Goal: Task Accomplishment & Management: Manage account settings

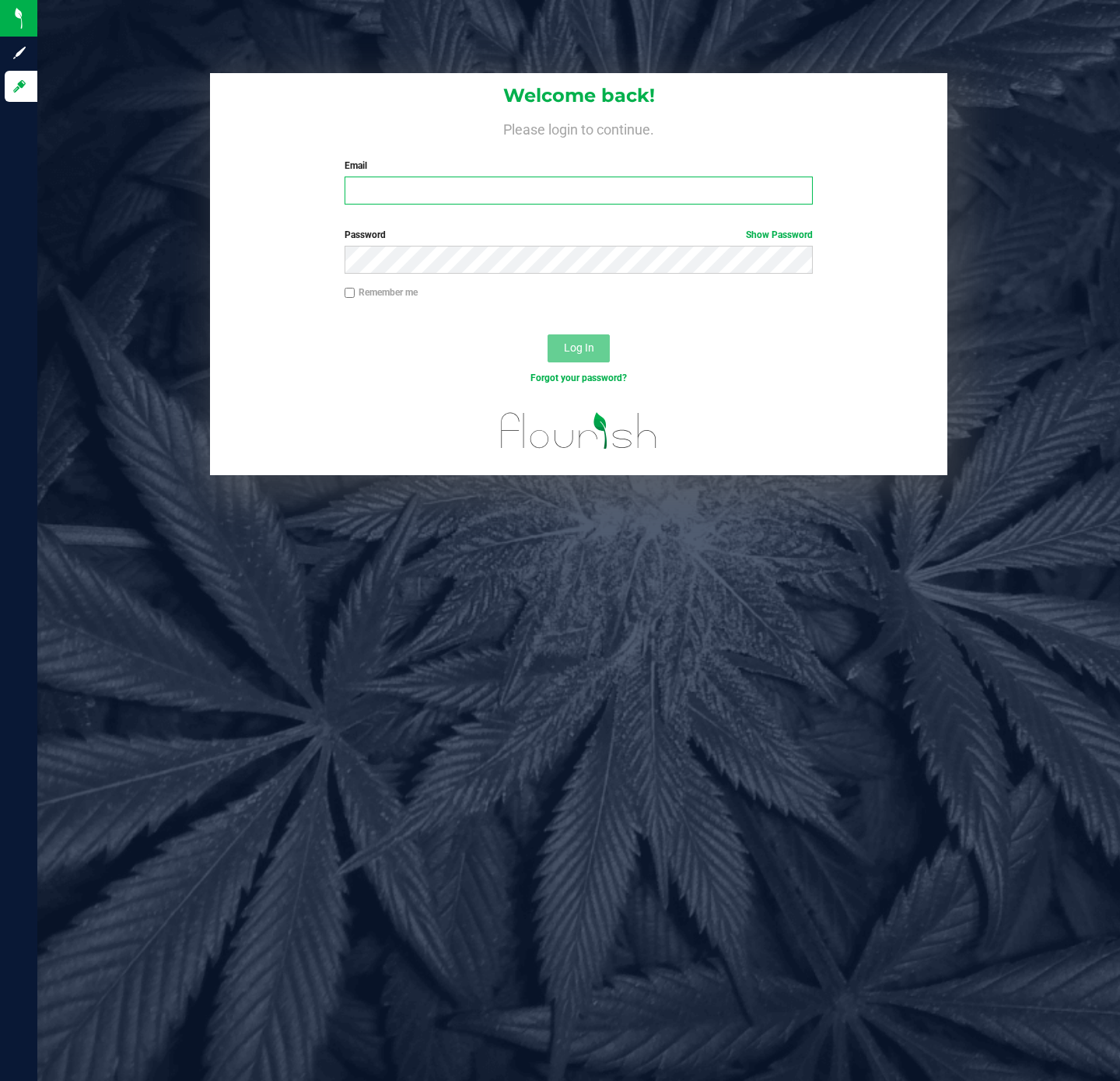
click at [663, 190] on input "Email" at bounding box center [578, 190] width 468 height 28
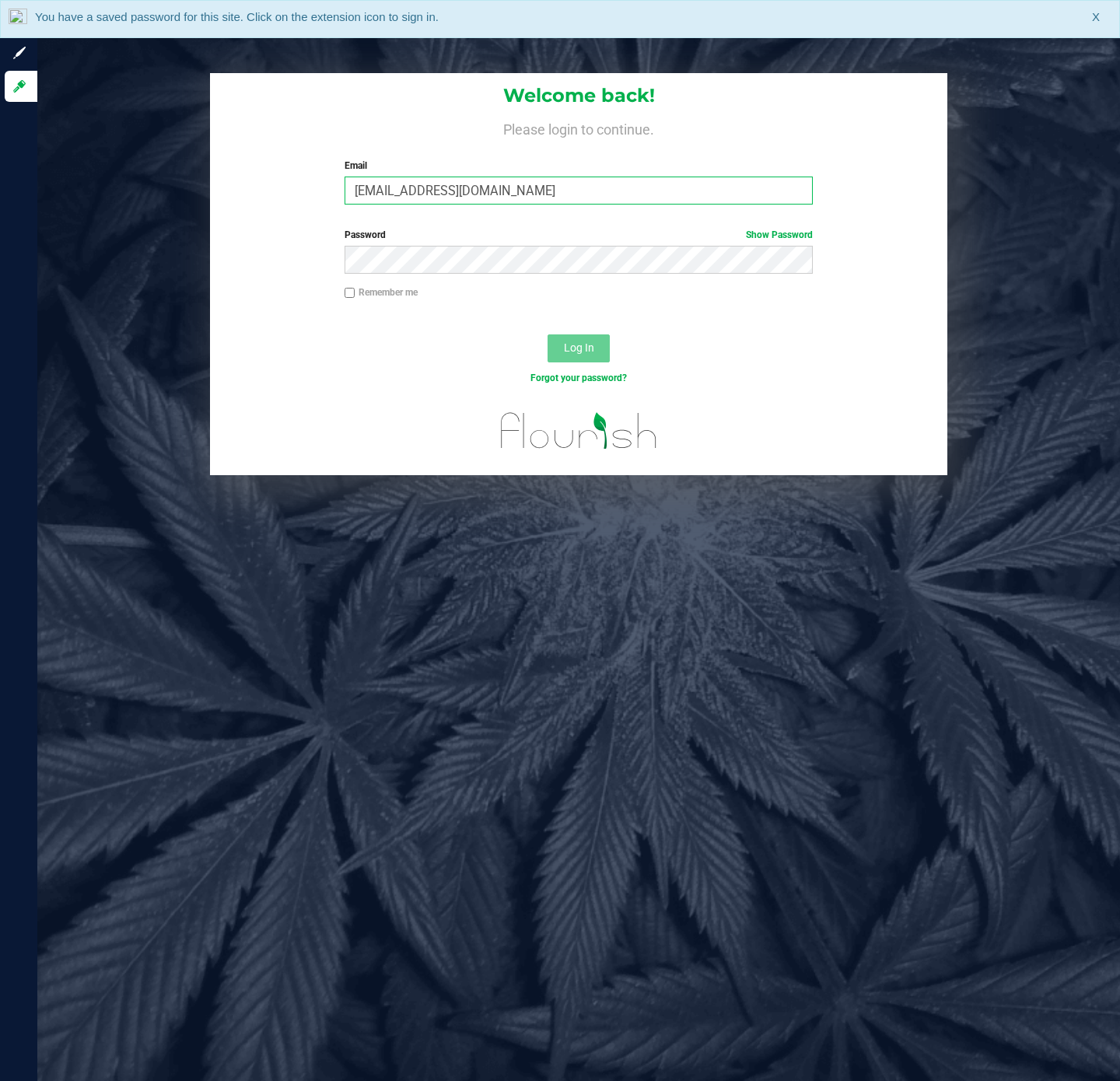
type input "[EMAIL_ADDRESS][DOMAIN_NAME]"
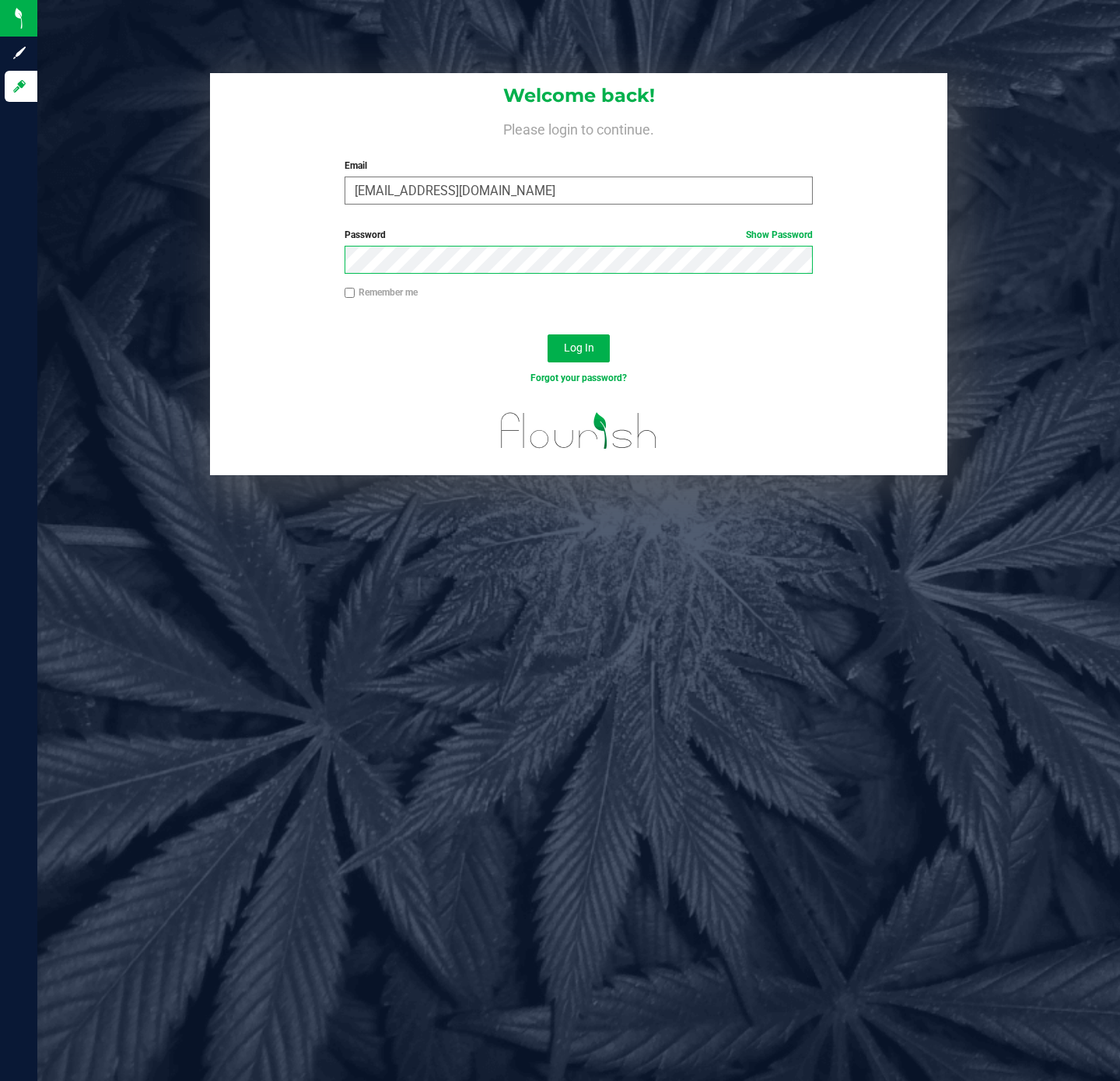
click at [548, 335] on button "Log In" at bounding box center [579, 349] width 63 height 28
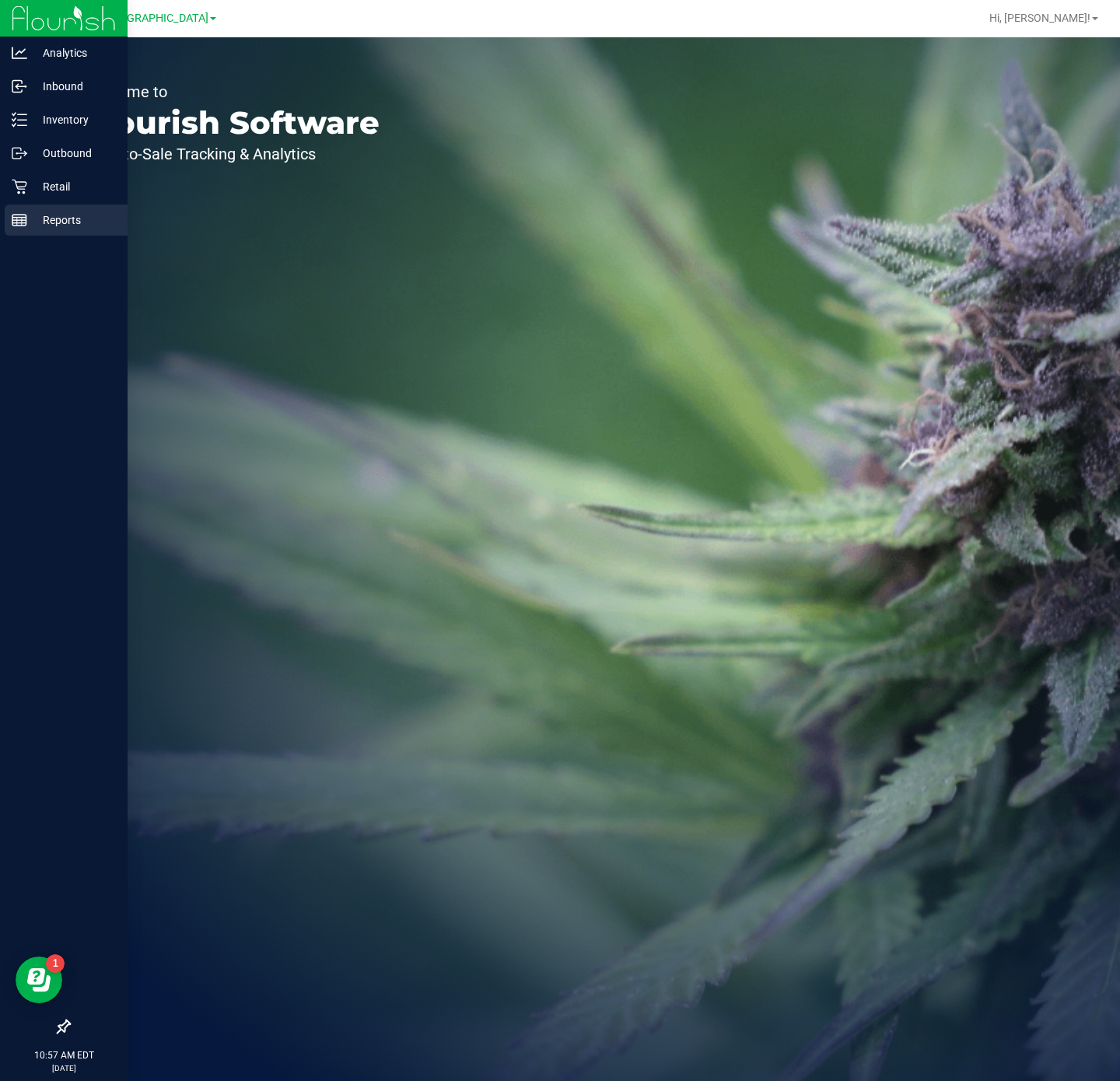
click at [63, 224] on p "Reports" at bounding box center [73, 219] width 93 height 18
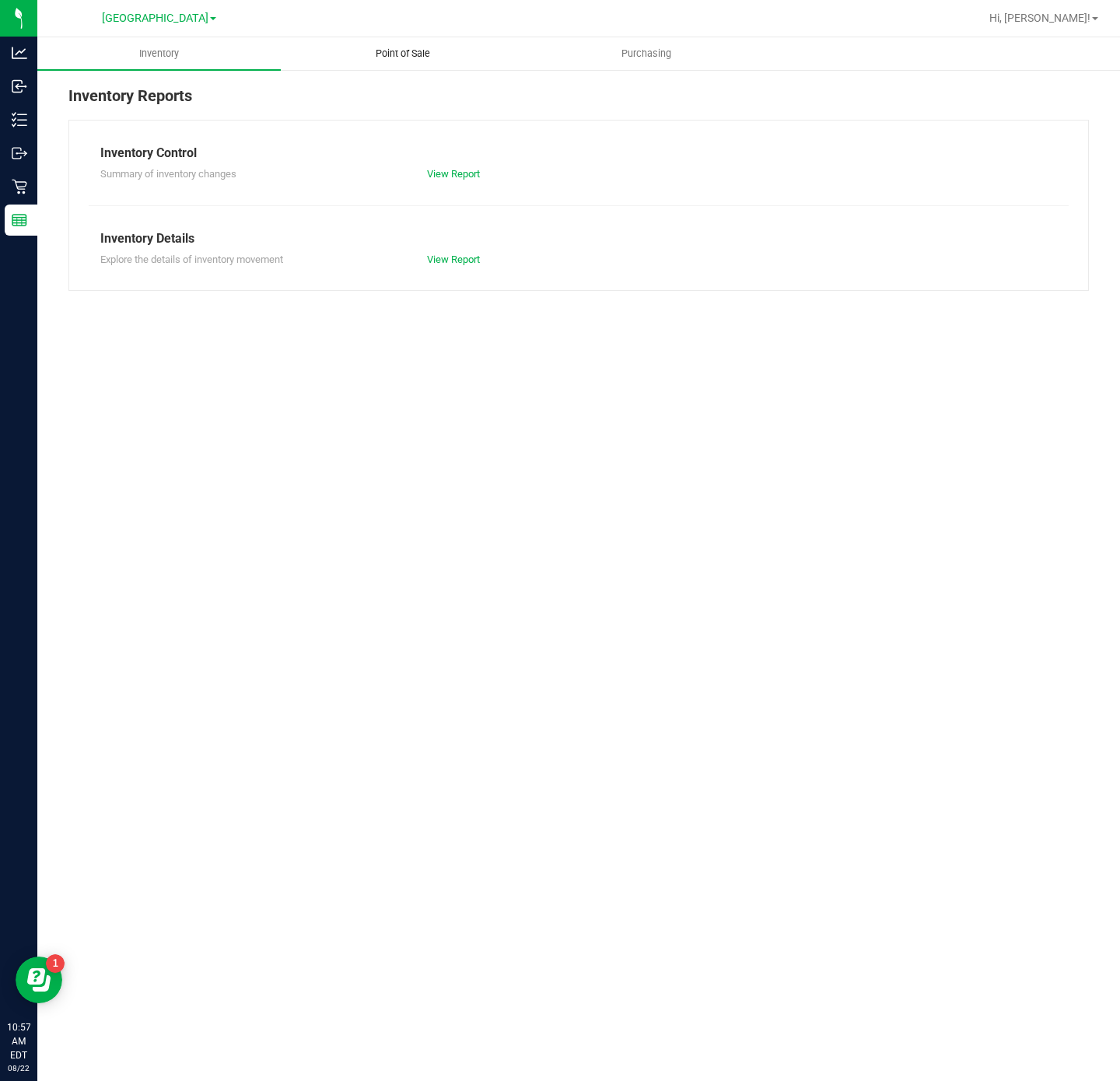
click at [435, 41] on uib-tab-heading "Point of Sale" at bounding box center [403, 54] width 242 height 31
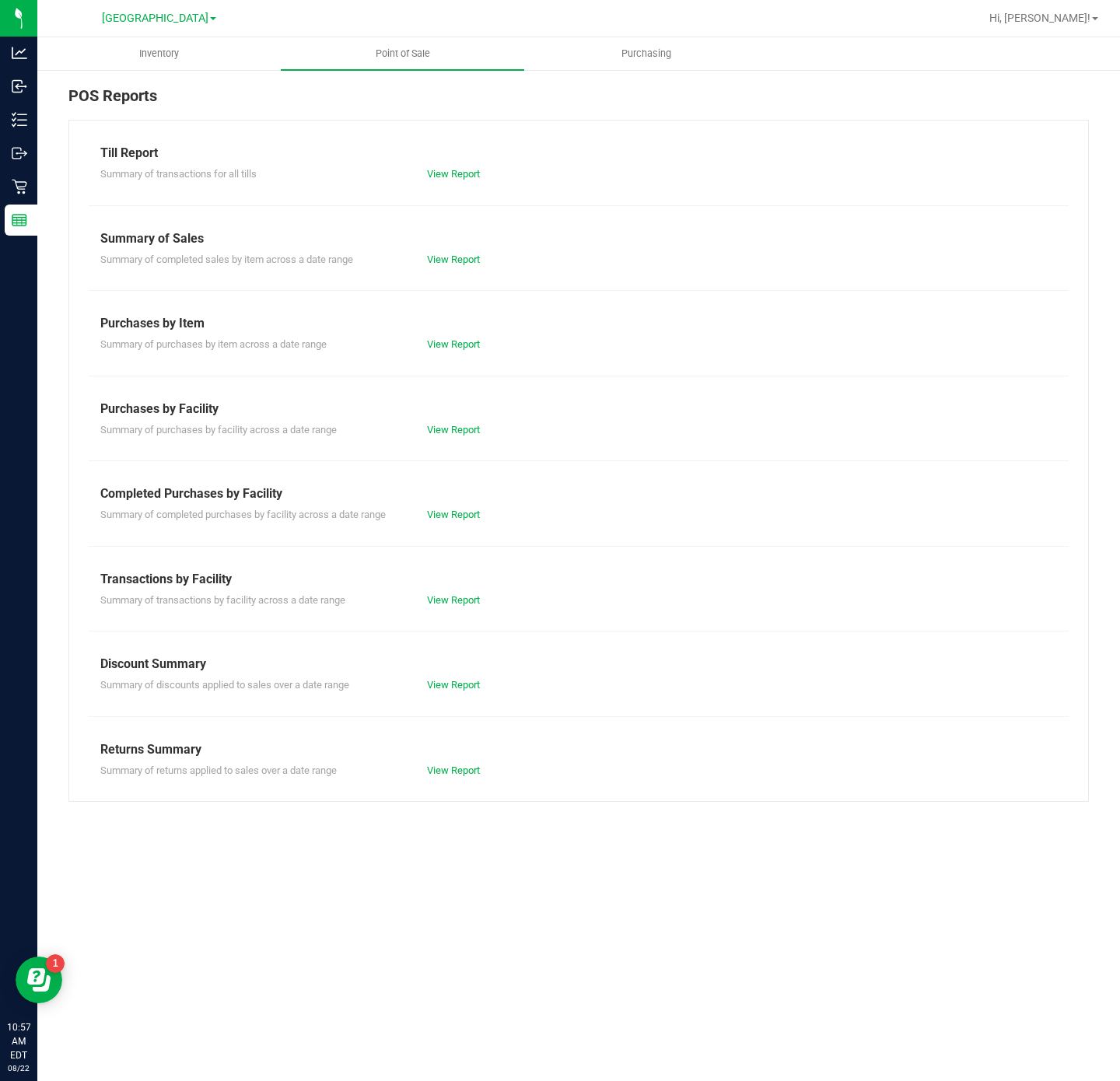
click at [475, 614] on div "Till Report Summary of transactions for all tills View Report Summary of Sales …" at bounding box center [579, 461] width 1021 height 682
click at [469, 600] on link "View Report" at bounding box center [453, 599] width 53 height 11
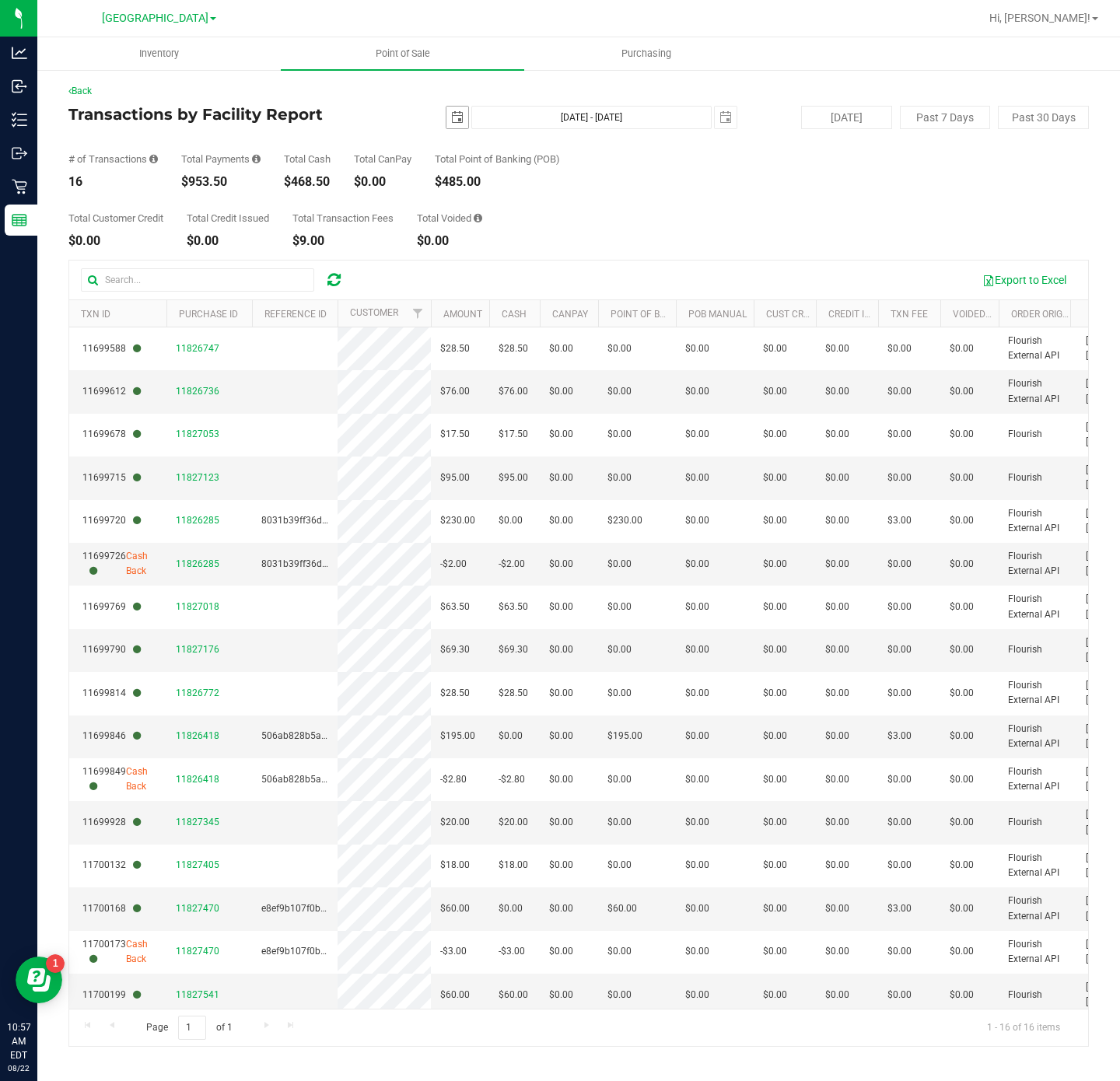
click at [463, 122] on span "select" at bounding box center [457, 117] width 12 height 12
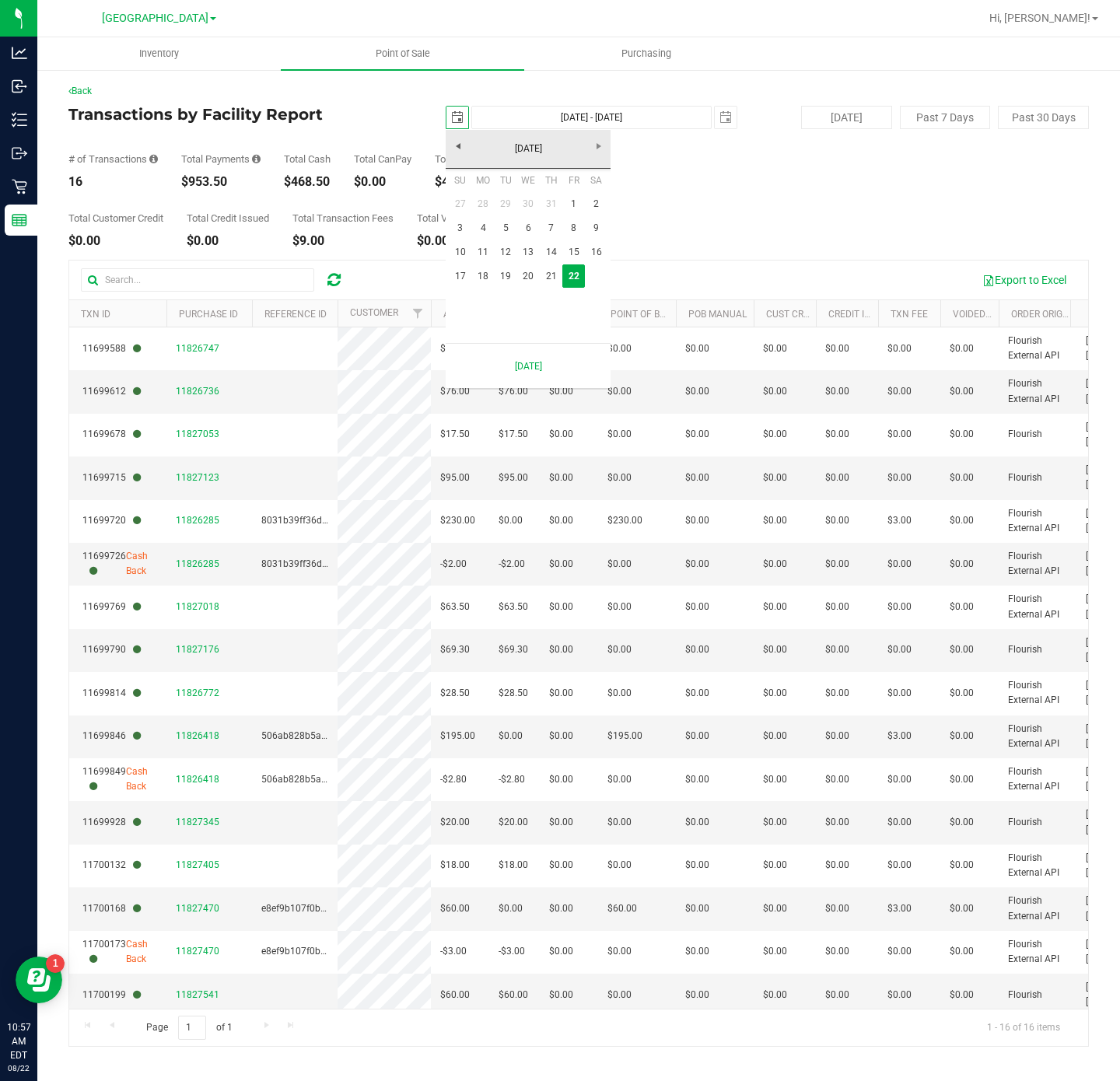
scroll to position [0, 40]
click at [549, 274] on link "21" at bounding box center [551, 277] width 23 height 24
type input "2025-08-21"
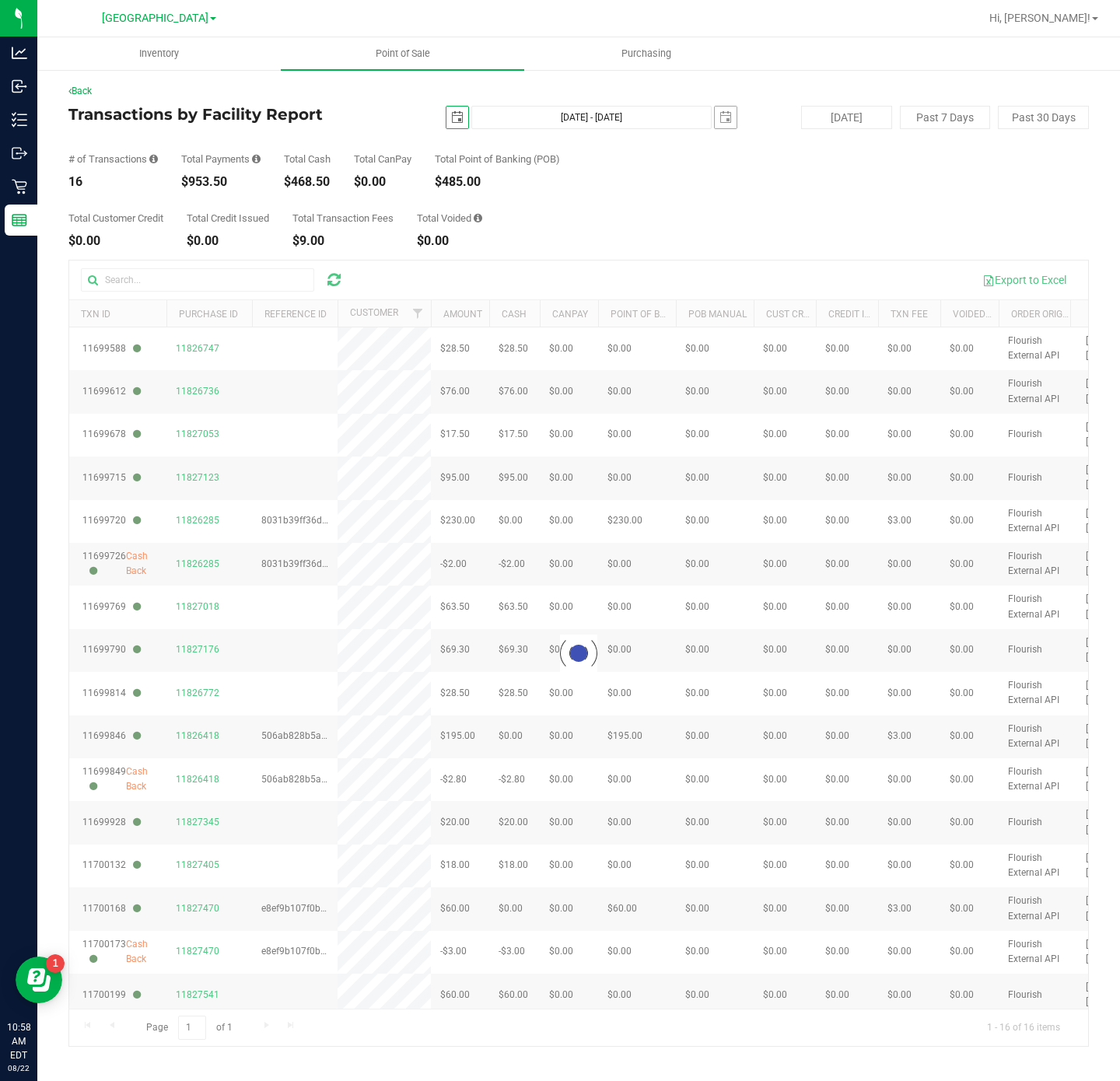
click at [723, 124] on span "select" at bounding box center [725, 117] width 22 height 22
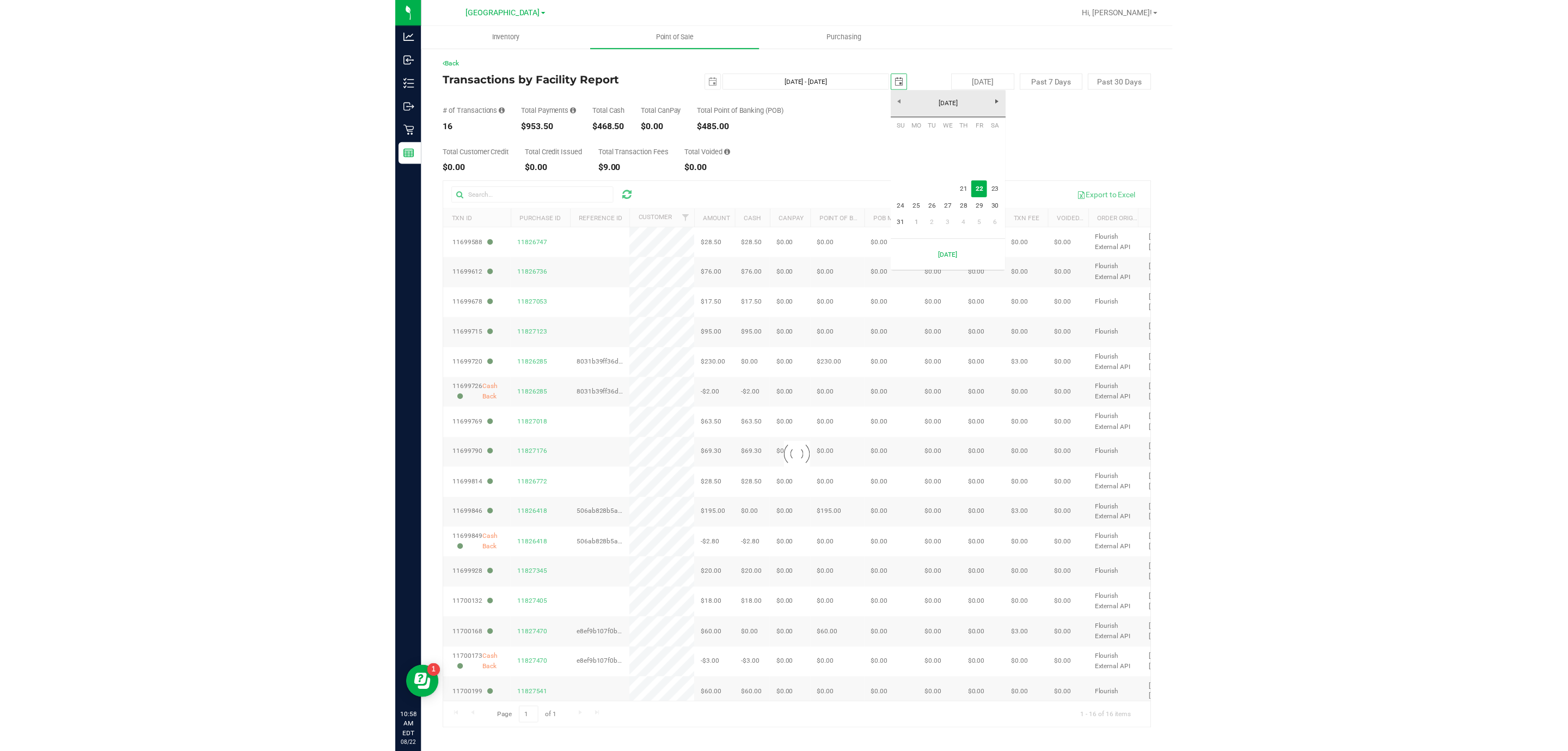
scroll to position [0, 28]
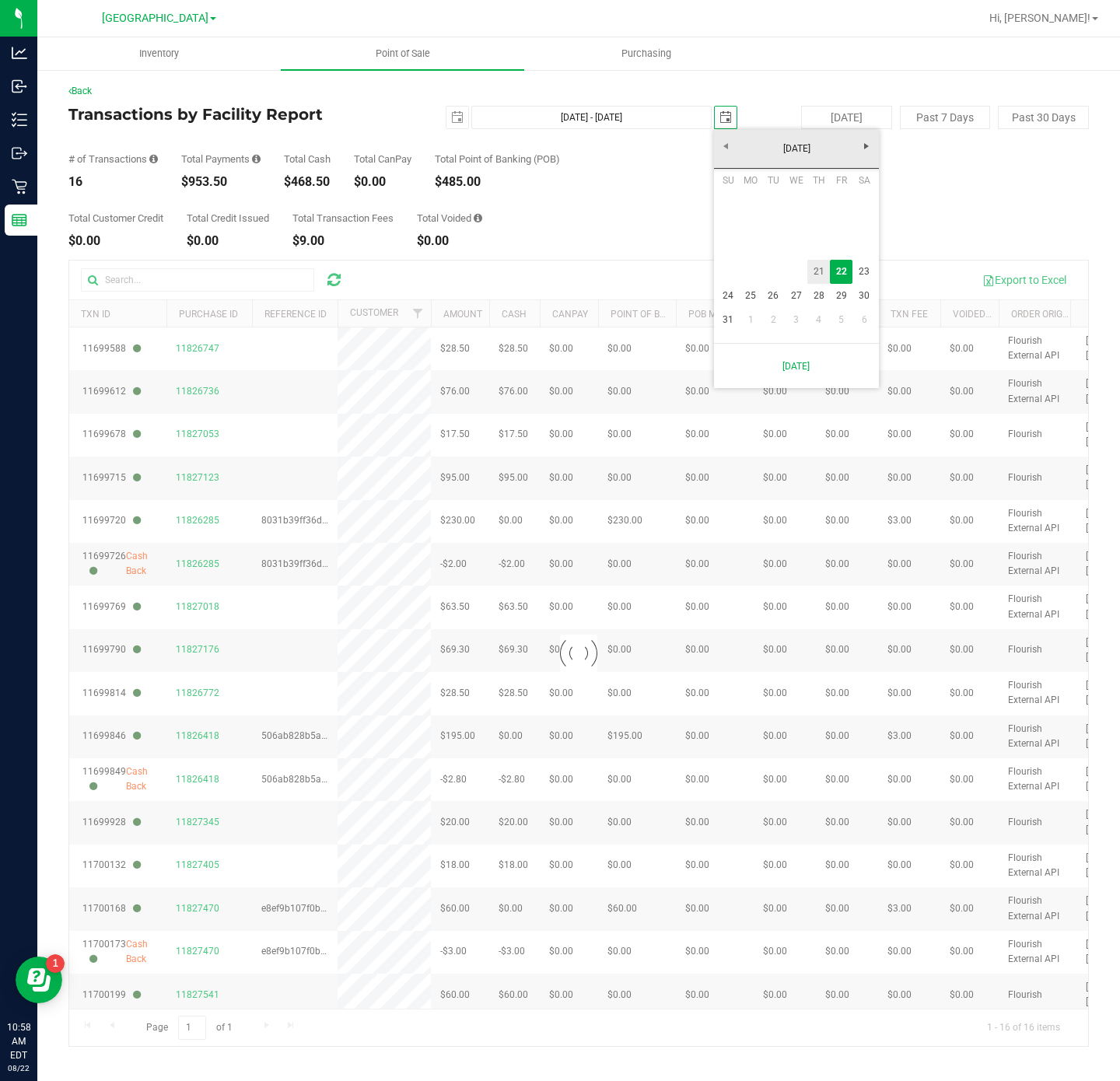
click at [817, 269] on link "21" at bounding box center [818, 272] width 23 height 24
type input "Aug 21, 2025 - Aug 21, 2025"
type input "2025-08-21"
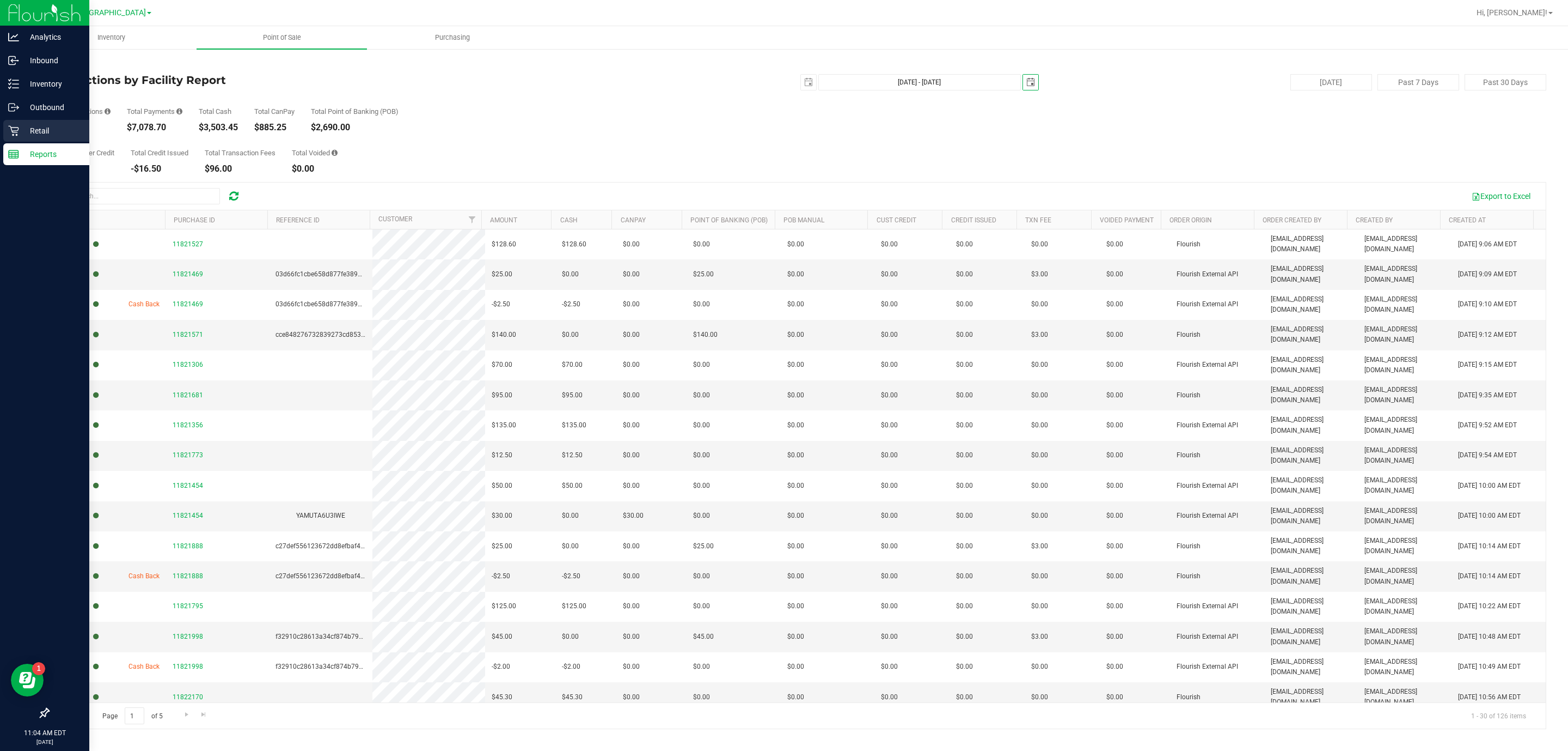
click at [29, 133] on p "Retail" at bounding box center [51, 130] width 65 height 13
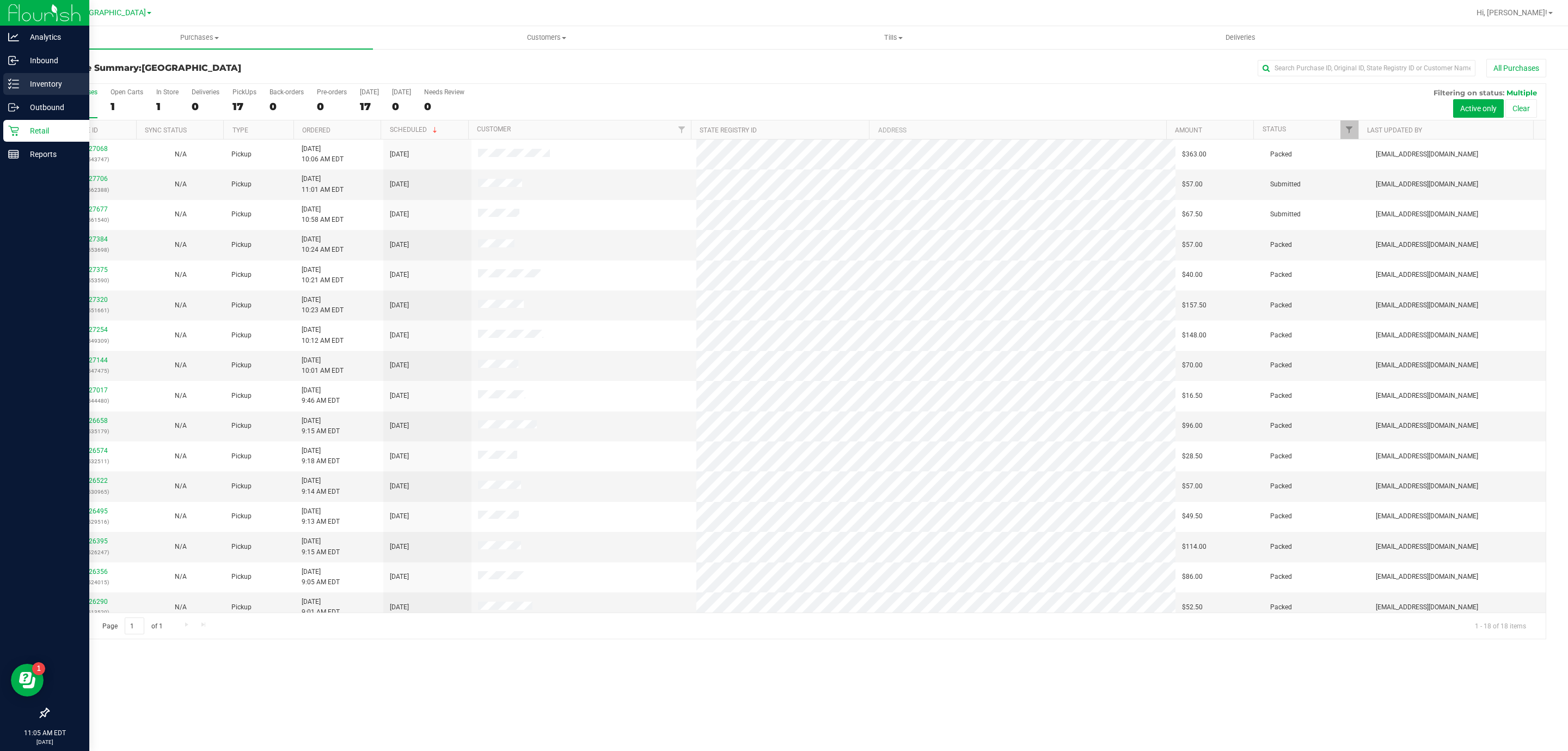
click at [38, 85] on p "Inventory" at bounding box center [51, 83] width 65 height 13
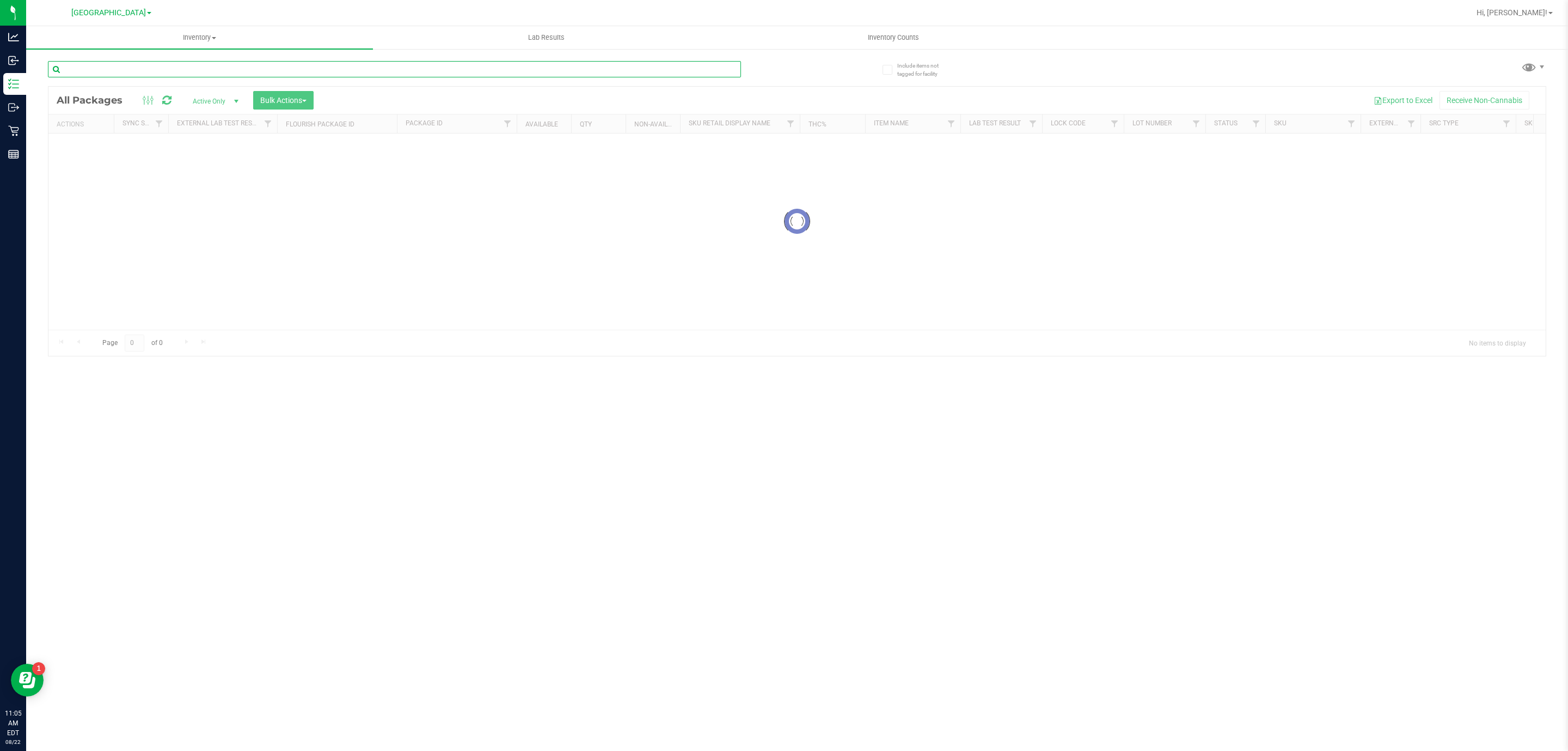
click at [360, 62] on input "text" at bounding box center [394, 69] width 693 height 16
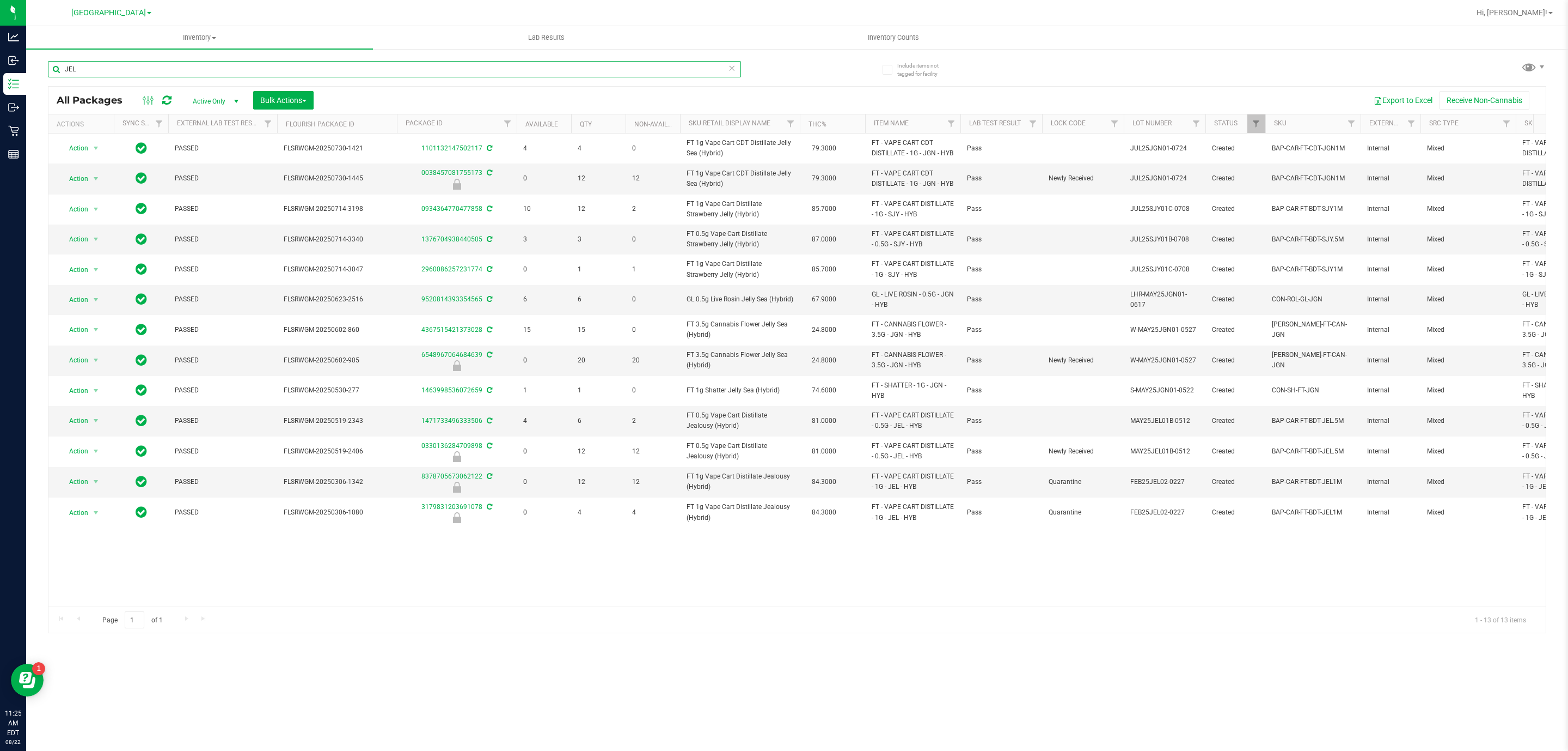
click at [425, 62] on input "JEL" at bounding box center [394, 69] width 693 height 16
click at [424, 62] on input "JEL" at bounding box center [394, 69] width 693 height 16
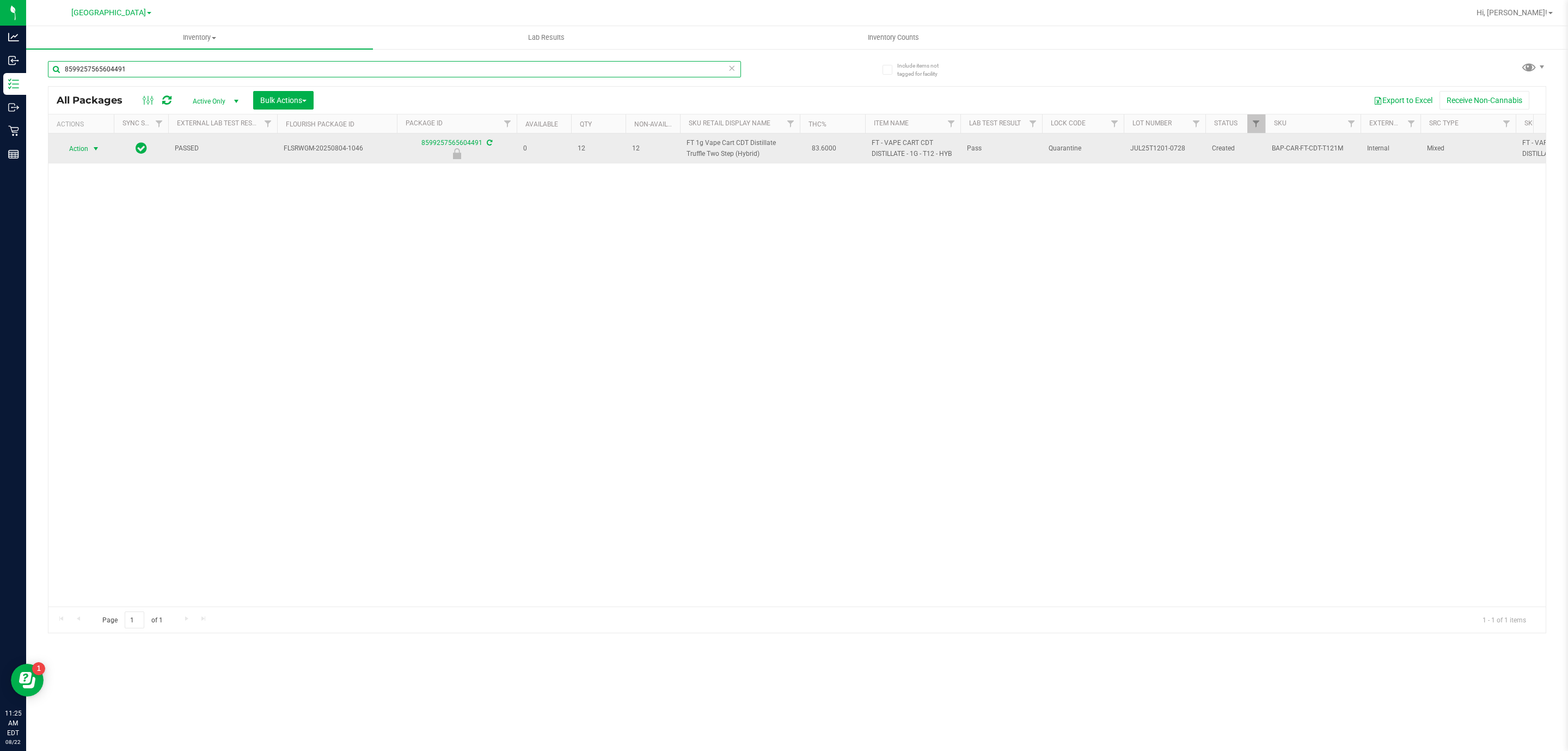
type input "8599257565604491"
click at [97, 146] on span "select" at bounding box center [96, 149] width 9 height 9
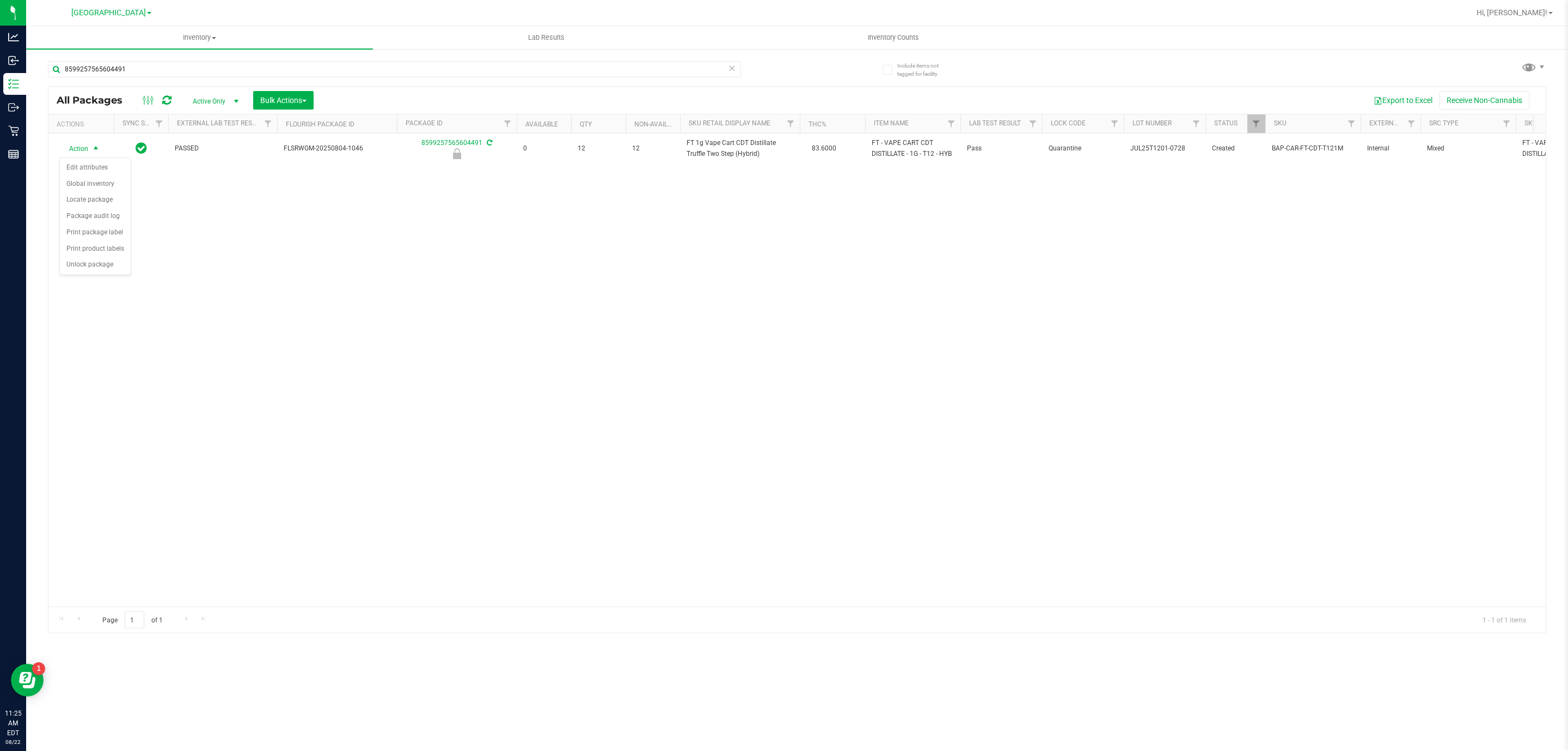
drag, startPoint x: 117, startPoint y: 283, endPoint x: 113, endPoint y: 273, distance: 10.8
click at [116, 283] on div "Action Action Edit attributes Global inventory Locate package Package audit log…" at bounding box center [797, 370] width 1497 height 473
click at [111, 270] on div "Action Action Edit attributes Global inventory Locate package Package audit log…" at bounding box center [797, 370] width 1497 height 473
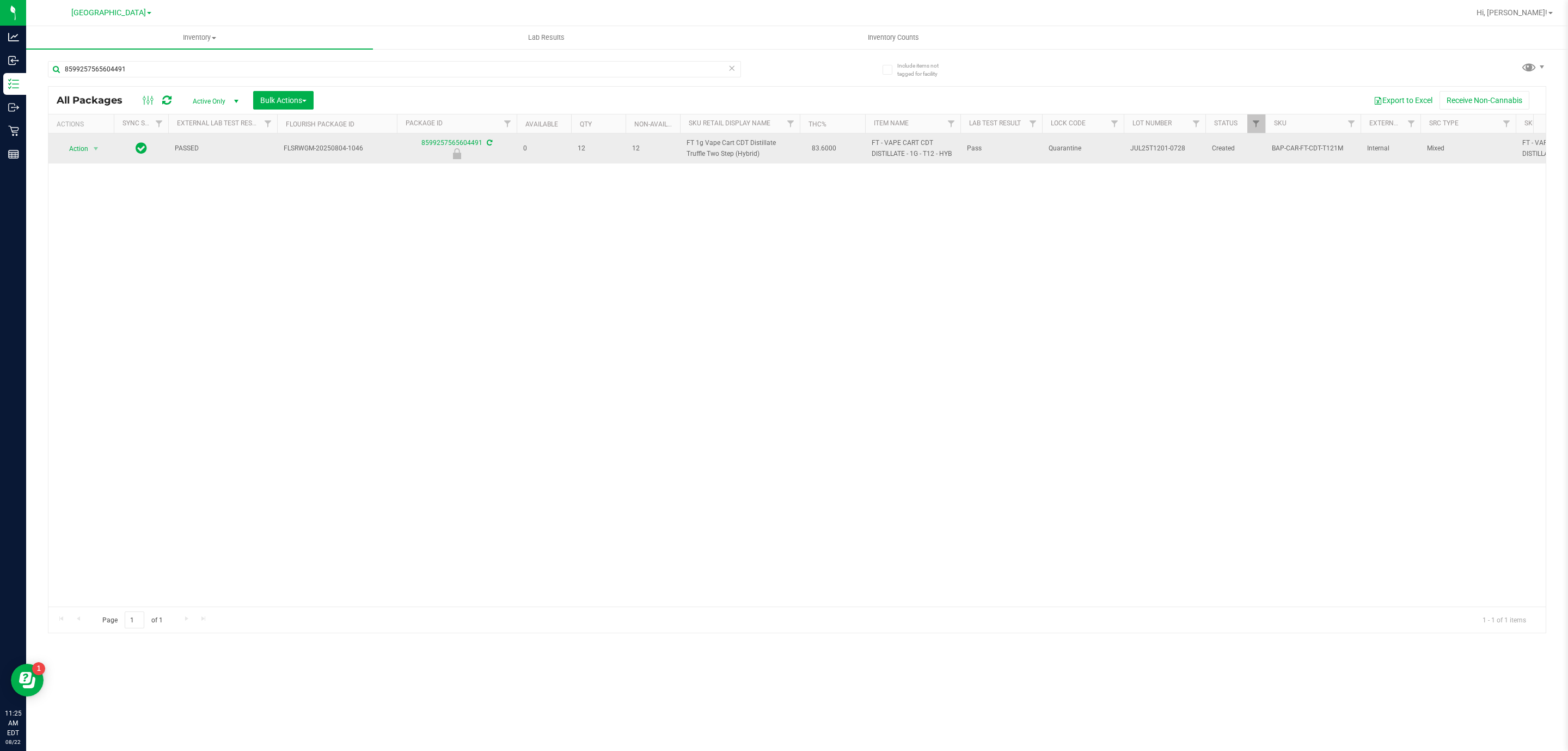
click at [101, 139] on td "Action Action Edit attributes Global inventory Locate package Package audit log…" at bounding box center [81, 148] width 65 height 30
click at [98, 147] on span "select" at bounding box center [96, 149] width 9 height 9
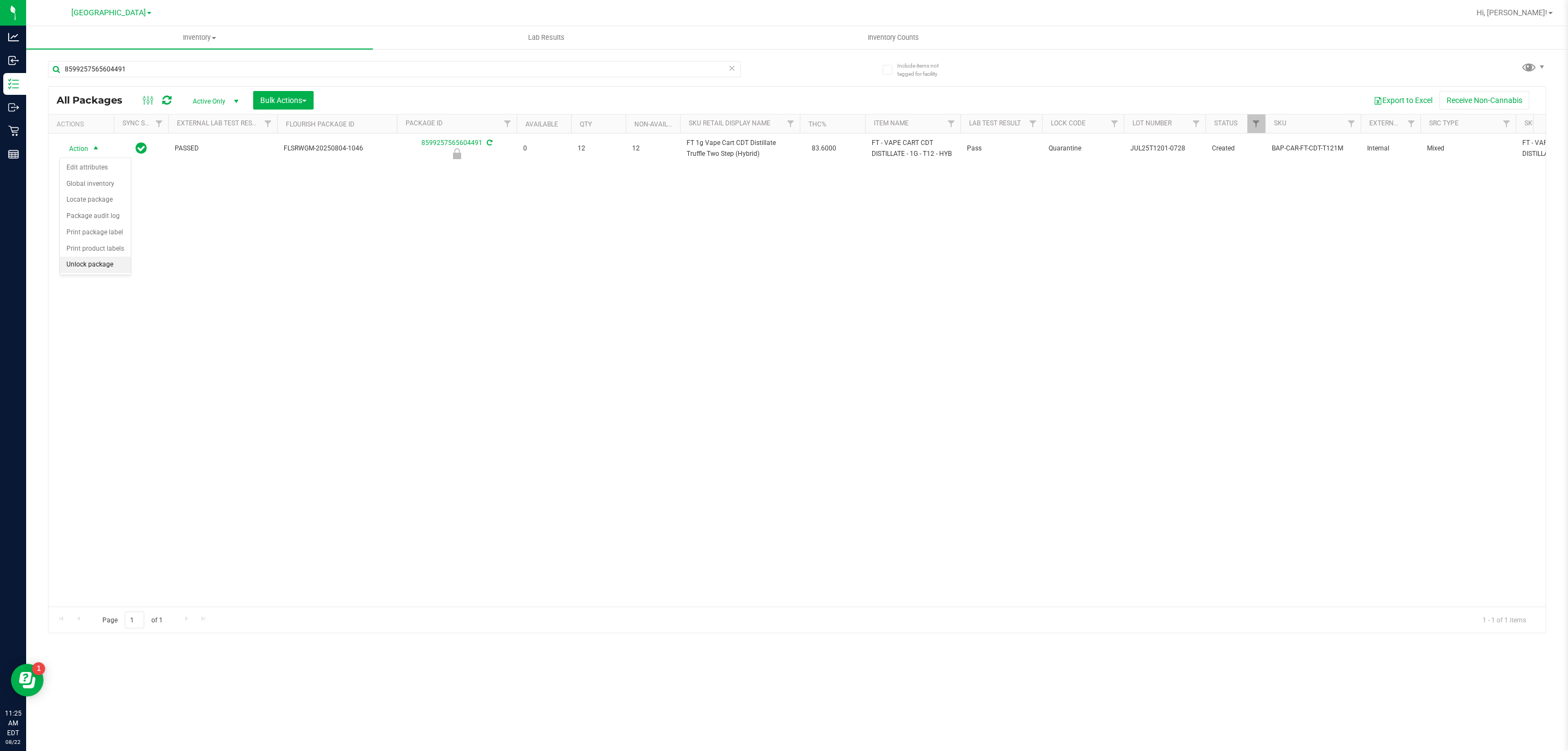
click at [110, 268] on li "Unlock package" at bounding box center [95, 264] width 71 height 16
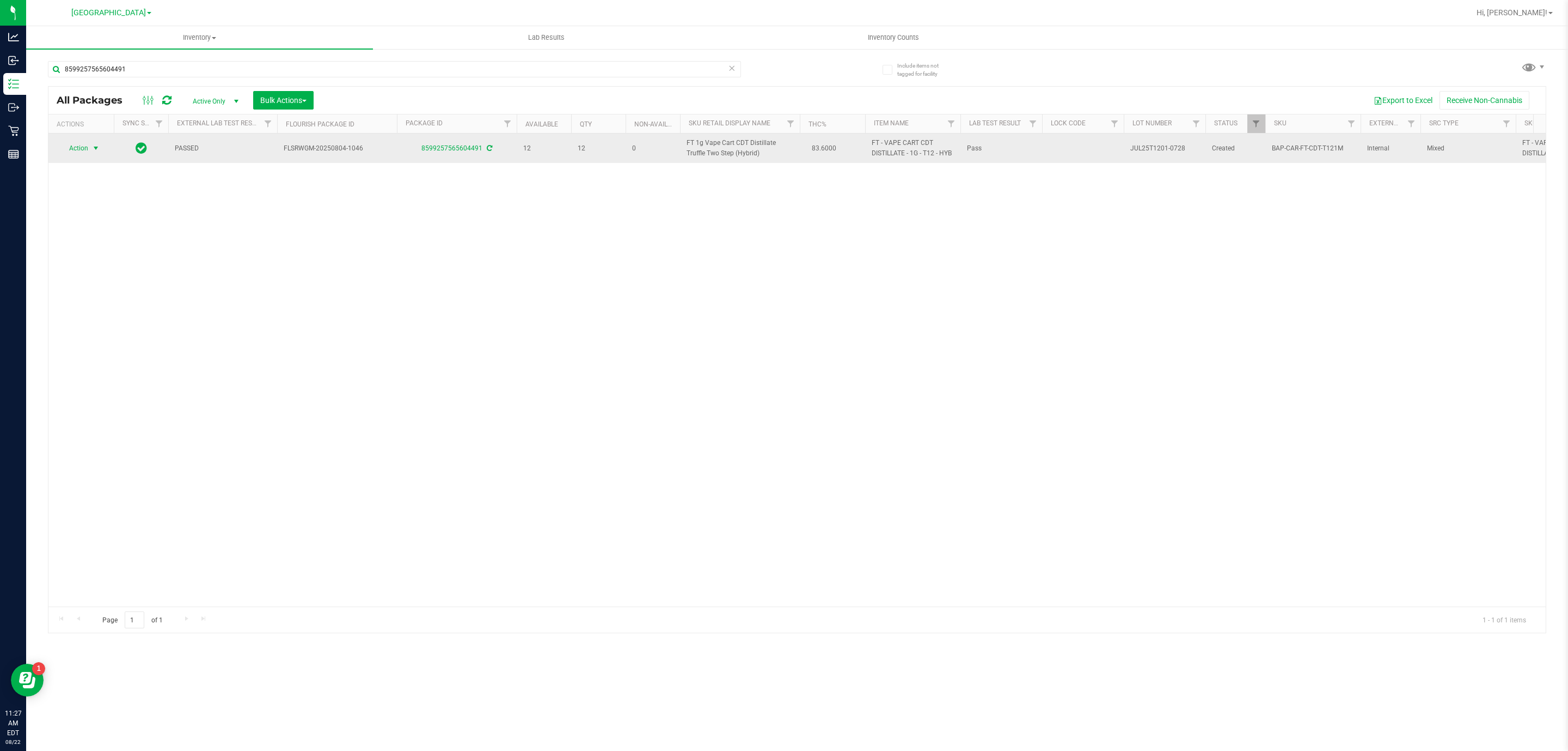
click at [100, 147] on span "select" at bounding box center [96, 148] width 9 height 9
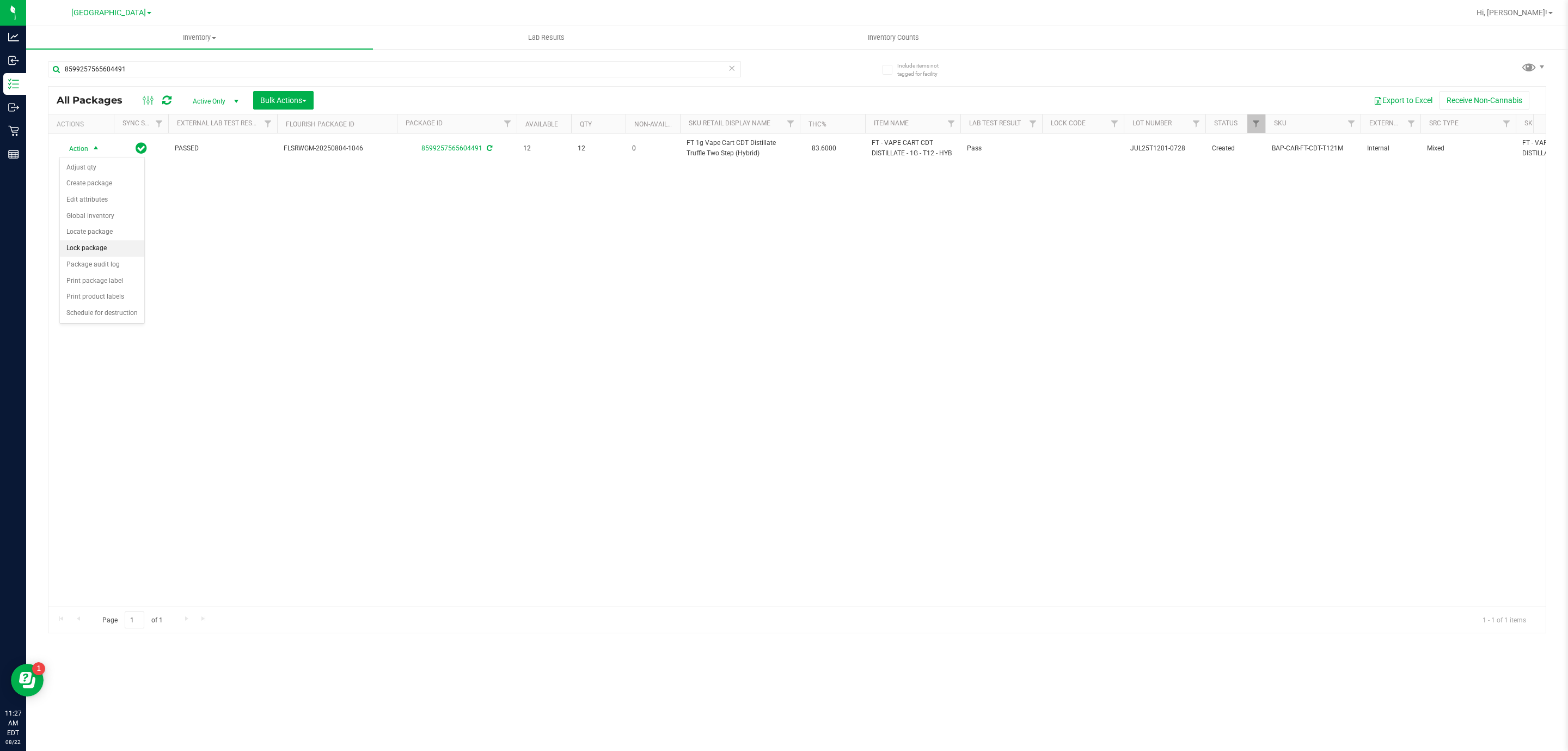
click at [87, 255] on li "Lock package" at bounding box center [102, 248] width 85 height 16
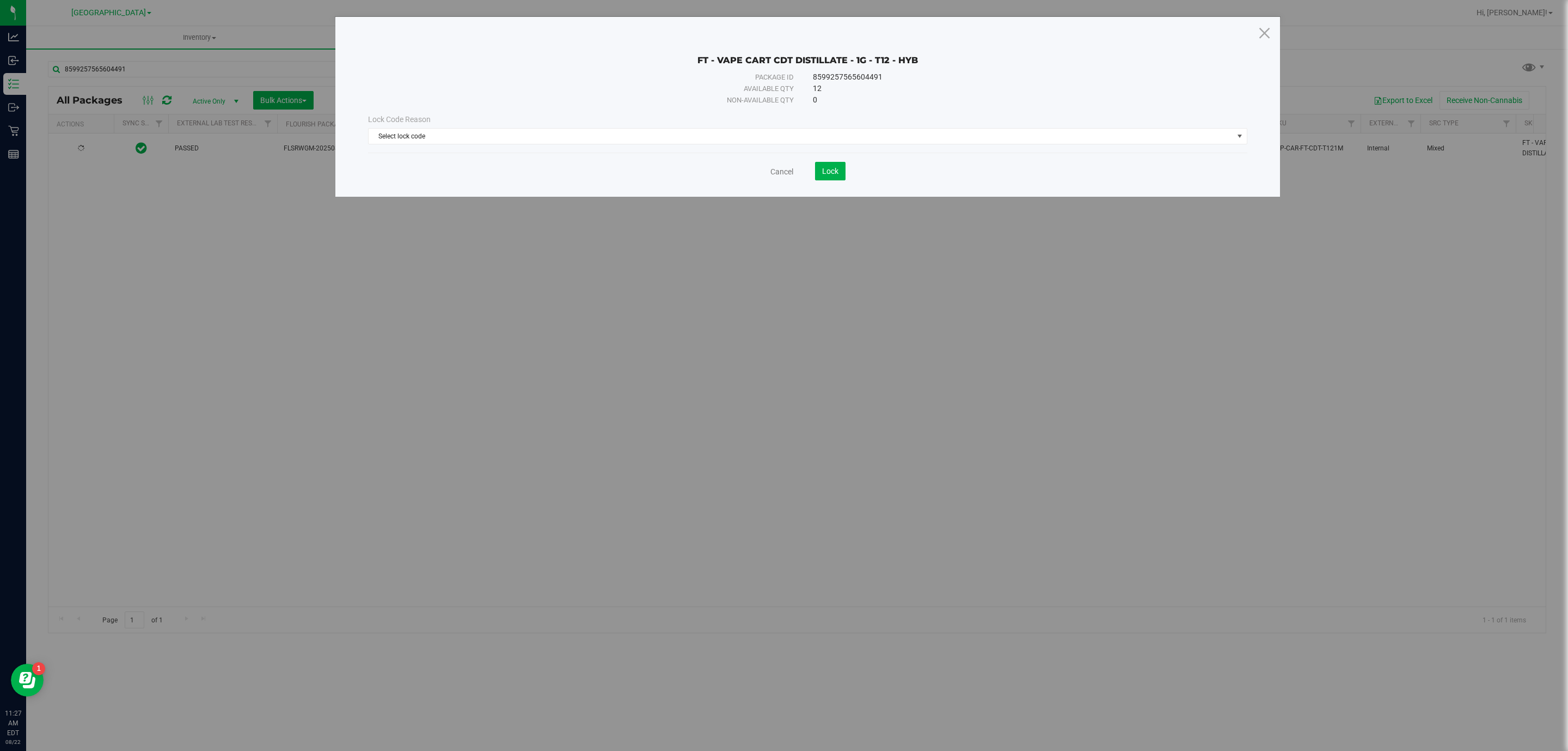
click at [783, 149] on div "Lock Code Reason Select lock code Select lock code Newly Received Administrativ…" at bounding box center [807, 129] width 895 height 47
click at [783, 135] on span "Select lock code" at bounding box center [801, 136] width 864 height 15
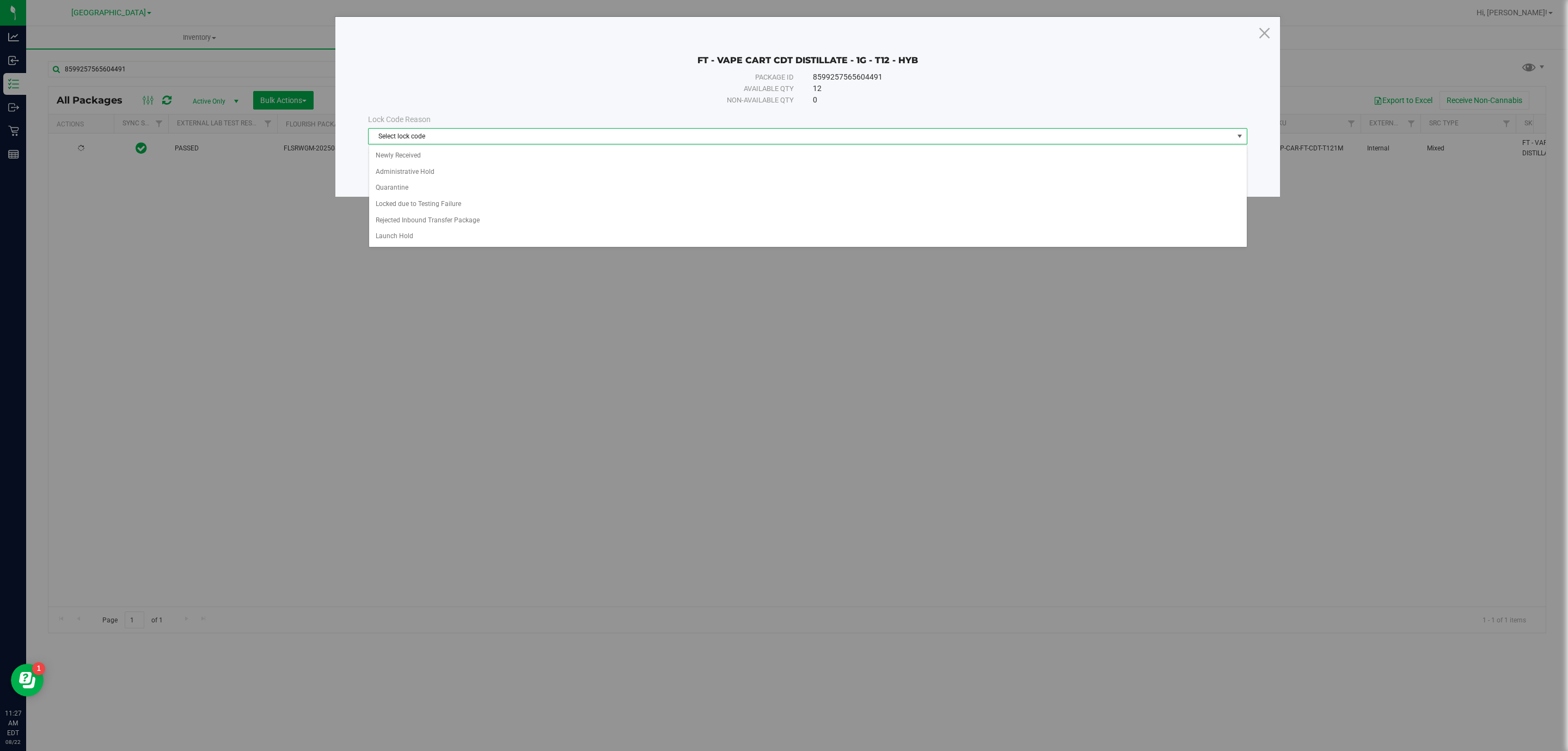
click at [427, 146] on div "Select lock code Newly Received Administrative Hold Quarantine Locked due to Te…" at bounding box center [808, 196] width 879 height 102
click at [447, 166] on li "Administrative Hold" at bounding box center [808, 172] width 878 height 16
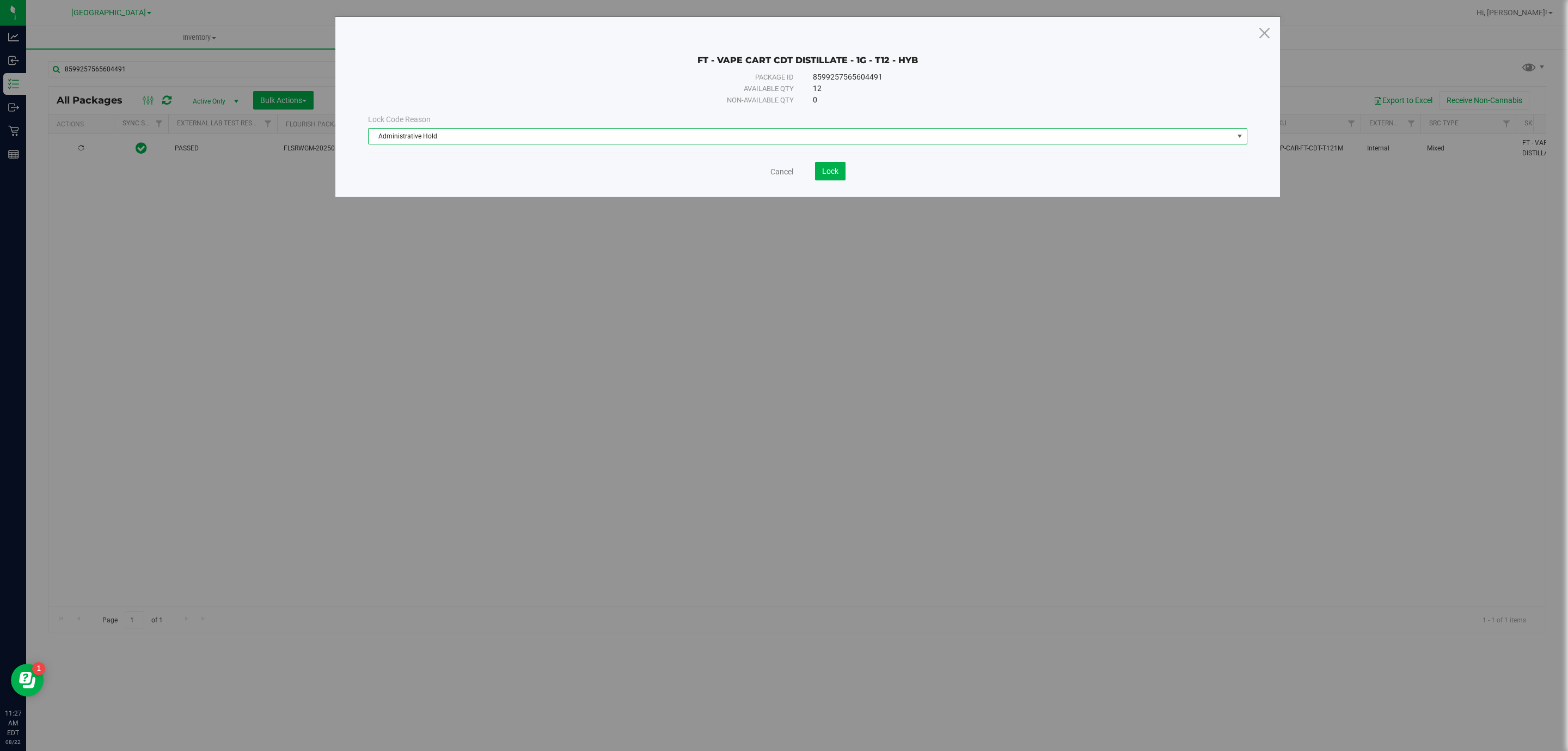
click at [547, 123] on div "Lock Code Reason" at bounding box center [808, 119] width 880 height 12
click at [462, 147] on div "Lock Code Reason Administrative Hold Select lock code Newly Received Administra…" at bounding box center [807, 129] width 895 height 47
click at [461, 144] on span "Administrative Hold" at bounding box center [808, 136] width 880 height 16
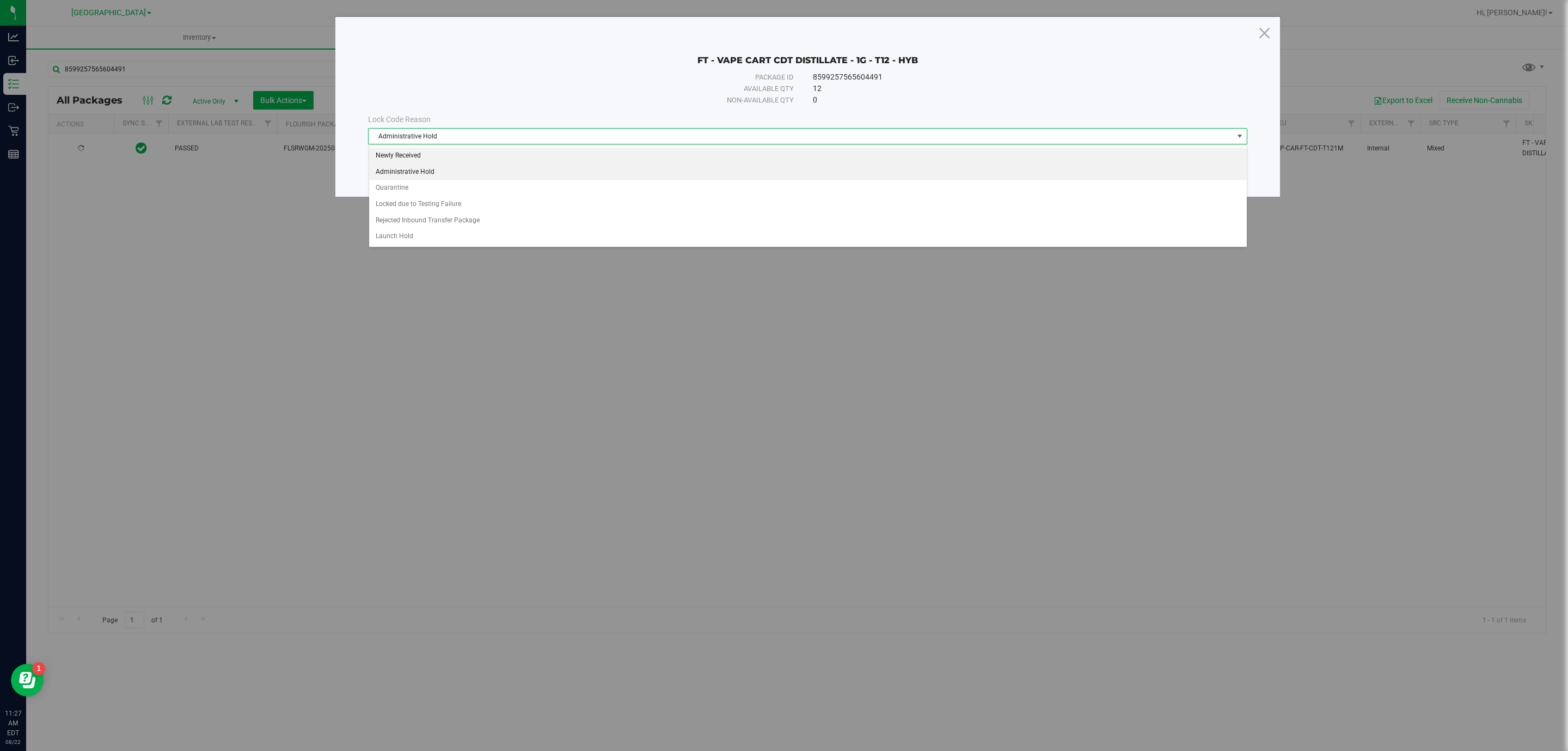
click at [436, 155] on li "Newly Received" at bounding box center [808, 155] width 878 height 16
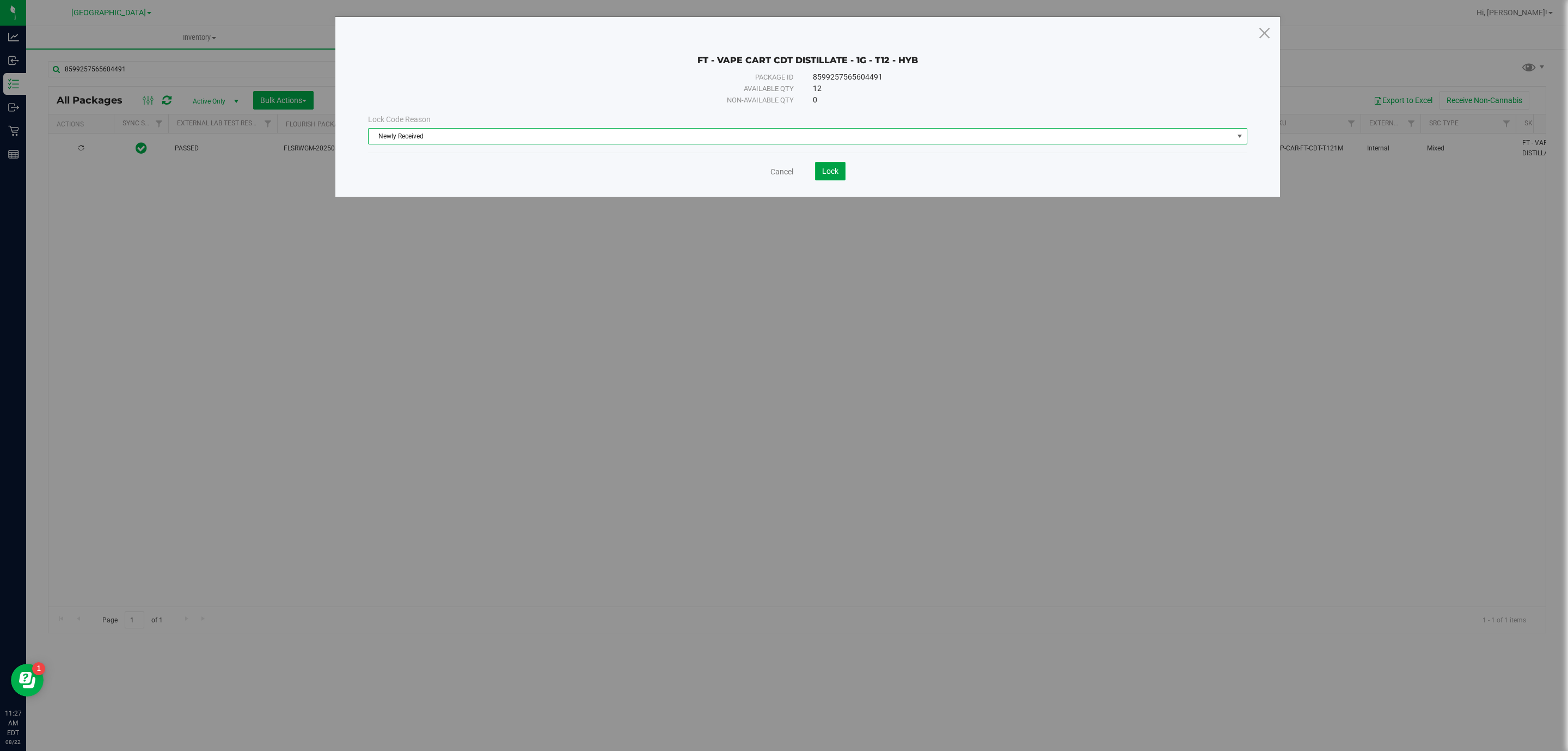
click at [783, 175] on span "Lock" at bounding box center [830, 171] width 16 height 9
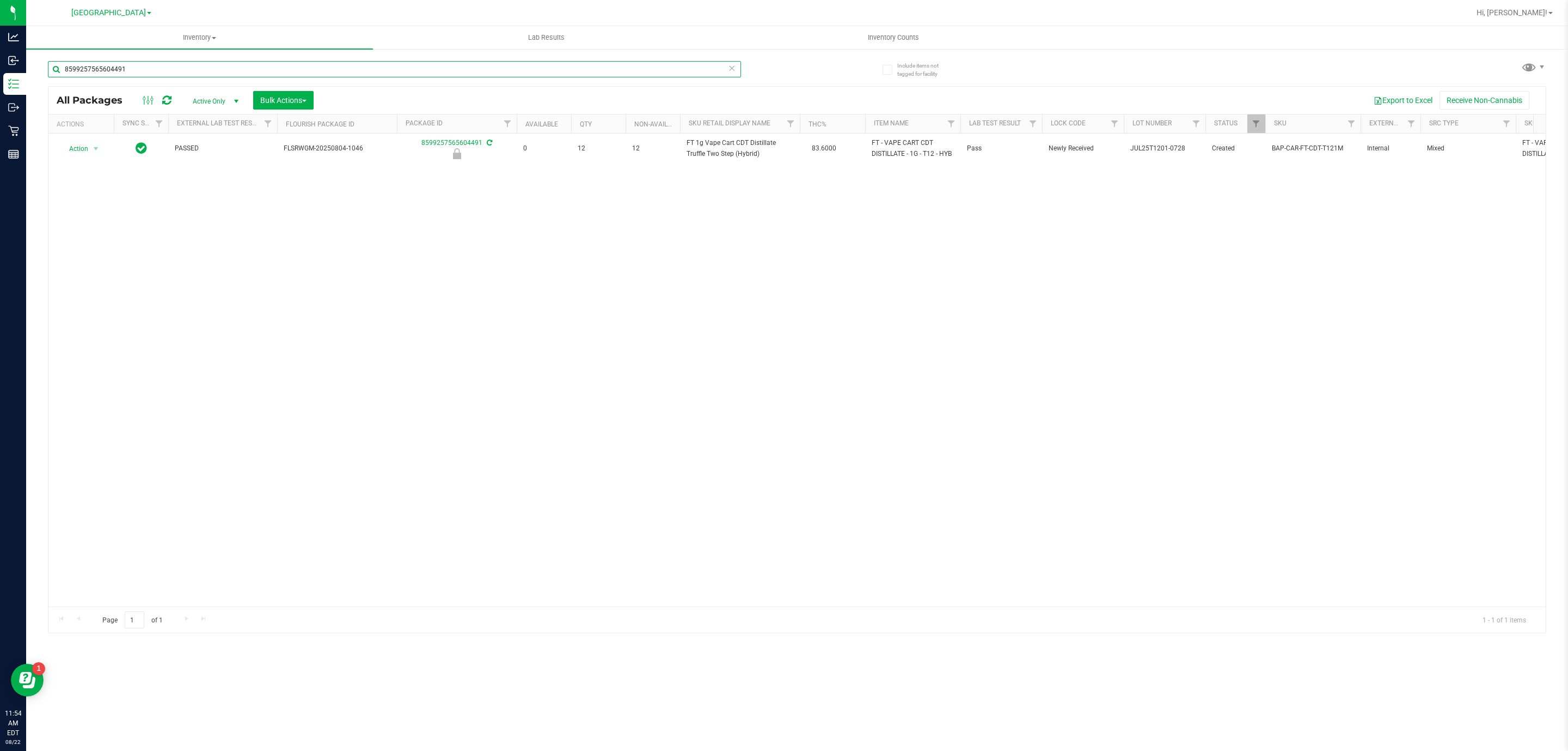
click at [369, 69] on input "8599257565604491" at bounding box center [394, 69] width 693 height 16
click at [371, 69] on input "8599257565604491" at bounding box center [394, 69] width 693 height 16
type input "8378705673062122"
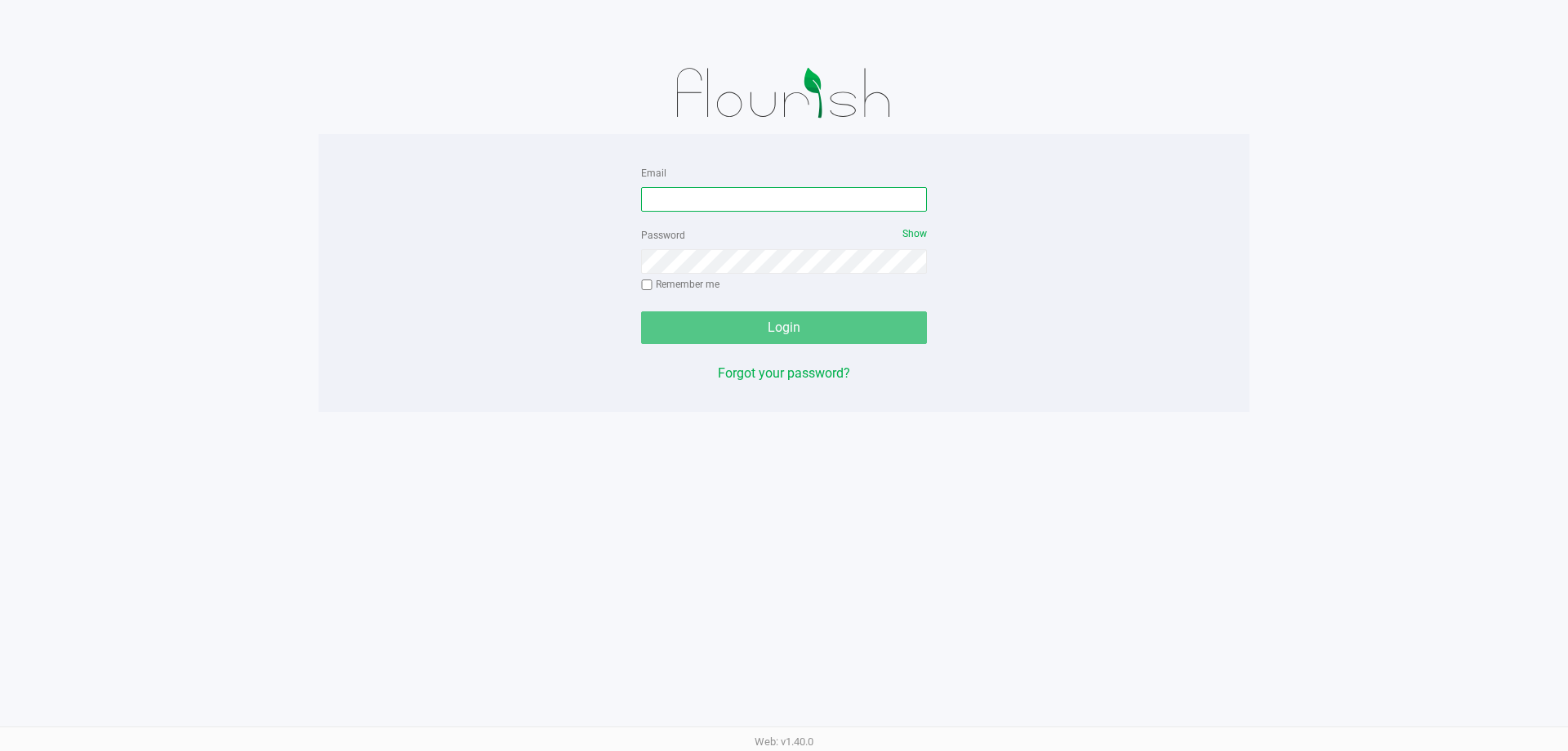
click at [731, 205] on input "Email" at bounding box center [784, 199] width 286 height 25
type input "[EMAIL_ADDRESS][DOMAIN_NAME]"
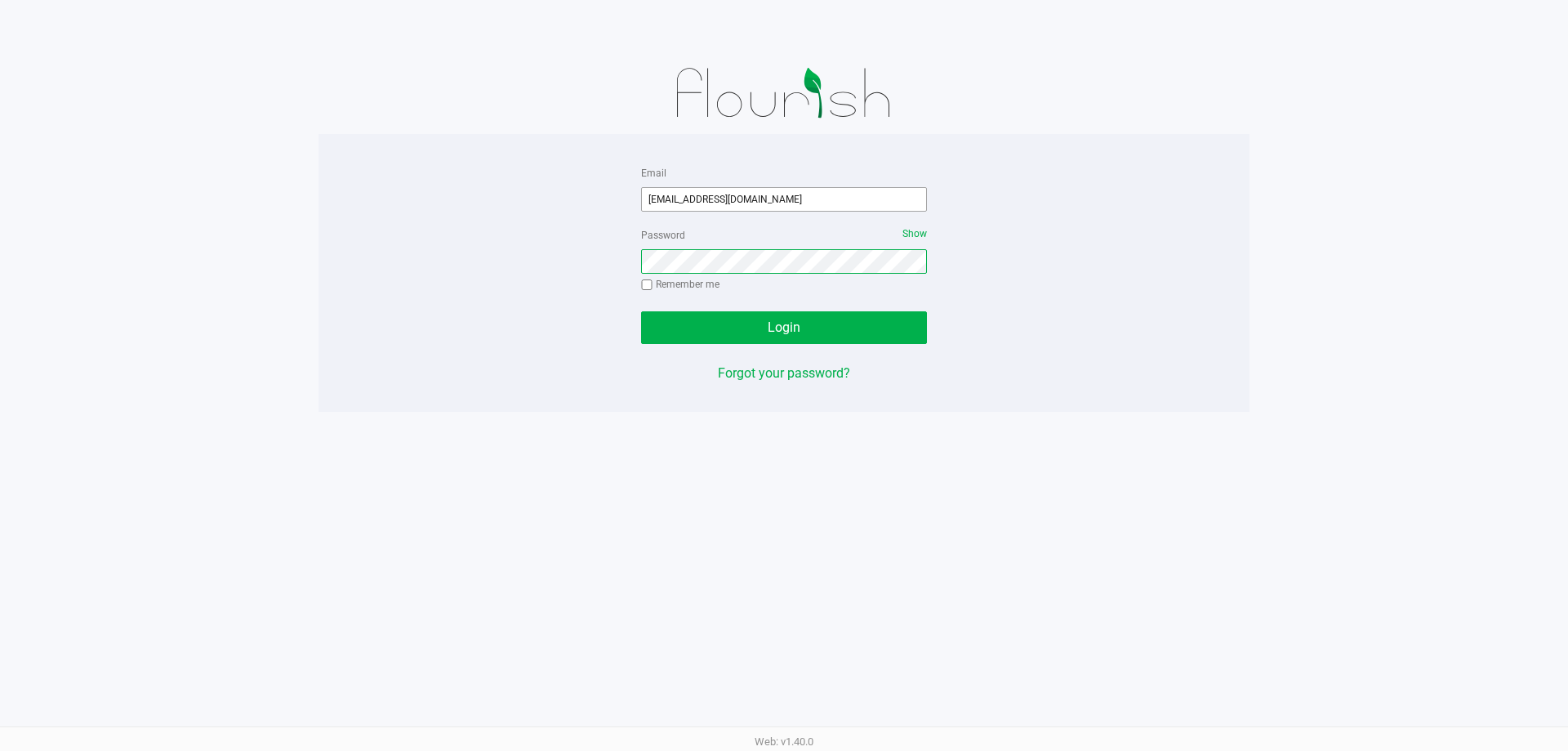
click at [641, 312] on button "Login" at bounding box center [784, 328] width 286 height 33
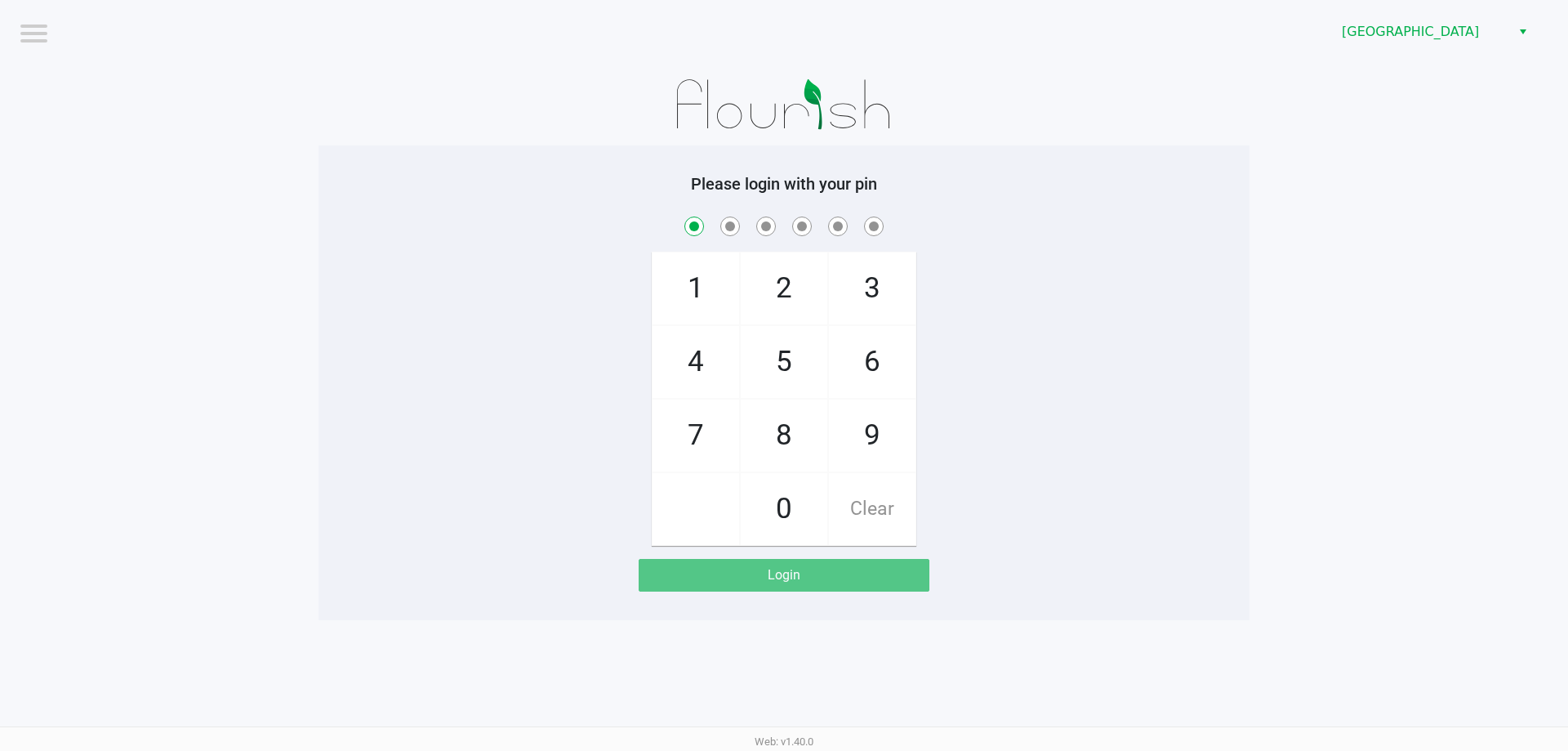
checkbox input "true"
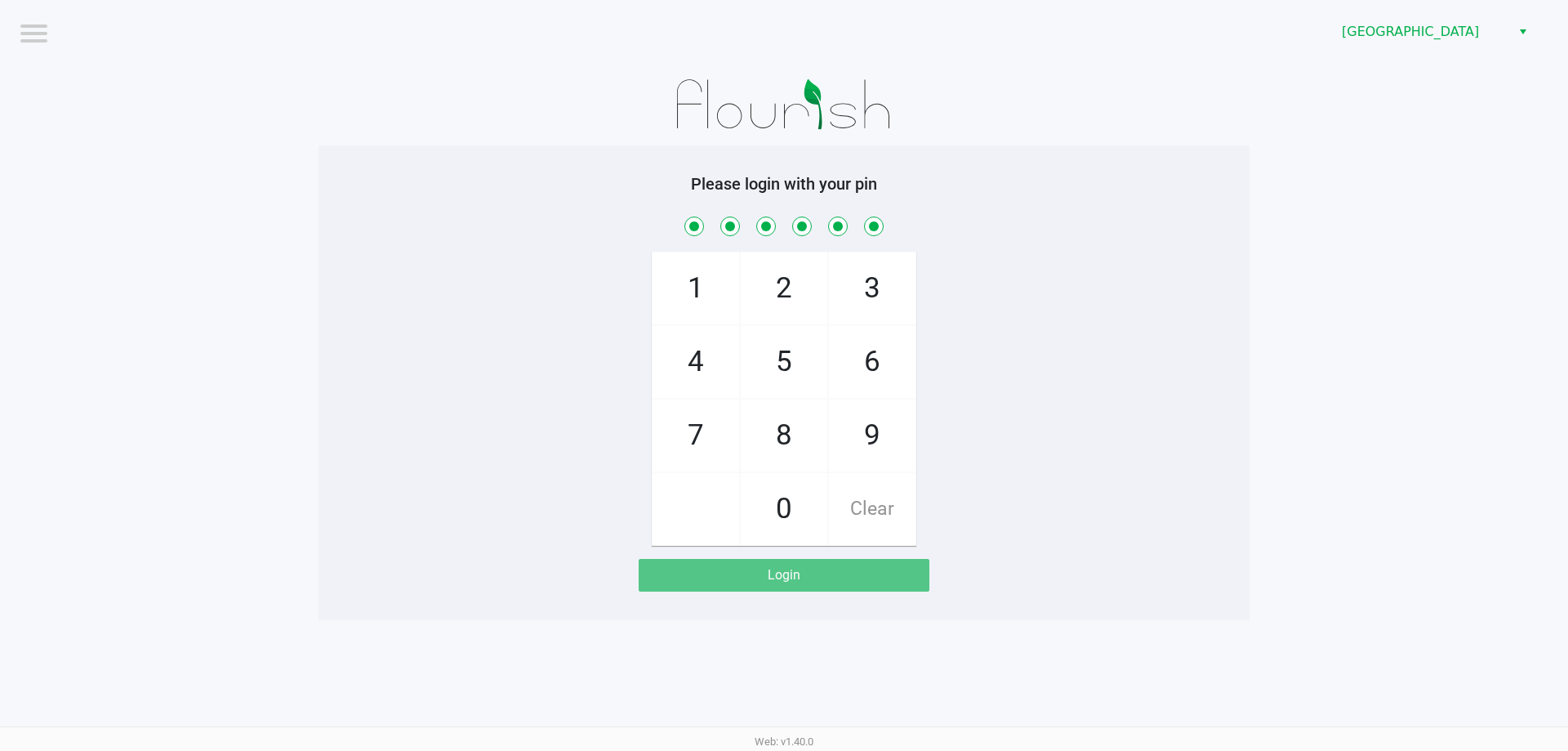
checkbox input "true"
checkbox input "false"
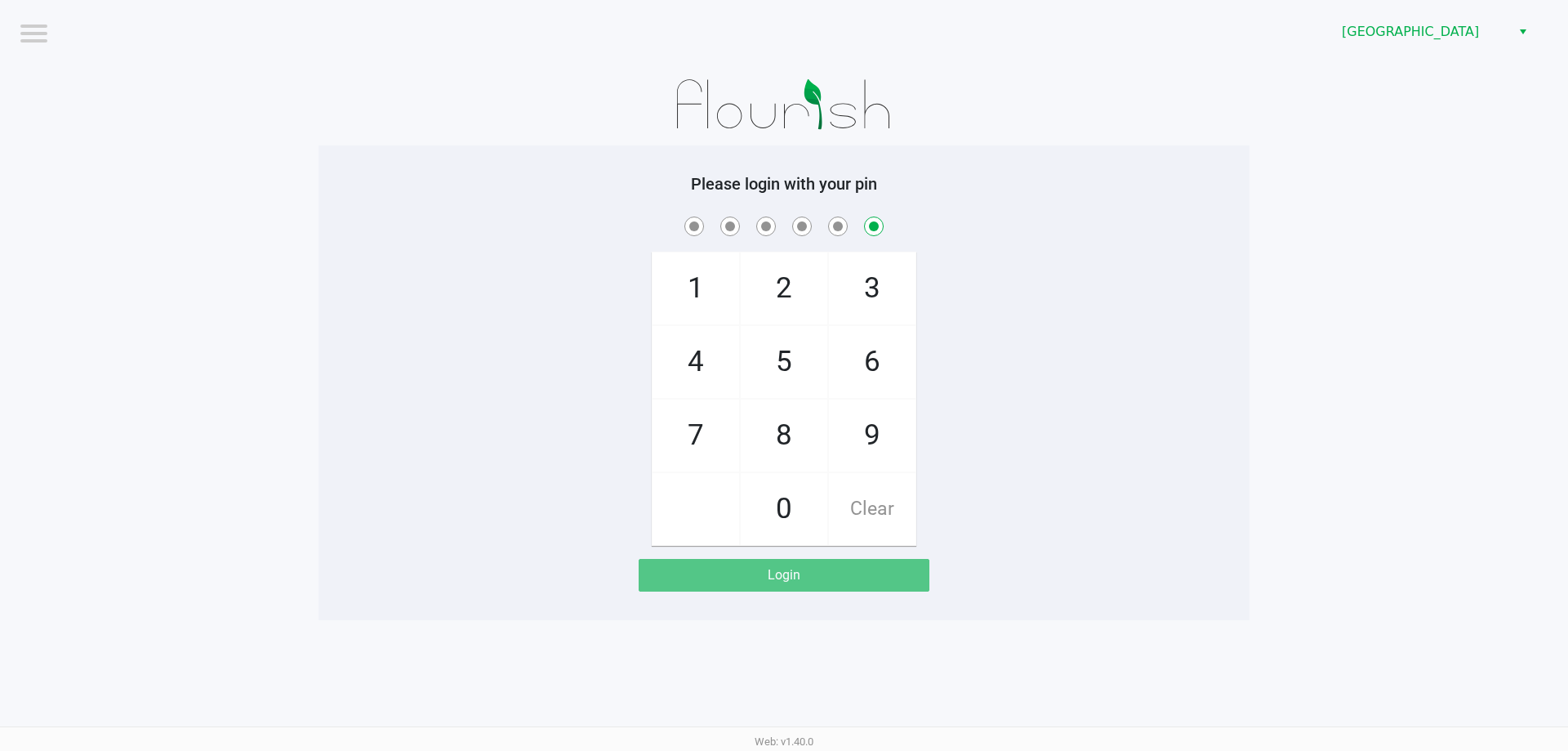
checkbox input "false"
checkbox input "true"
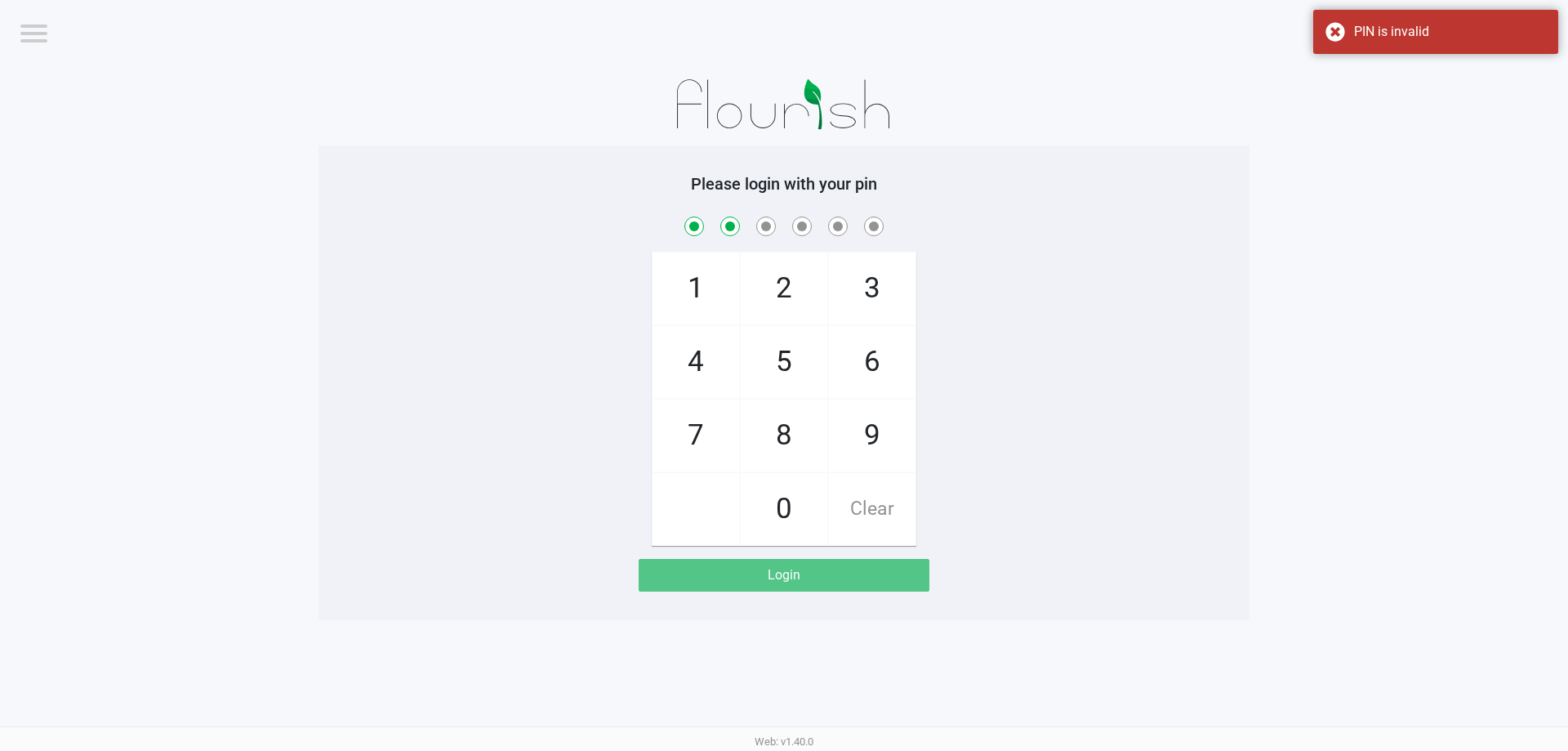
checkbox input "true"
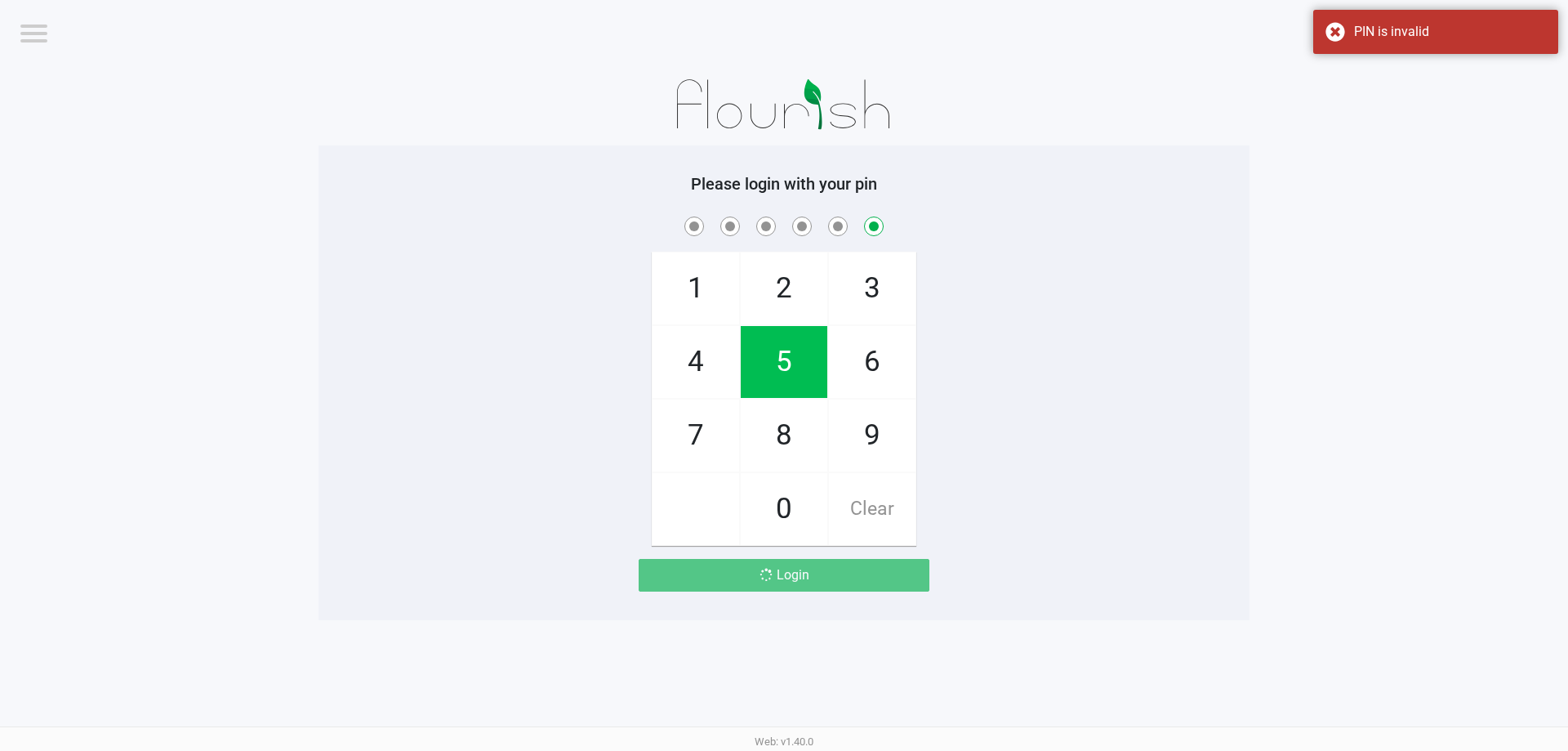
checkbox input "false"
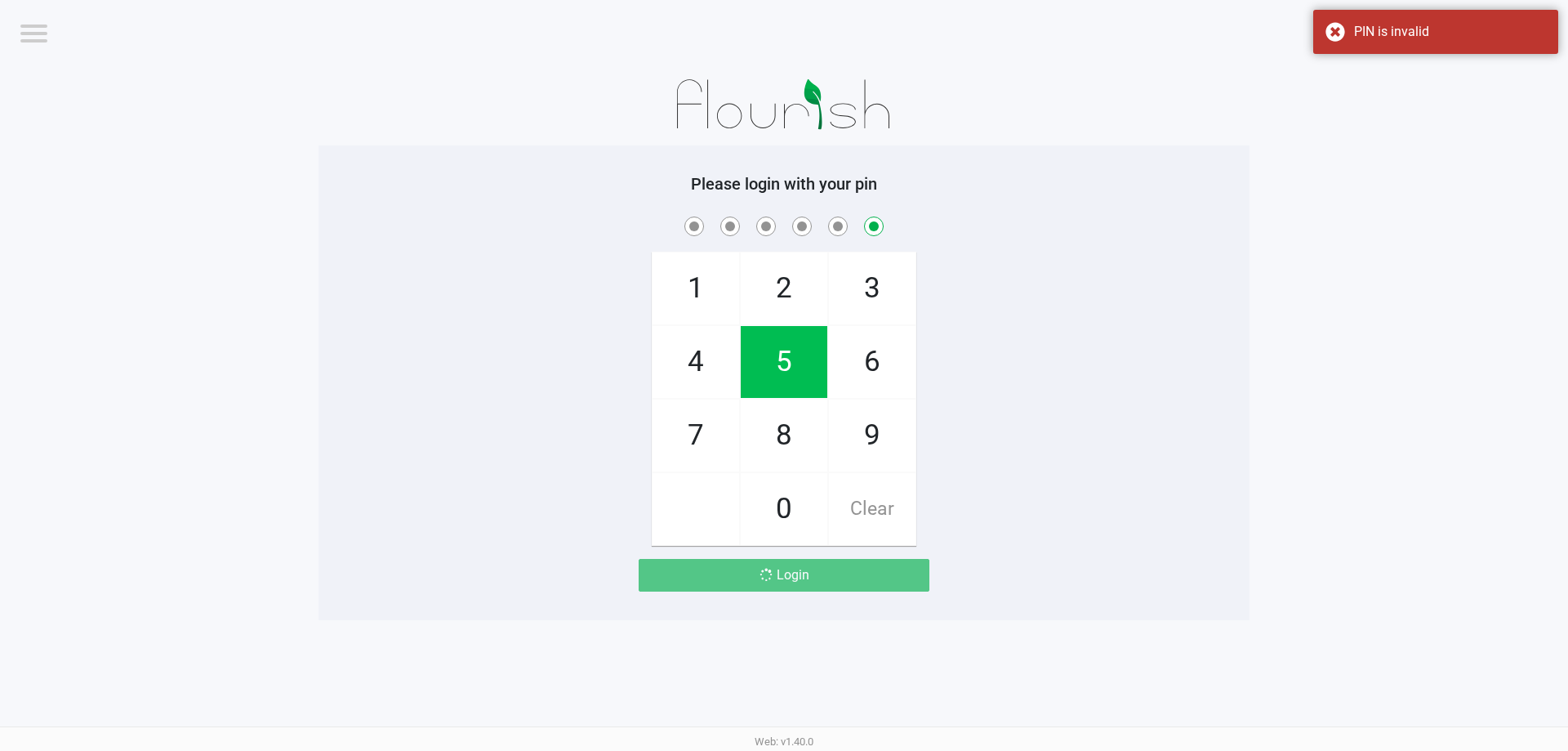
checkbox input "false"
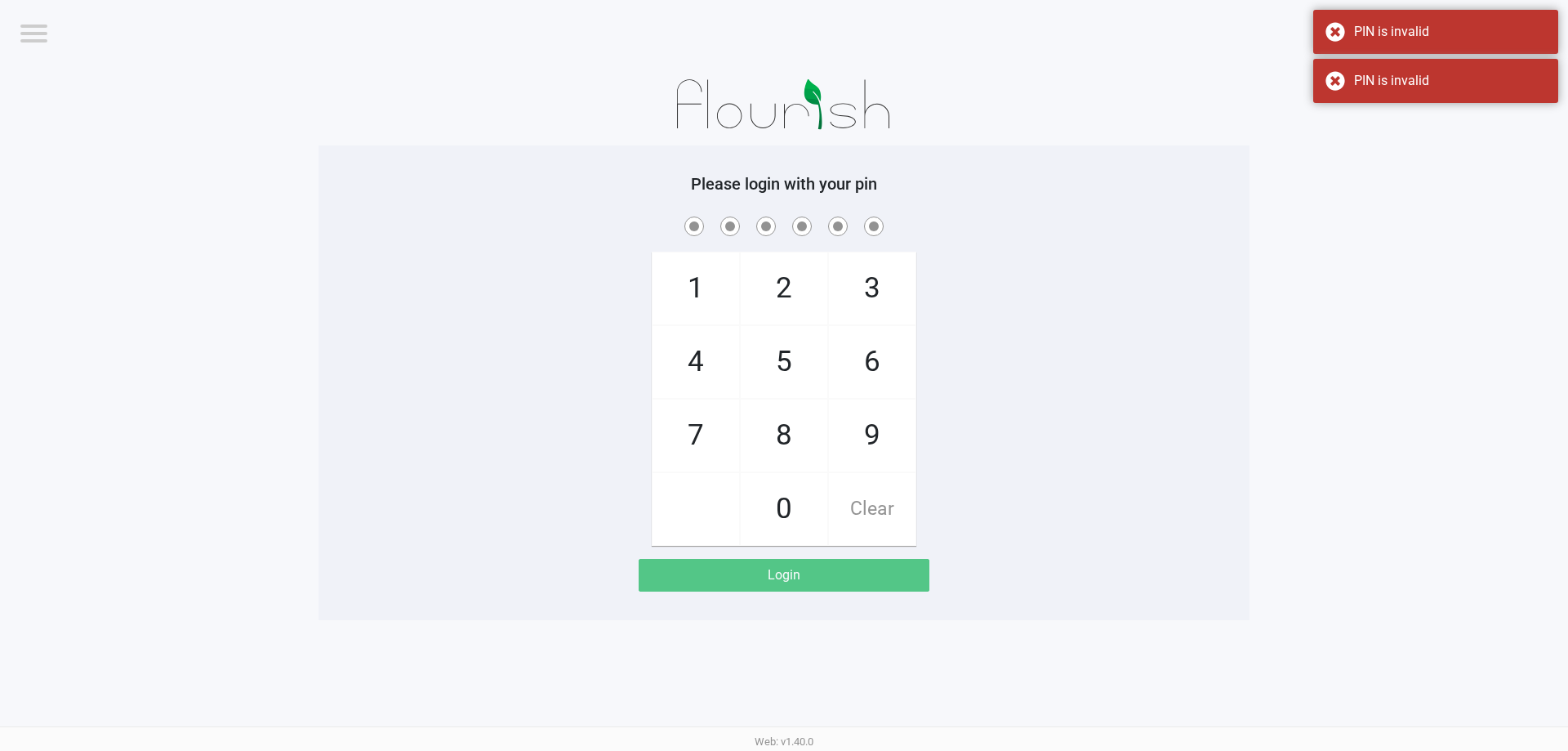
checkbox input "true"
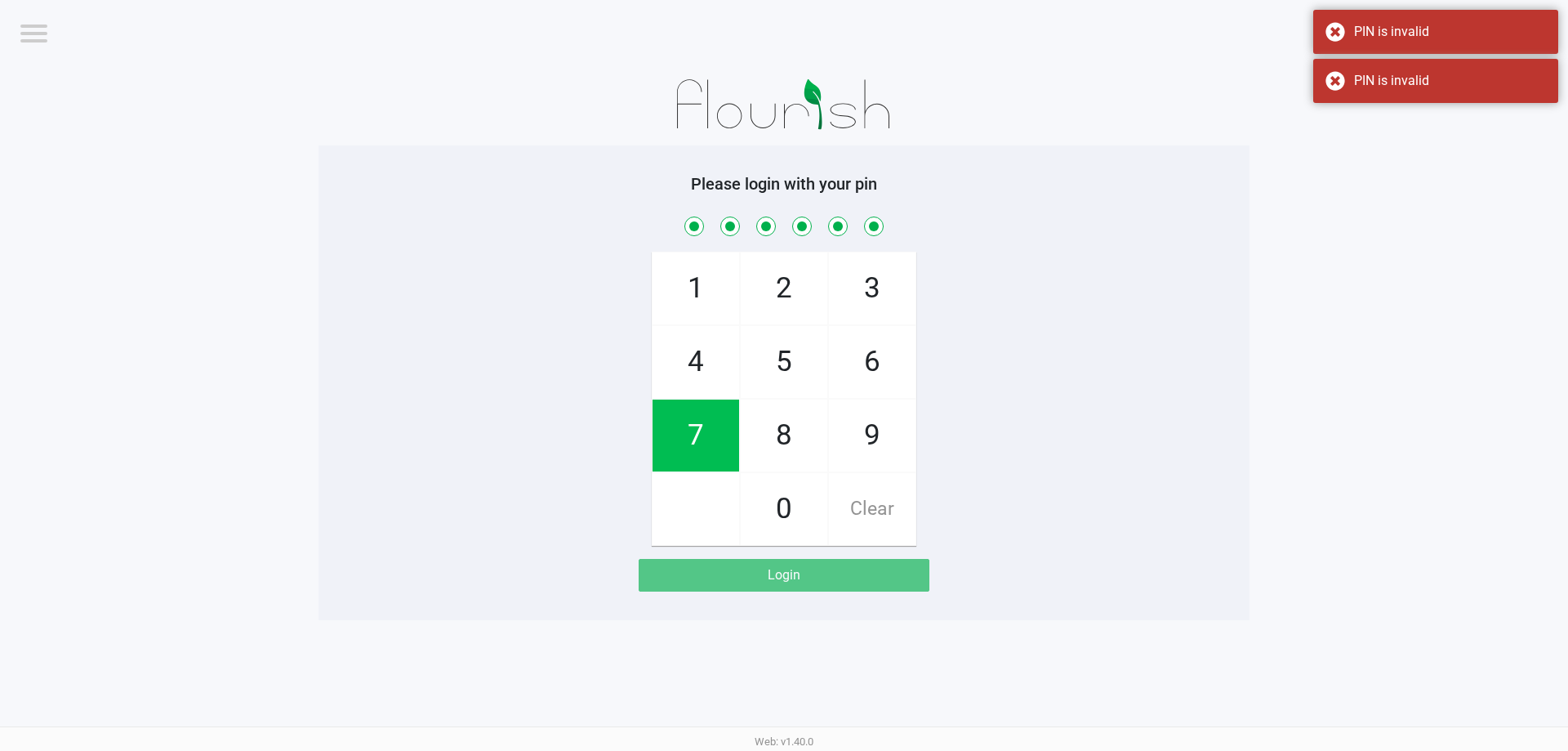
checkbox input "true"
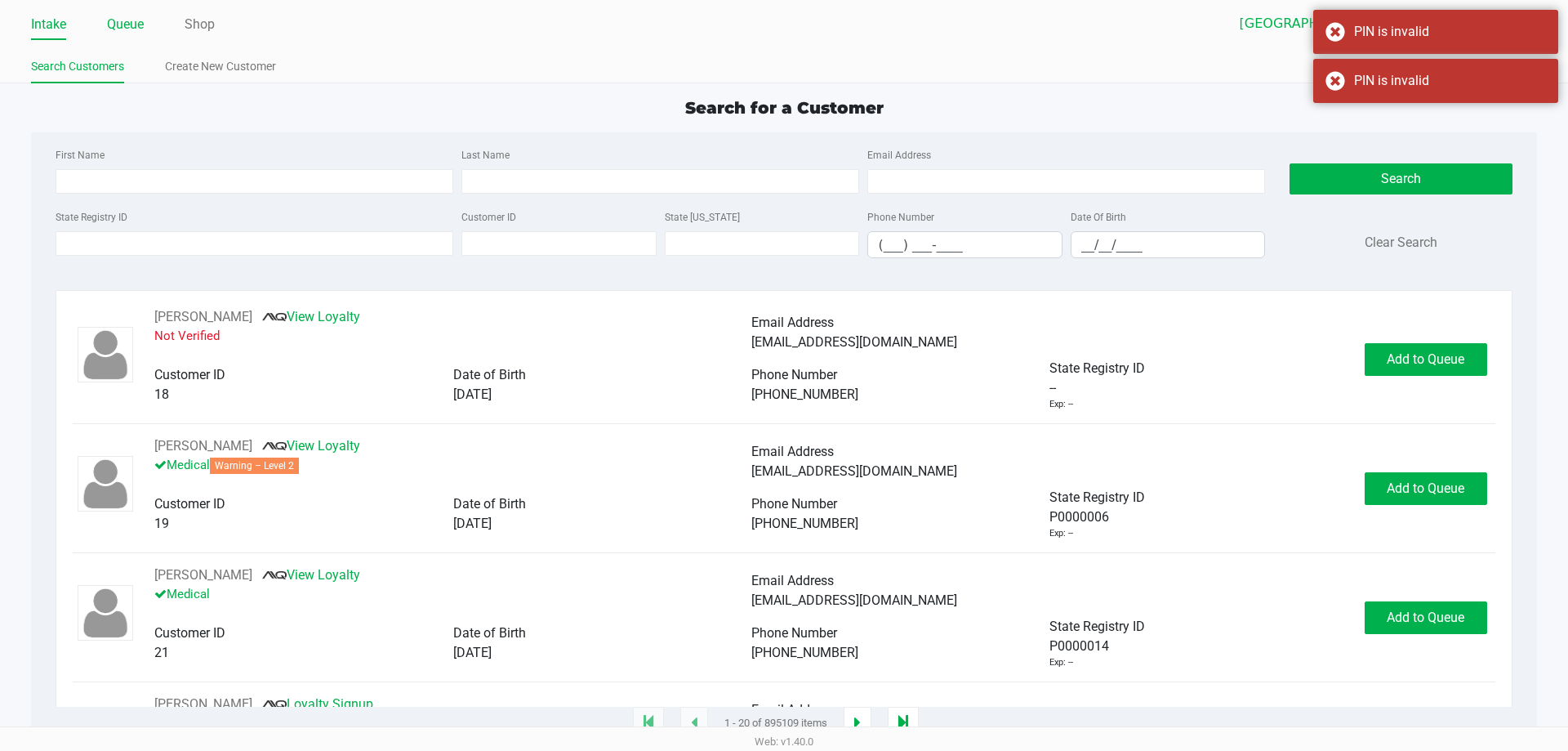
click at [122, 24] on link "Queue" at bounding box center [125, 24] width 37 height 23
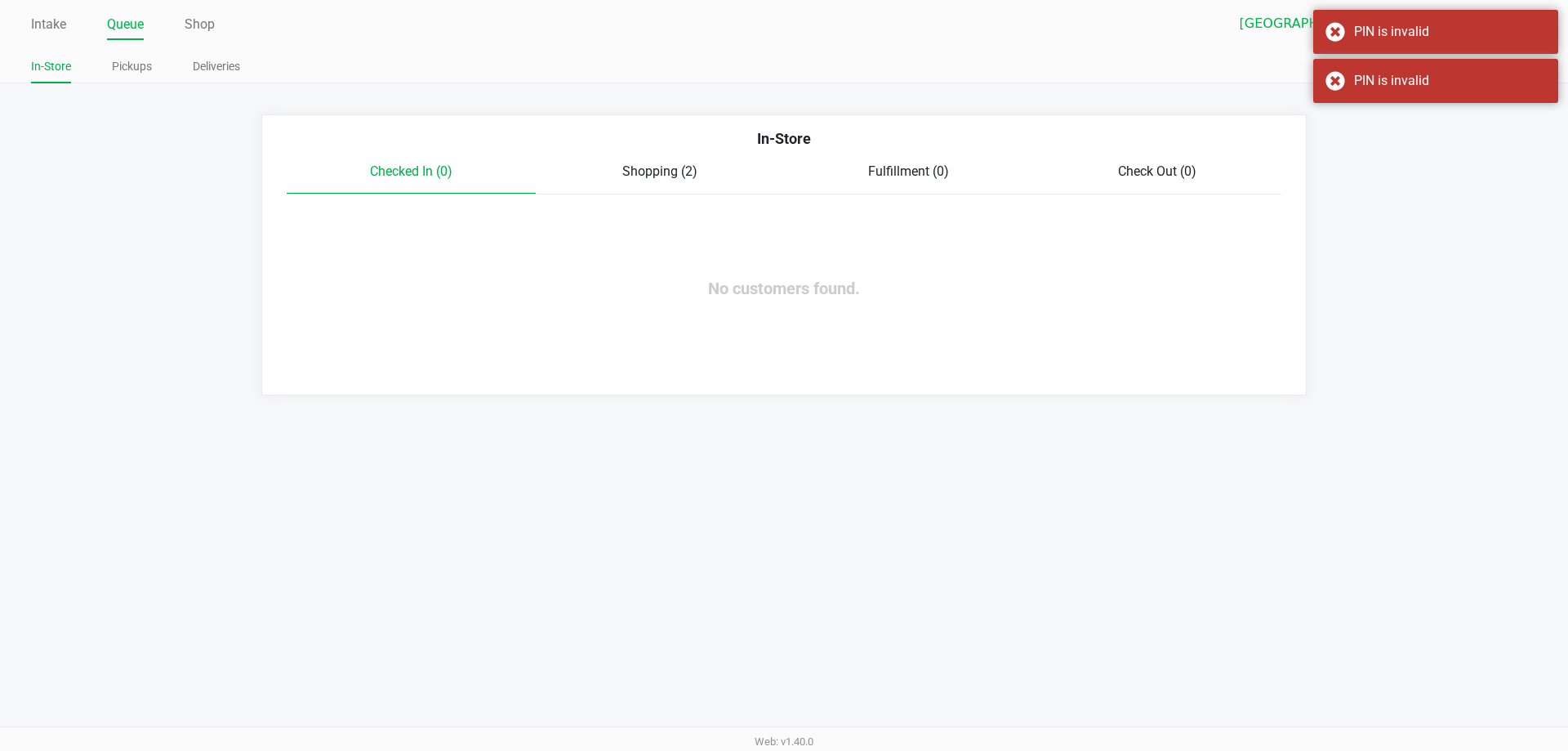
click at [665, 157] on div "In-Store" at bounding box center [784, 145] width 1019 height 35
click at [661, 173] on span "Shopping (2)" at bounding box center [660, 171] width 75 height 16
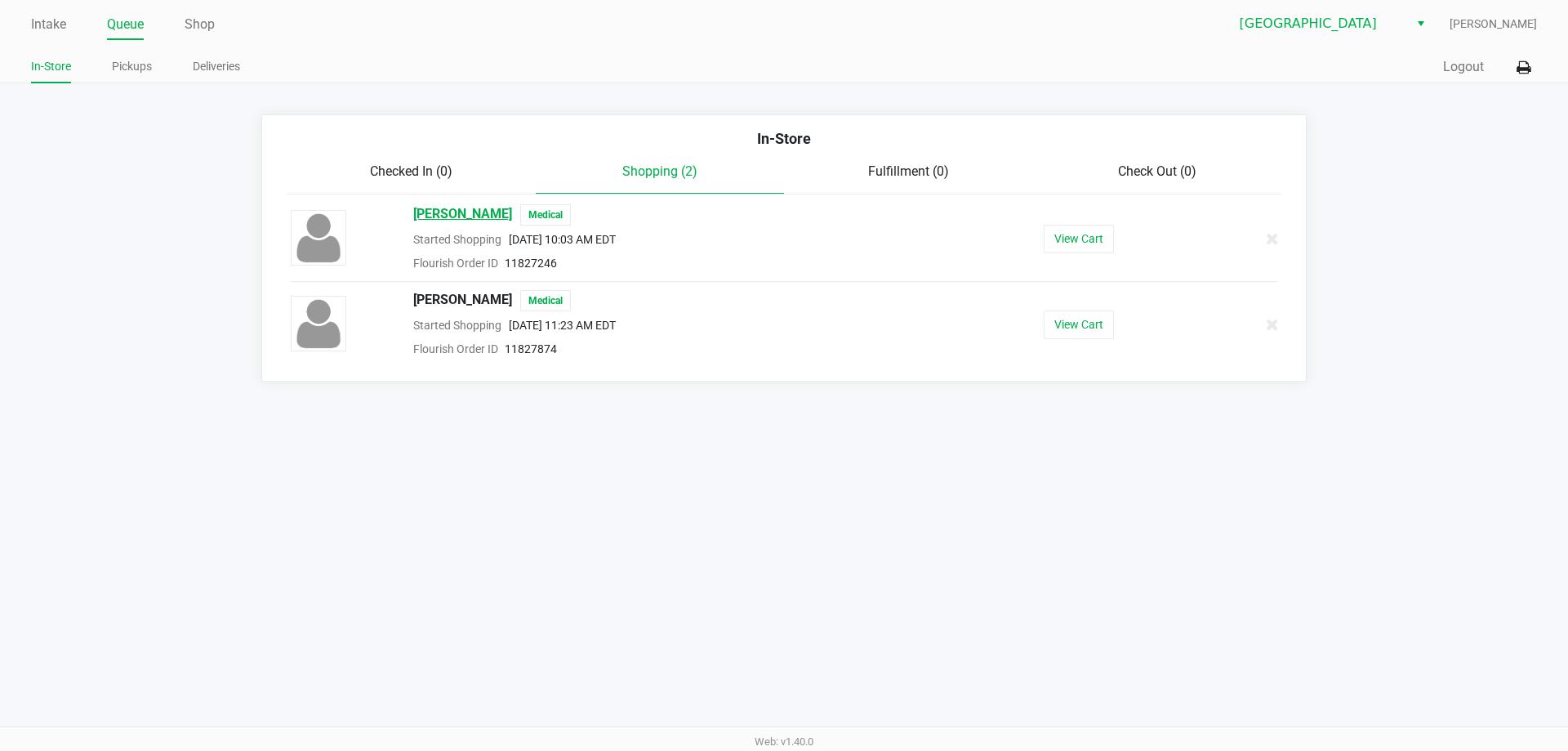
click at [496, 212] on span "JASON NEWMAN" at bounding box center [463, 215] width 99 height 21
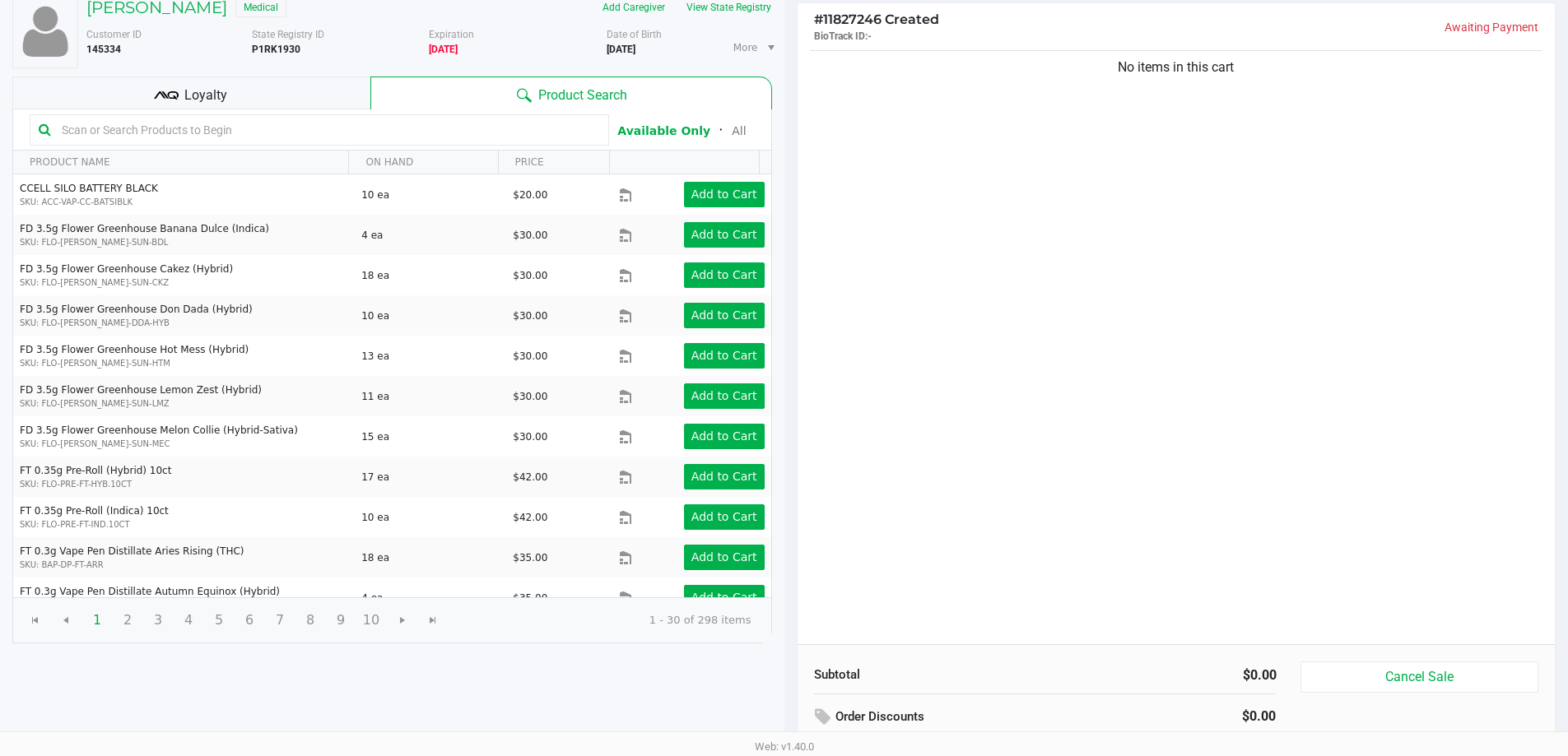
scroll to position [168, 0]
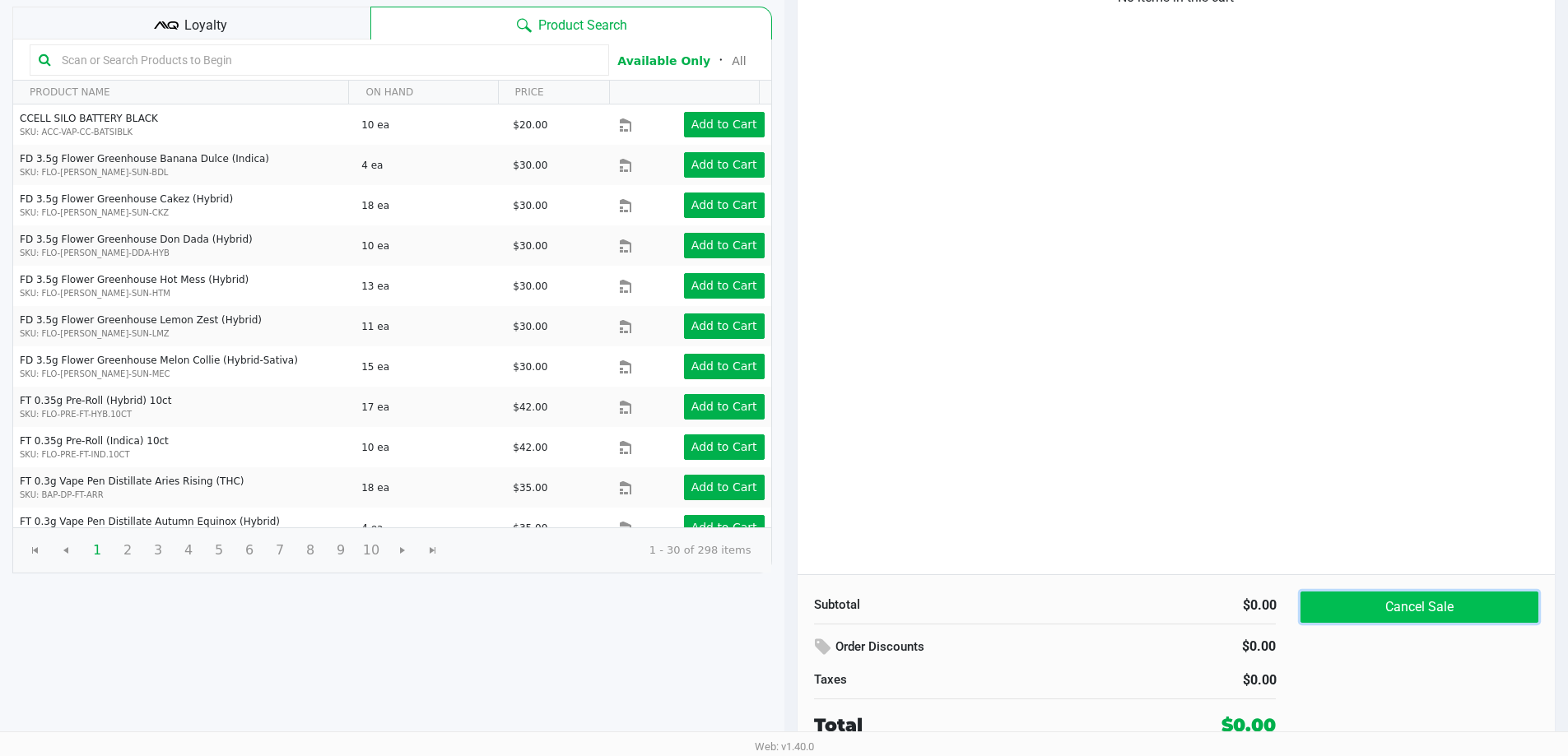
click at [1509, 608] on button "Cancel Sale" at bounding box center [1419, 607] width 237 height 31
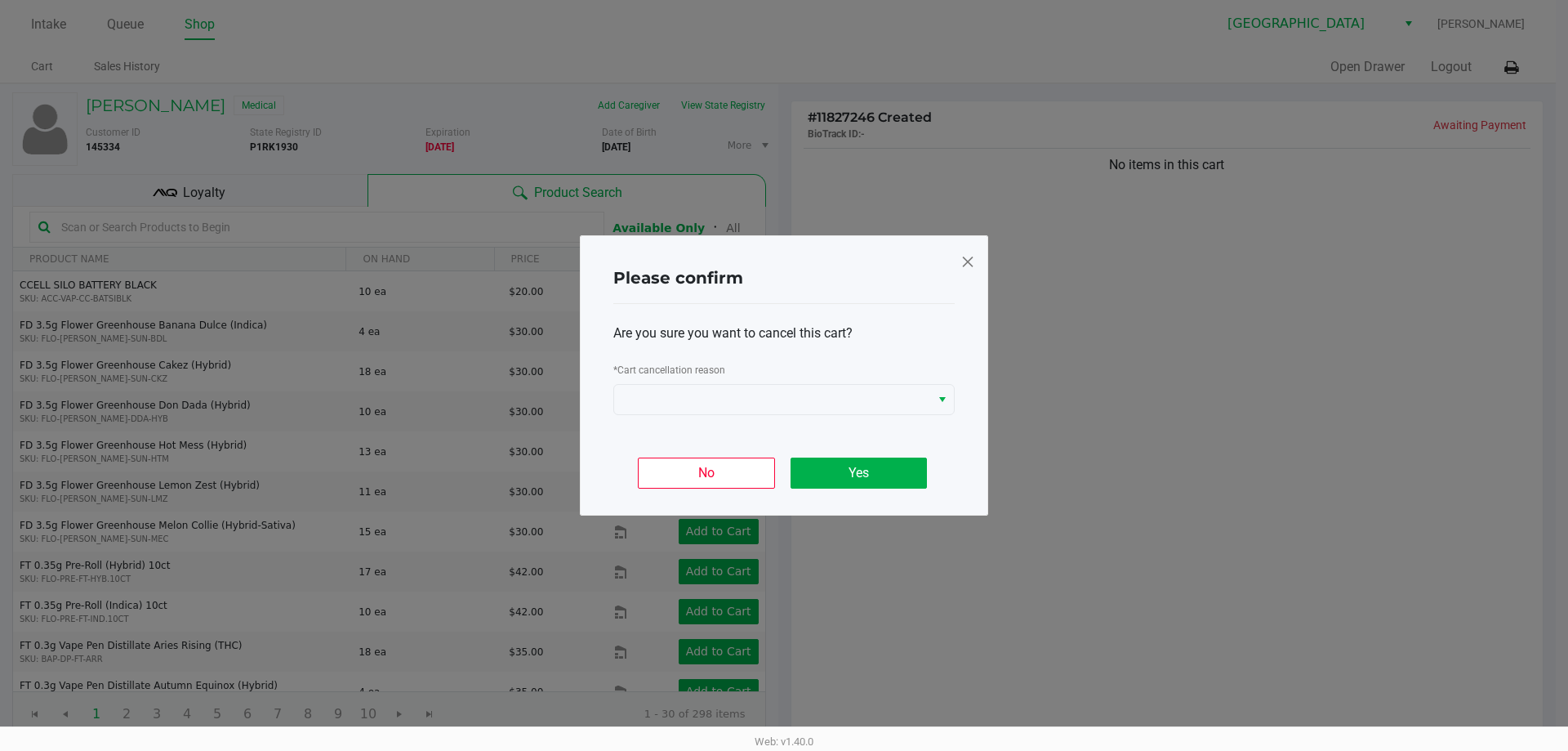
click at [839, 424] on div "Are you sure you want to cancel this cart? * Cart cancellation reason" at bounding box center [784, 369] width 342 height 131
click at [839, 411] on span at bounding box center [773, 399] width 316 height 29
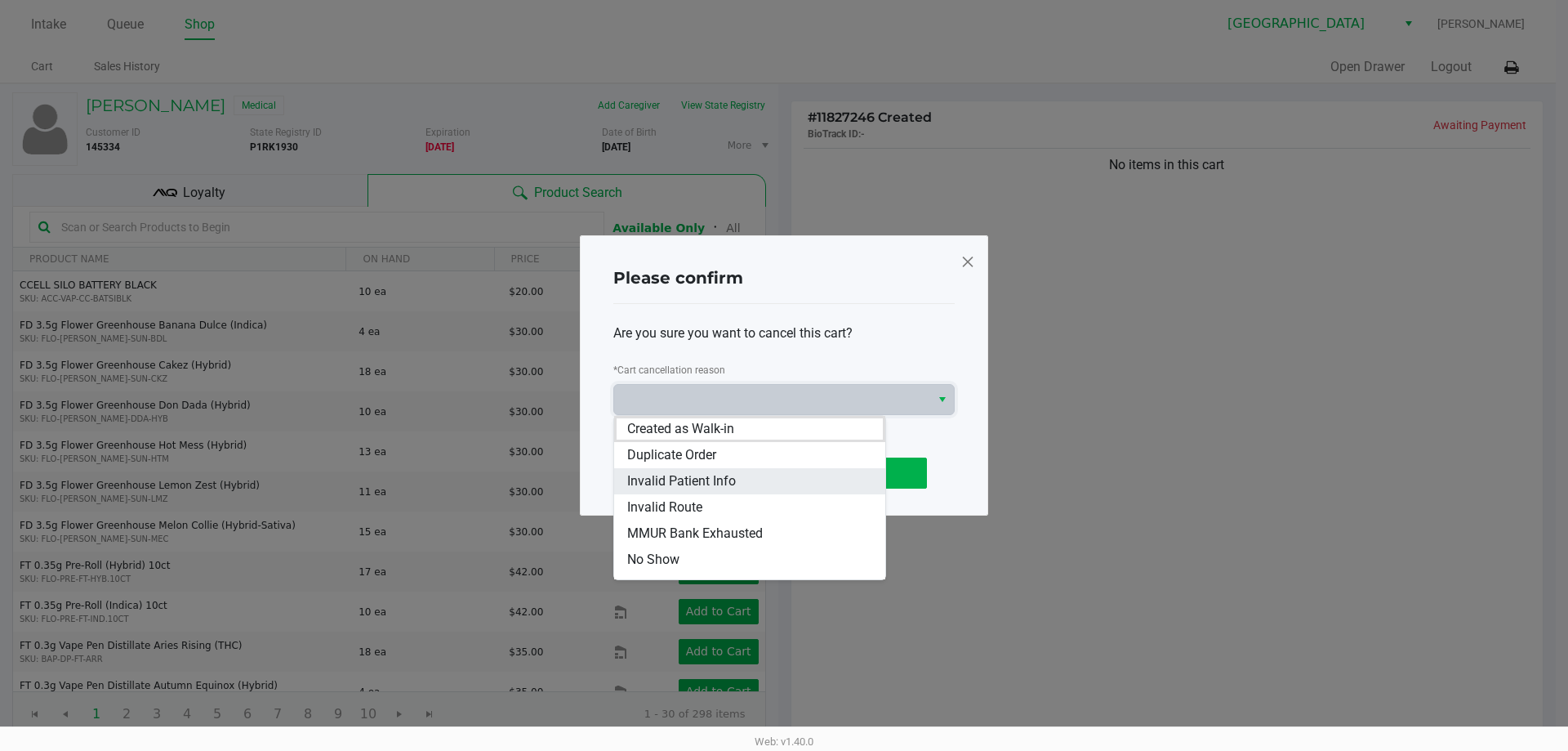
click at [841, 471] on li "Invalid Patient Info" at bounding box center [750, 481] width 271 height 26
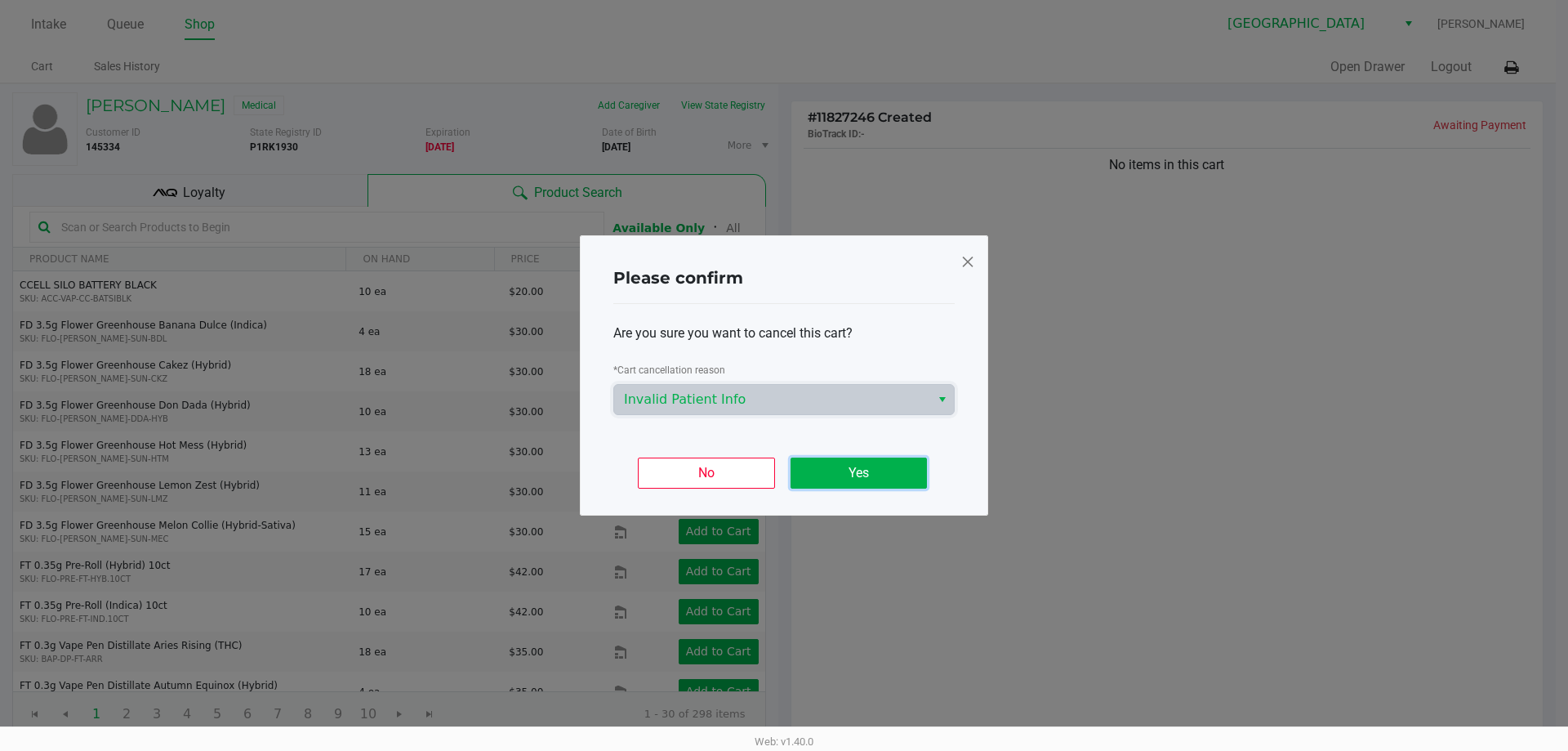
click at [870, 471] on button "Yes" at bounding box center [858, 473] width 136 height 31
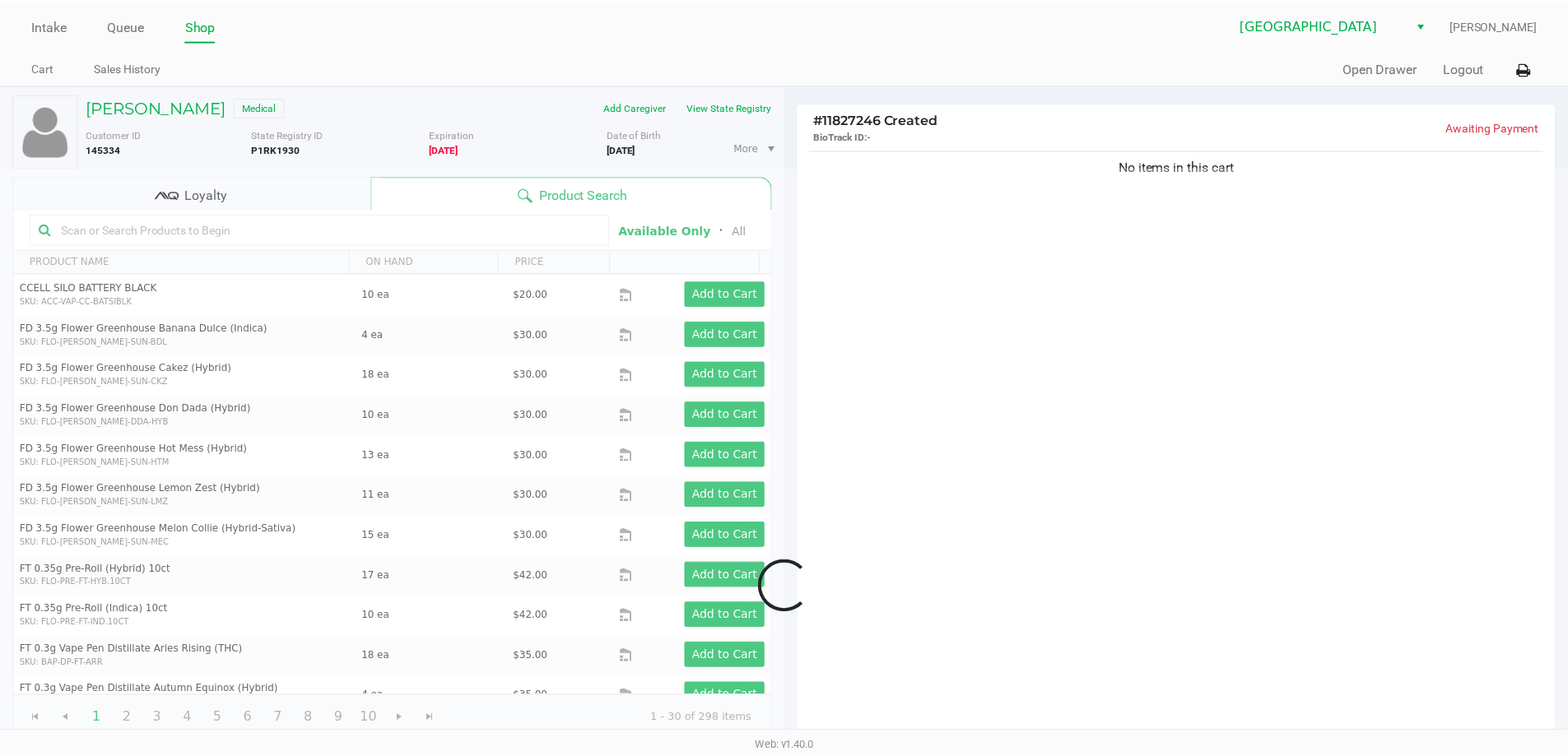
scroll to position [168, 0]
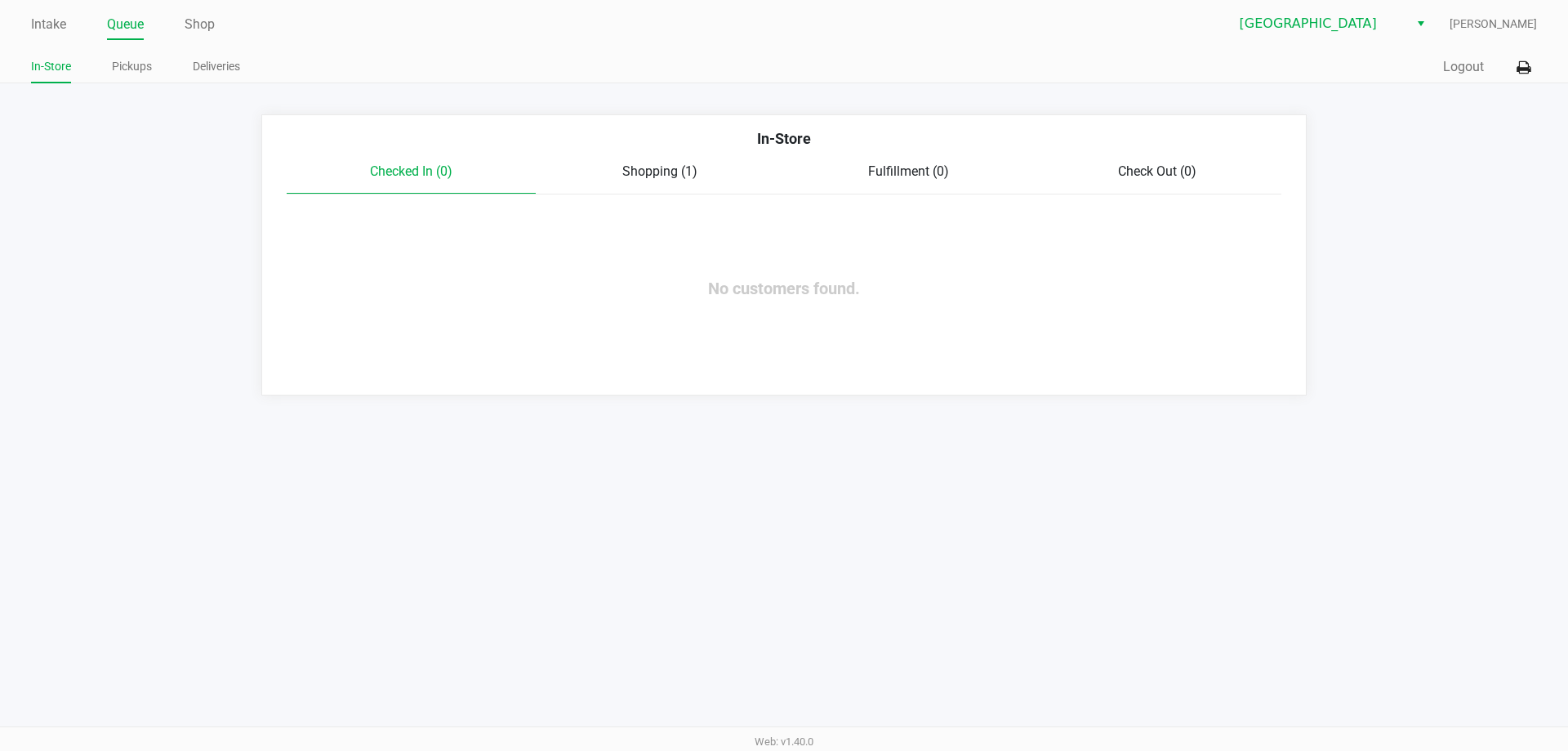
click at [675, 179] on span "Shopping (1)" at bounding box center [660, 171] width 75 height 16
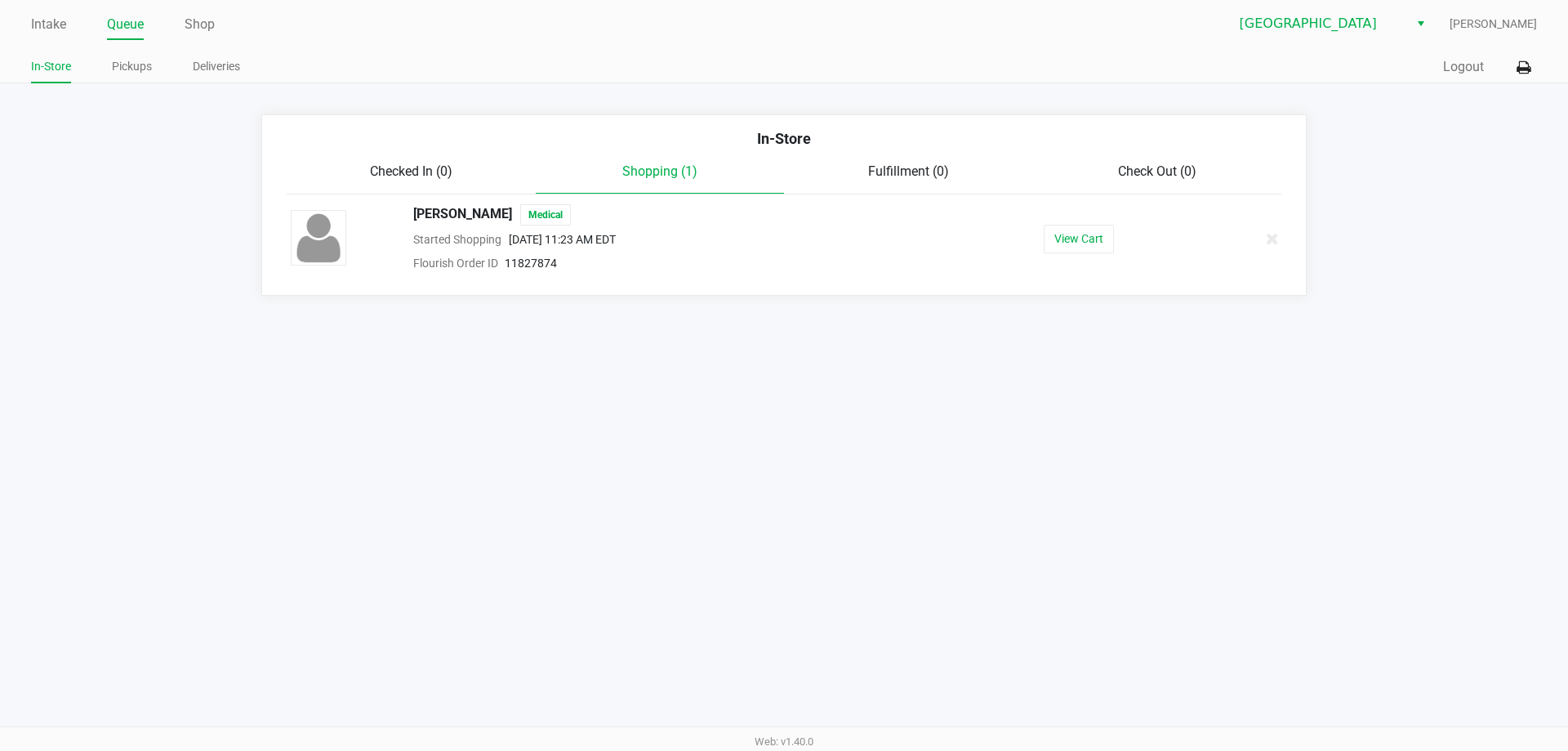
click at [121, 26] on link "Queue" at bounding box center [125, 24] width 37 height 23
click at [133, 65] on link "Pickups" at bounding box center [132, 67] width 40 height 20
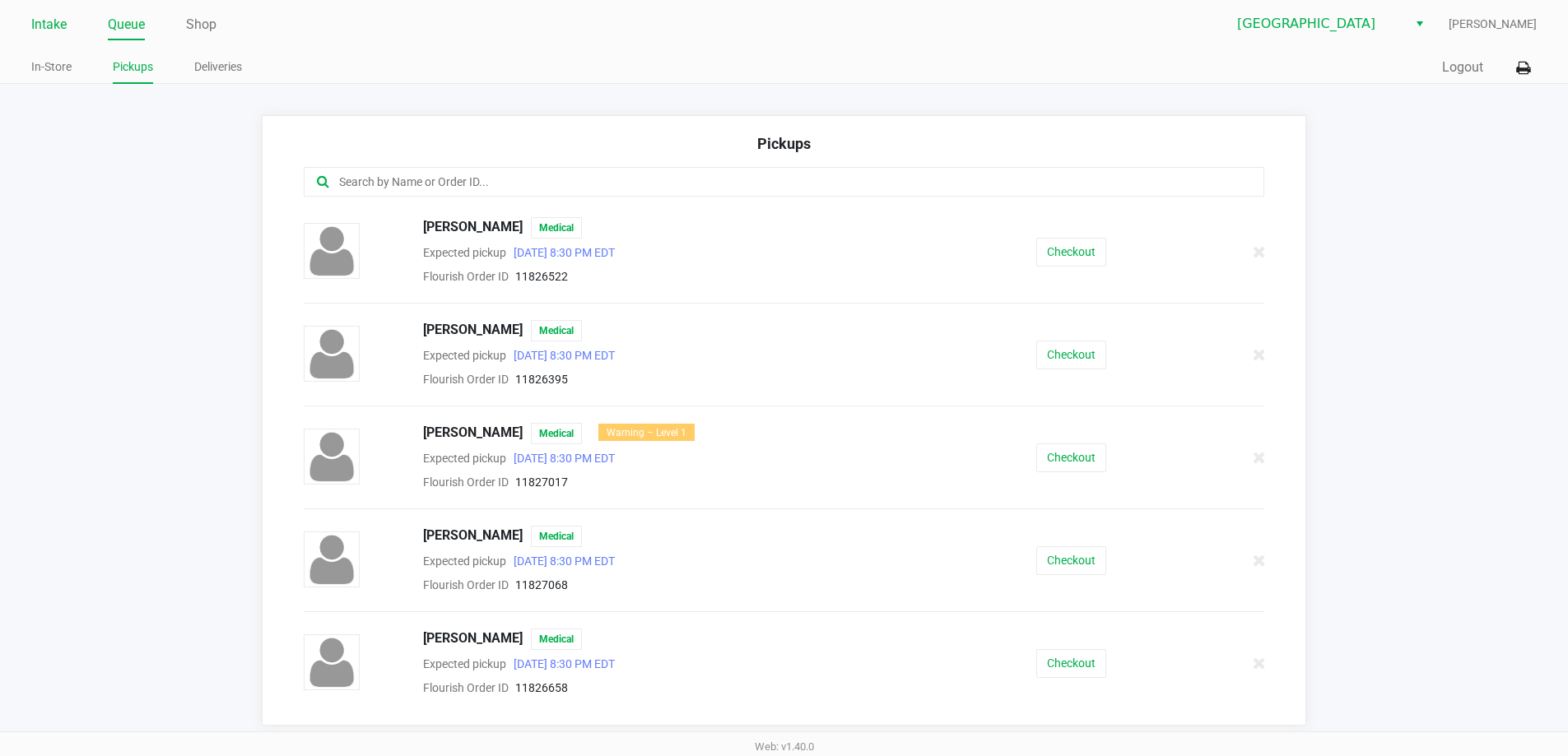
click at [51, 28] on link "Intake" at bounding box center [49, 24] width 35 height 23
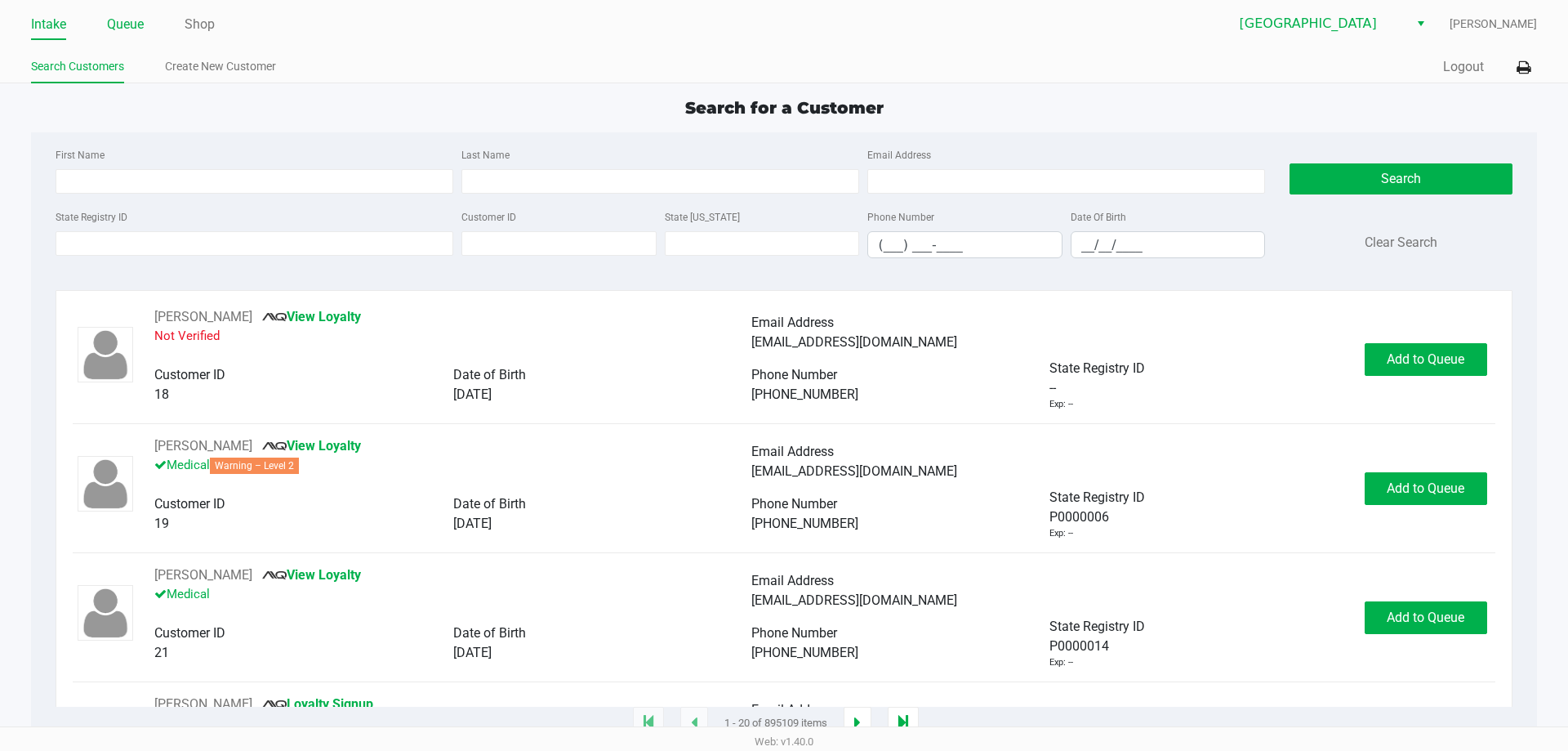
click at [137, 22] on link "Queue" at bounding box center [125, 24] width 37 height 23
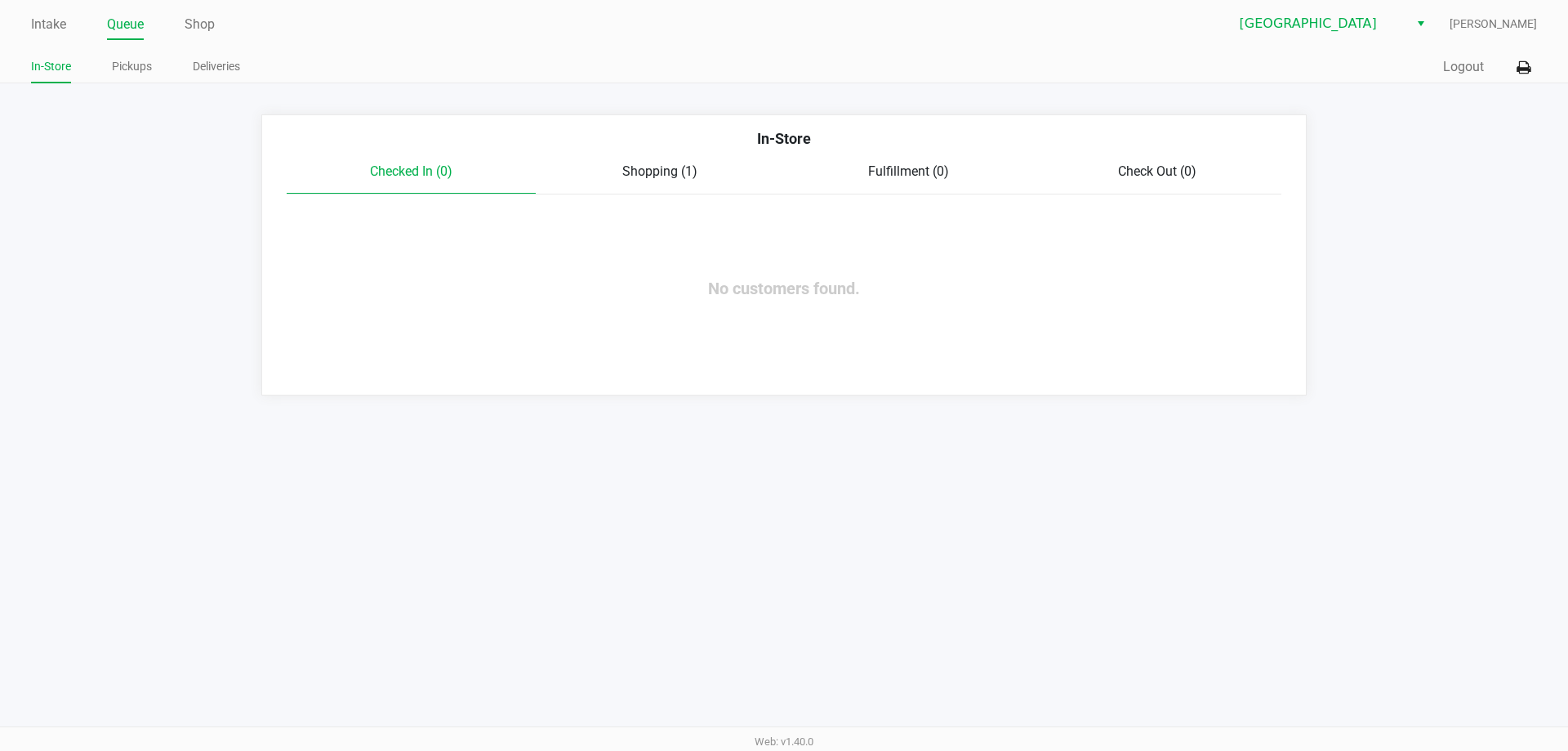
click at [670, 168] on span "Shopping (1)" at bounding box center [660, 171] width 75 height 16
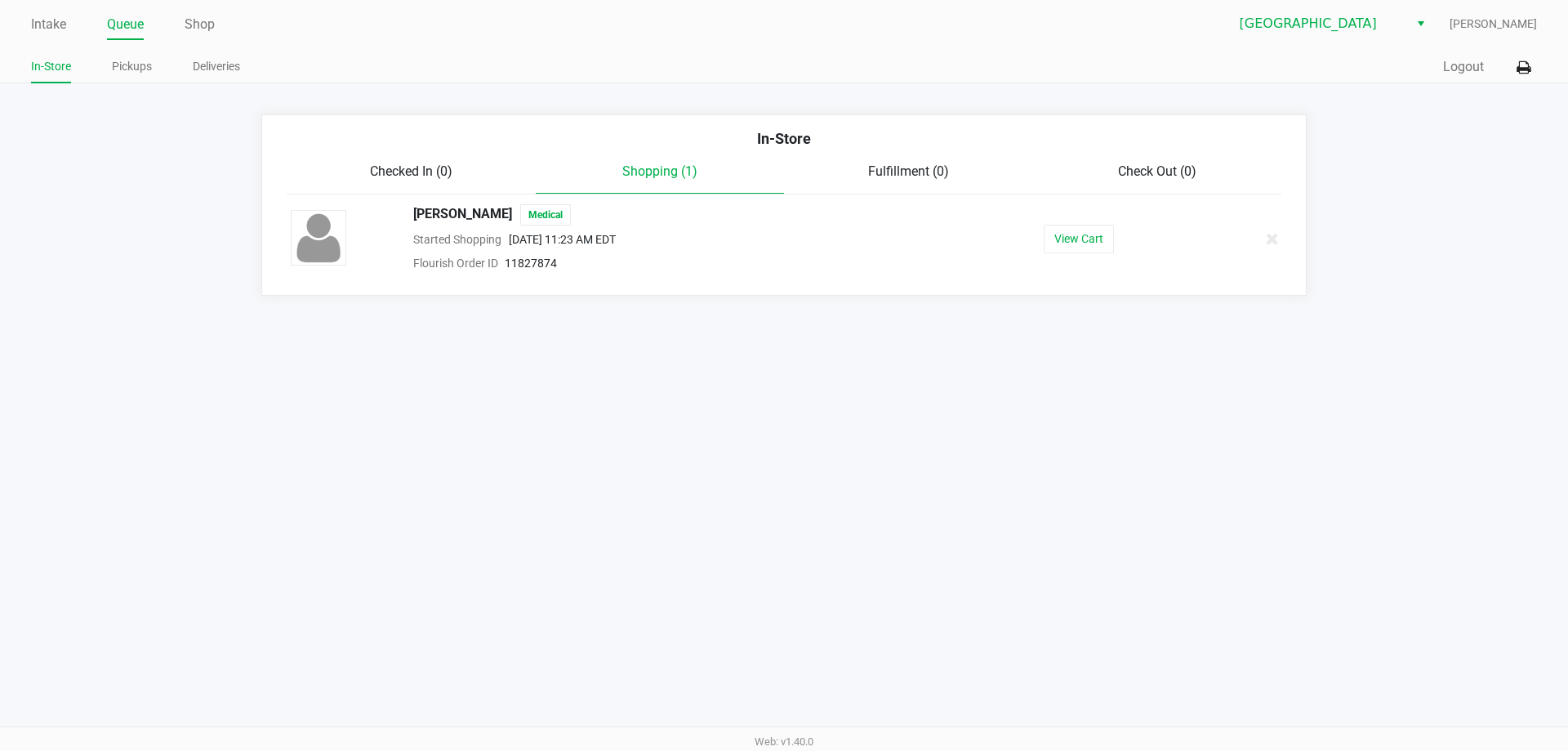
click at [104, 78] on ul "In-Store Pickups Deliveries" at bounding box center [407, 69] width 753 height 27
click at [114, 73] on link "Pickups" at bounding box center [132, 67] width 40 height 20
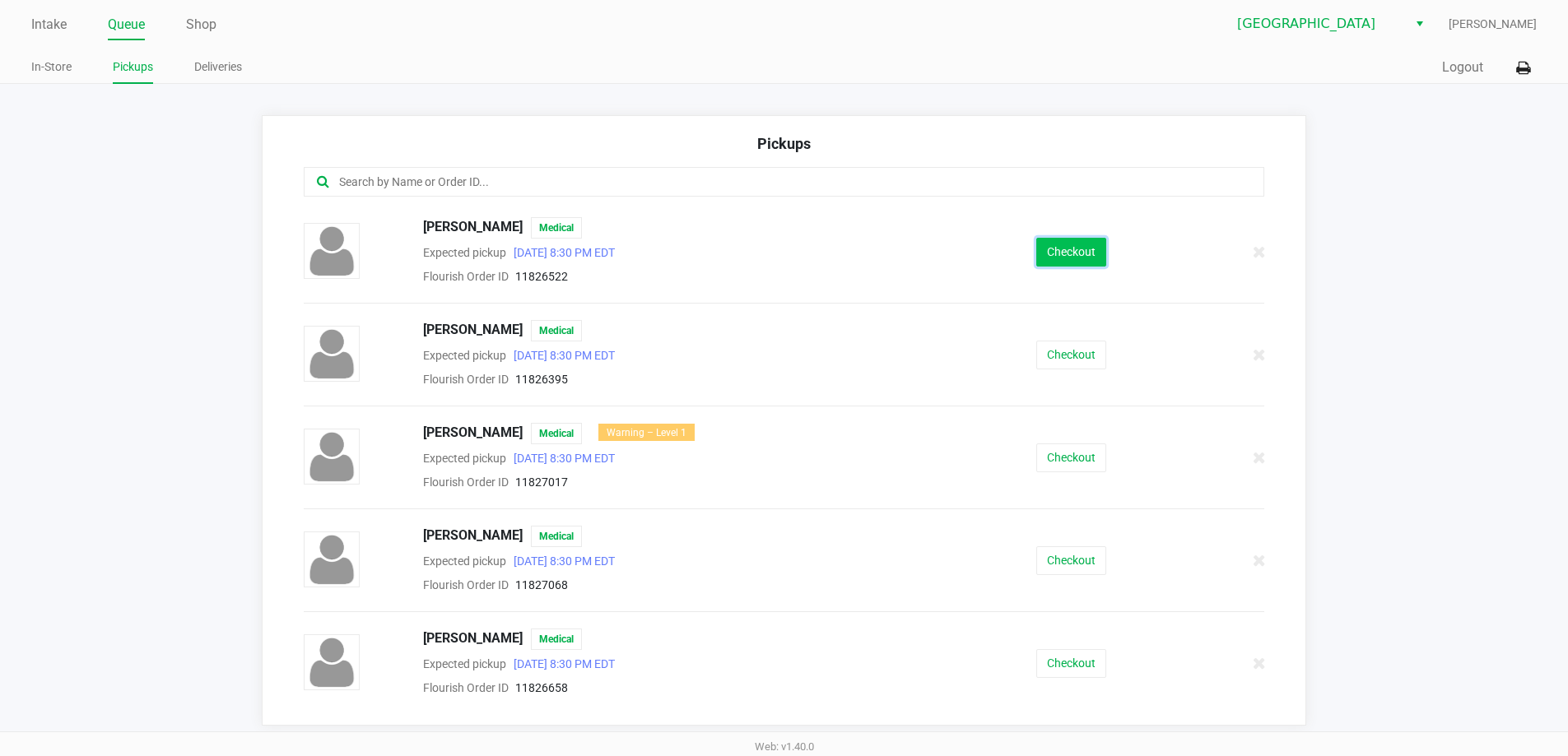
click at [1076, 249] on button "Checkout" at bounding box center [1071, 251] width 70 height 29
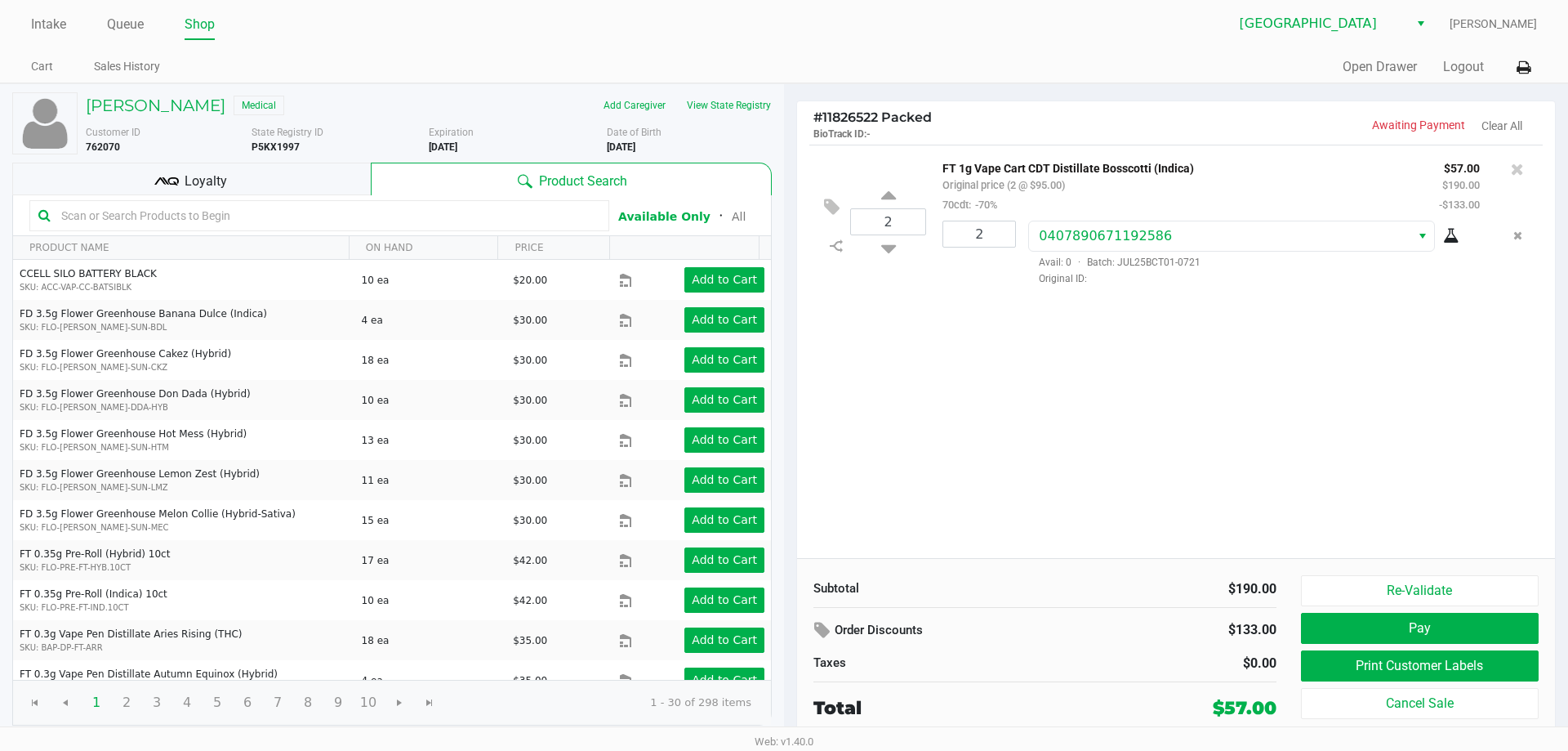
click at [251, 207] on input "text" at bounding box center [327, 216] width 545 height 25
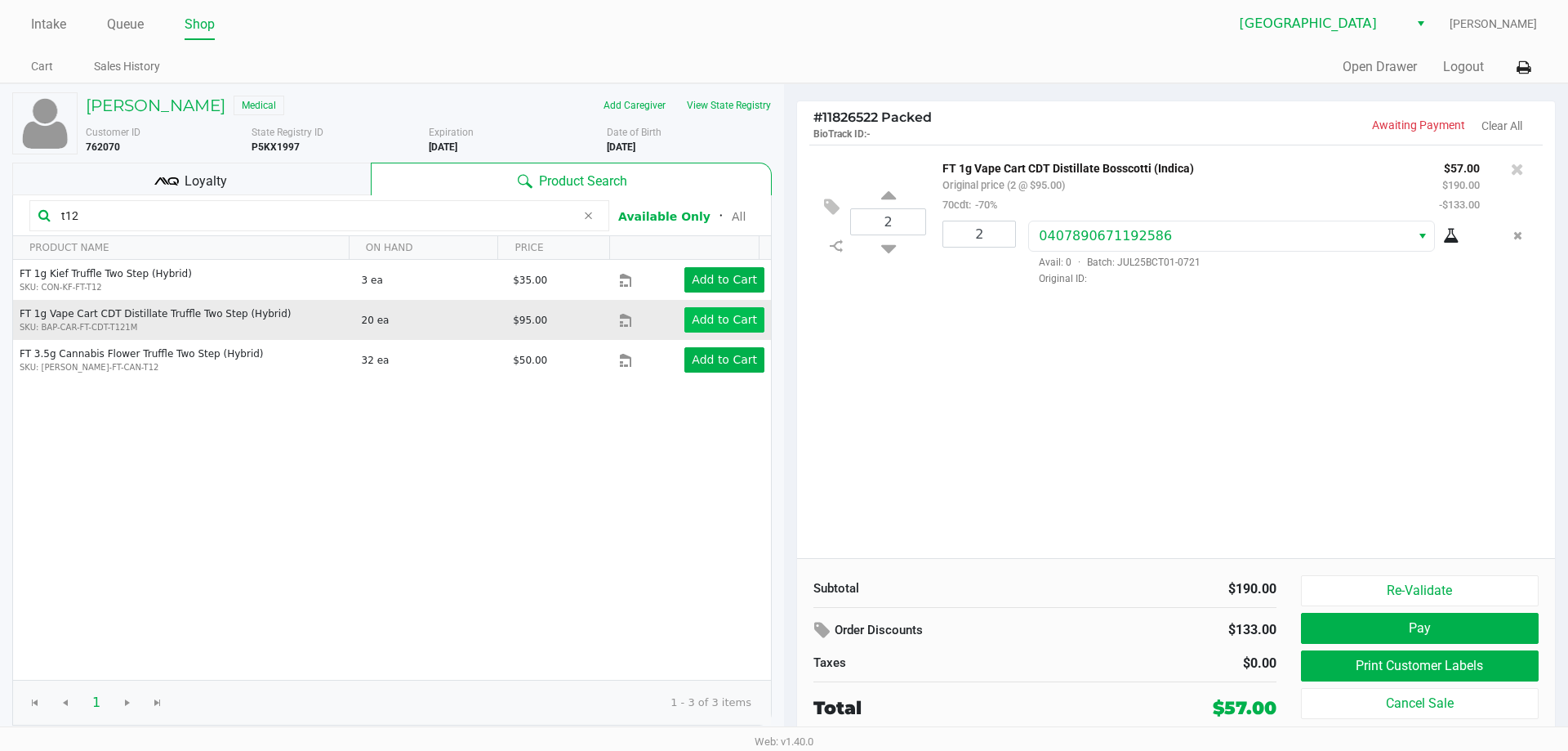
type input "t12"
click at [716, 313] on app-button-loader "Add to Cart" at bounding box center [725, 320] width 66 height 13
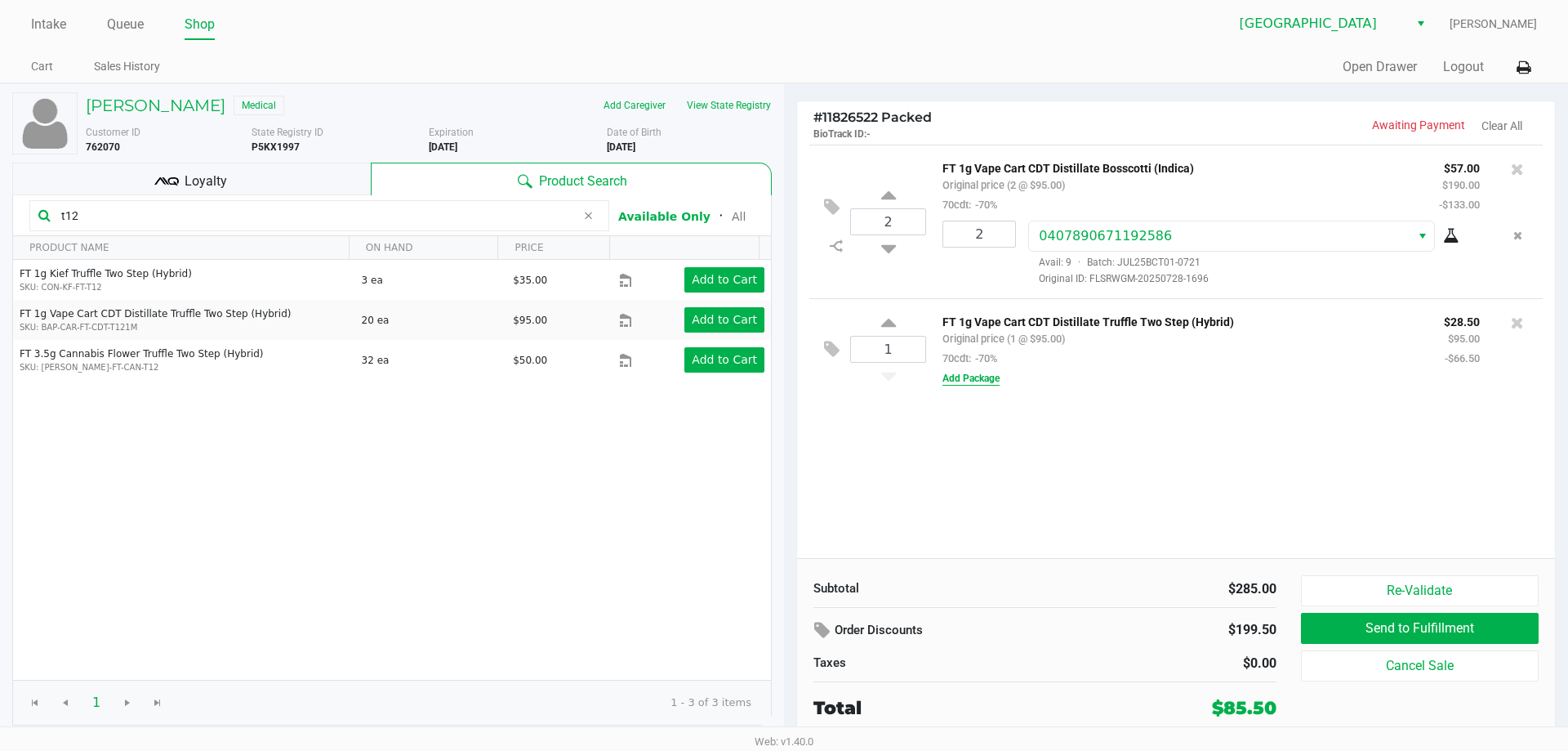
click at [952, 386] on button "Add Package" at bounding box center [971, 378] width 58 height 15
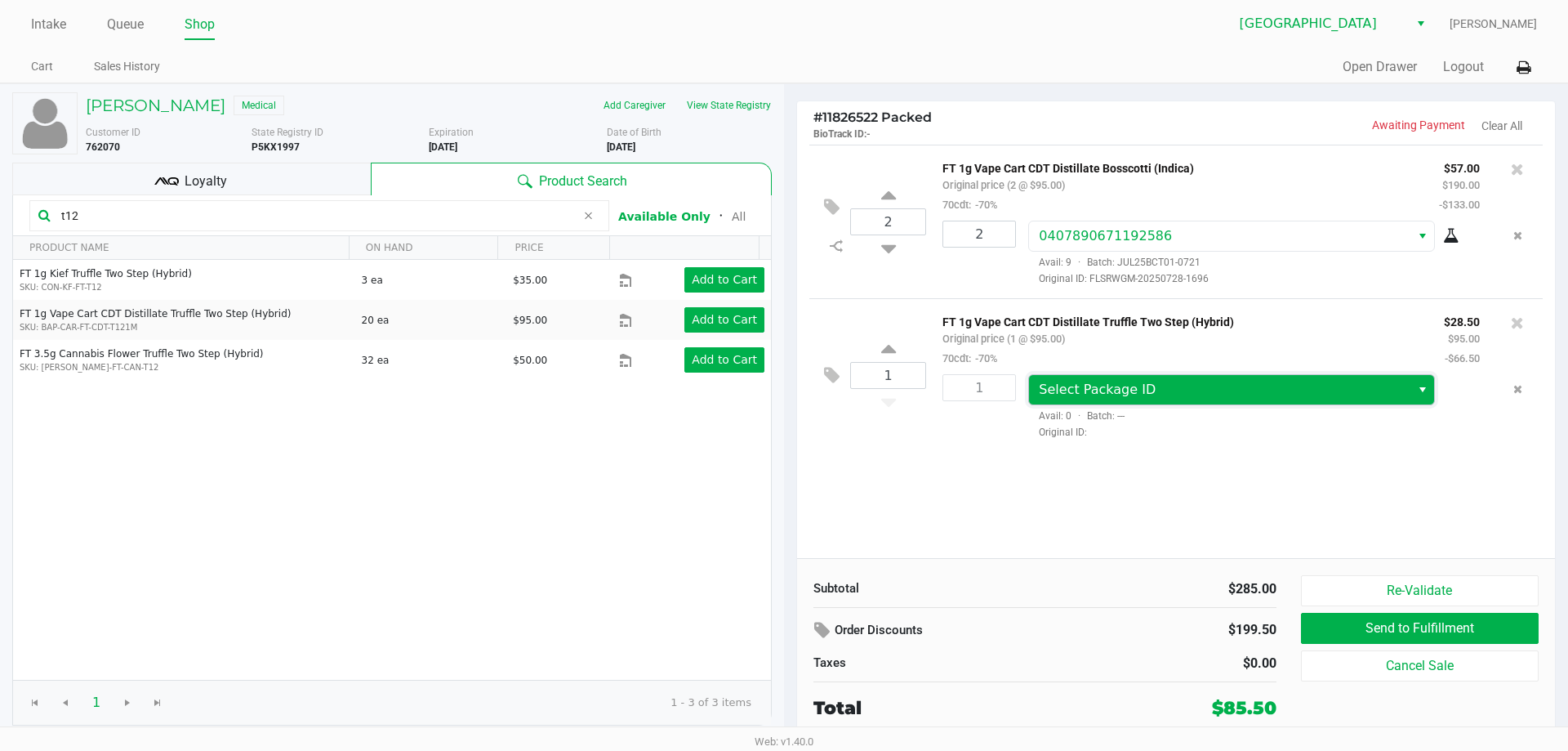
click at [1093, 397] on span "Select Package ID" at bounding box center [1098, 389] width 117 height 16
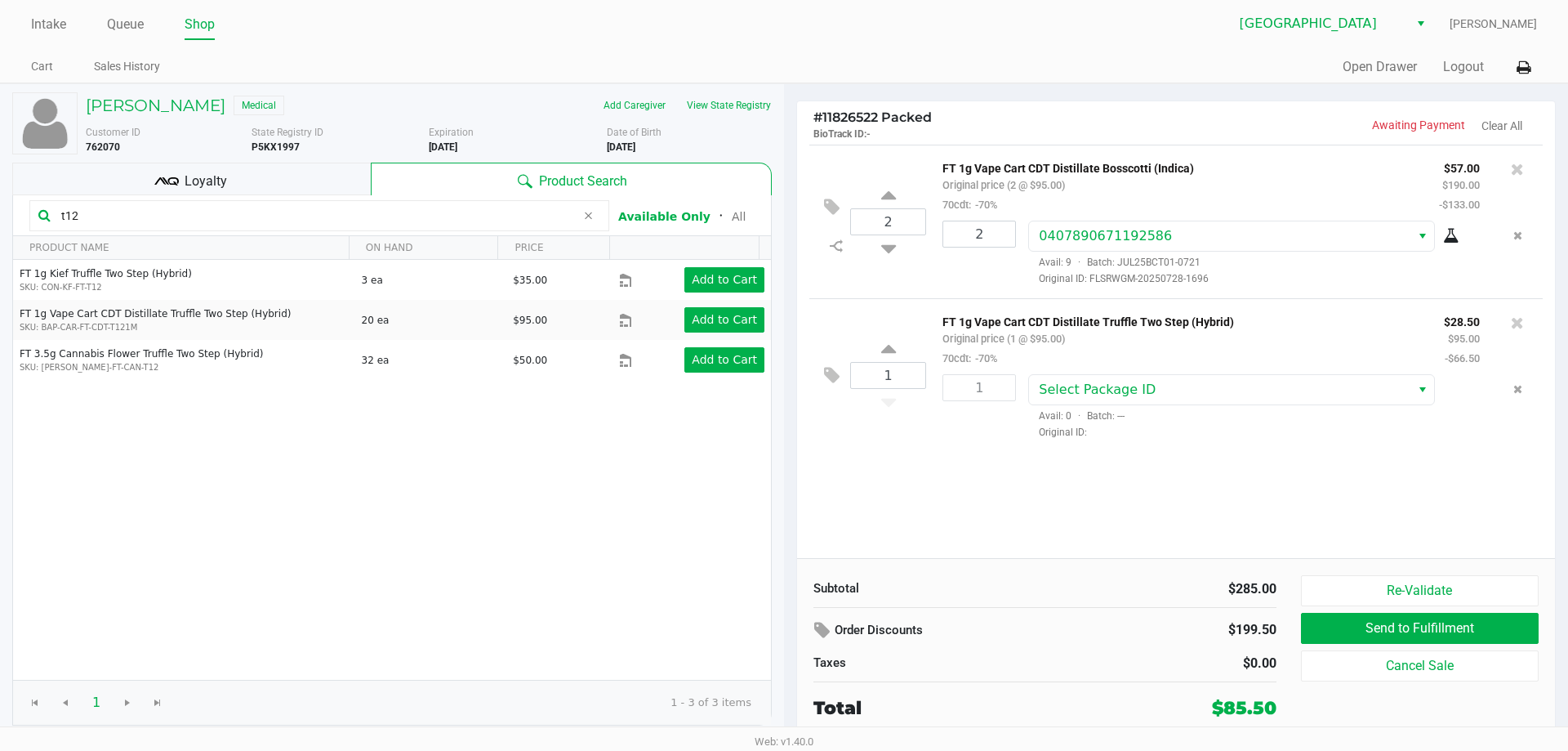
click at [1464, 460] on div "2 FT 1g Vape Cart CDT Distillate Bosscotti (Indica) Original price (2 @ $95.00)…" at bounding box center [1176, 351] width 758 height 414
click at [1517, 388] on icon "Remove the package from the orderLine" at bounding box center [1518, 388] width 9 height 12
click at [1518, 326] on icon at bounding box center [1518, 323] width 13 height 16
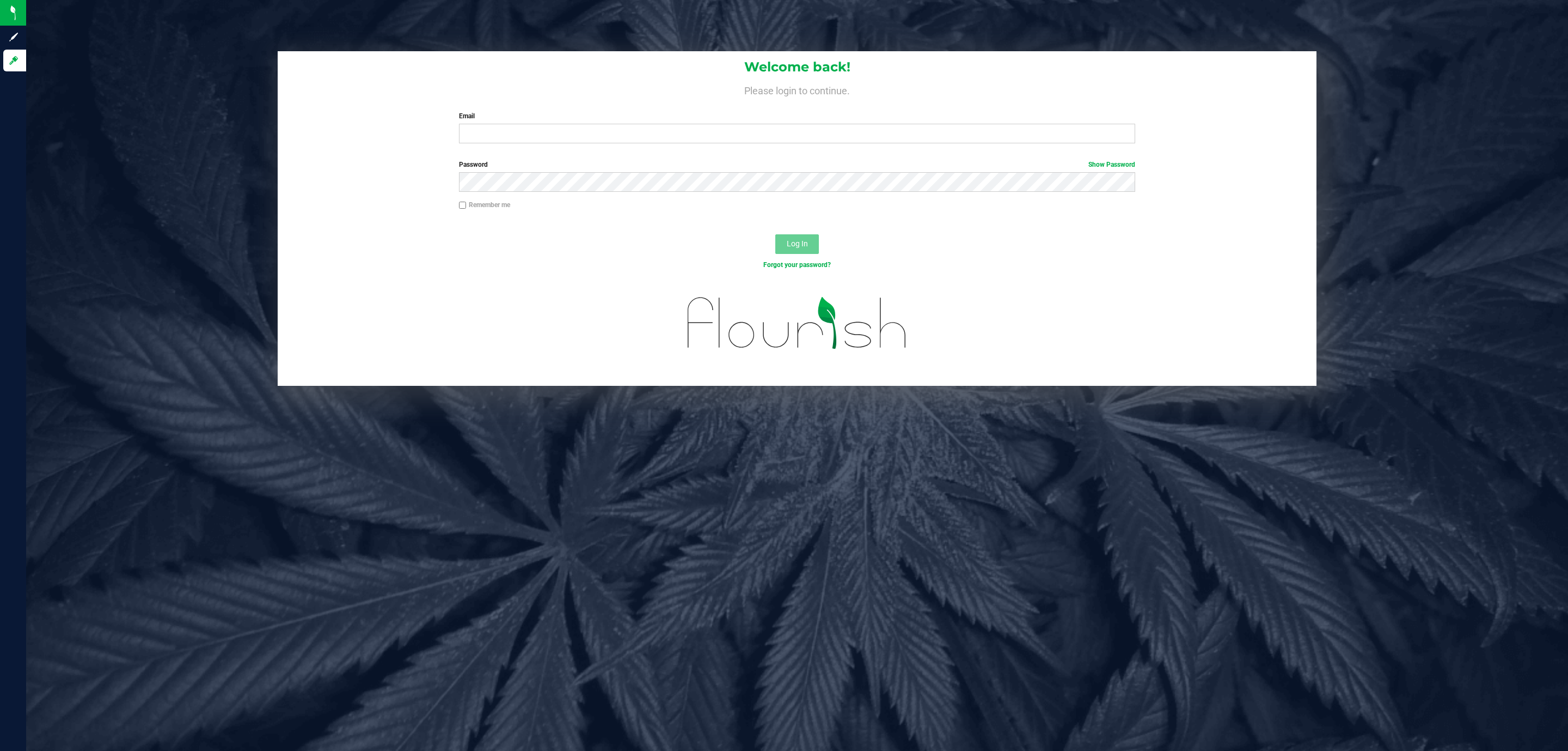
click at [895, 105] on div "Welcome back! Please login to continue. Email Required Please format your email…" at bounding box center [797, 101] width 1039 height 100
click at [898, 128] on input "Email" at bounding box center [797, 133] width 676 height 19
type input "[EMAIL_ADDRESS][DOMAIN_NAME]"
click at [1103, 162] on link "Show Password" at bounding box center [1111, 164] width 47 height 8
click at [804, 233] on div "Log In" at bounding box center [797, 248] width 1039 height 37
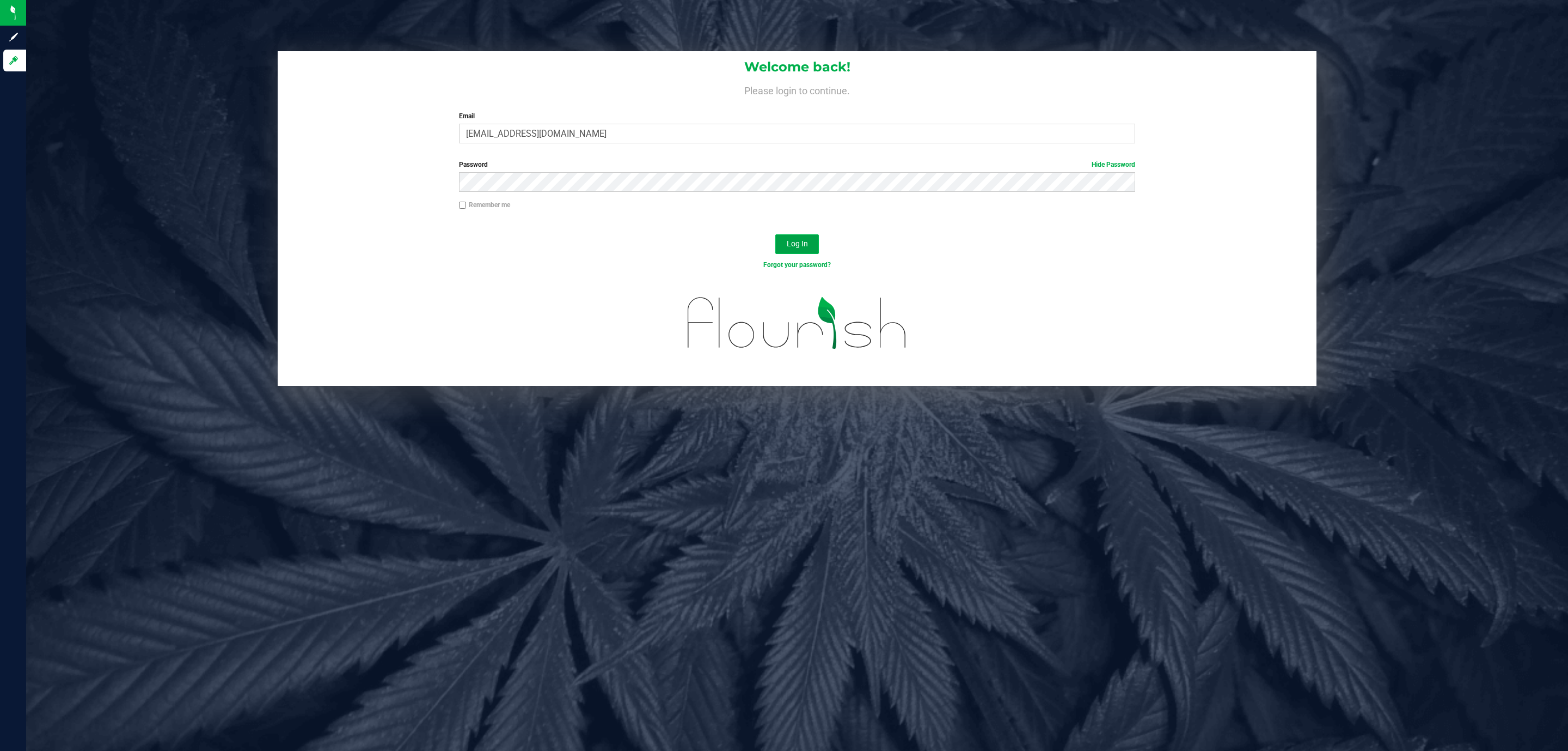
click at [802, 242] on span "Log In" at bounding box center [797, 244] width 21 height 9
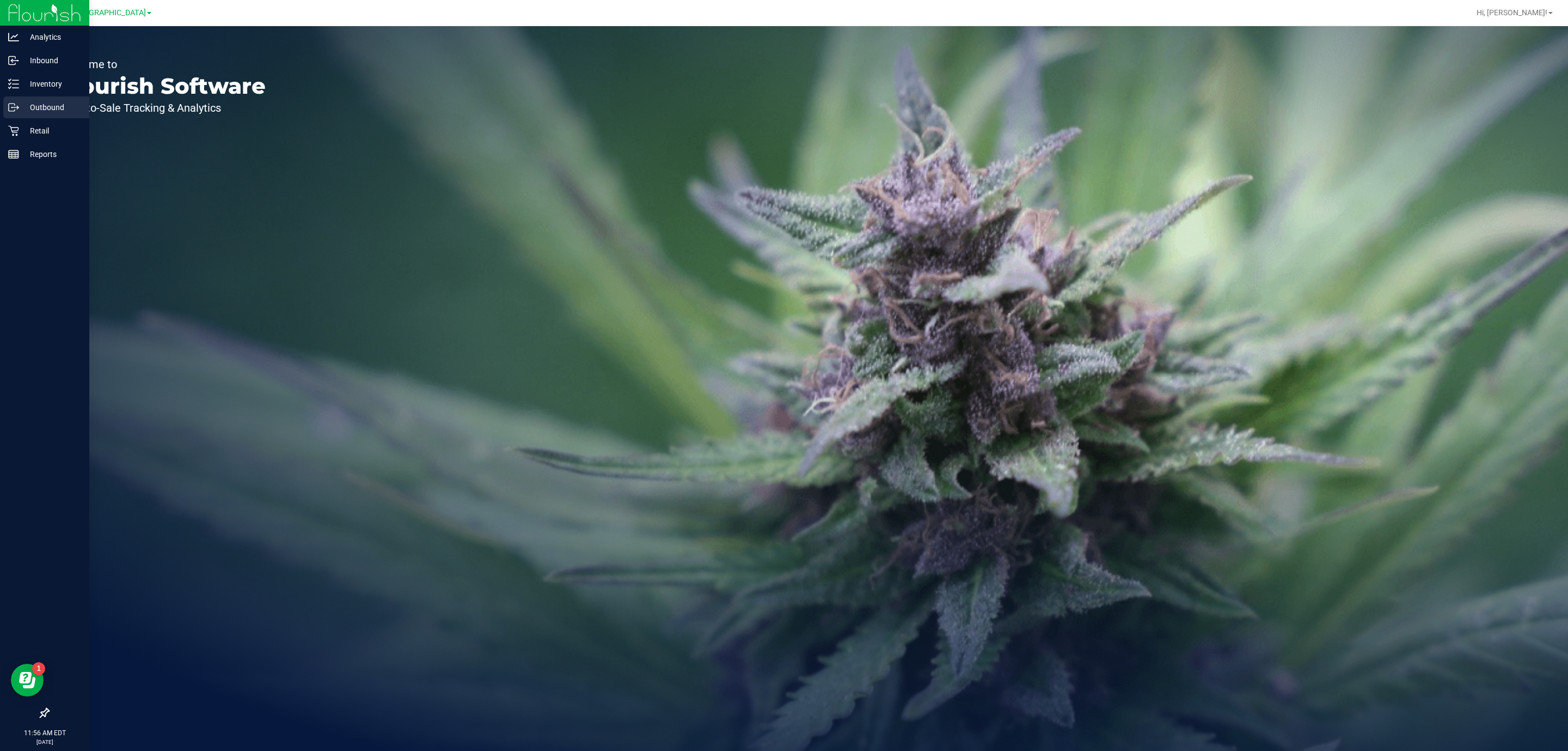
click at [28, 111] on p "Outbound" at bounding box center [51, 107] width 65 height 13
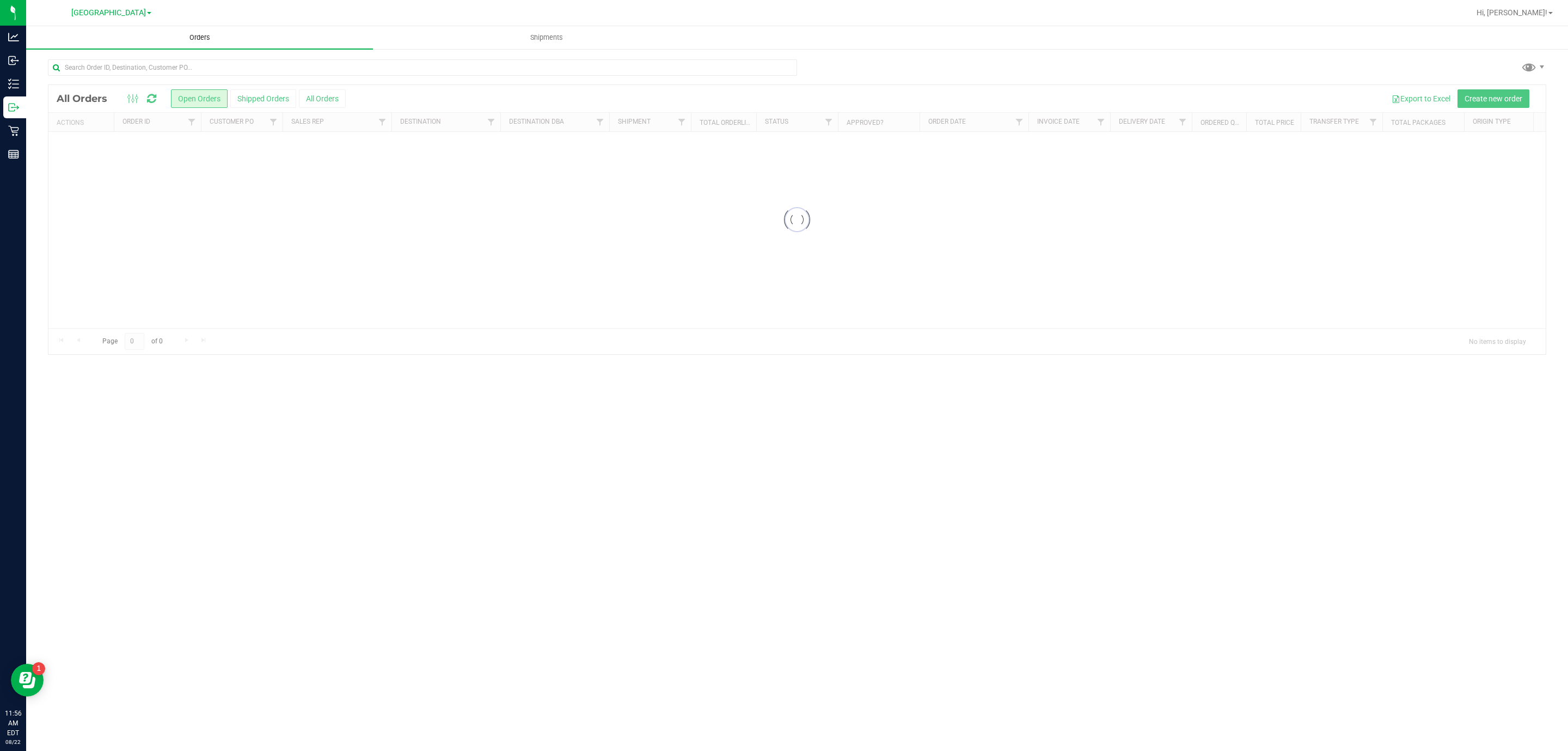
click at [200, 38] on span "Orders" at bounding box center [200, 38] width 50 height 10
click at [1506, 100] on div at bounding box center [797, 220] width 1497 height 269
click at [1486, 95] on span "Create new order" at bounding box center [1493, 99] width 58 height 9
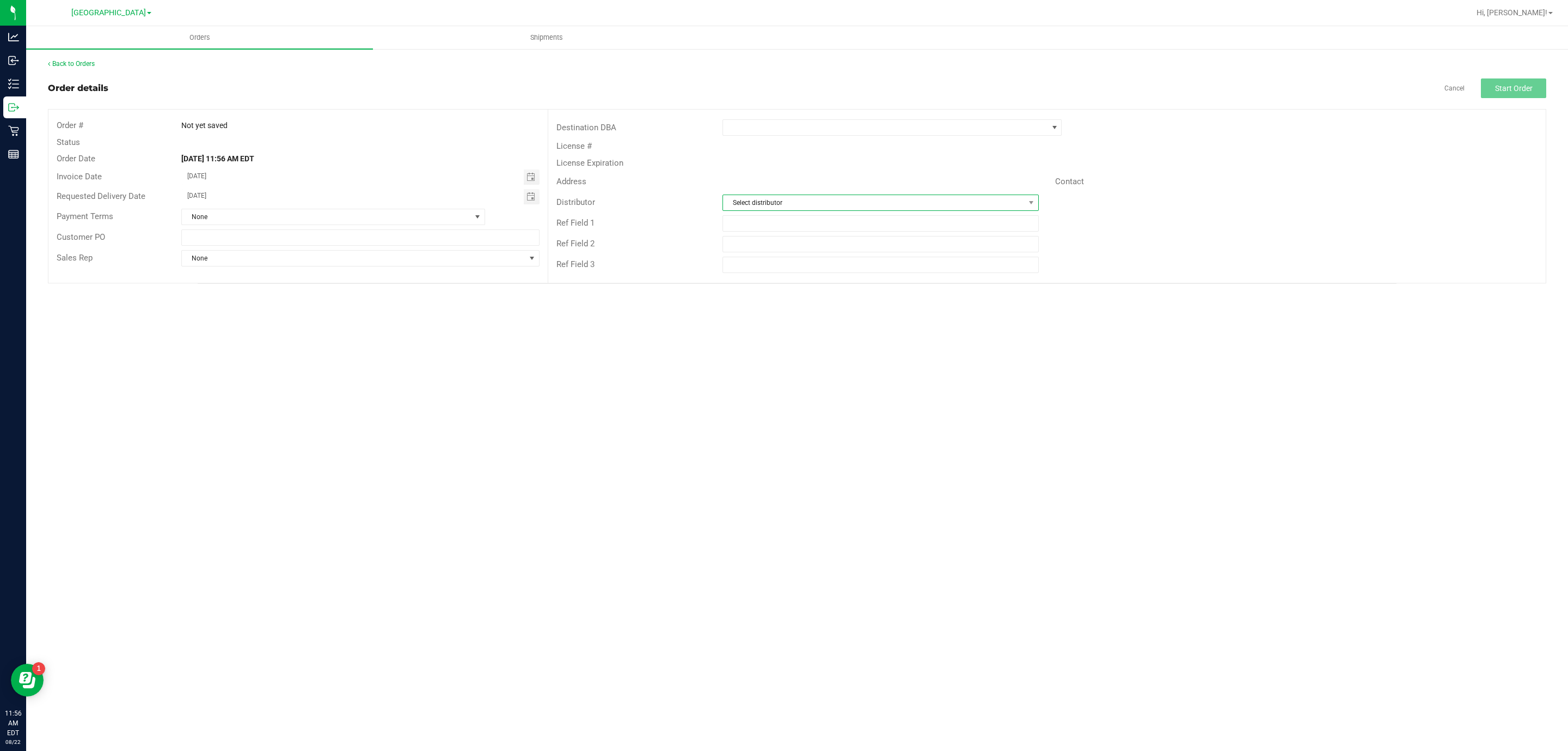
click at [1026, 201] on span at bounding box center [1031, 202] width 13 height 15
click at [806, 335] on li "WPB DC" at bounding box center [881, 340] width 315 height 18
click at [1007, 124] on span at bounding box center [885, 127] width 324 height 15
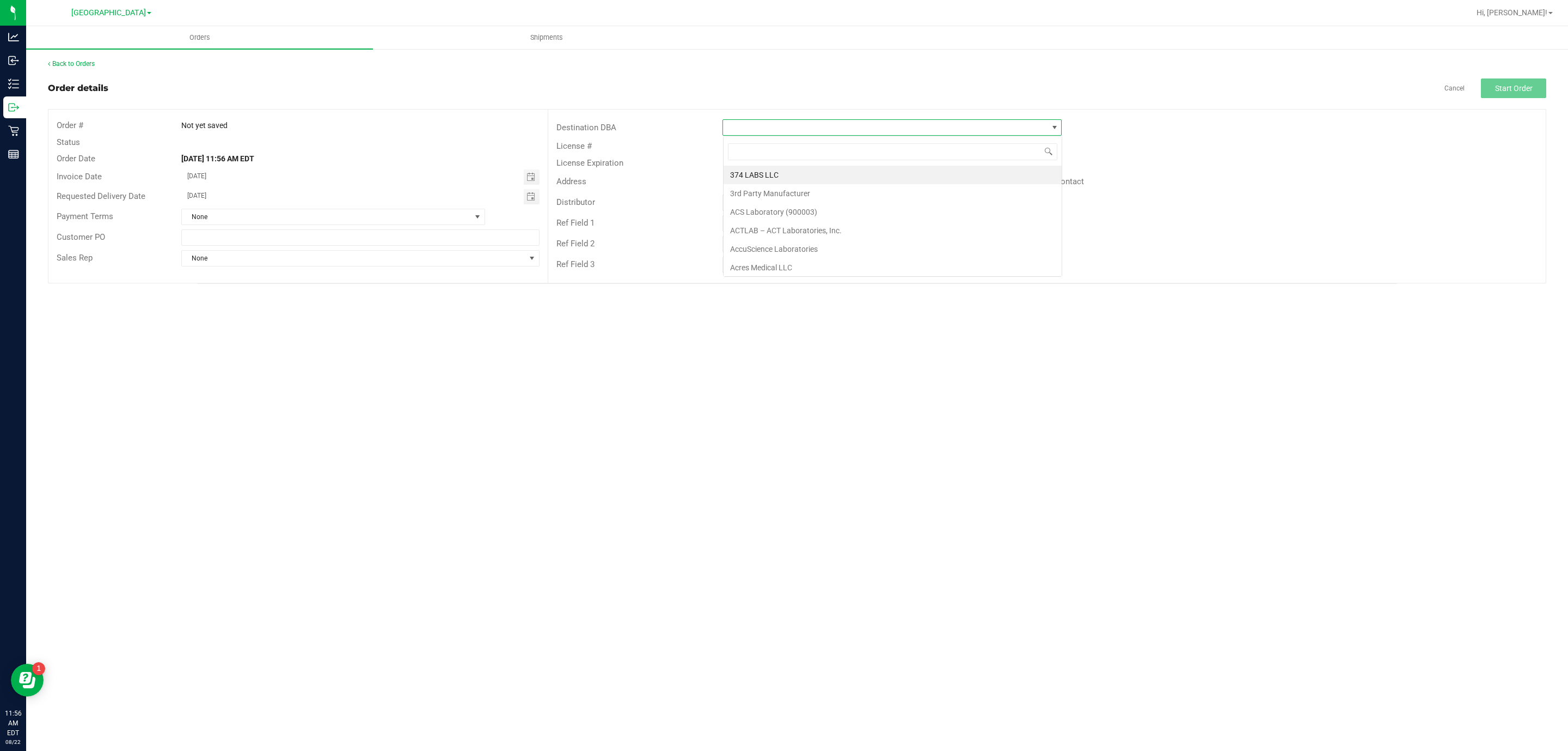
scroll to position [16, 340]
type input "wpb"
click at [887, 175] on li "WPB DC" at bounding box center [892, 175] width 338 height 18
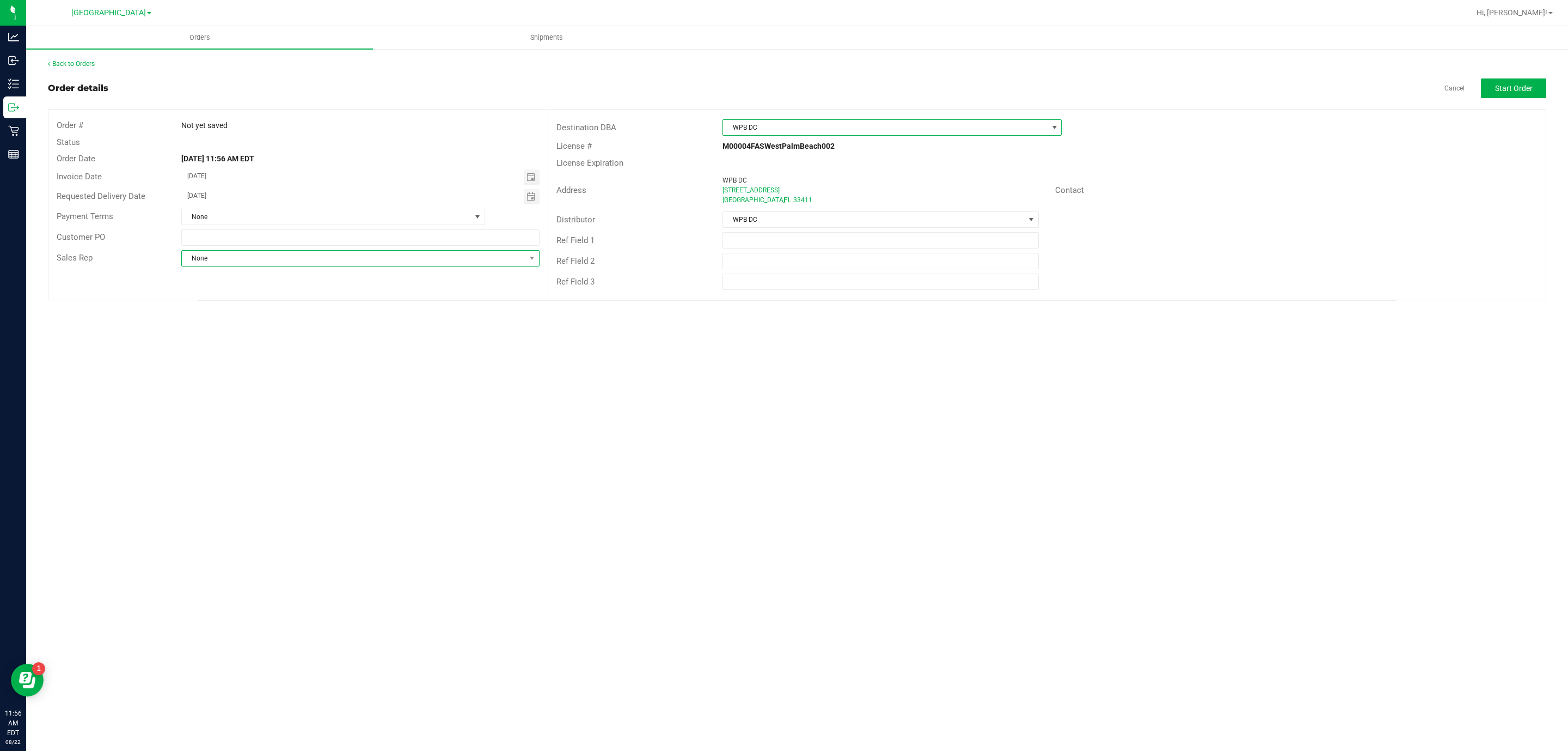
click at [521, 261] on span "None" at bounding box center [354, 258] width 343 height 15
click at [82, 278] on div "Order # Not yet saved Status Order Date [DATE] 11:56 AM EDT Invoice Date [DATE]…" at bounding box center [797, 205] width 1497 height 190
click at [1495, 90] on span "Start Order" at bounding box center [1514, 88] width 38 height 9
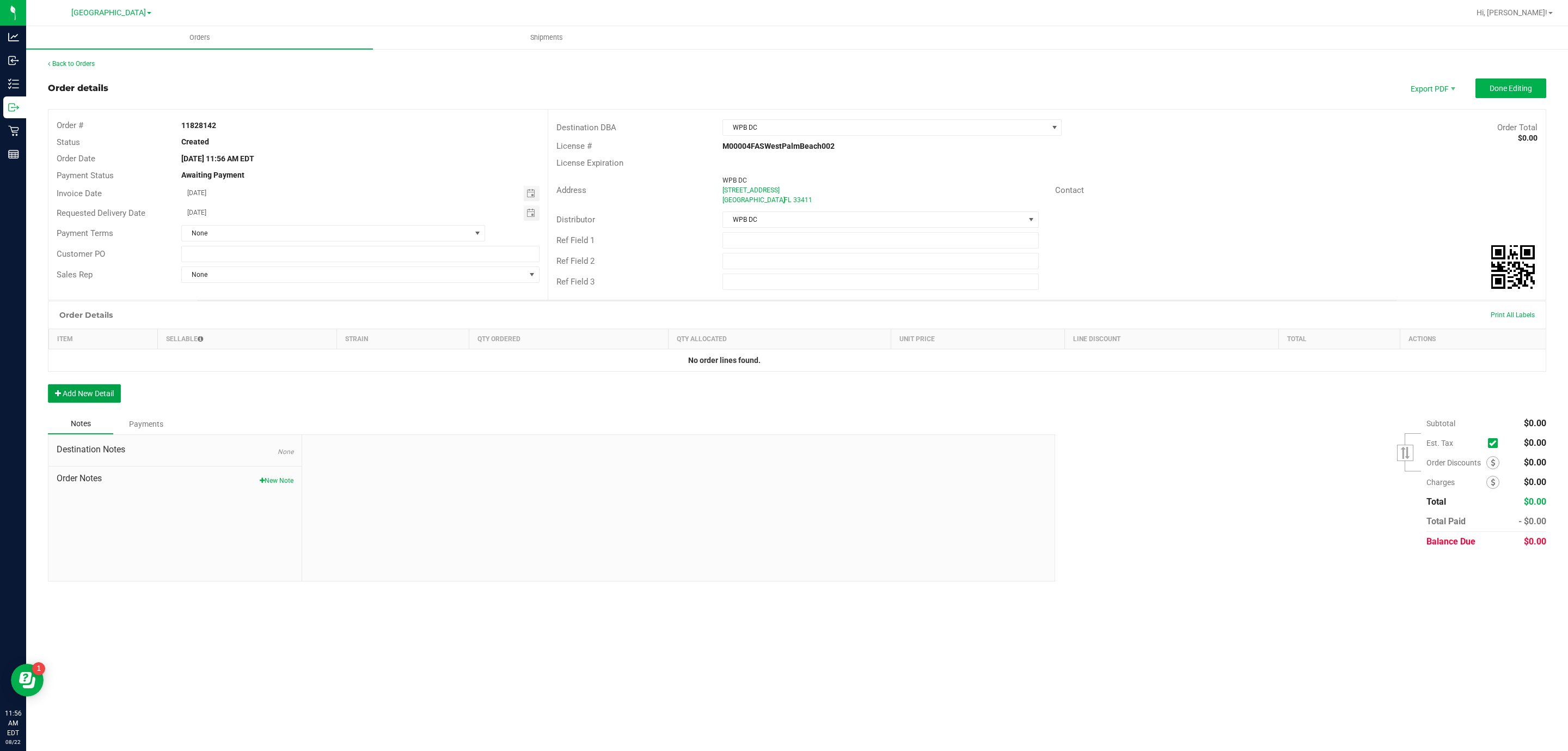
click at [97, 386] on button "Add New Detail" at bounding box center [85, 393] width 73 height 18
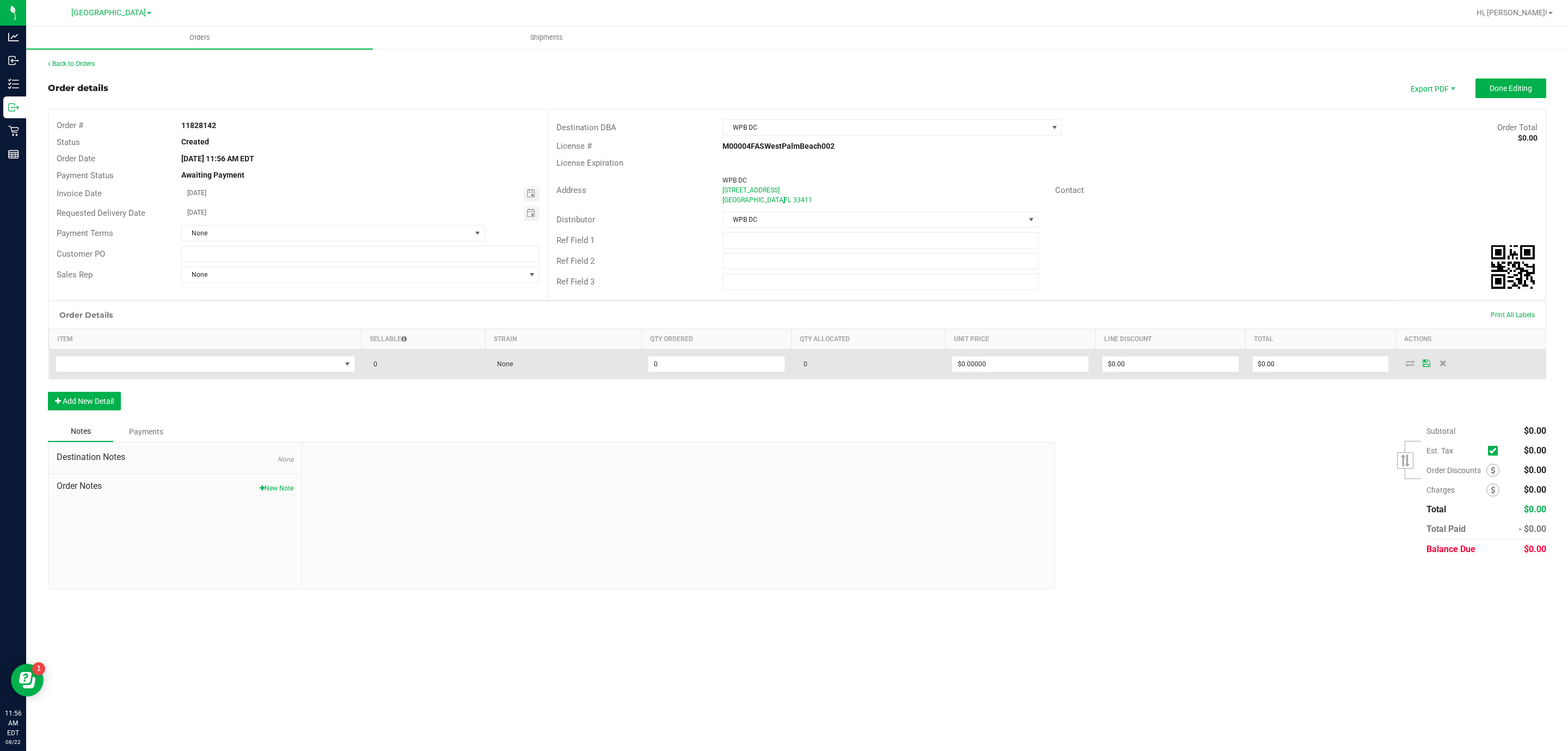
click at [248, 357] on td at bounding box center [205, 364] width 312 height 30
click at [259, 368] on span "NO DATA FOUND" at bounding box center [198, 364] width 285 height 15
type input "jel"
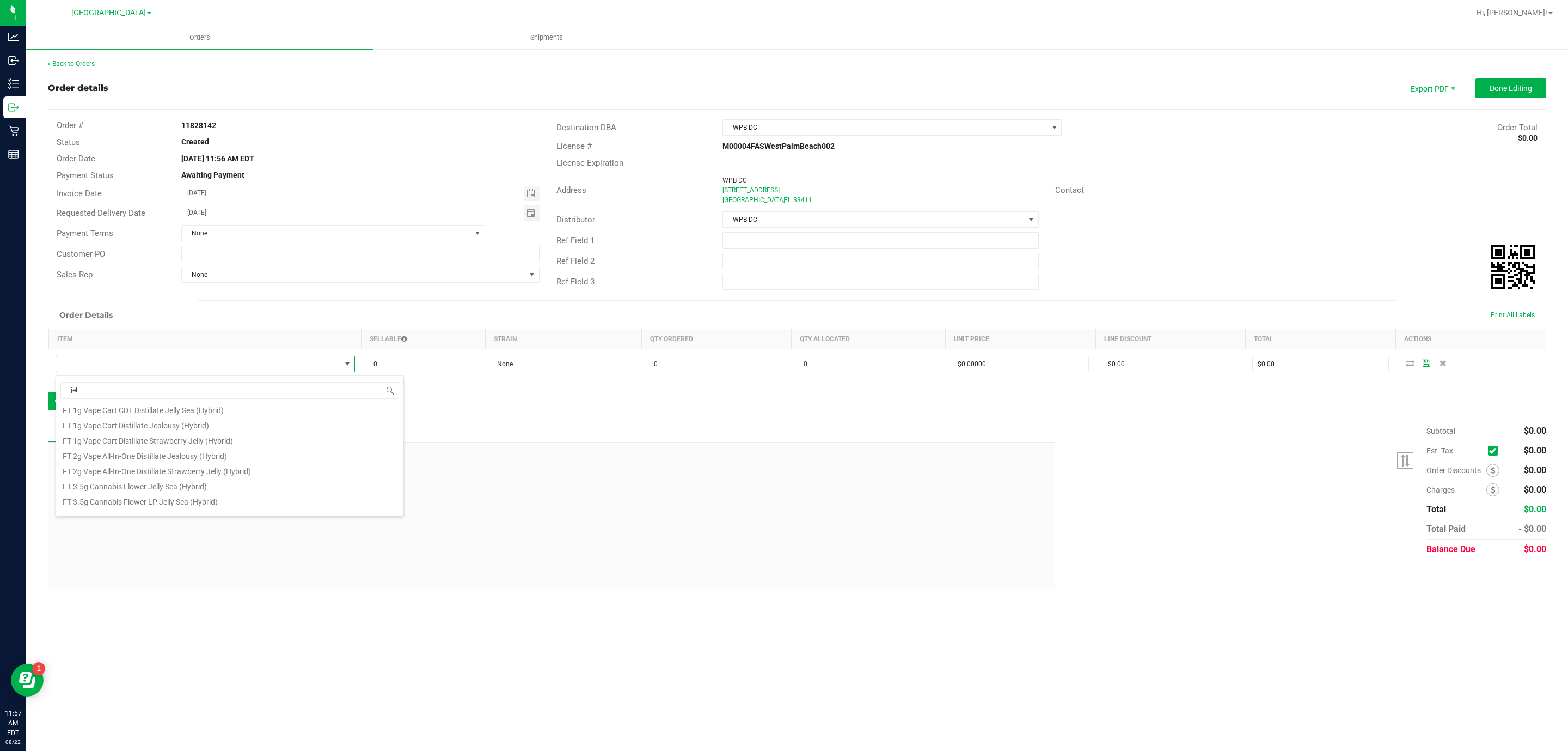
scroll to position [196, 0]
click at [237, 414] on li "FT 1g Vape Cart Distillate Jealousy (Hybrid)" at bounding box center [229, 414] width 348 height 15
type input "0 ea"
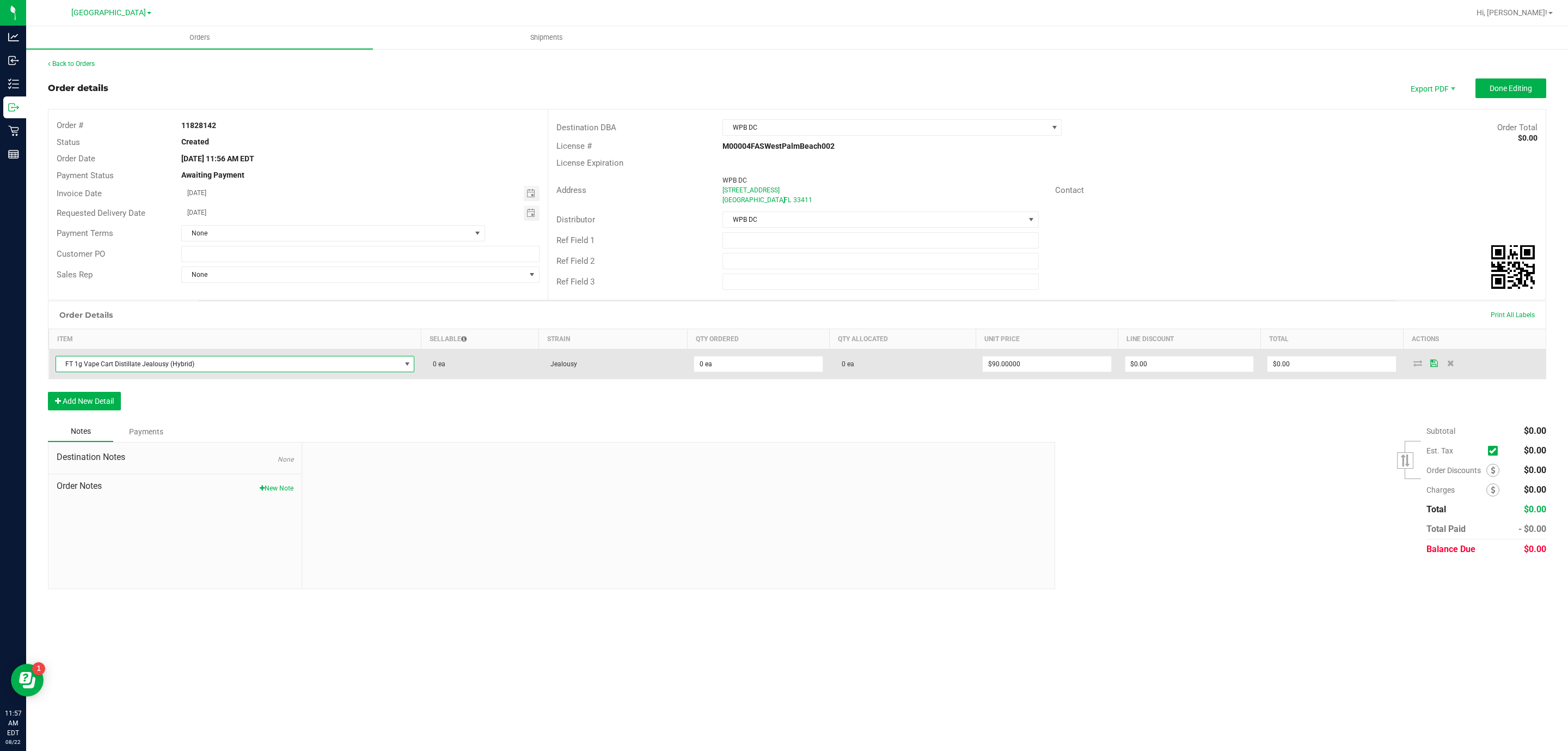
click at [365, 356] on td "FT 1g Vape Cart Distillate Jealousy (Hybrid)" at bounding box center [235, 364] width 373 height 30
click at [323, 376] on td "FT 1g Vape Cart Distillate Jealousy (Hybrid)" at bounding box center [235, 364] width 373 height 30
click at [326, 372] on span "FT 1g Vape Cart Distillate Jealousy (Hybrid)" at bounding box center [228, 364] width 345 height 15
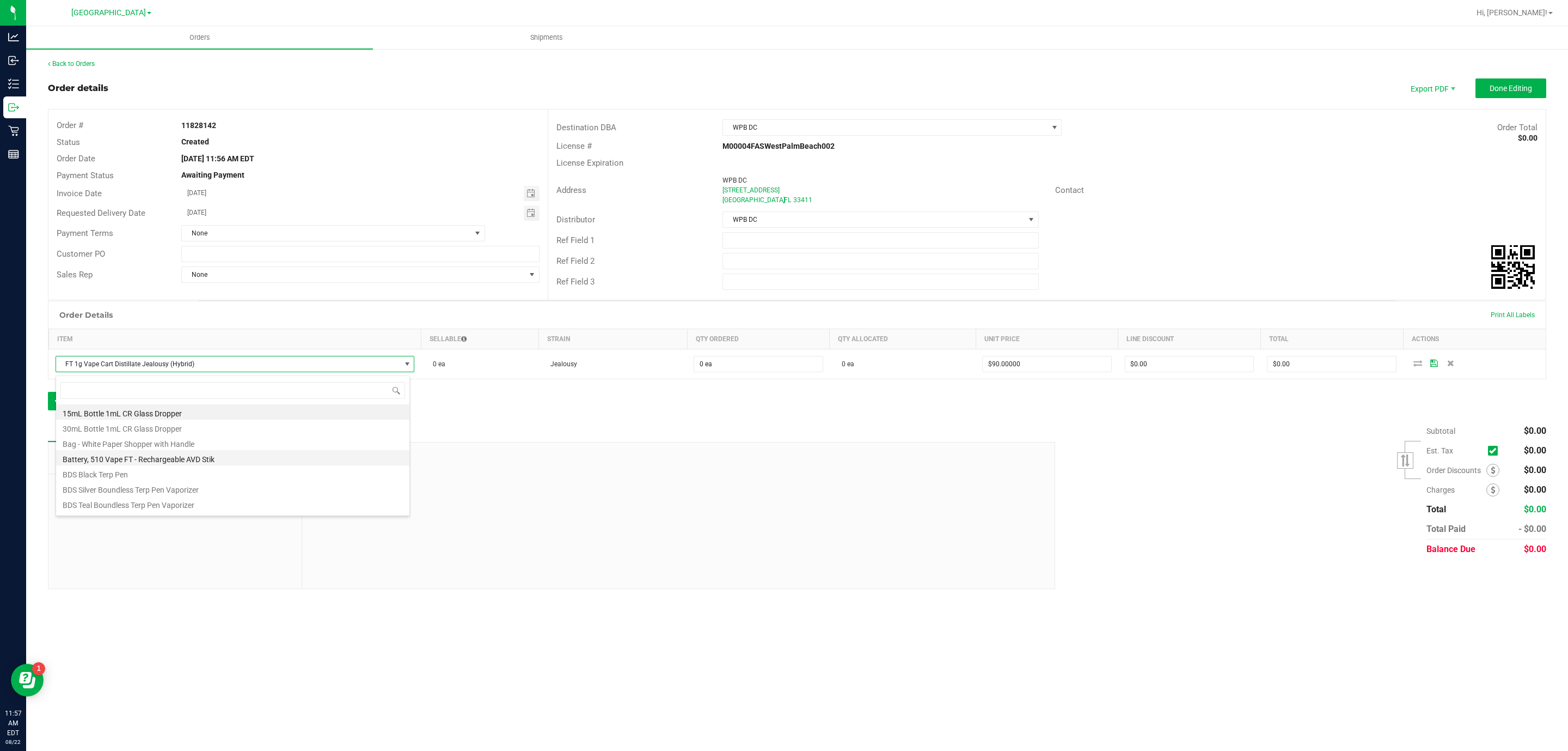
click at [233, 453] on li "Battery, 510 Vape FT - Rechargeable AVD Stik" at bounding box center [233, 457] width 353 height 15
type input "$10.00000"
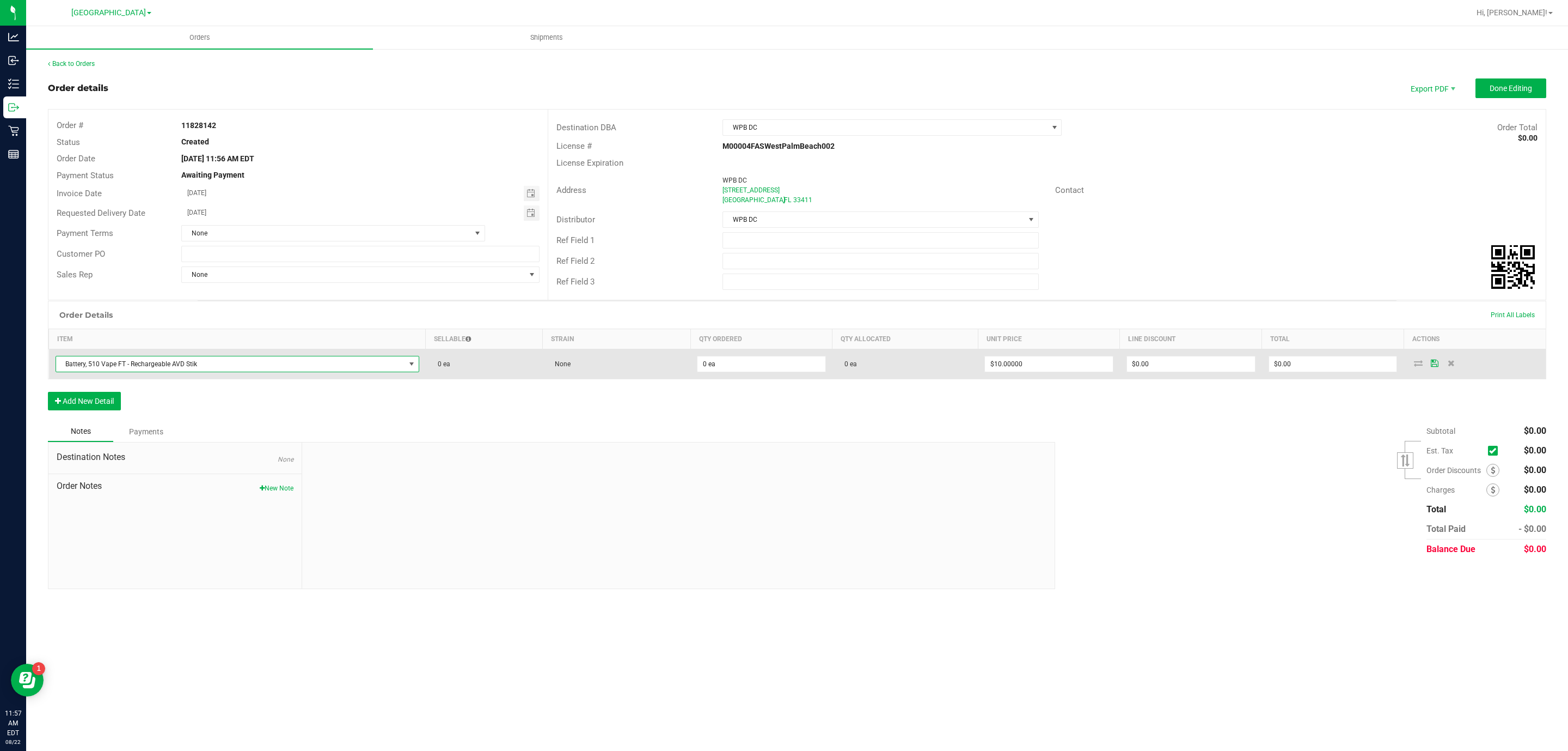
click at [389, 368] on span "Battery, 510 Vape FT - Rechargeable AVD Stik" at bounding box center [230, 364] width 349 height 15
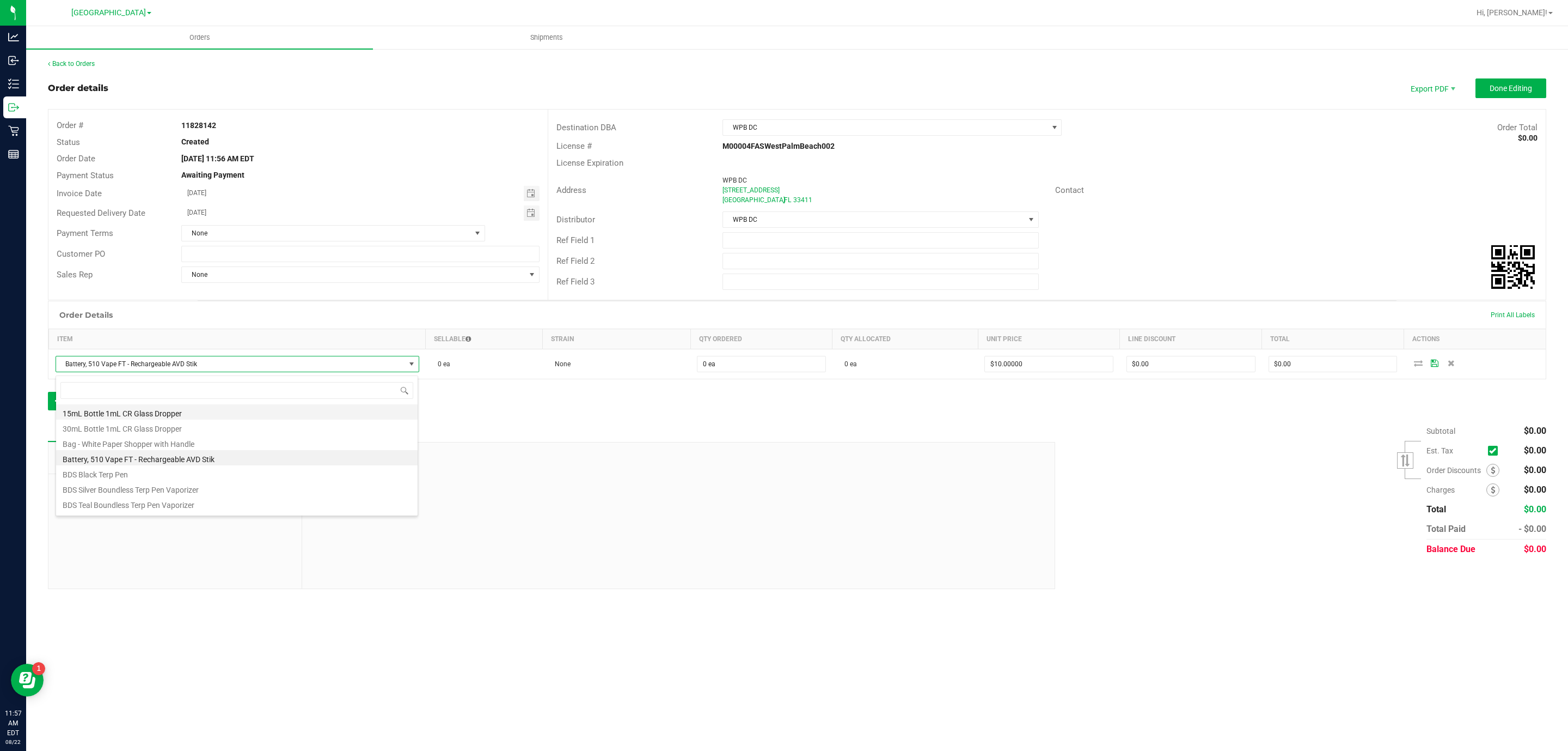
scroll to position [16, 362]
click at [253, 389] on input at bounding box center [237, 390] width 353 height 17
type input "jel"
click at [257, 414] on li "FT 1g Vape Cart Distillate Jealousy (Hybrid)" at bounding box center [237, 414] width 362 height 15
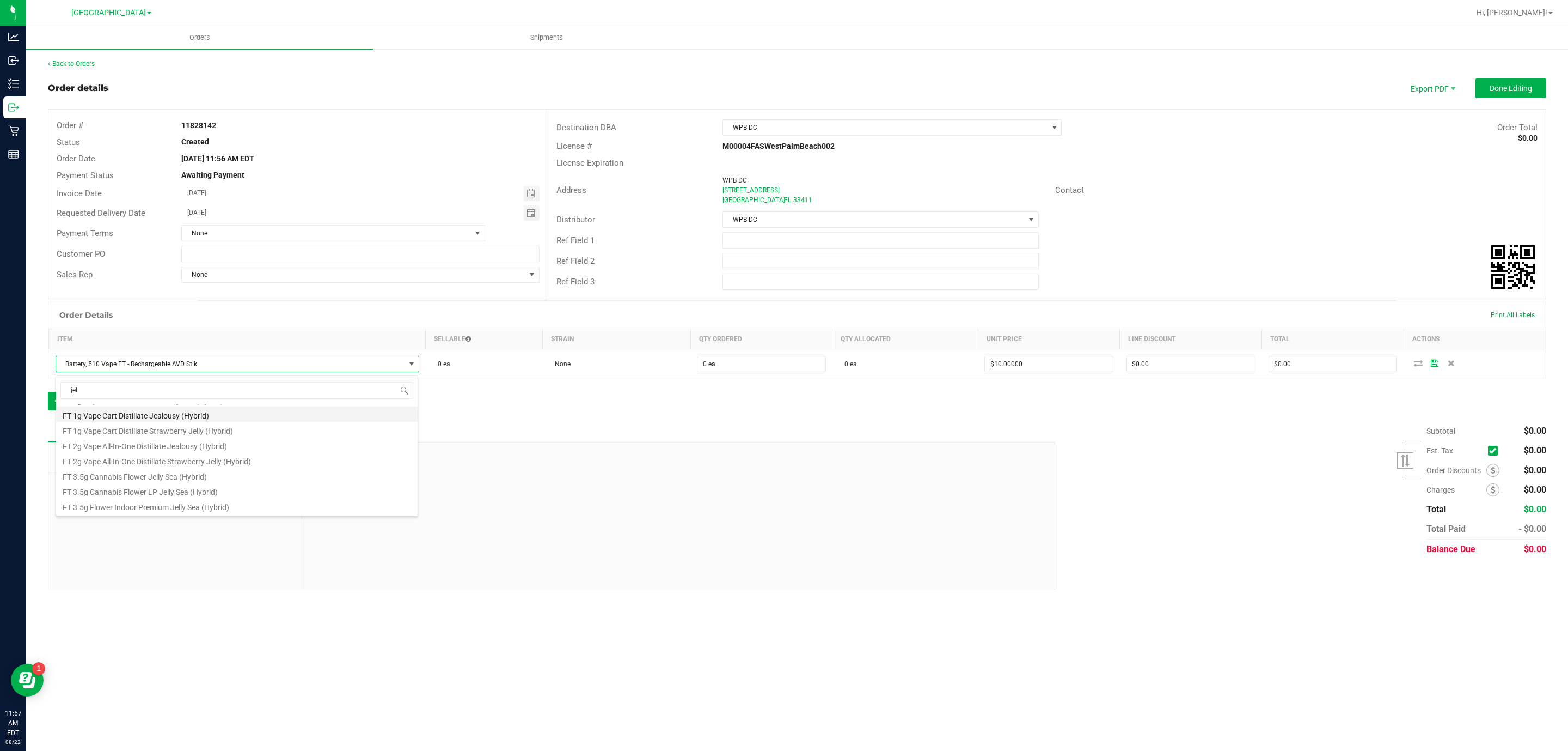
type input "$90.00000"
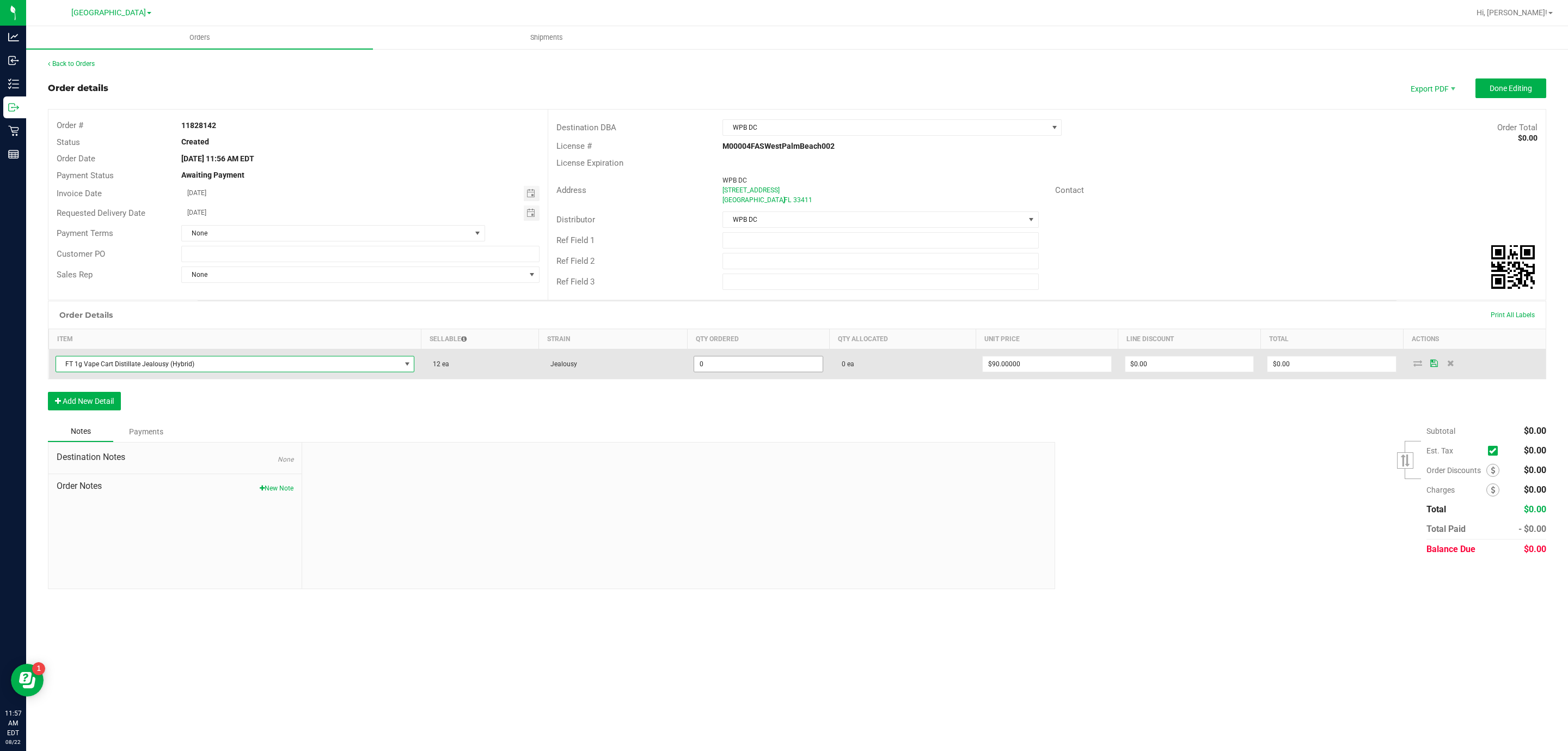
click at [748, 364] on input "0" at bounding box center [758, 364] width 128 height 15
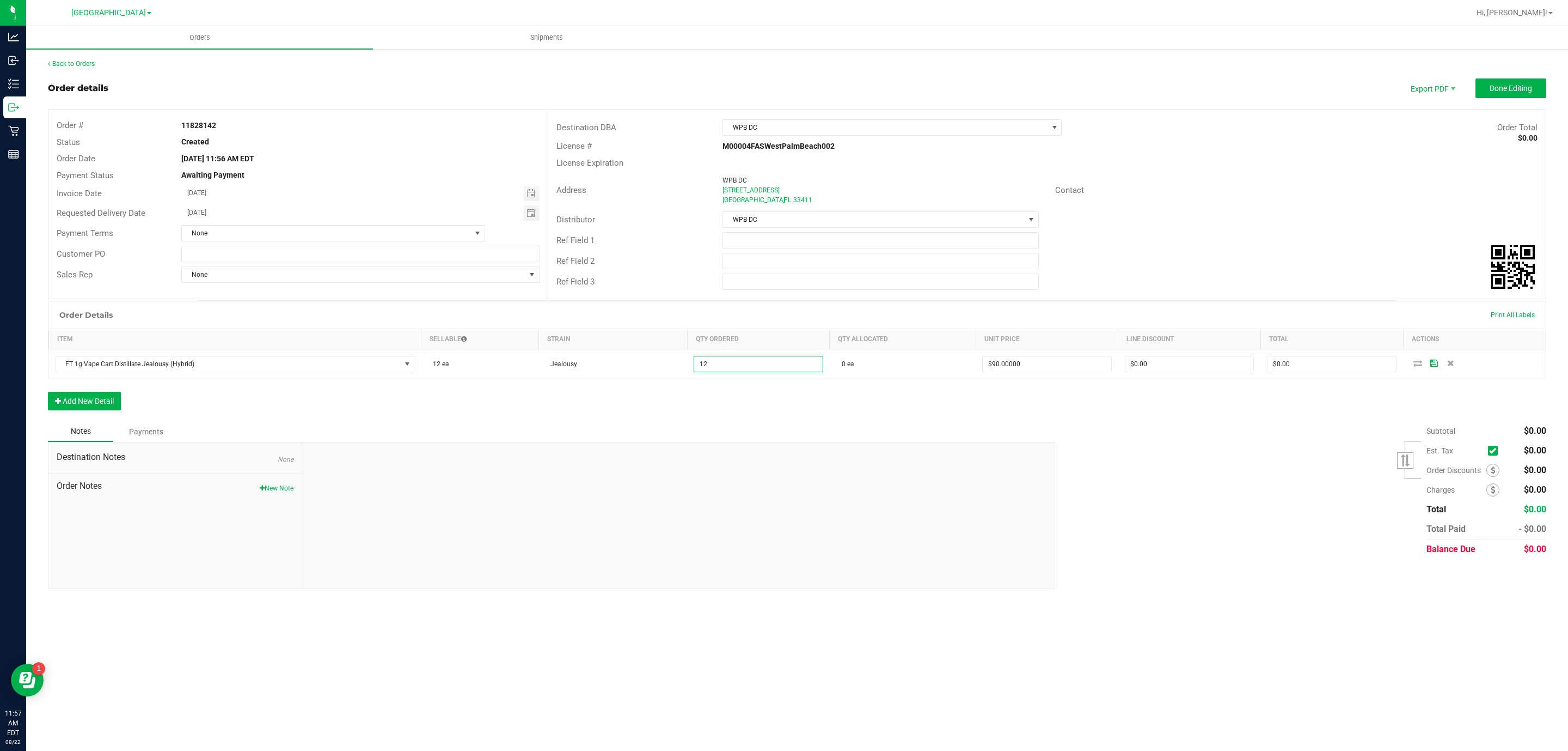
type input "12 ea"
type input "$1,080.00"
drag, startPoint x: 821, startPoint y: 615, endPoint x: 822, endPoint y: 599, distance: 16.0
click at [821, 607] on div "Orders Shipments Back to Orders Order details Export PDF Done Editing Order # 1…" at bounding box center [797, 389] width 1542 height 725
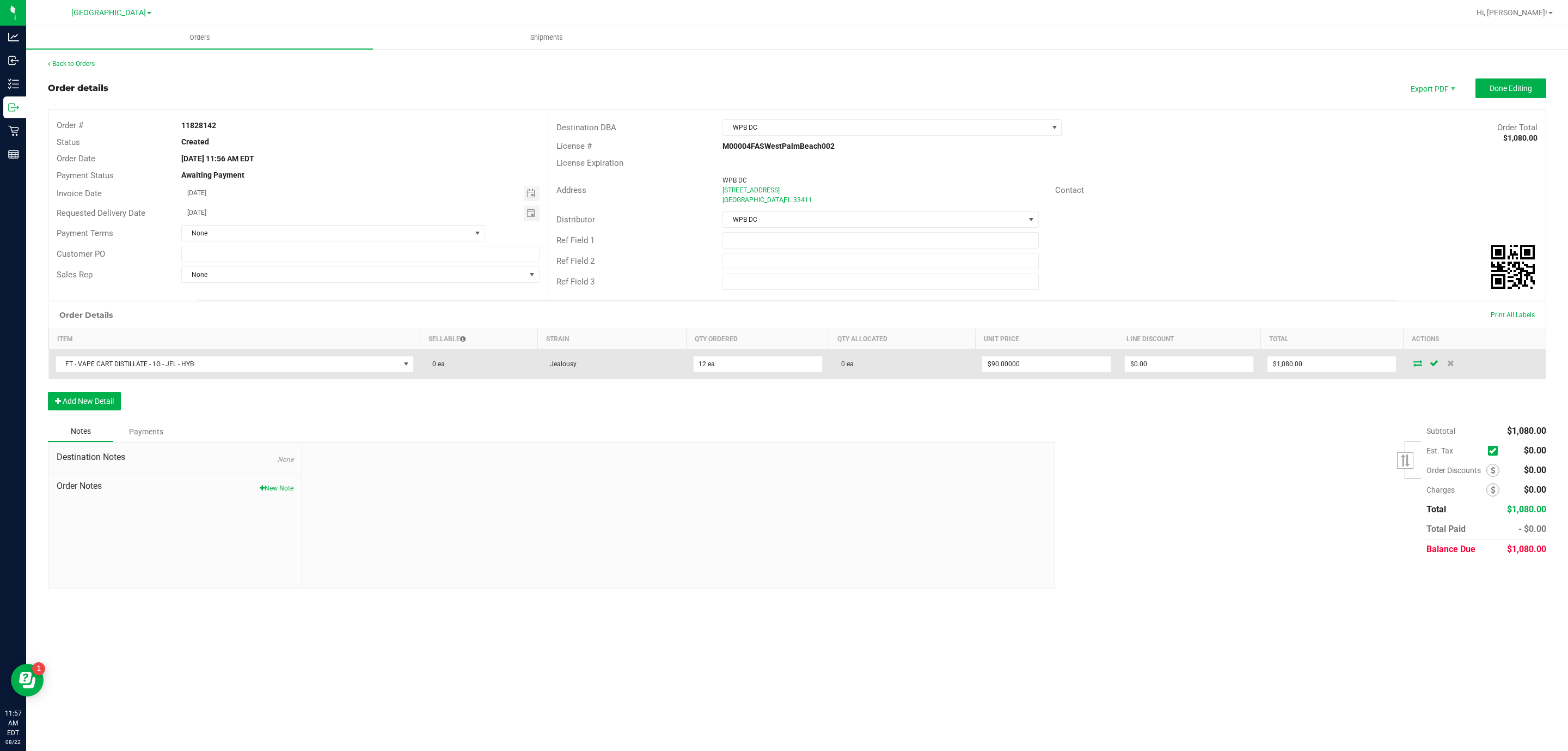
click at [1425, 366] on span at bounding box center [1418, 362] width 16 height 7
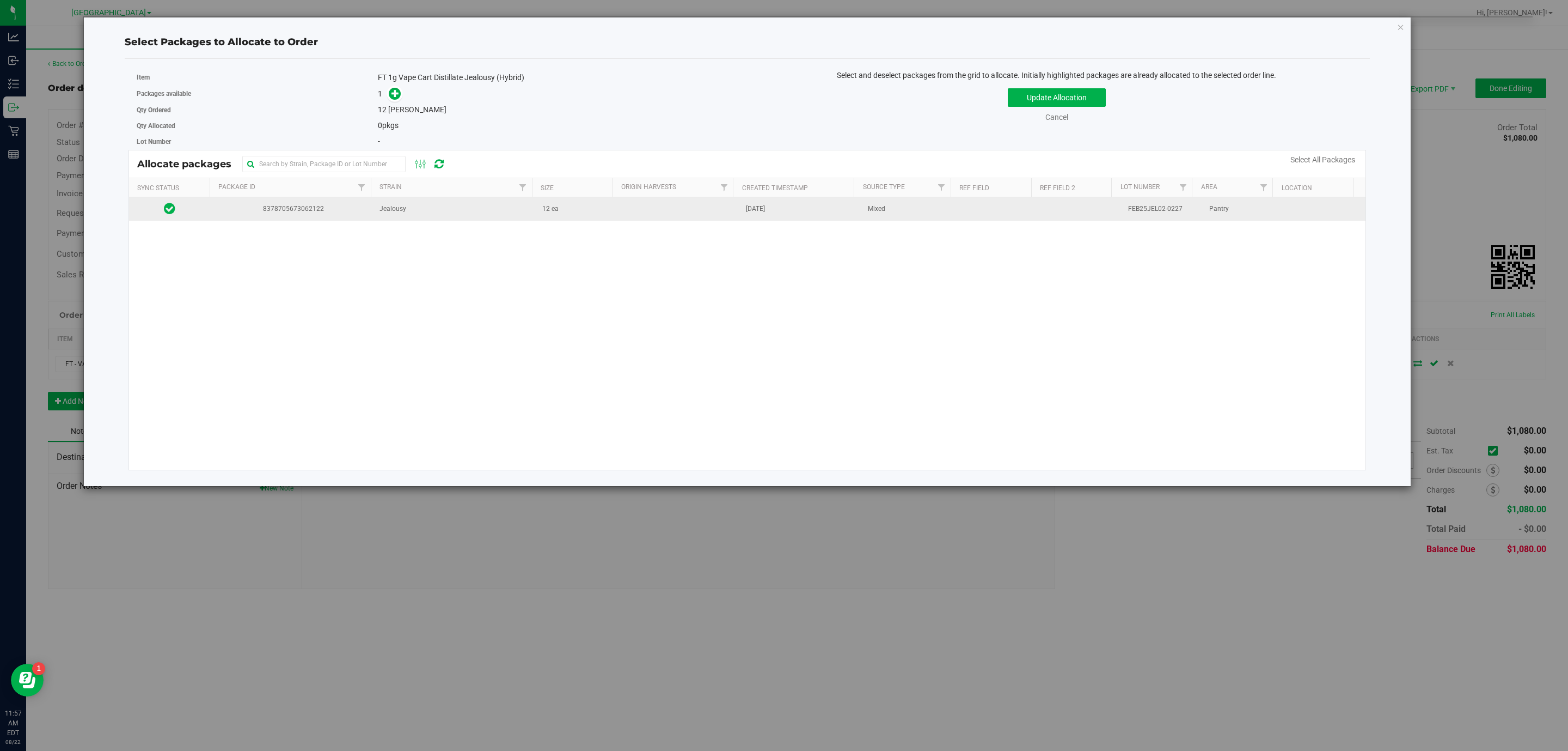
click at [430, 213] on td "Jealousy" at bounding box center [454, 209] width 163 height 23
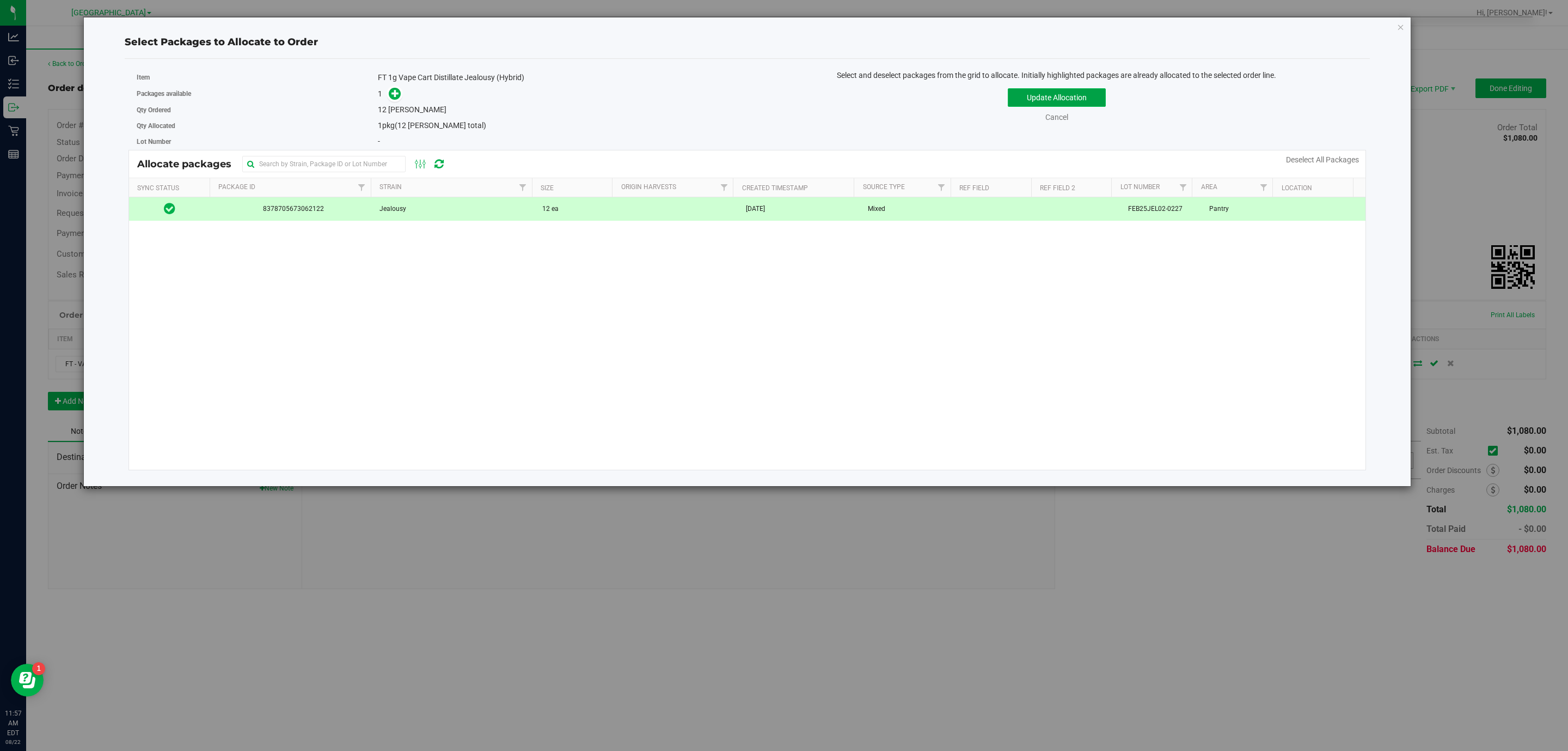
click at [1062, 102] on button "Update Allocation" at bounding box center [1057, 97] width 98 height 18
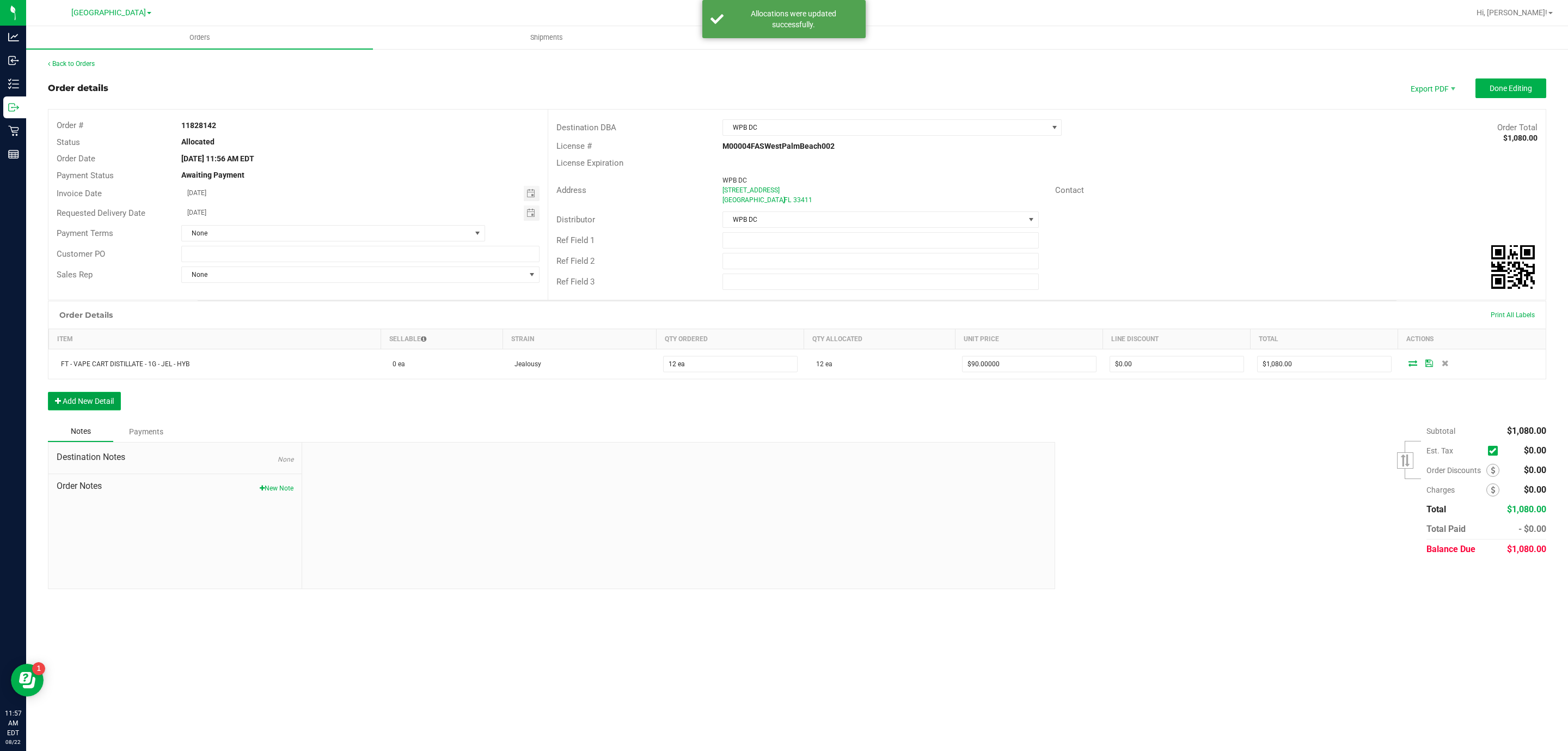
click at [110, 400] on button "Add New Detail" at bounding box center [85, 401] width 73 height 18
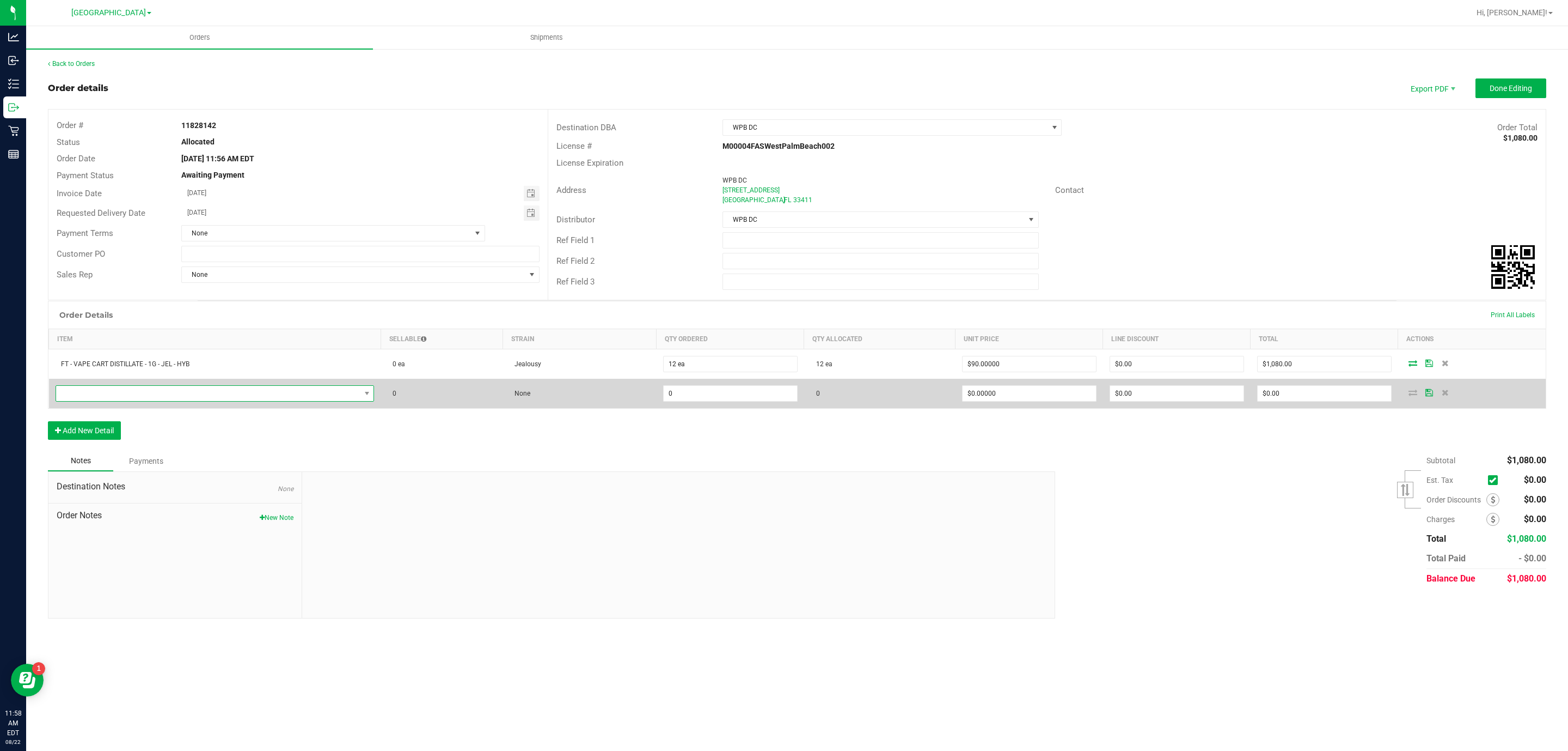
click at [315, 400] on span "NO DATA FOUND" at bounding box center [208, 393] width 304 height 15
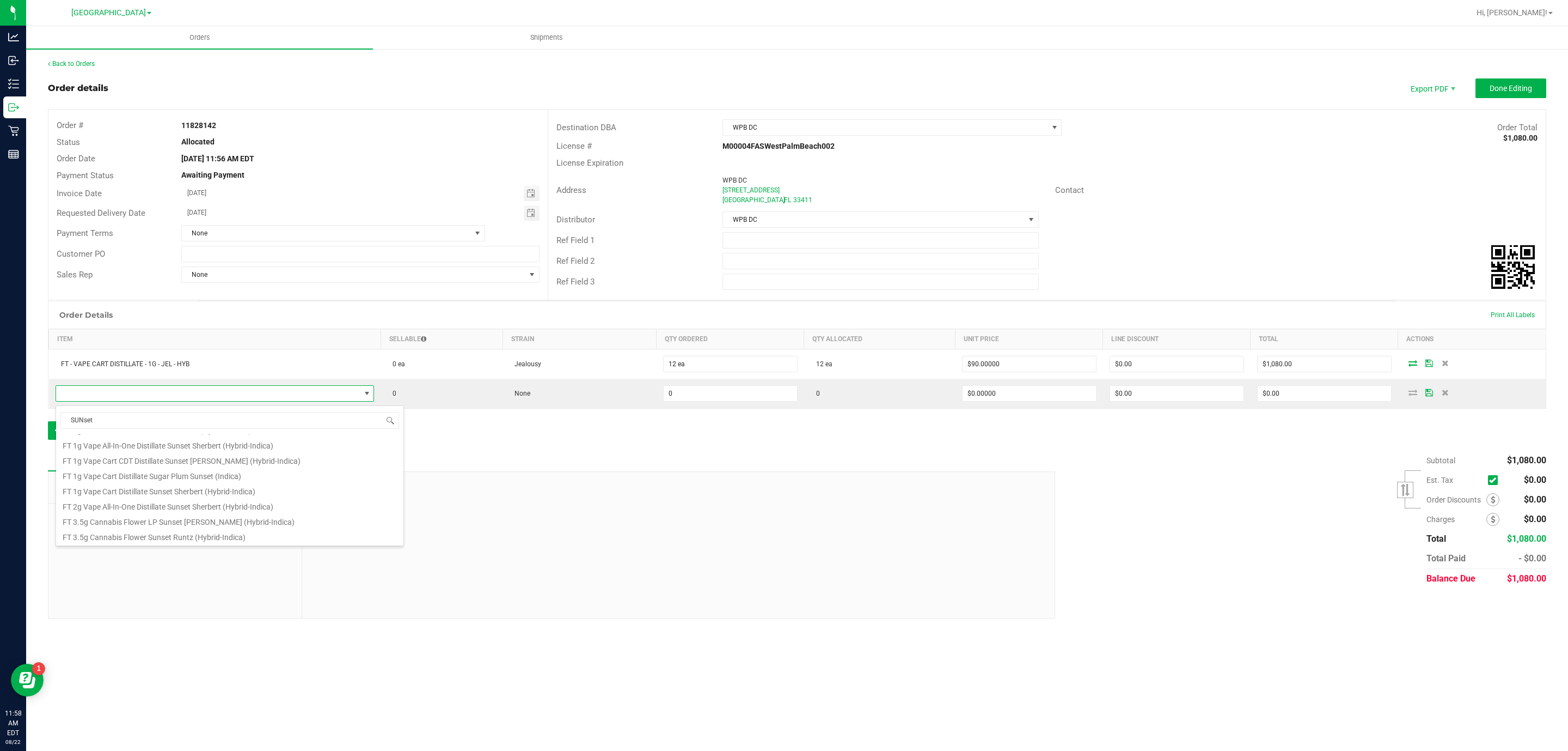
scroll to position [0, 0]
type input "SUNset sh"
click at [247, 474] on li "FT 1g Vape Cart Distillate Sunset Sherbert (Hybrid-Indica)" at bounding box center [229, 472] width 348 height 15
type input "0 ea"
type input "$90.00000"
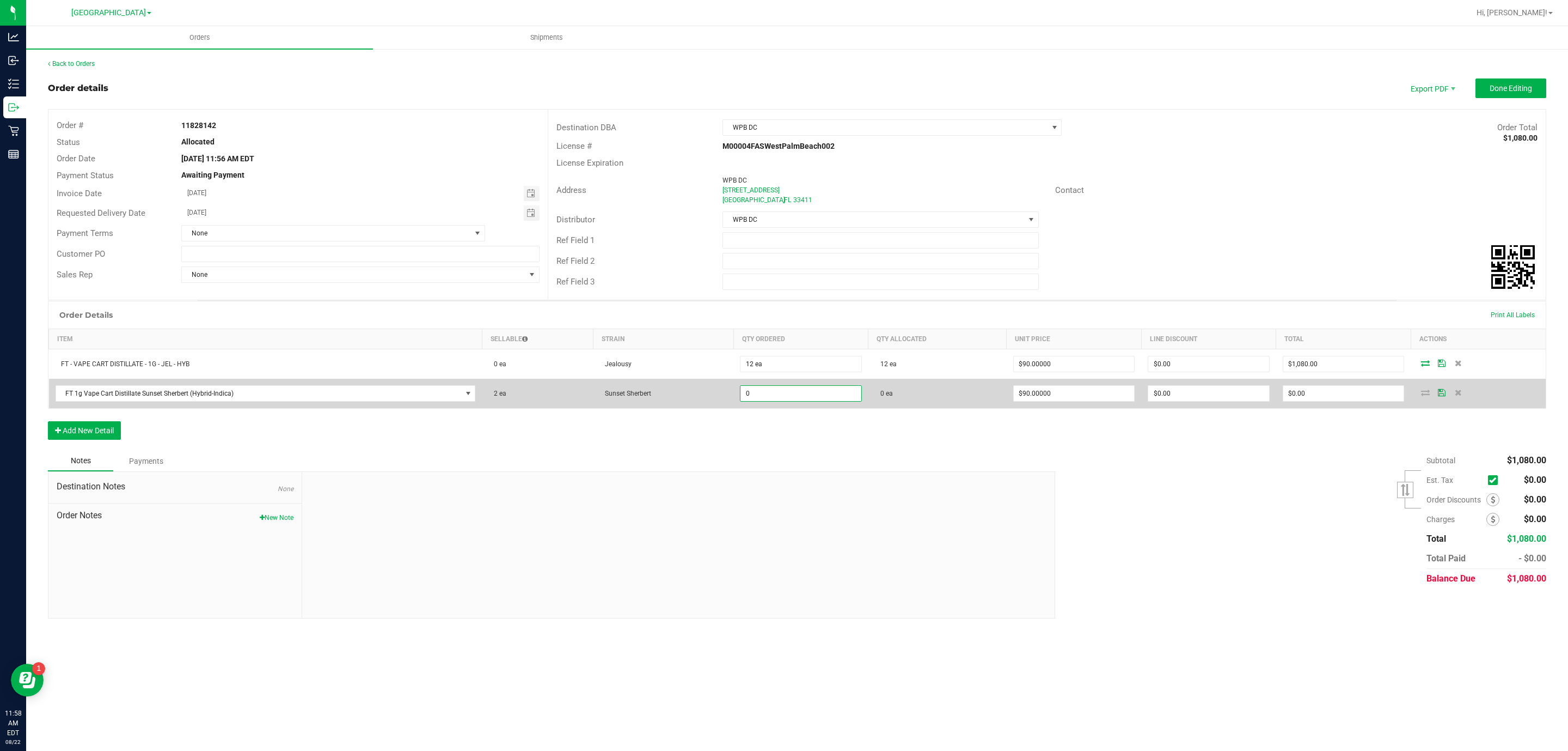
click at [791, 400] on input "0" at bounding box center [800, 393] width 121 height 15
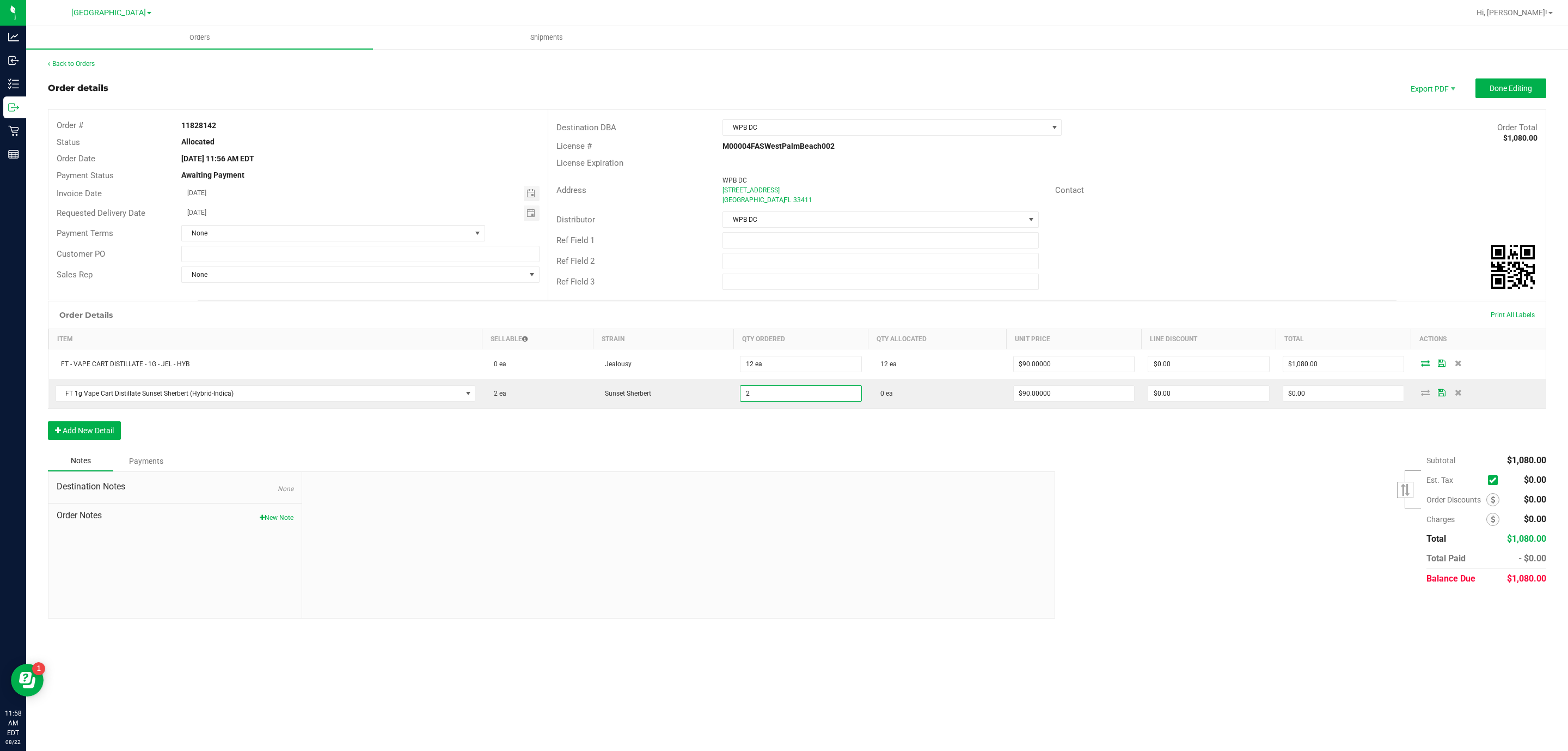
type input "2 ea"
type input "$180.00"
click at [861, 443] on div "Order Details Print All Labels Item Sellable Strain Qty Ordered Qty Allocated U…" at bounding box center [797, 376] width 1499 height 150
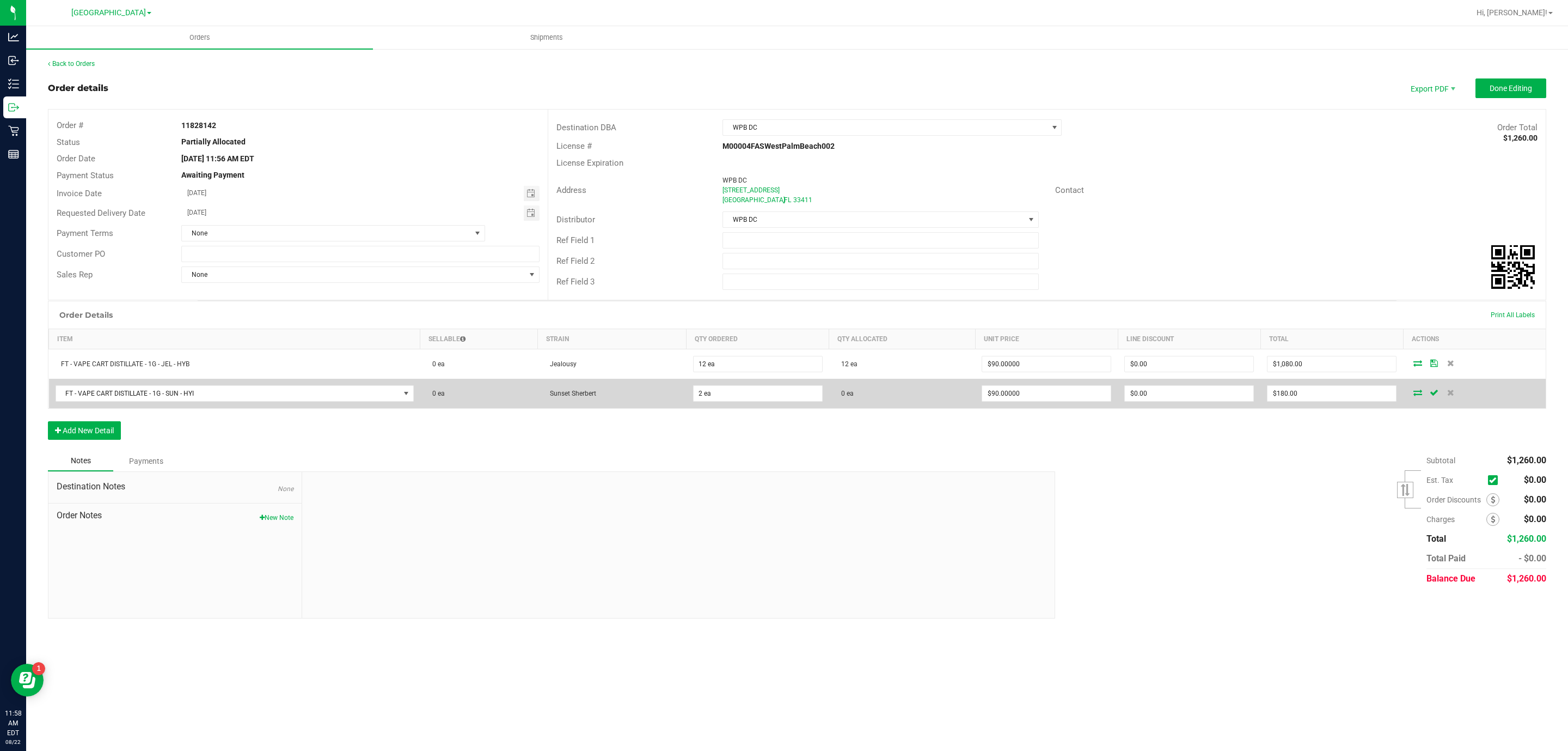
click at [1421, 394] on icon at bounding box center [1418, 392] width 9 height 7
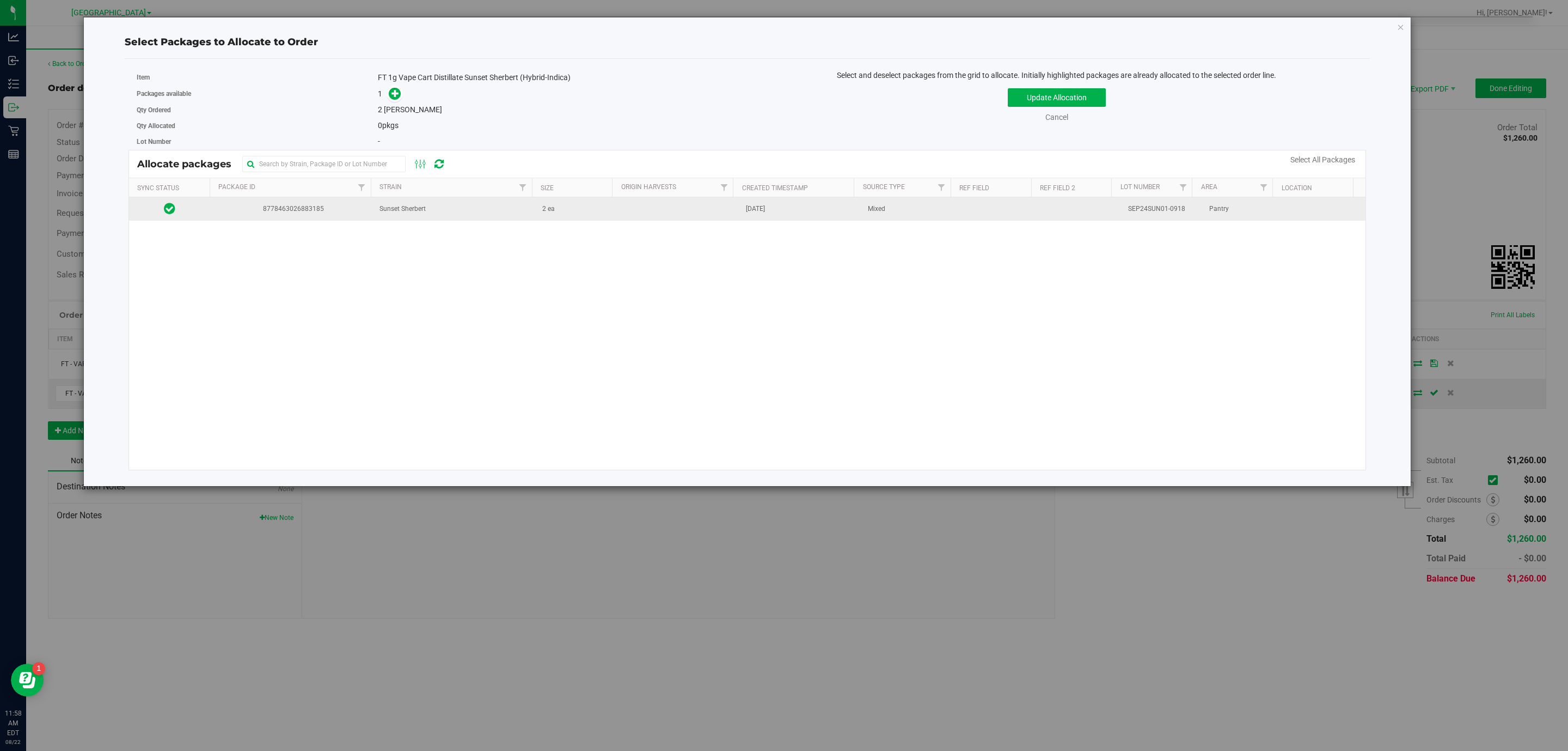
click at [776, 204] on td "[DATE]" at bounding box center [800, 209] width 122 height 23
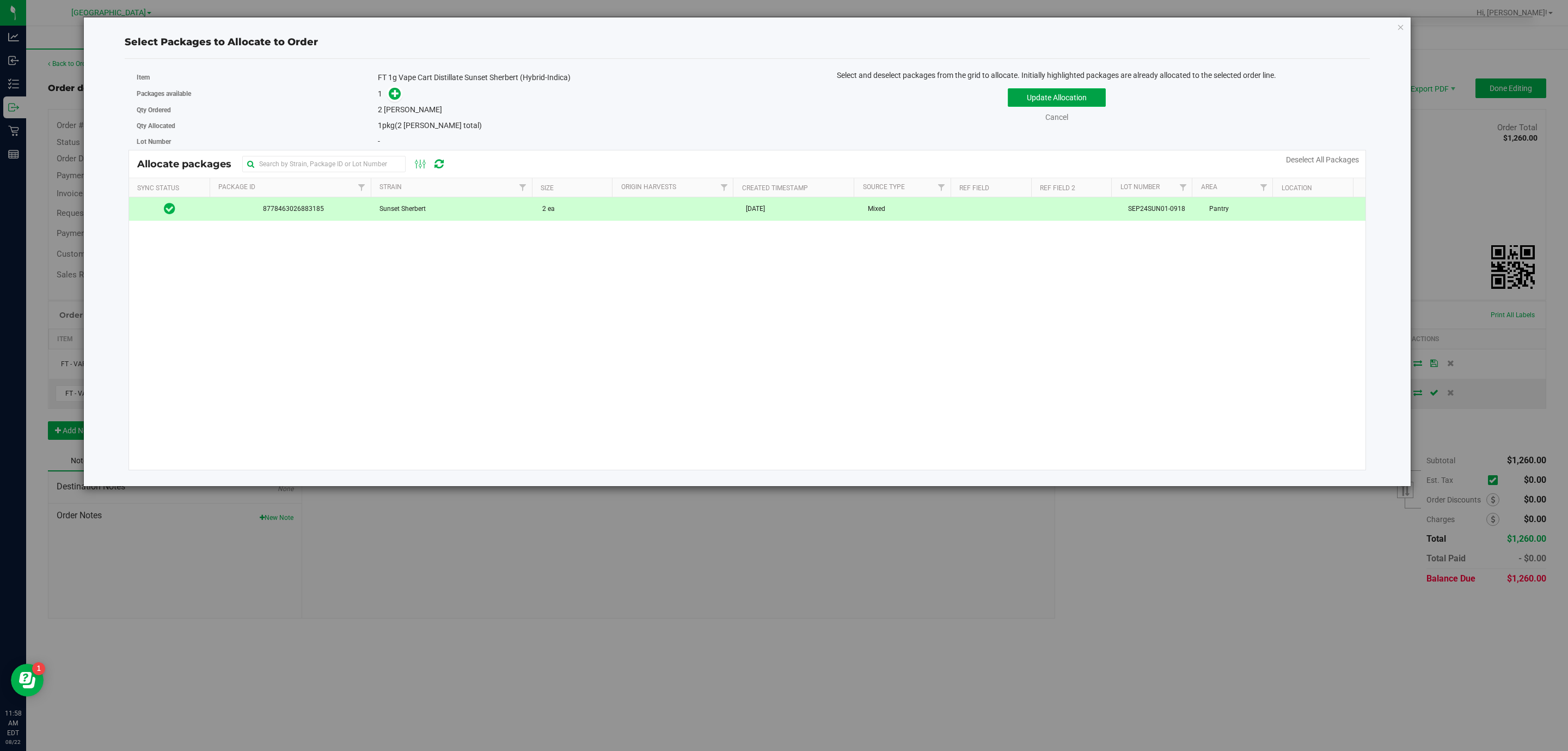
click at [1070, 100] on button "Update Allocation" at bounding box center [1057, 97] width 98 height 18
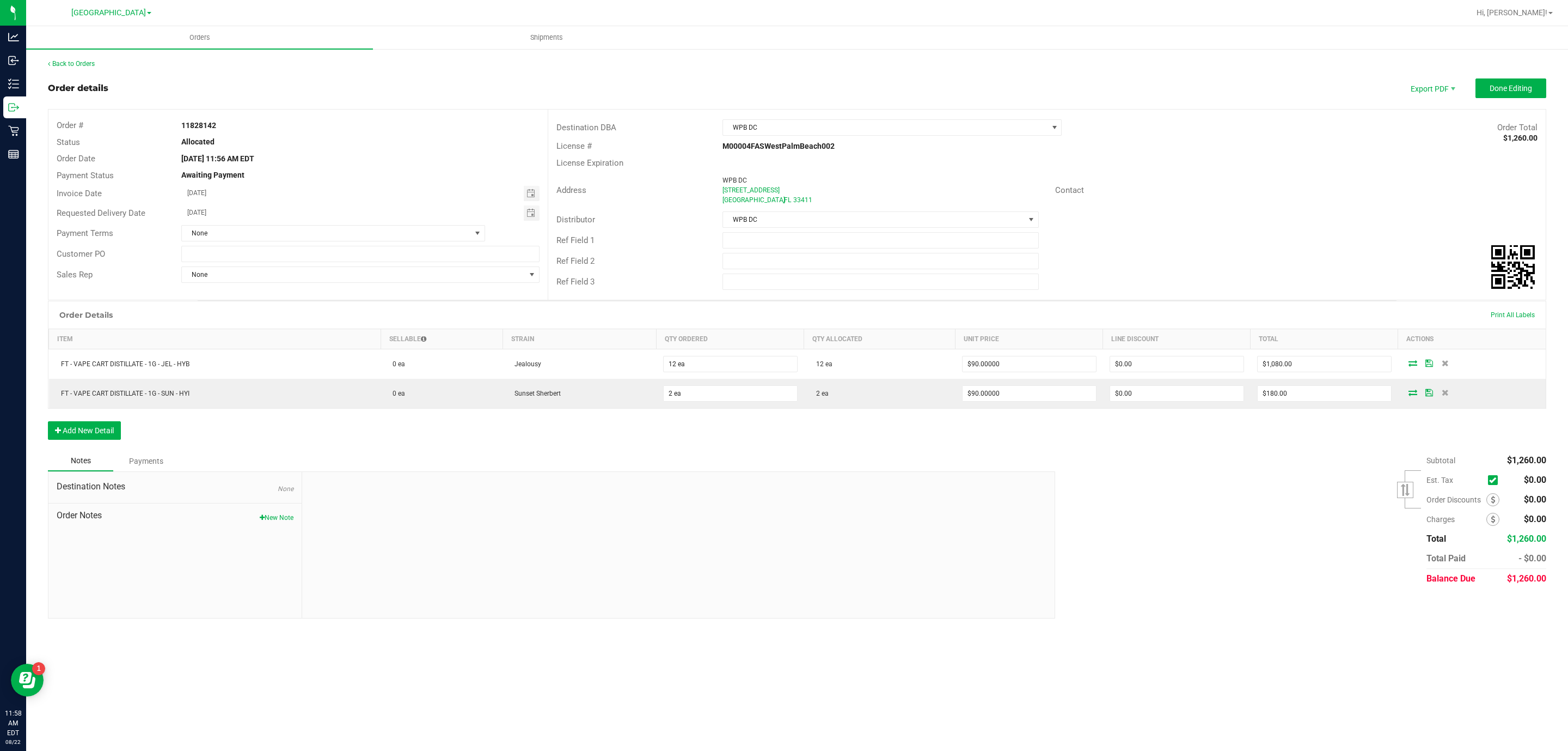
click at [75, 445] on div "Order Details Print All Labels Item Sellable Strain Qty Ordered Qty Allocated U…" at bounding box center [797, 376] width 1499 height 150
click at [85, 435] on button "Add New Detail" at bounding box center [85, 430] width 73 height 18
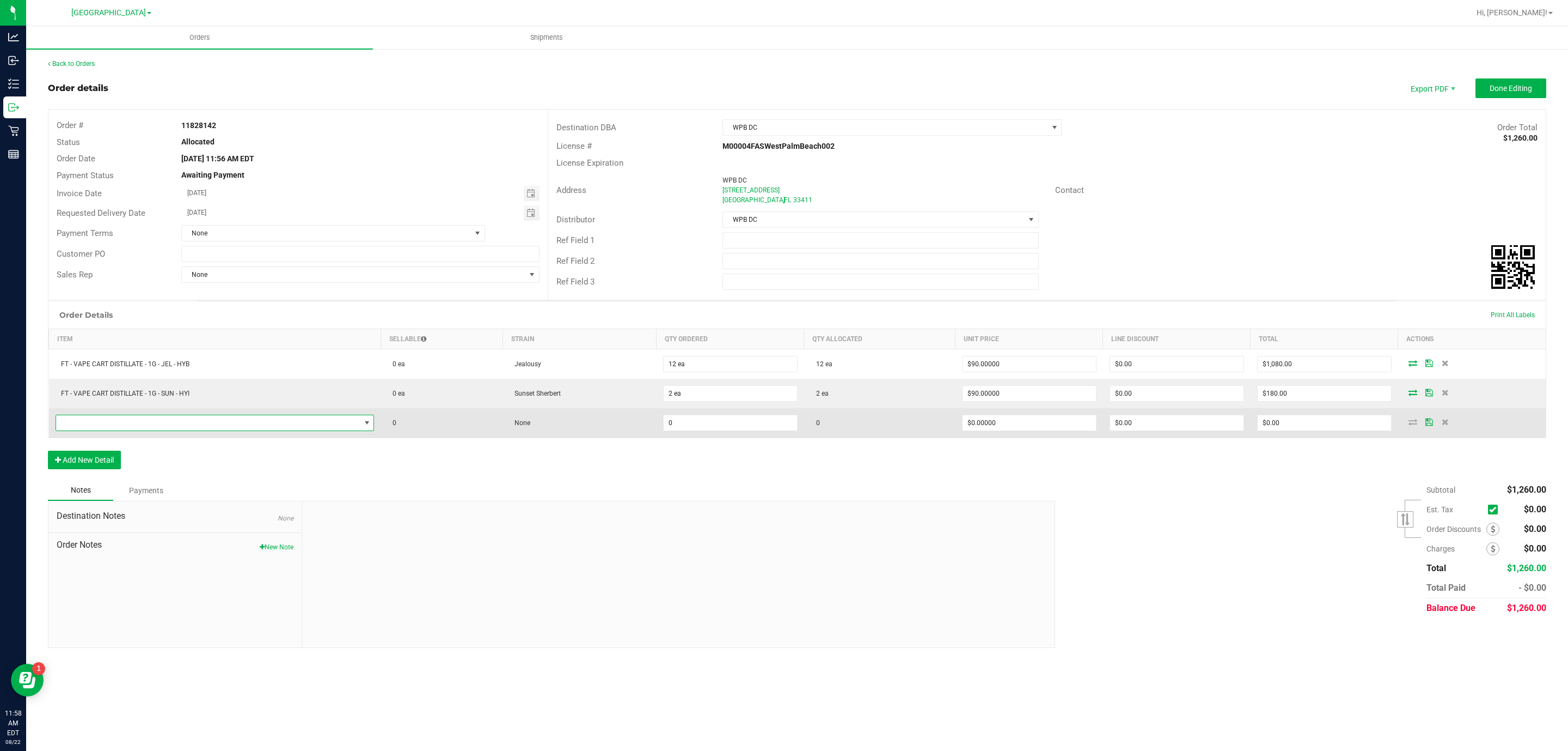
click at [198, 429] on span "NO DATA FOUND" at bounding box center [208, 423] width 304 height 15
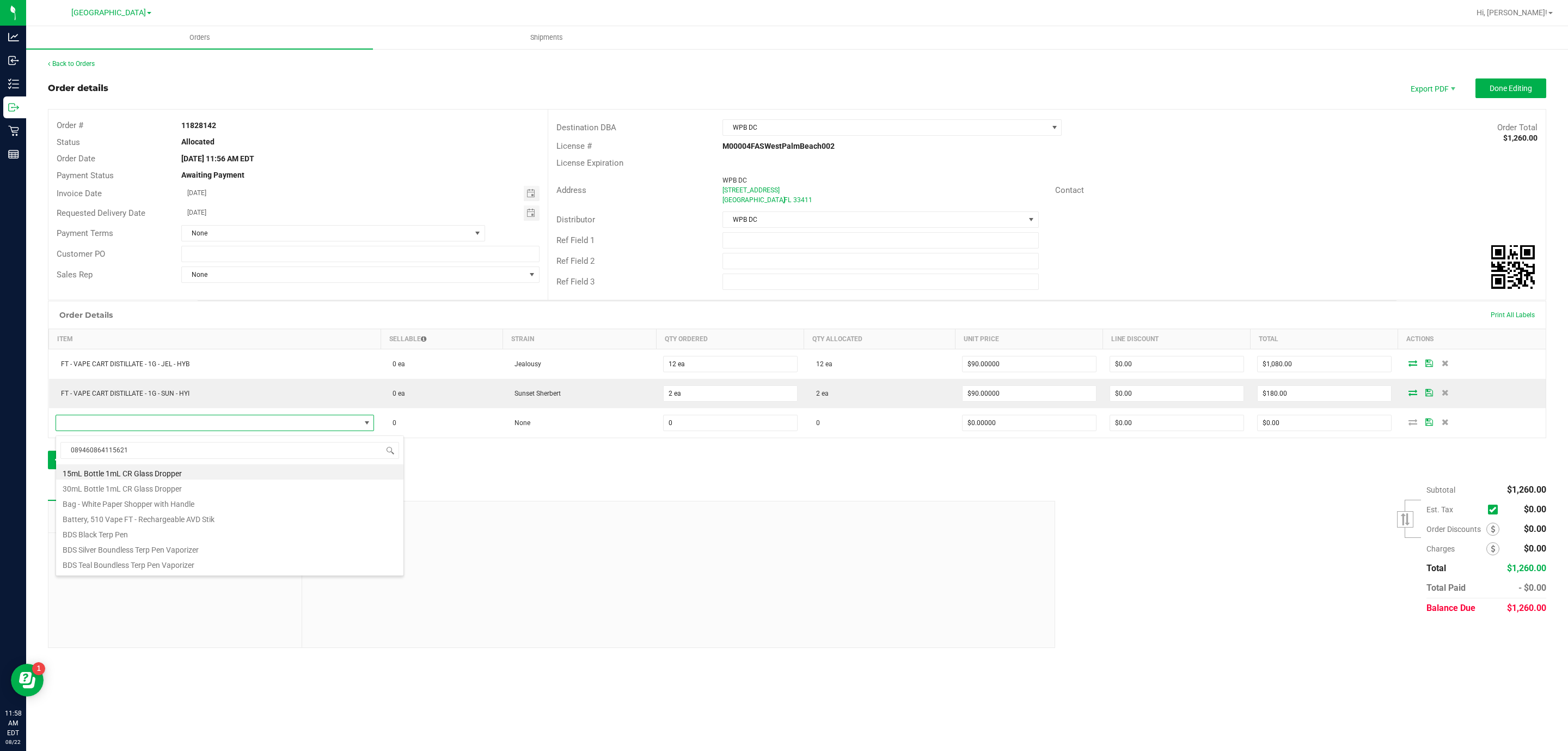
type input "0894608641156219"
click at [198, 446] on input "0894608641156219" at bounding box center [229, 450] width 338 height 17
click at [198, 445] on input "0894608641156219" at bounding box center [229, 450] width 338 height 17
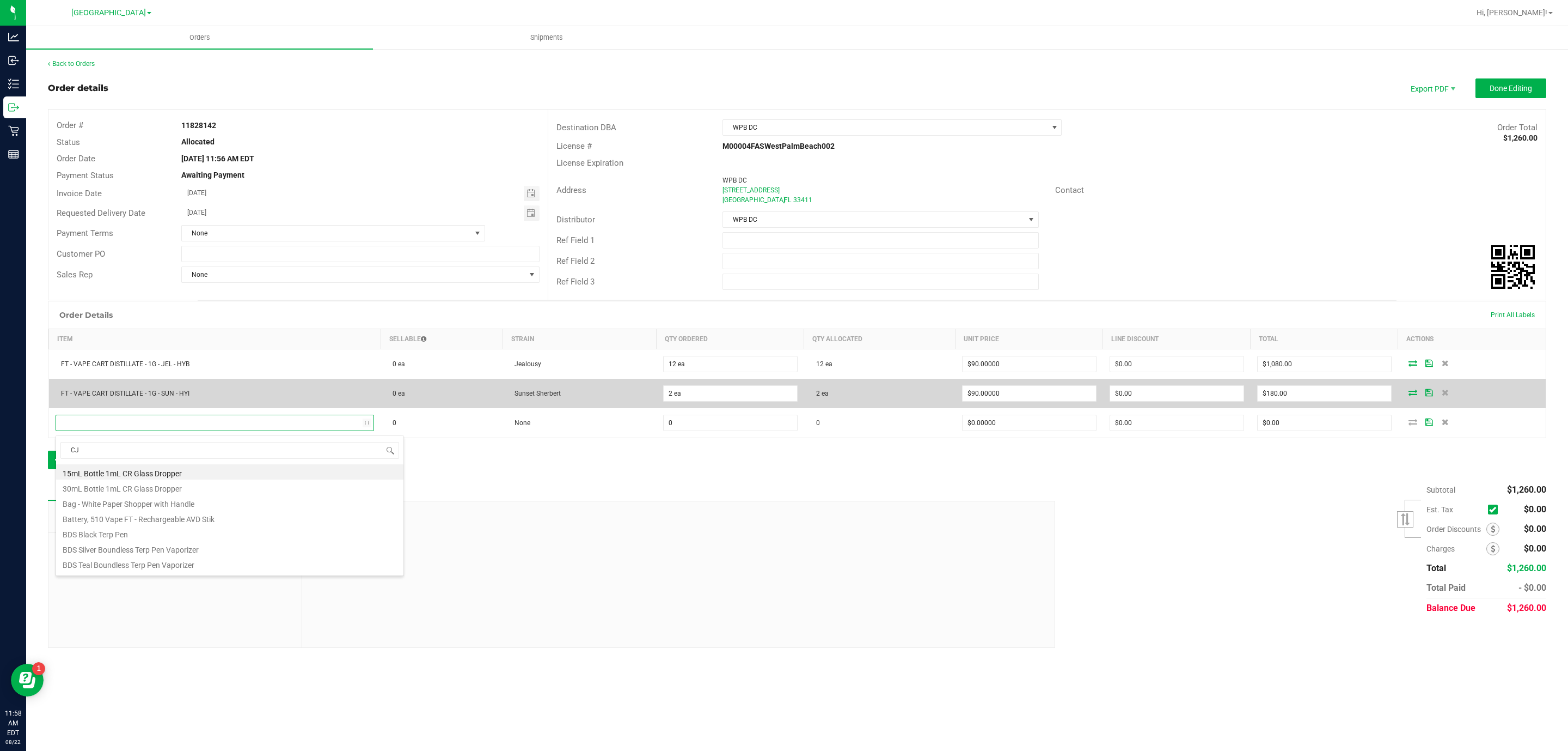
type input "CJA"
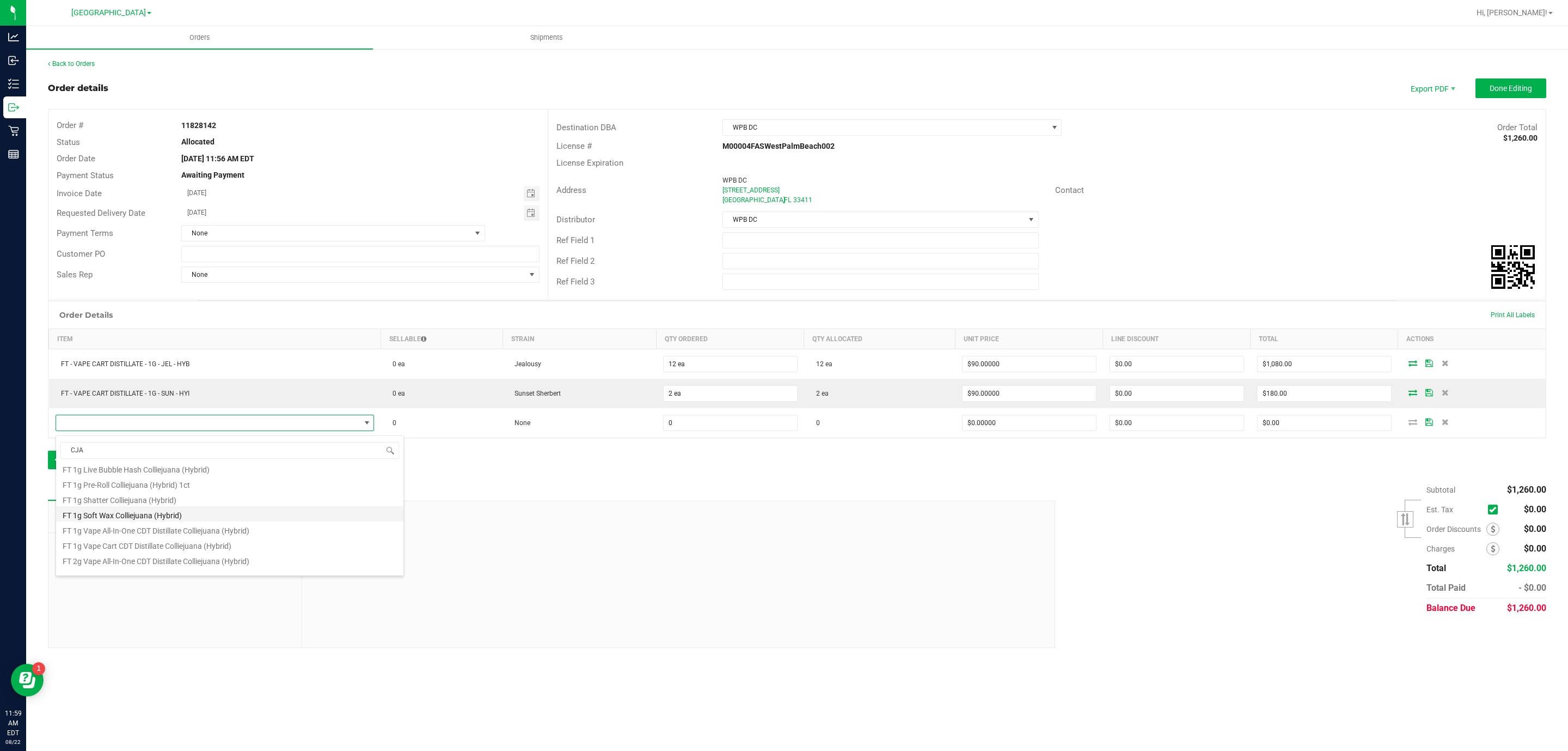
scroll to position [163, 0]
click at [223, 522] on li "FT 1g Vape Cart CDT Distillate Colliejuana (Hybrid)" at bounding box center [229, 521] width 348 height 15
type input "0 ea"
type input "$95.00000"
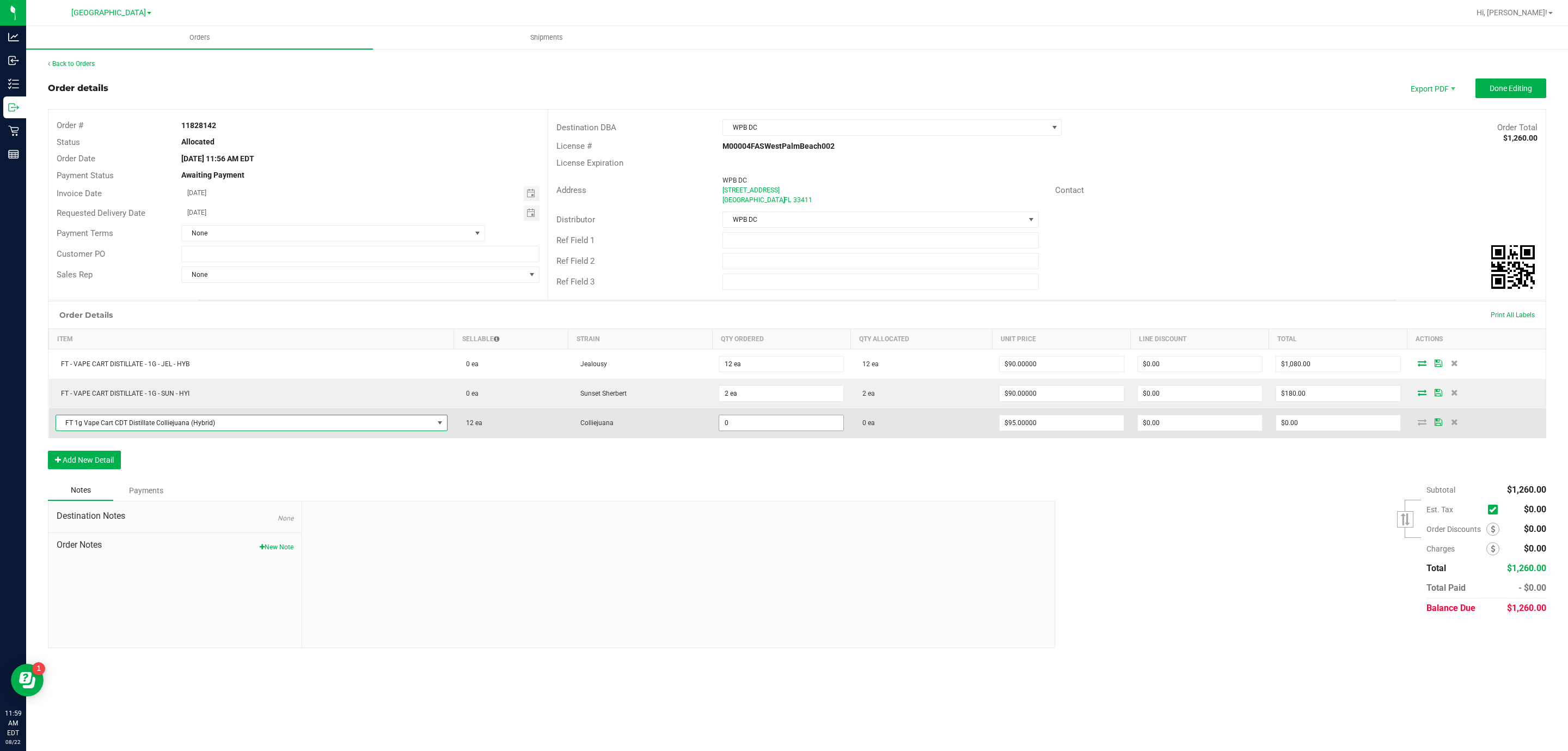
click at [779, 425] on input "0" at bounding box center [782, 423] width 124 height 15
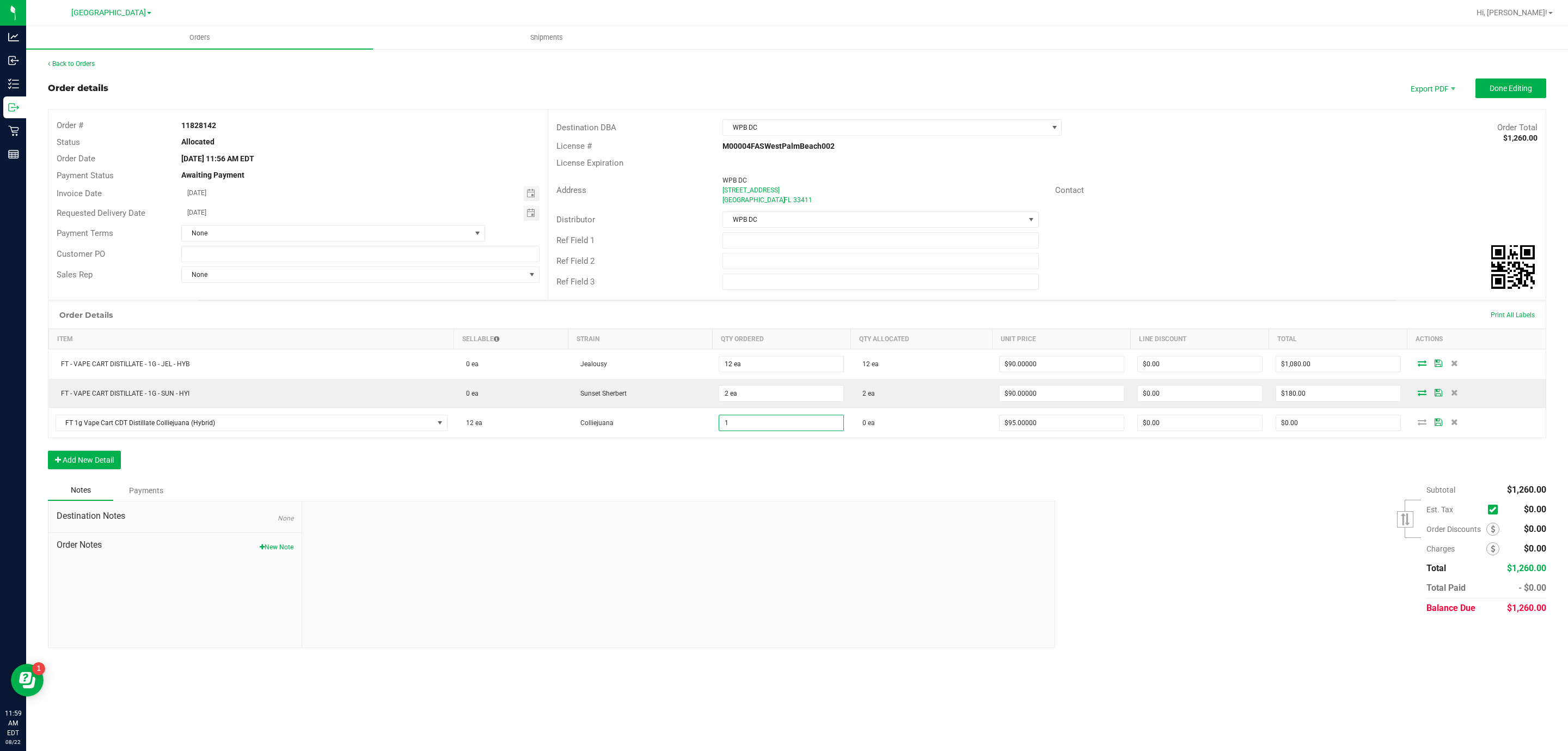
type input "1 ea"
type input "$95.00"
click at [807, 458] on div "Order Details Print All Labels Item Sellable Strain Qty Ordered Qty Allocated U…" at bounding box center [797, 390] width 1499 height 179
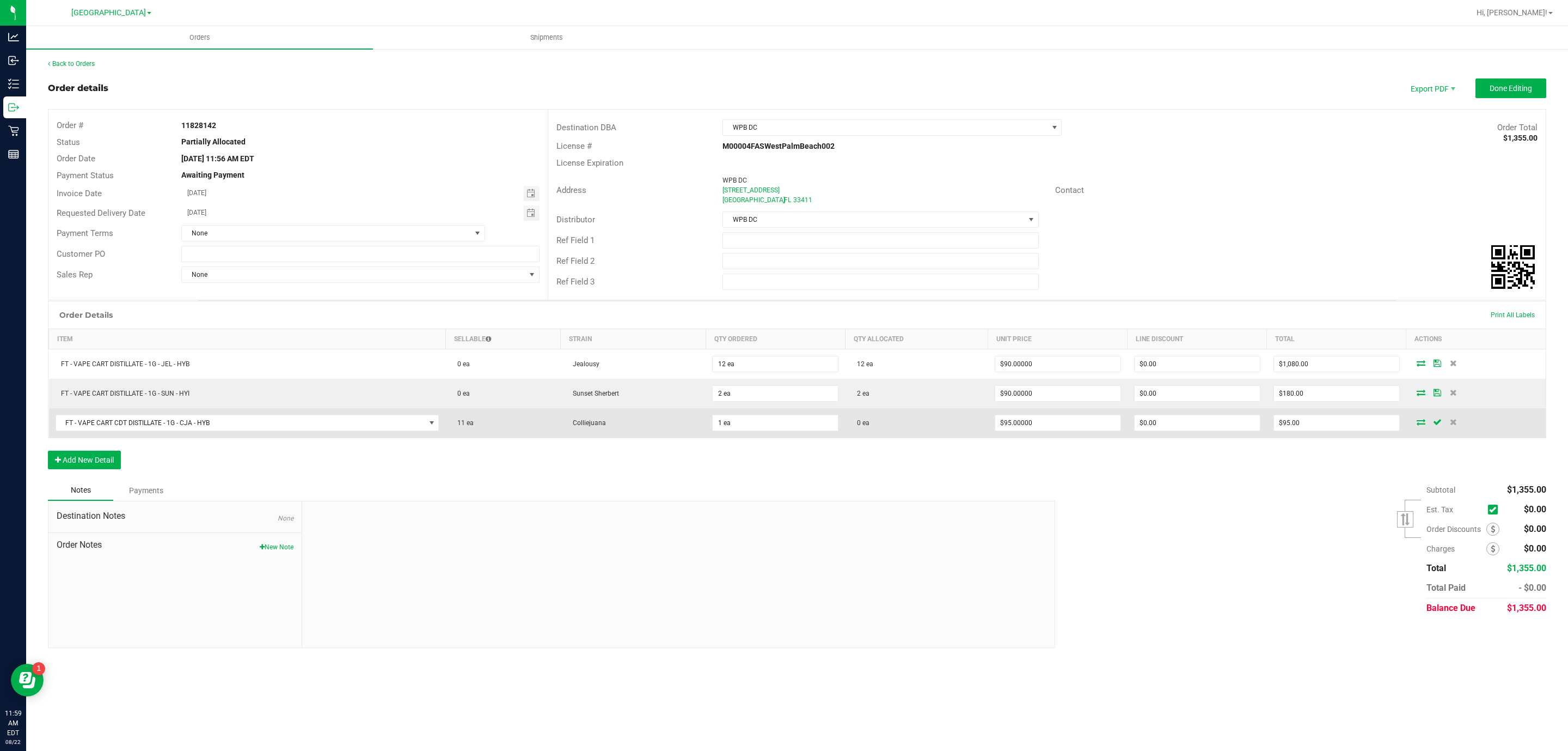
click at [1416, 425] on icon at bounding box center [1421, 421] width 9 height 7
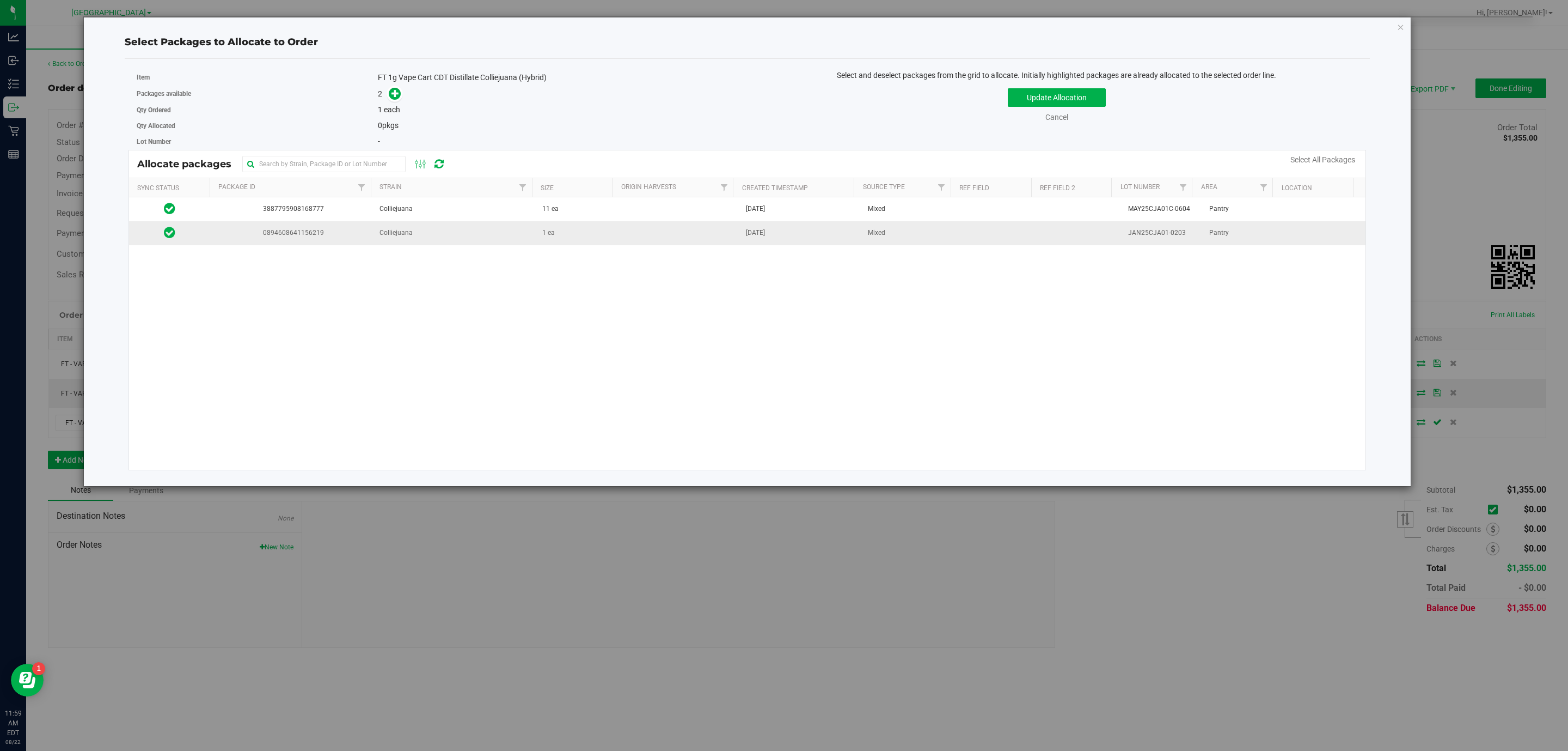
click at [541, 228] on td "1 ea" at bounding box center [576, 233] width 81 height 23
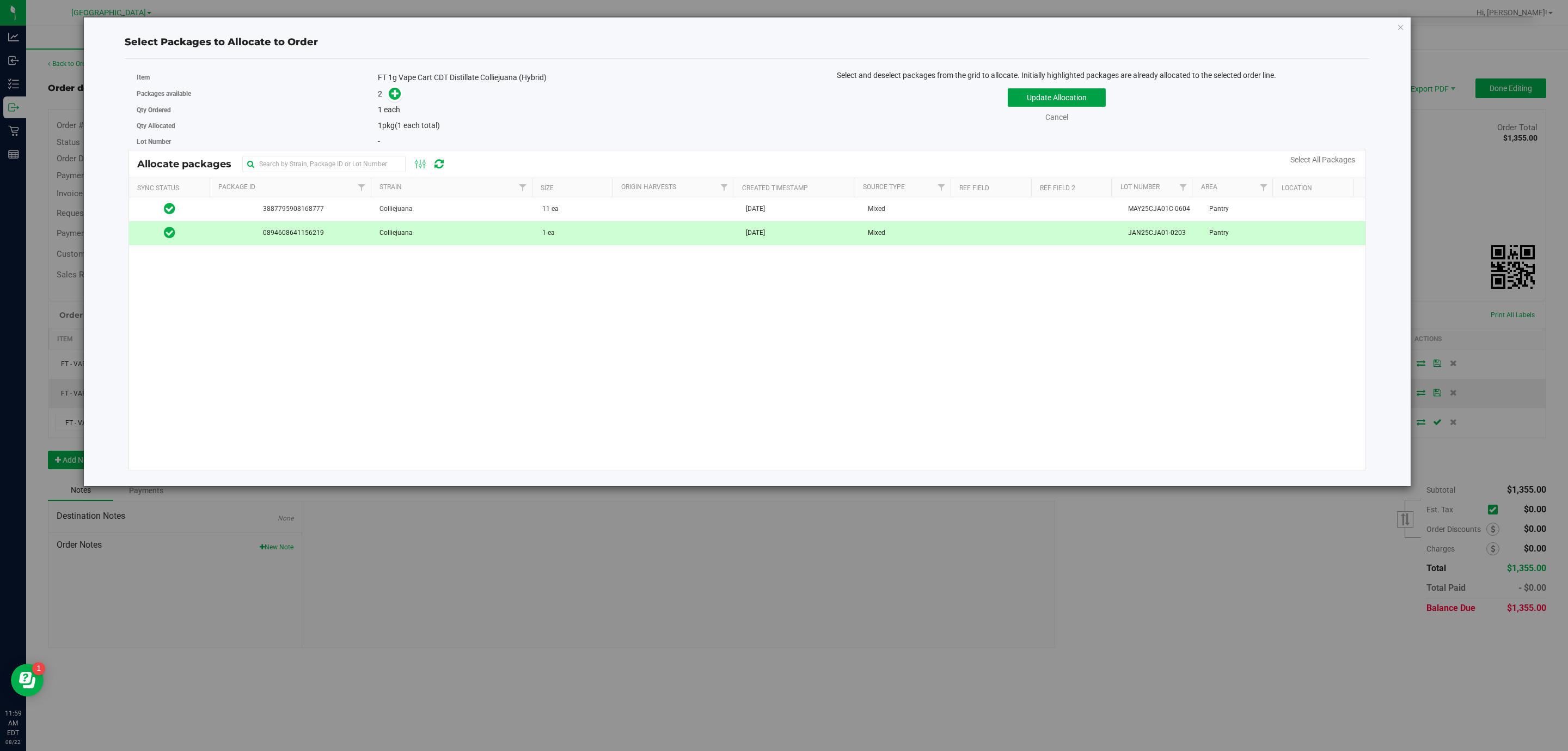
click at [1074, 98] on button "Update Allocation" at bounding box center [1057, 97] width 98 height 18
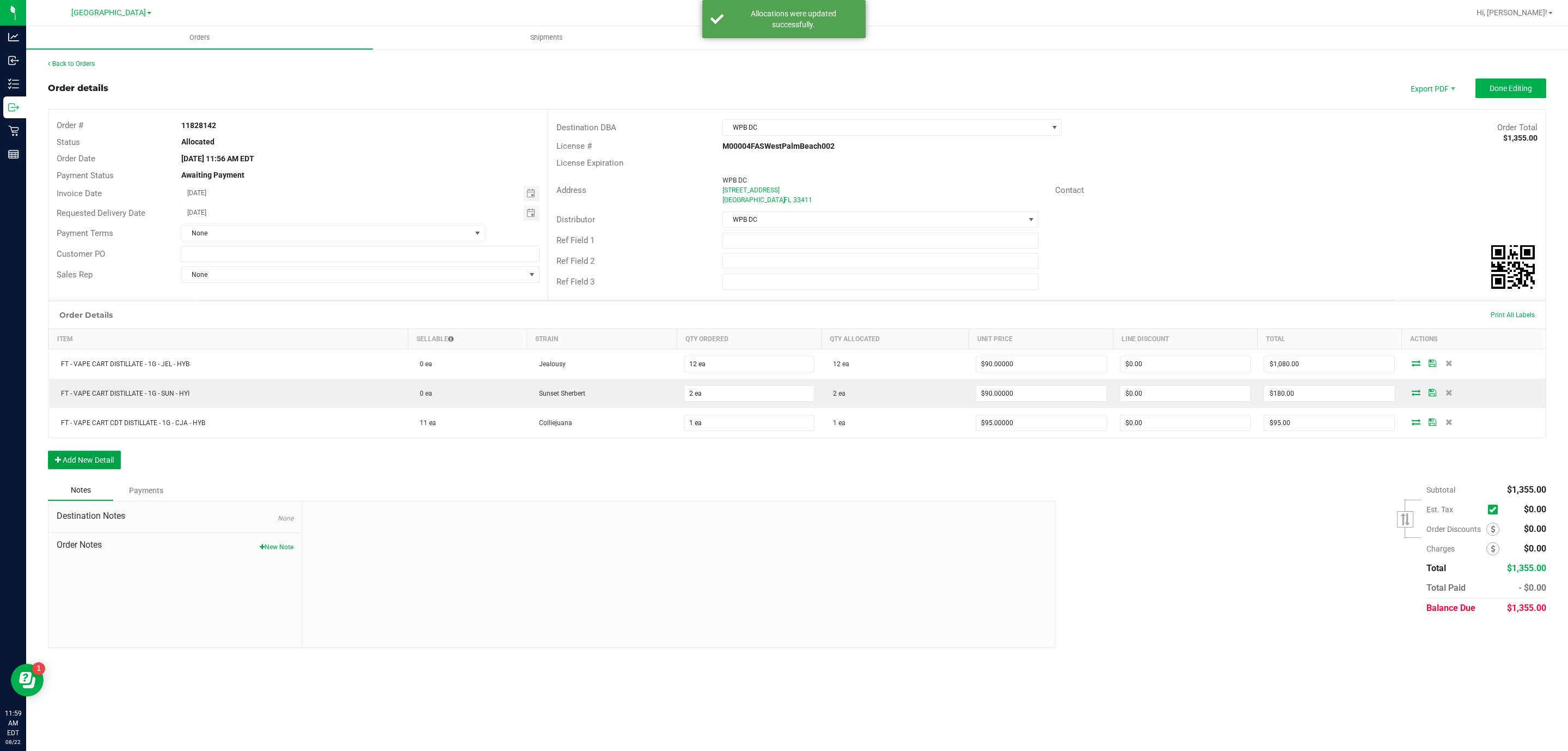
click at [101, 461] on button "Add New Detail" at bounding box center [85, 460] width 73 height 18
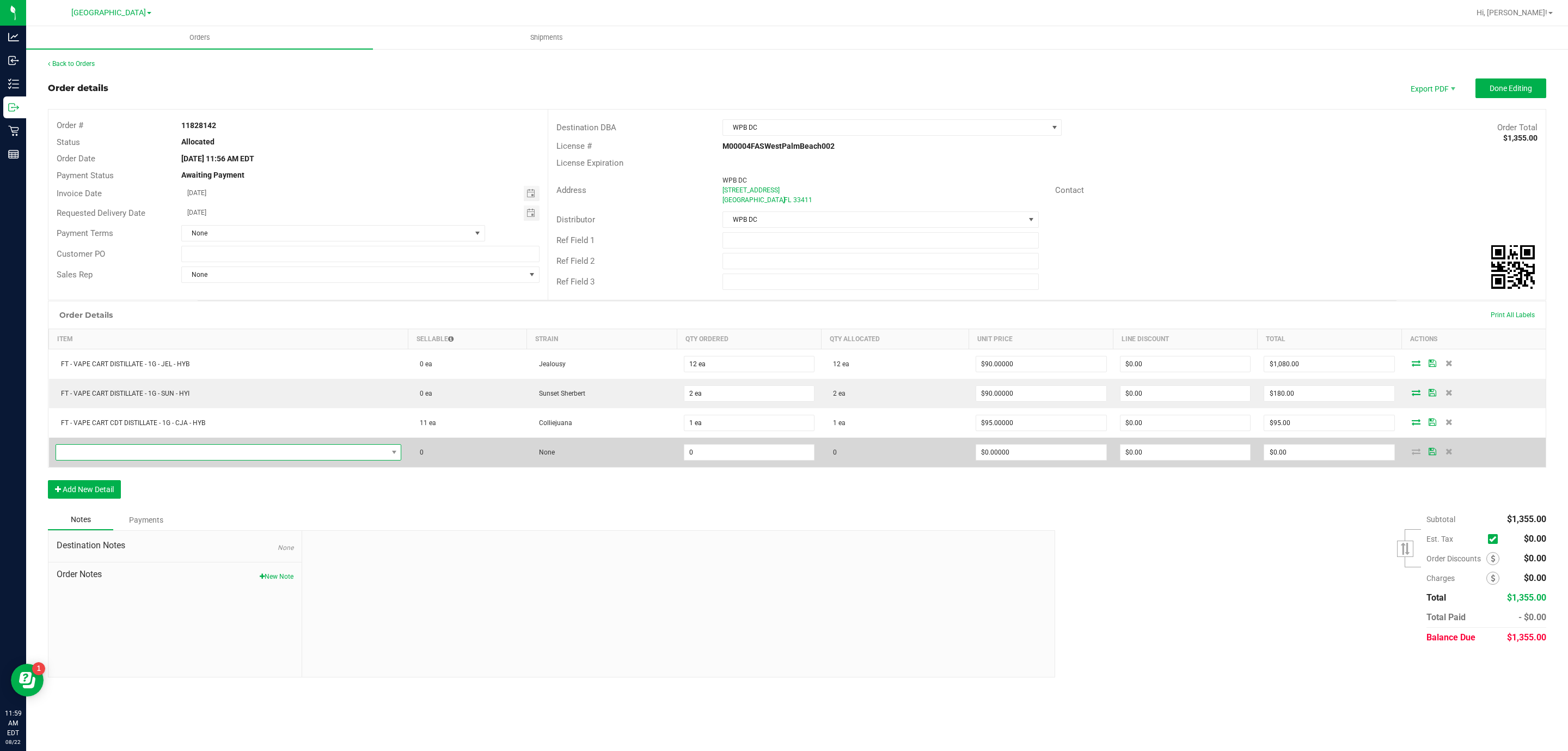
click at [141, 458] on span "NO DATA FOUND" at bounding box center [222, 452] width 332 height 15
type input "GPN"
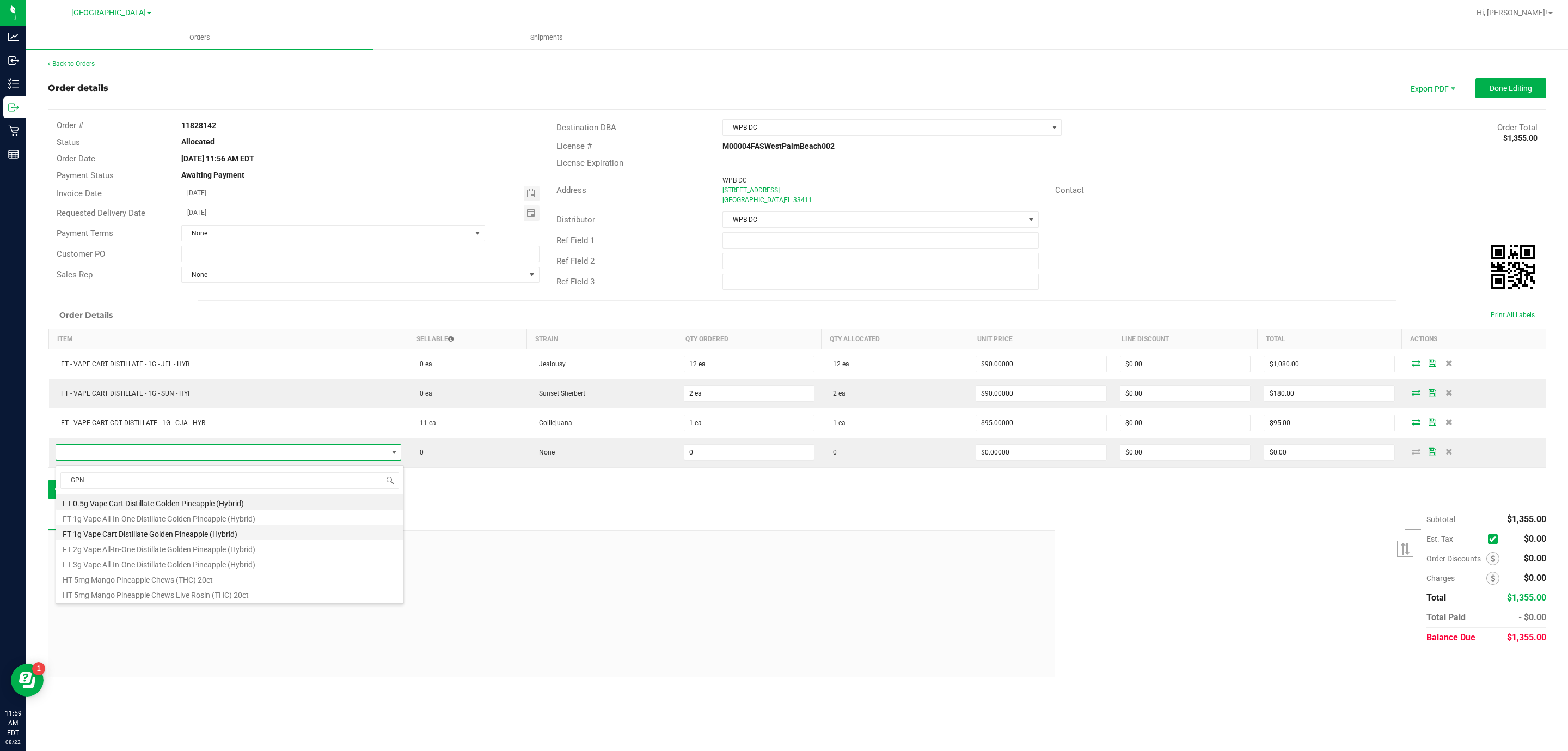
click at [248, 536] on li "FT 1g Vape Cart Distillate Golden Pineapple (Hybrid)" at bounding box center [229, 532] width 348 height 15
type input "0 ea"
type input "$90.00000"
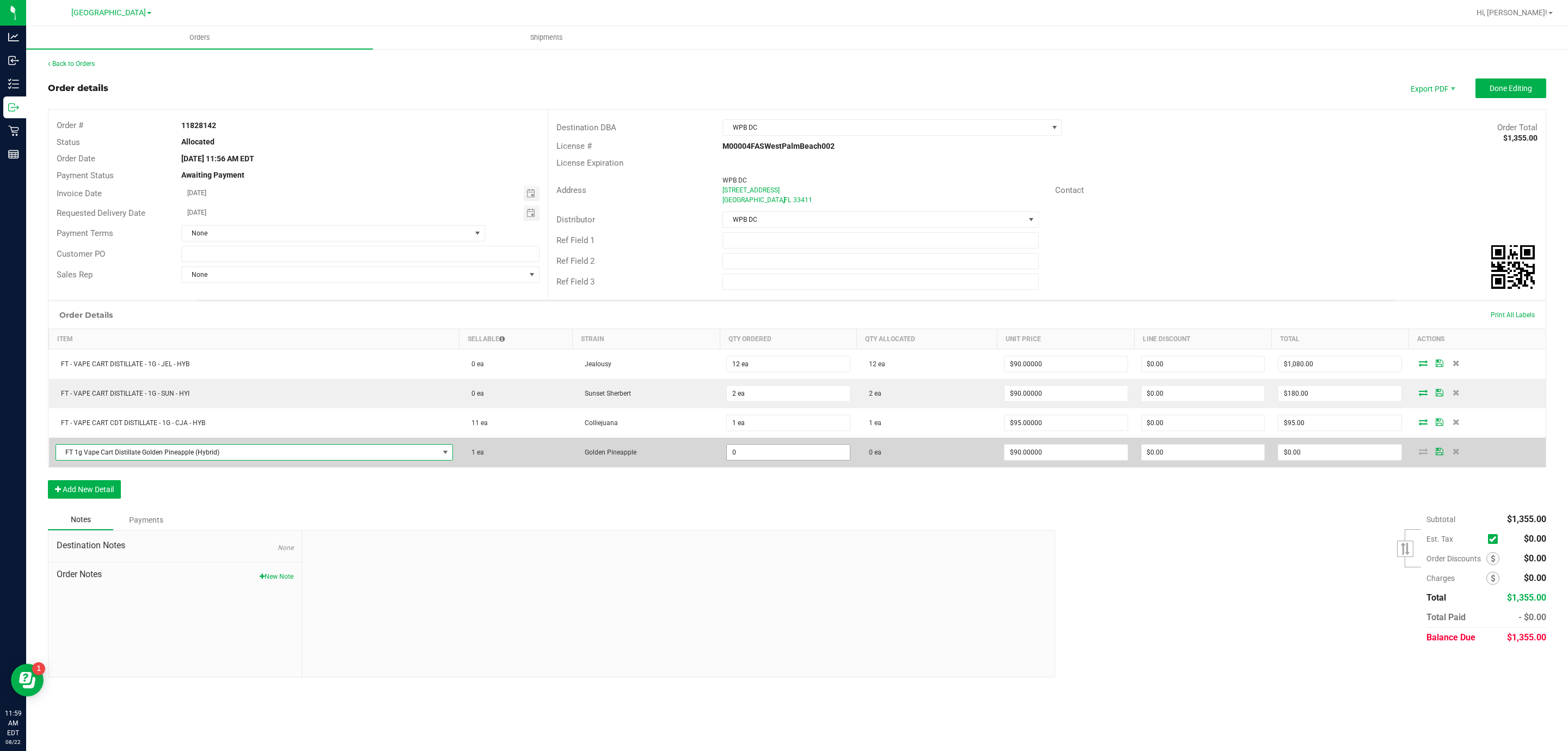
click at [761, 457] on input "0" at bounding box center [788, 452] width 123 height 15
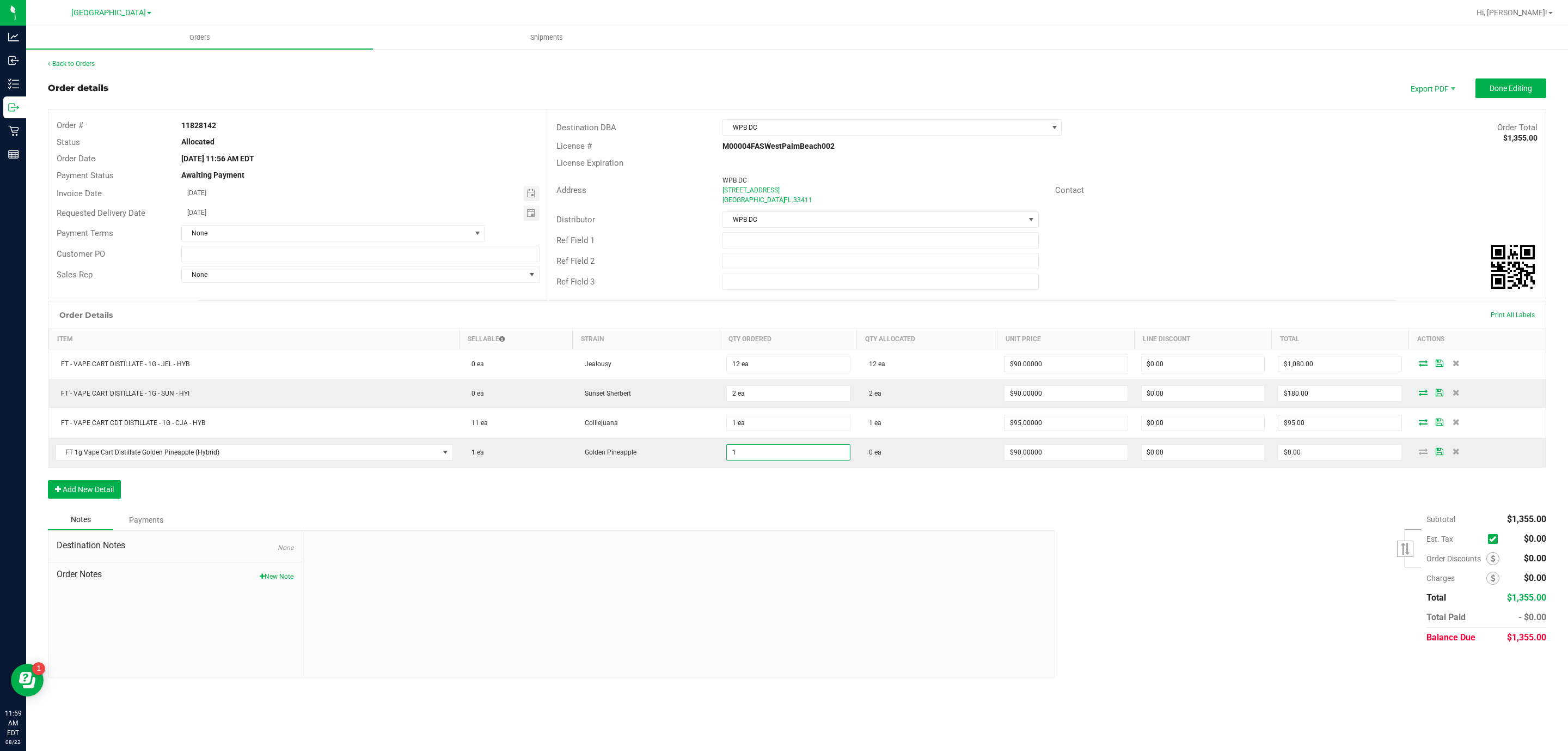
type input "1 ea"
type input "$90.00"
click at [685, 493] on div "Order Details Print All Labels Item Sellable Strain Qty Ordered Qty Allocated U…" at bounding box center [797, 405] width 1499 height 209
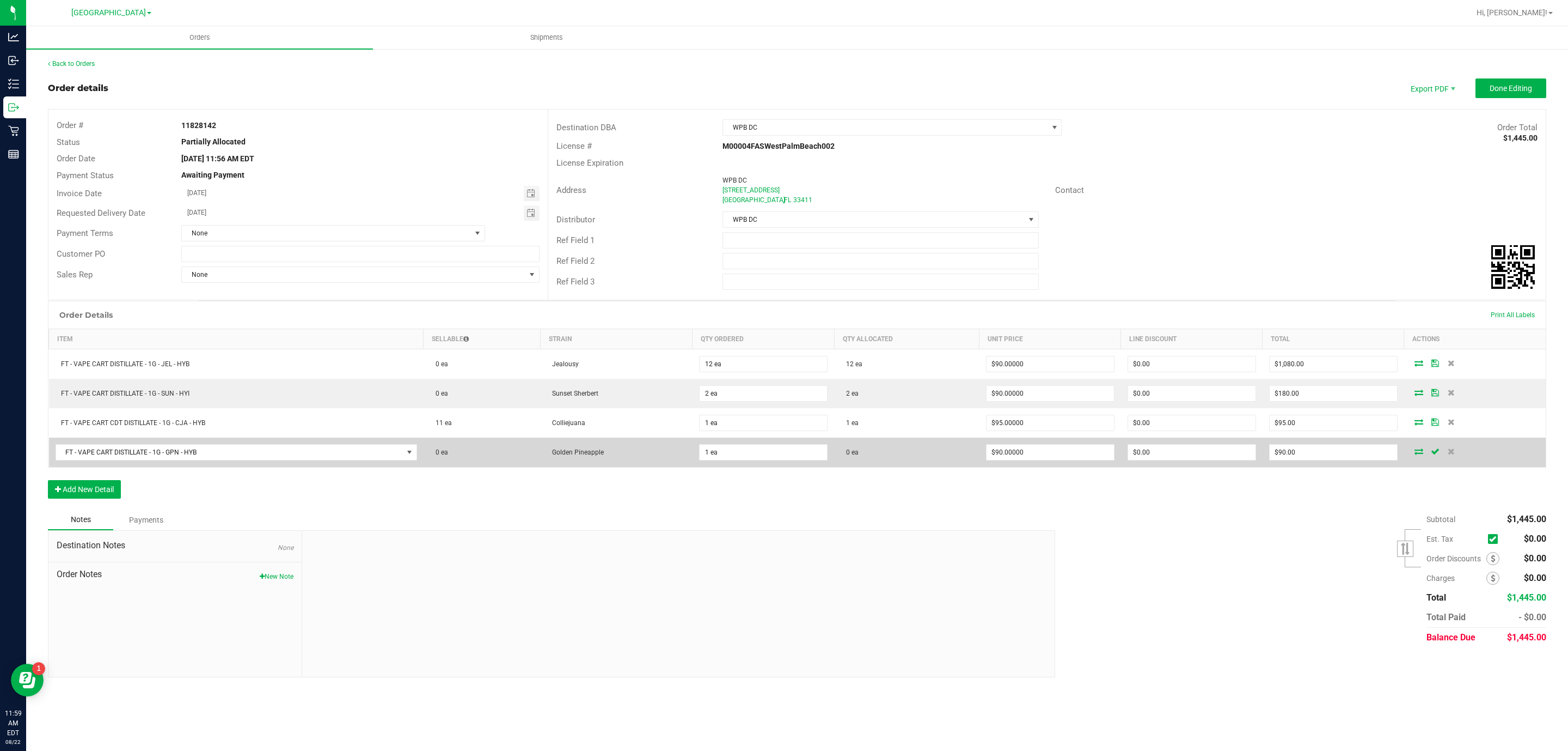
click at [1420, 454] on icon at bounding box center [1419, 451] width 9 height 7
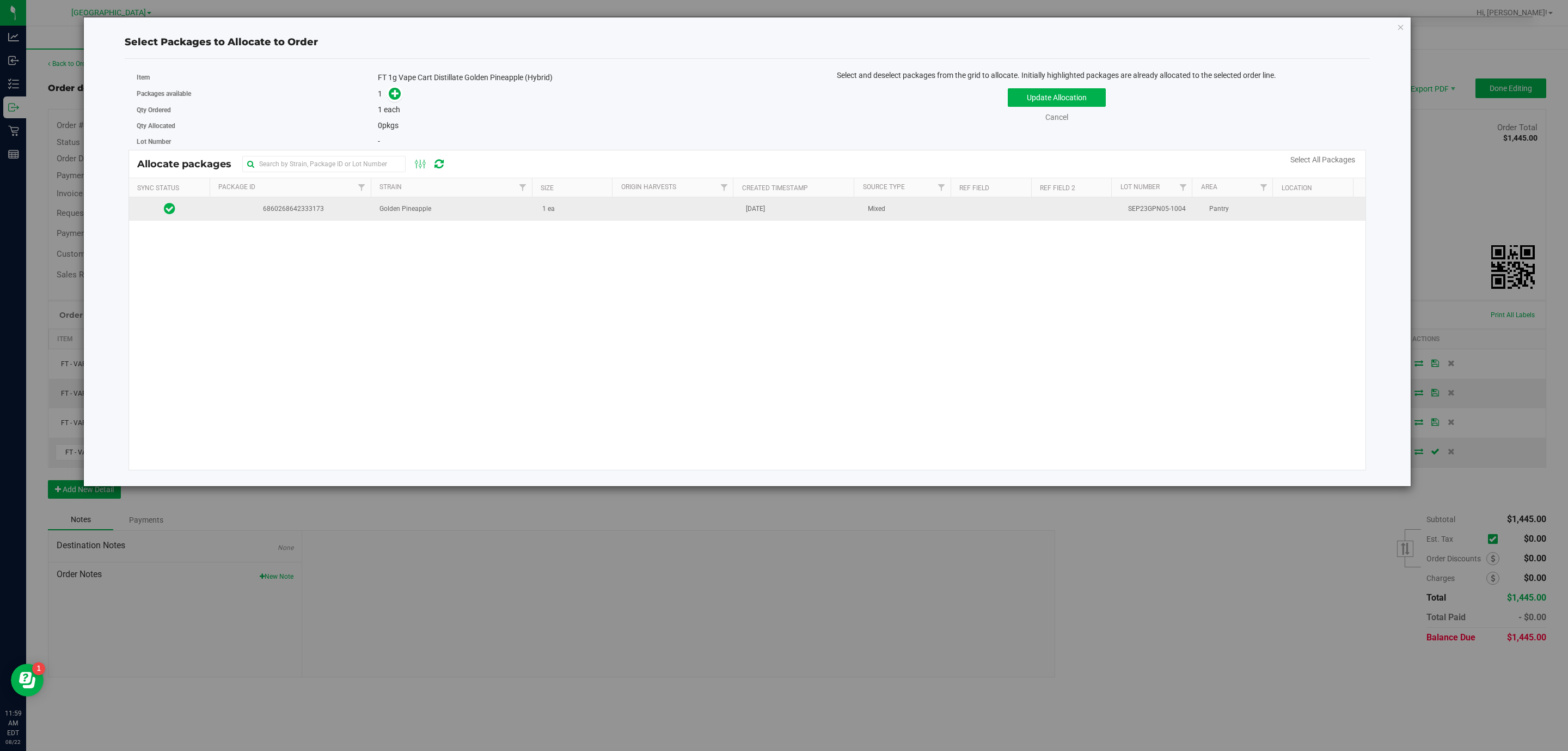
click at [746, 211] on span "[DATE]" at bounding box center [755, 209] width 19 height 10
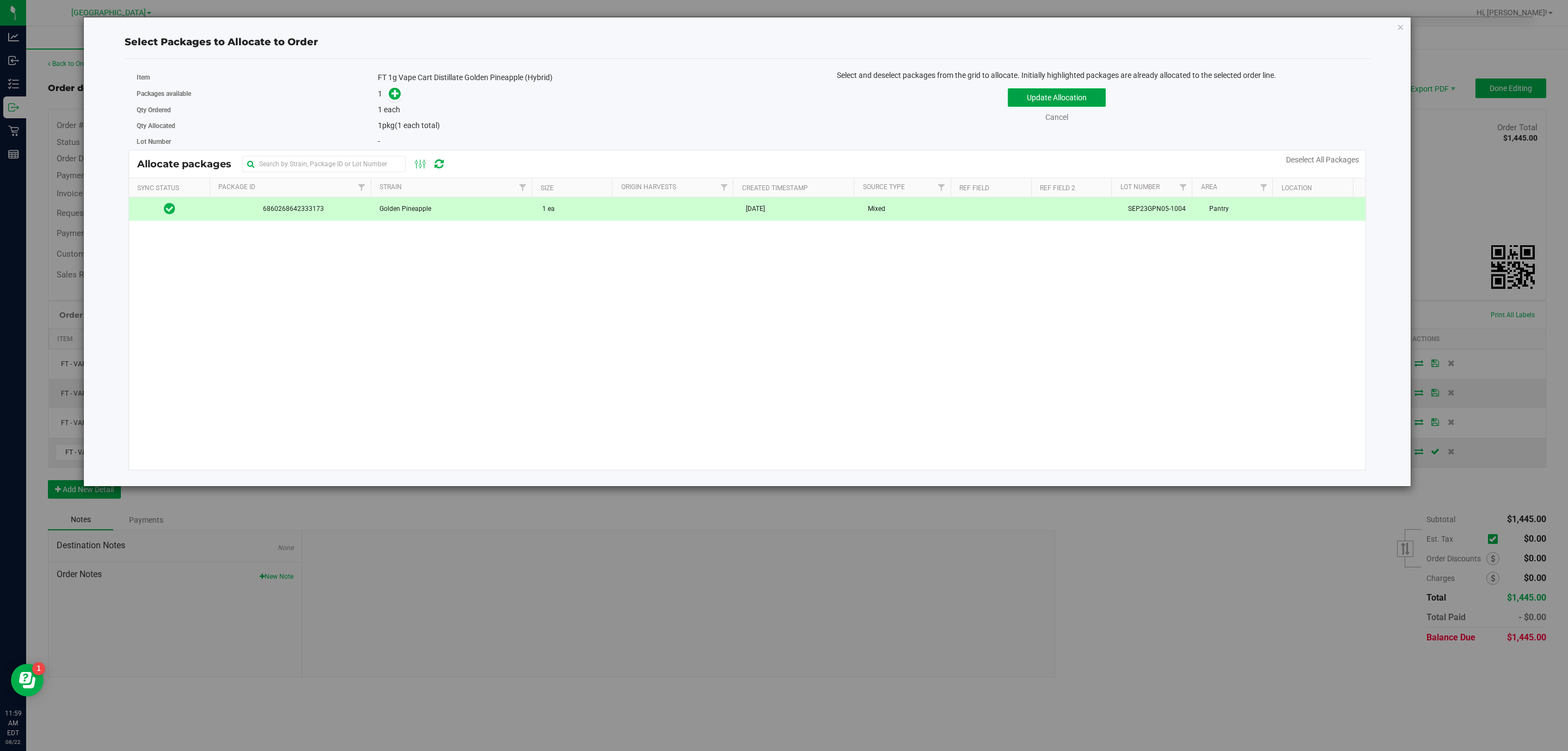
click at [1096, 99] on button "Update Allocation" at bounding box center [1057, 97] width 98 height 18
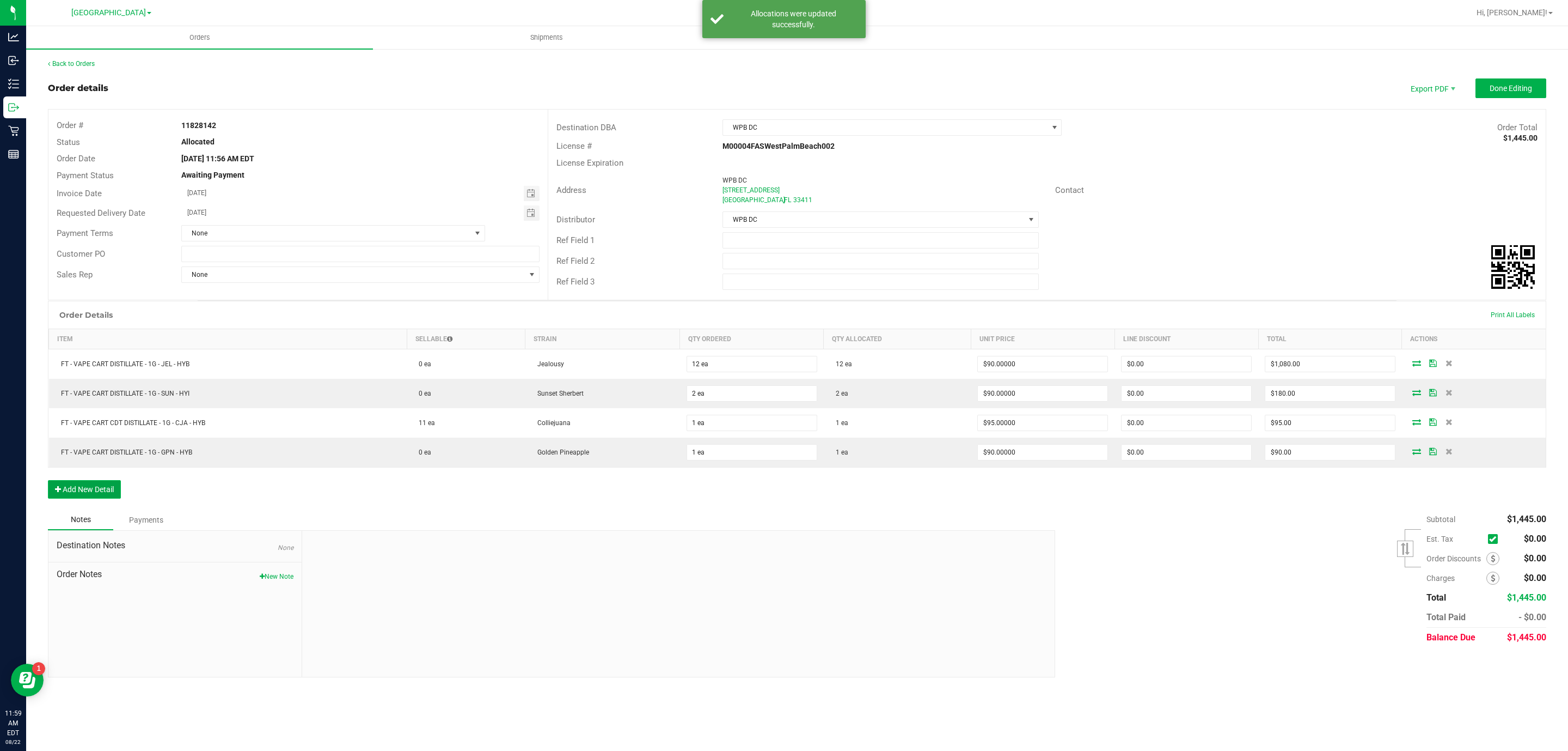
click at [92, 489] on button "Add New Detail" at bounding box center [85, 489] width 73 height 18
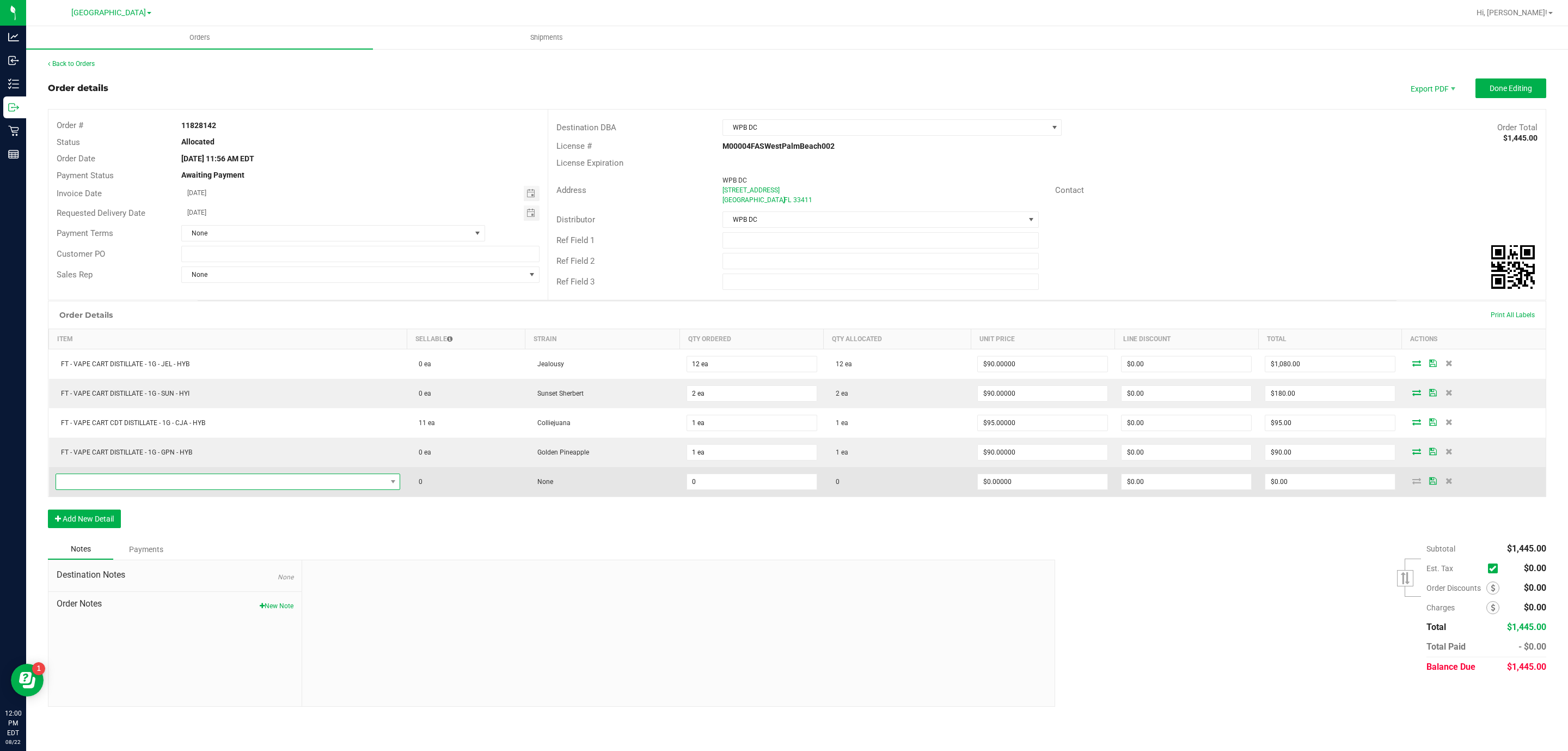
click at [252, 489] on span "NO DATA FOUND" at bounding box center [221, 481] width 331 height 15
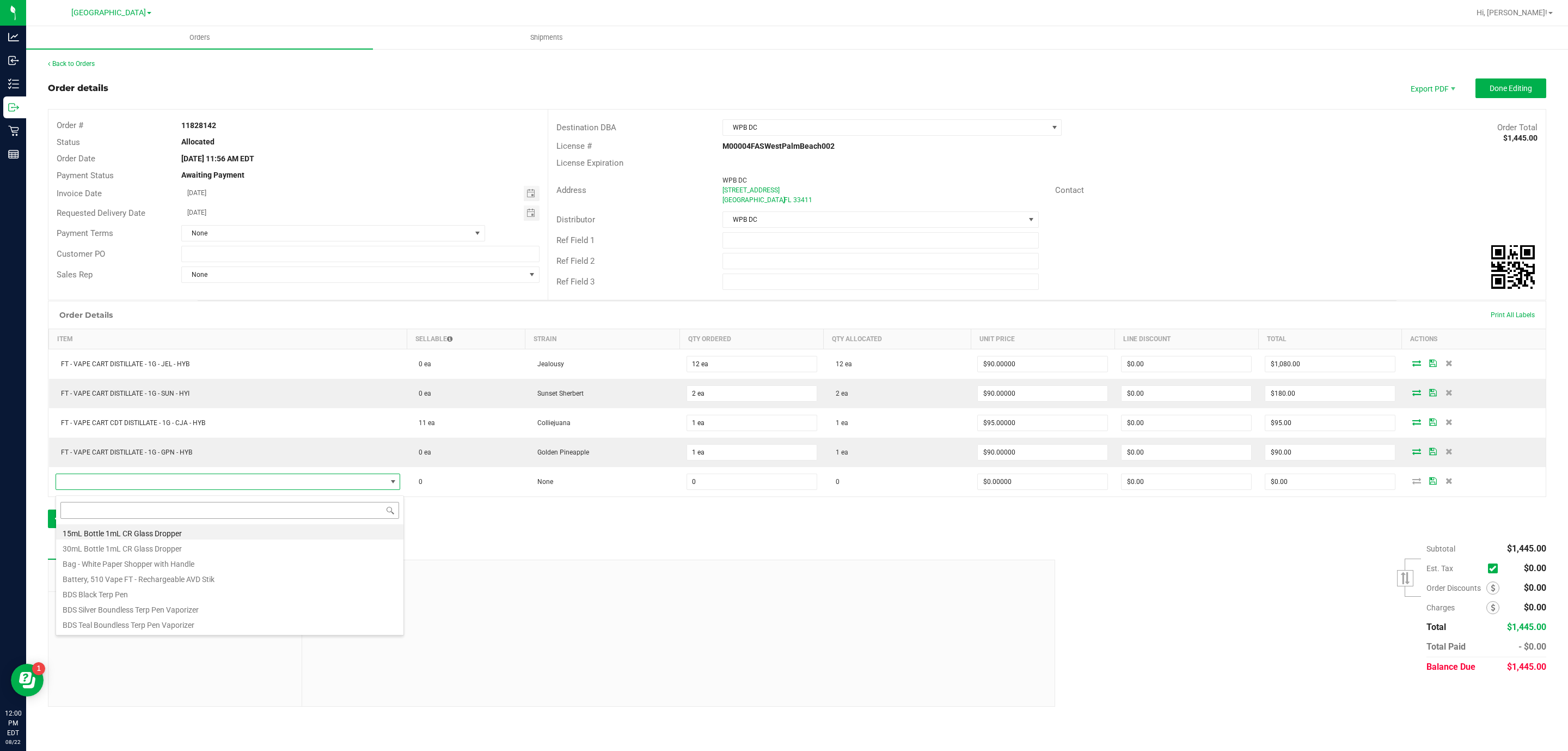
click at [208, 513] on input at bounding box center [229, 510] width 338 height 17
type input "JEL"
click at [220, 534] on li "FT 1g Vape Cart Distillate Jealousy (Hybrid)" at bounding box center [229, 534] width 348 height 15
type input "0 ea"
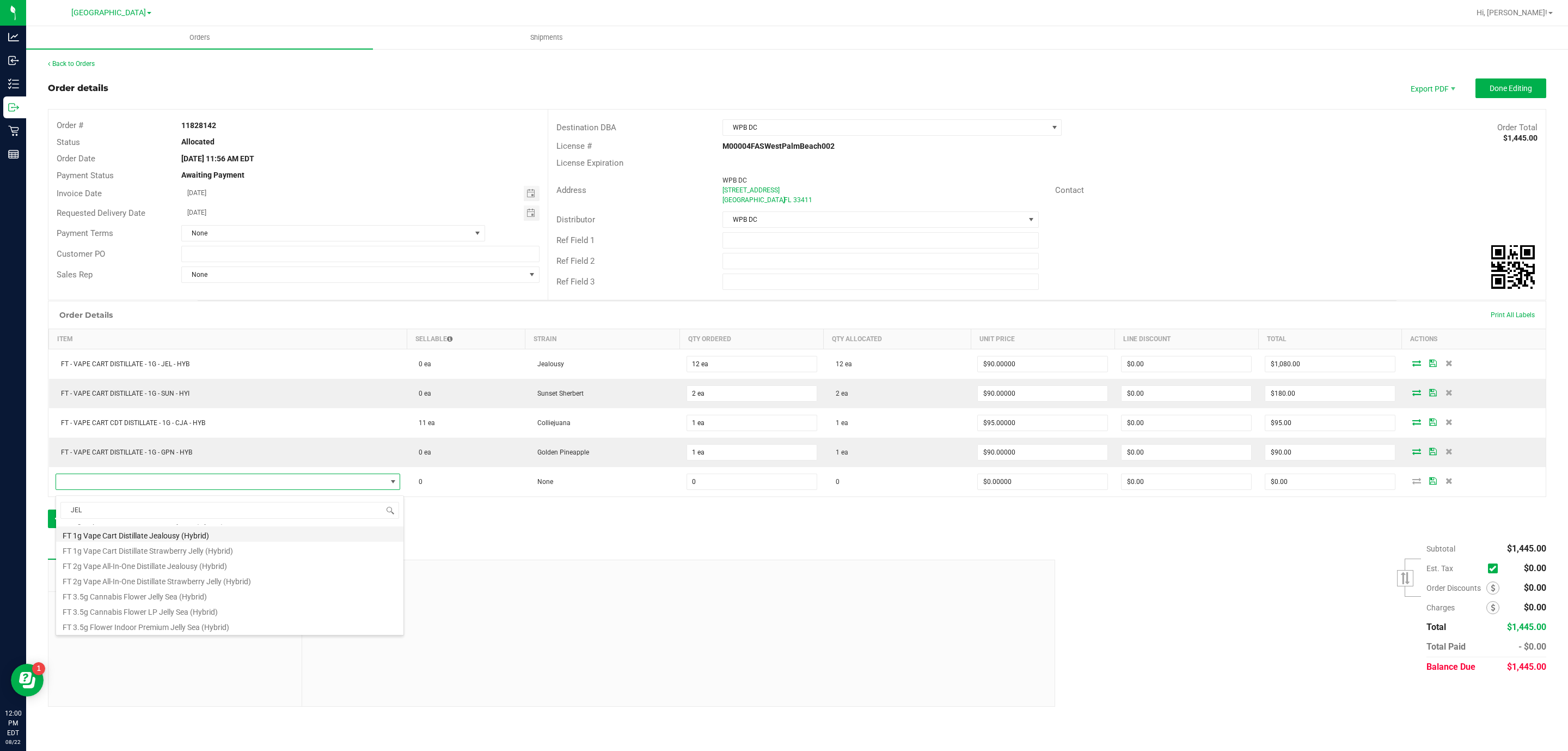
type input "$90.00000"
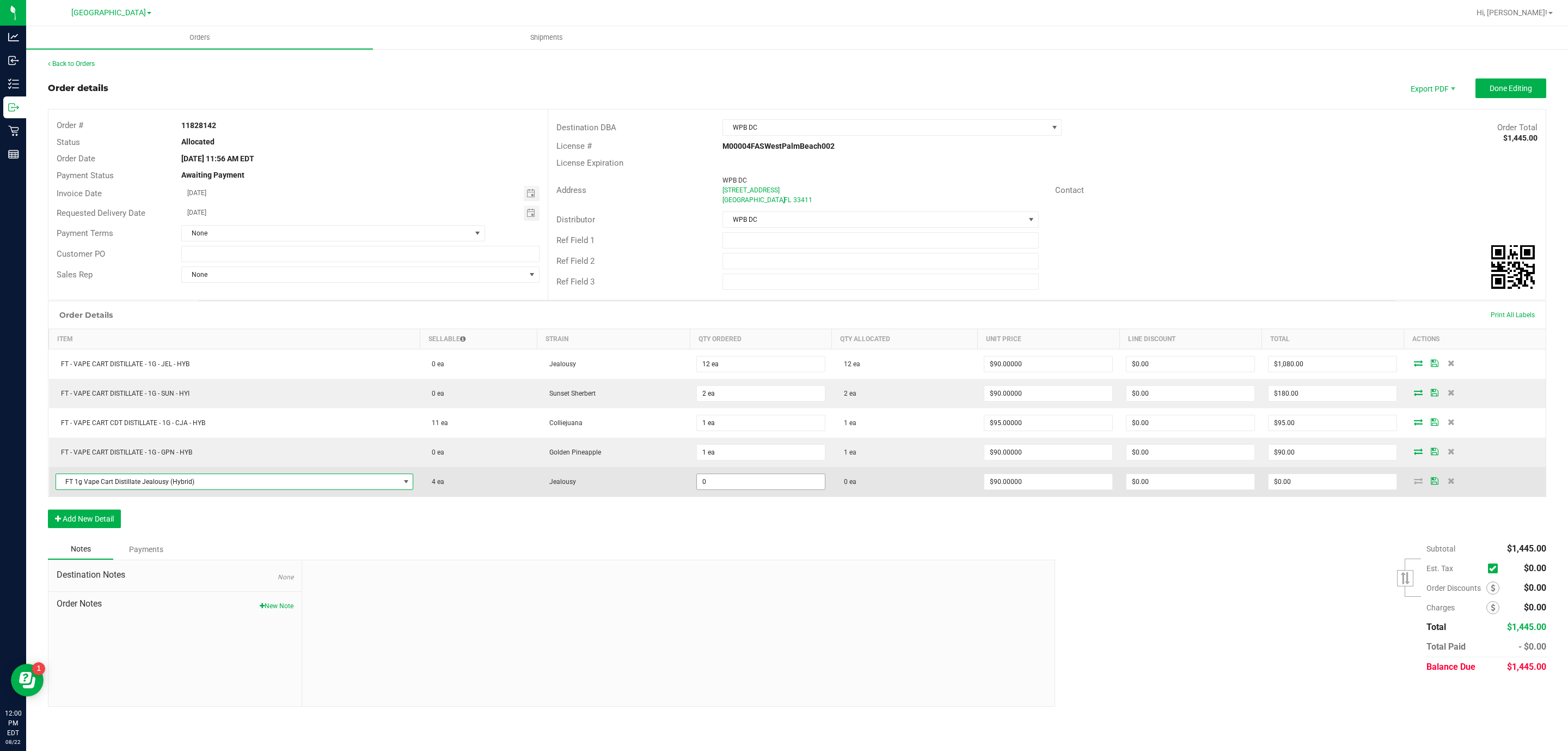
click at [735, 489] on input "0" at bounding box center [761, 481] width 128 height 15
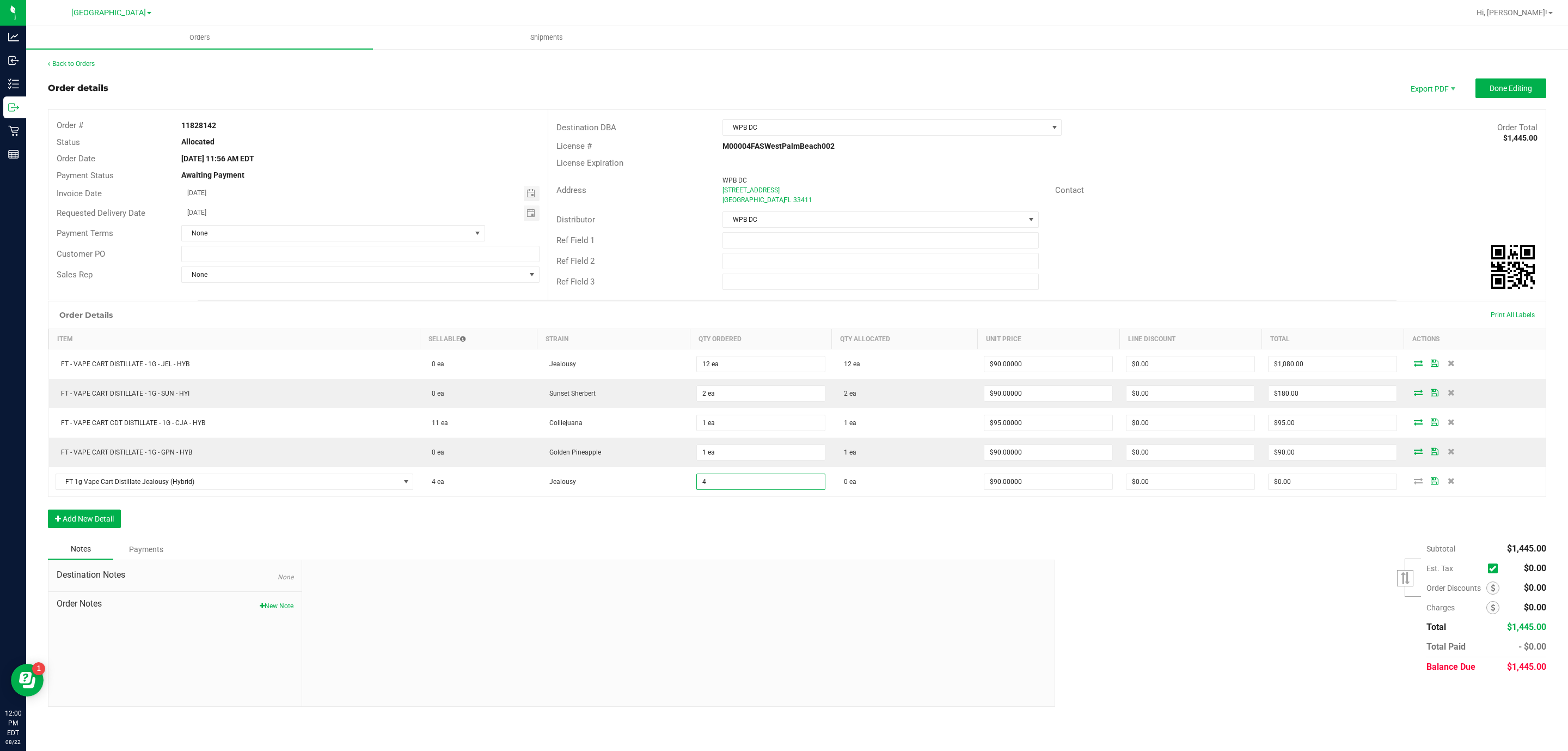
type input "4 ea"
type input "$360.00"
click at [722, 531] on div "Order Details Print All Labels Item Sellable Strain Qty Ordered Qty Allocated U…" at bounding box center [797, 420] width 1499 height 238
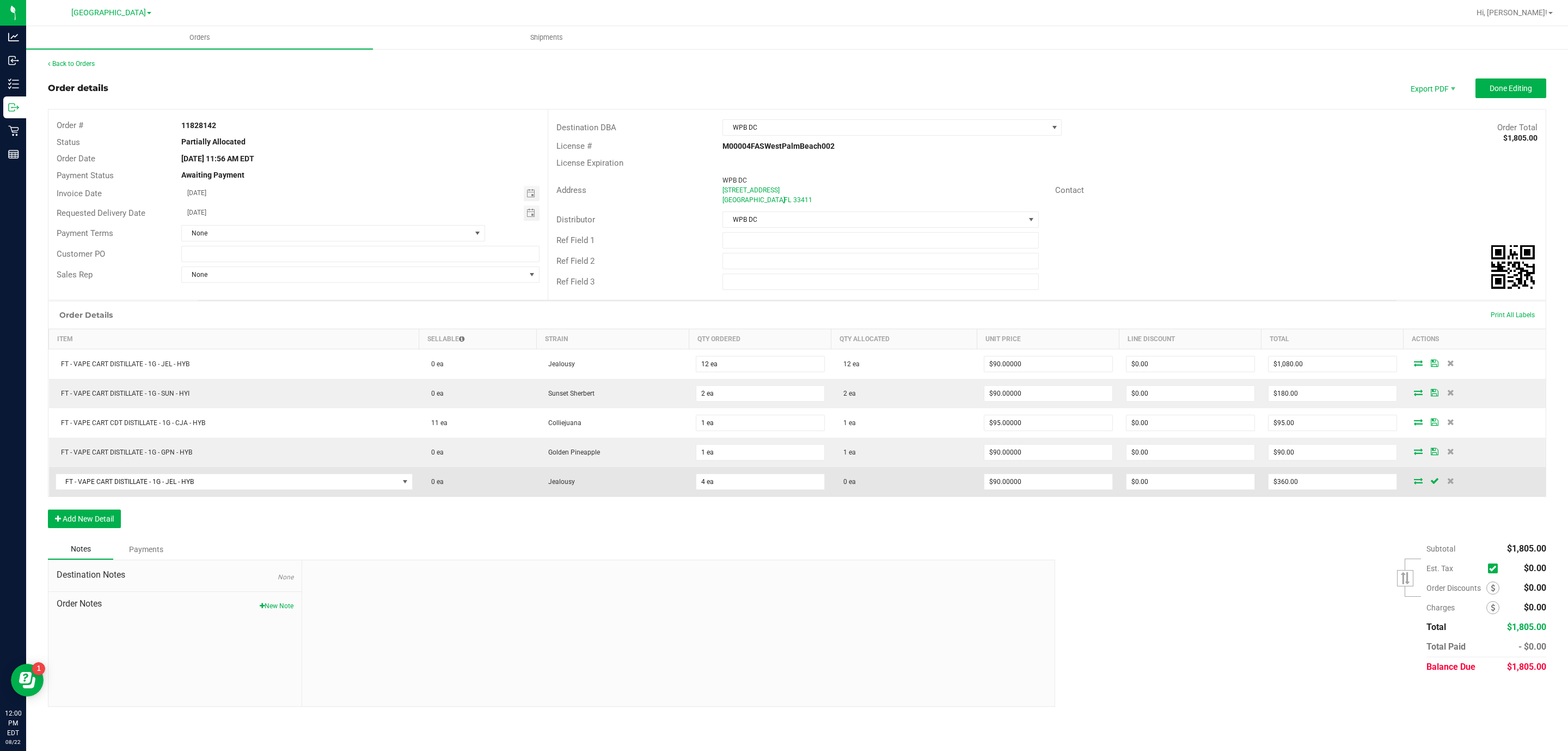
click at [1415, 484] on icon at bounding box center [1418, 481] width 9 height 7
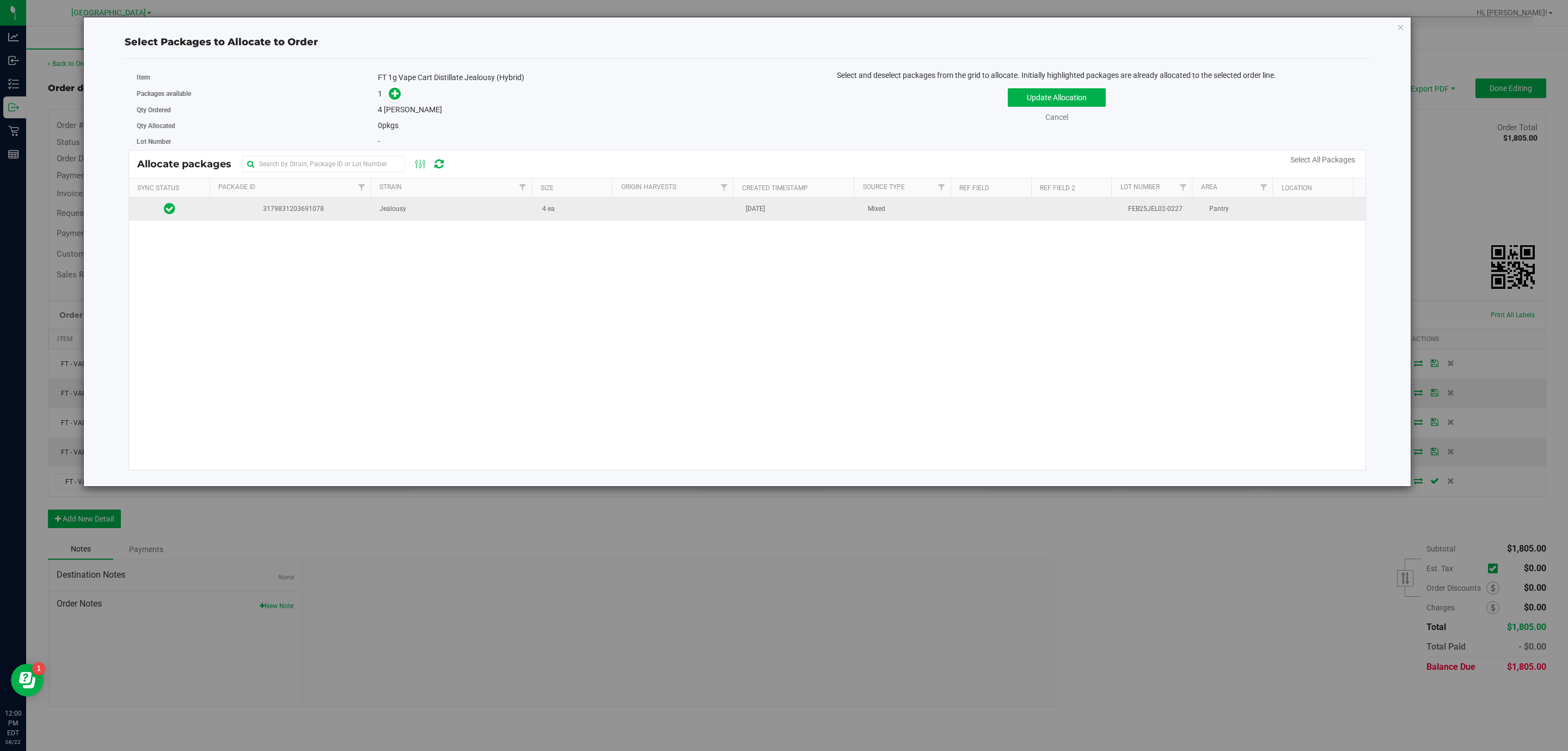
click at [536, 214] on td "4 ea" at bounding box center [576, 209] width 81 height 23
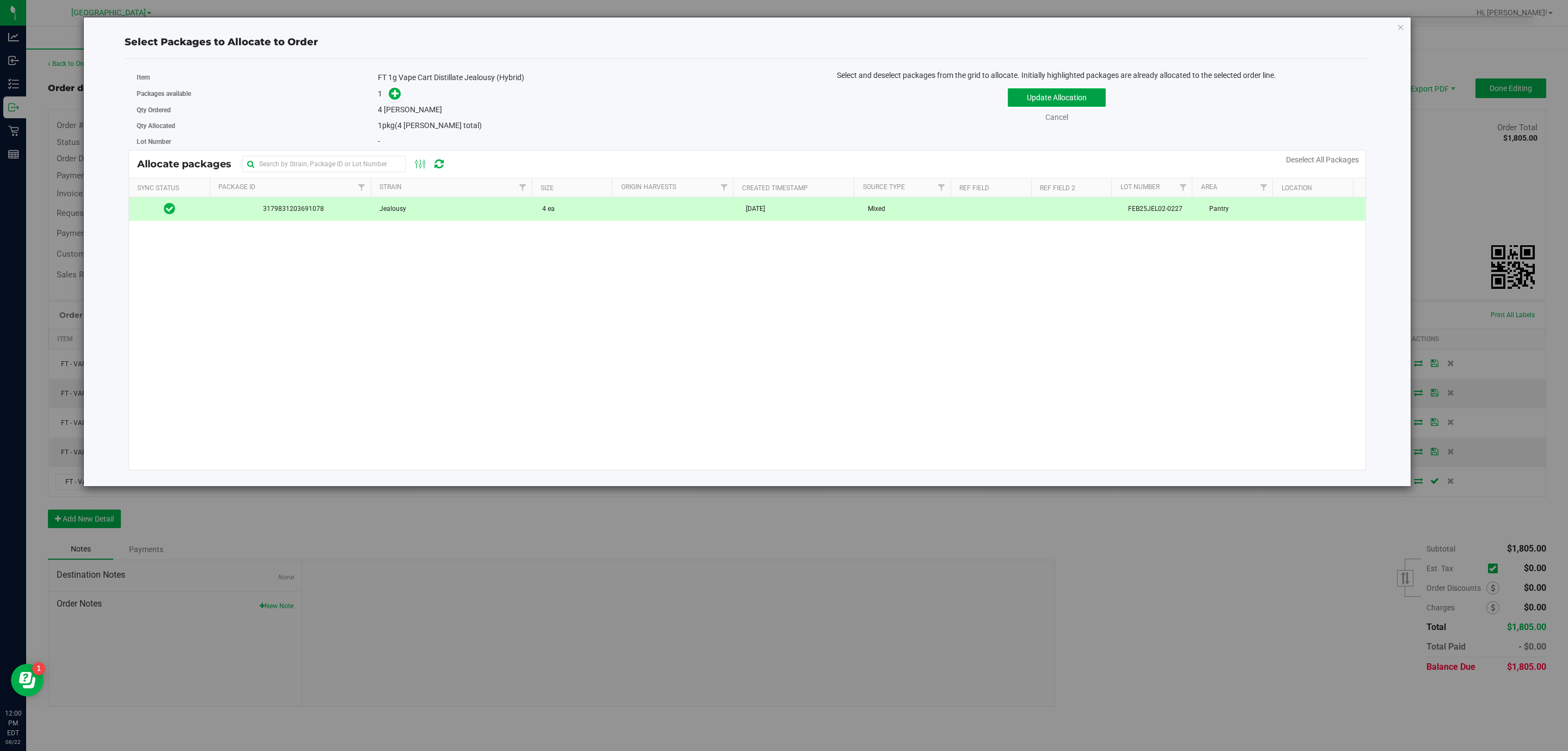
click at [1096, 100] on button "Update Allocation" at bounding box center [1057, 97] width 98 height 18
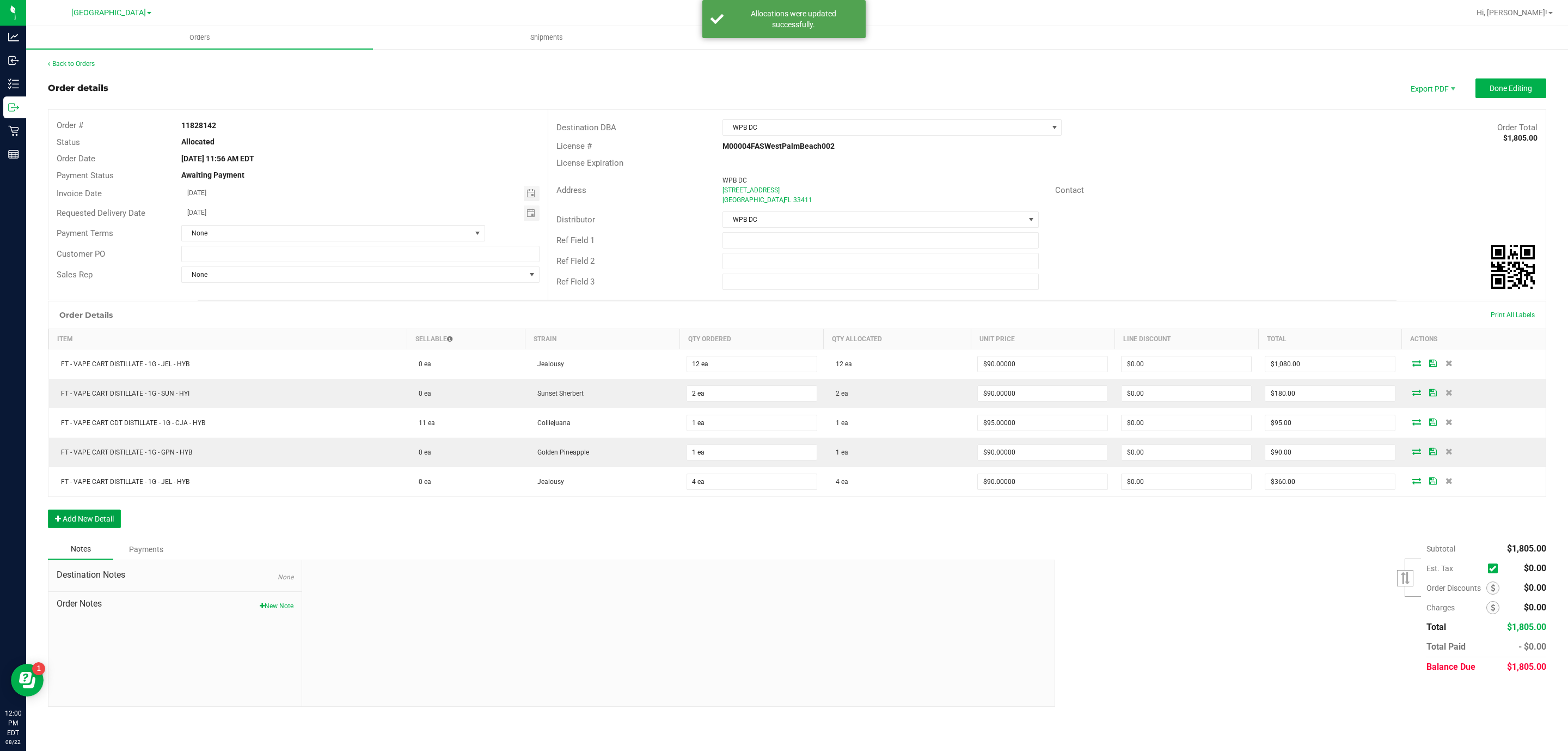
click at [102, 520] on button "Add New Detail" at bounding box center [85, 518] width 73 height 18
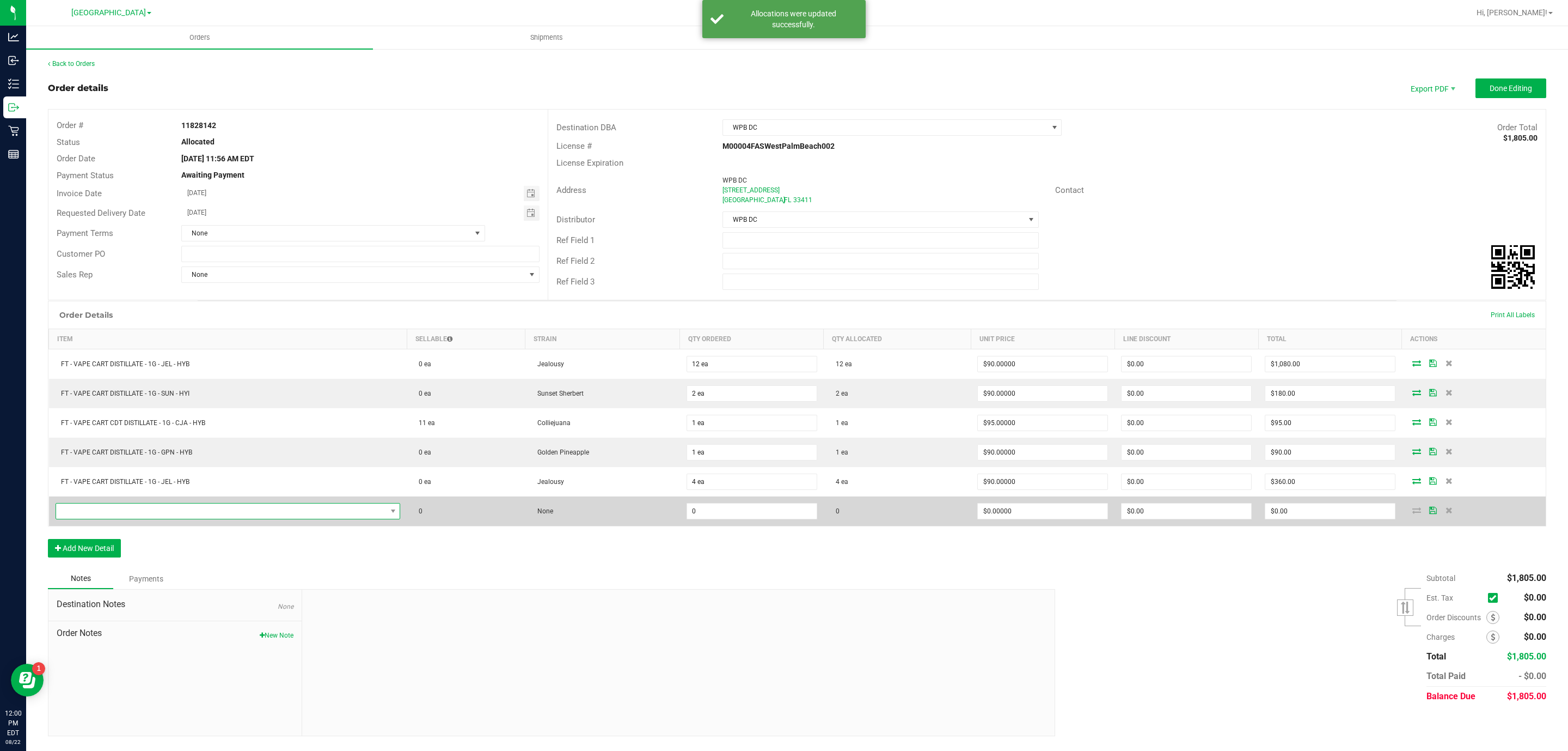
click at [197, 519] on span "NO DATA FOUND" at bounding box center [221, 510] width 331 height 15
click at [249, 519] on span "NO DATA FOUND" at bounding box center [221, 510] width 331 height 15
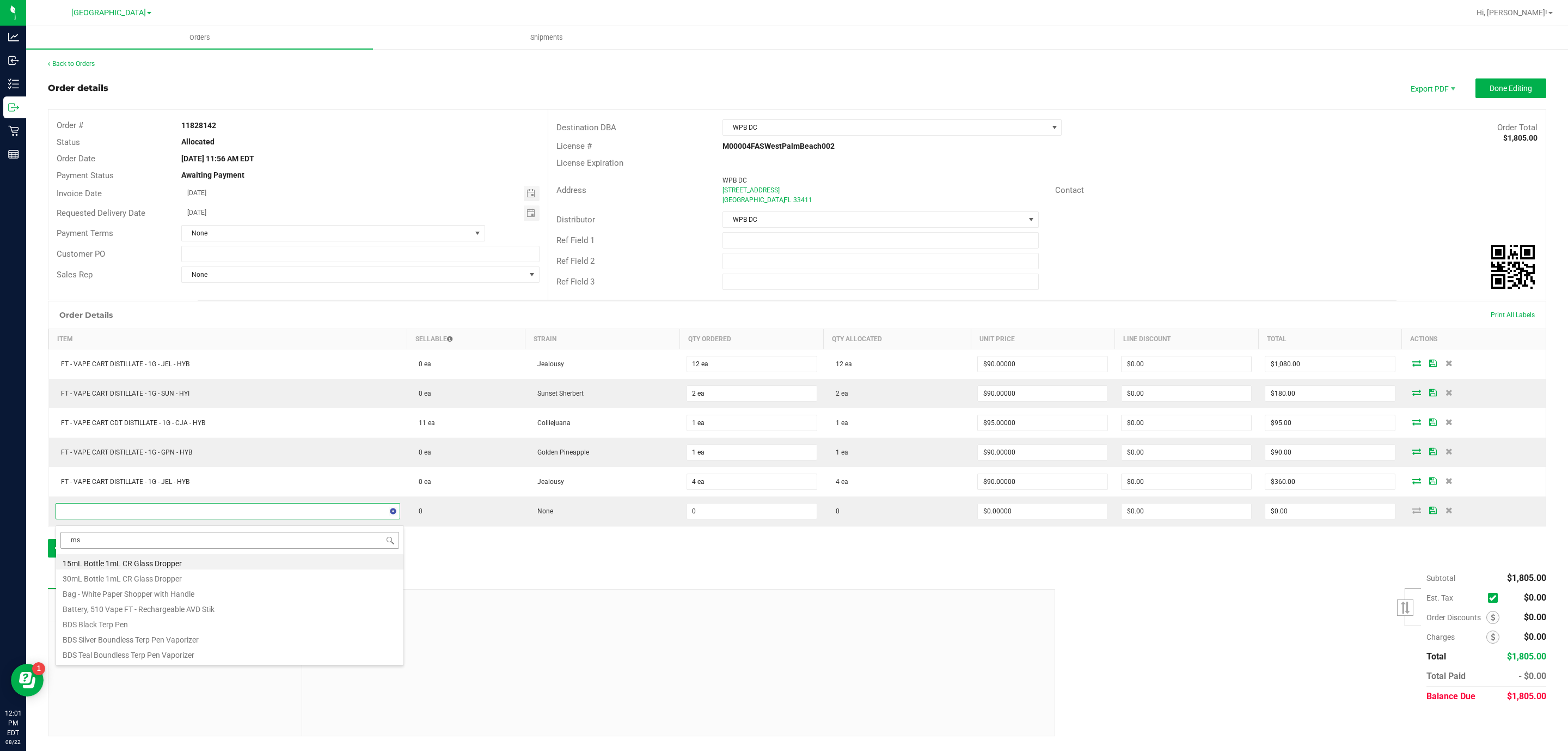
type input "msa"
click at [247, 598] on li "FT 1g Vape Cart Distillate Mimosa (Hybrid)" at bounding box center [229, 592] width 348 height 15
type input "0 ea"
type input "$90.00000"
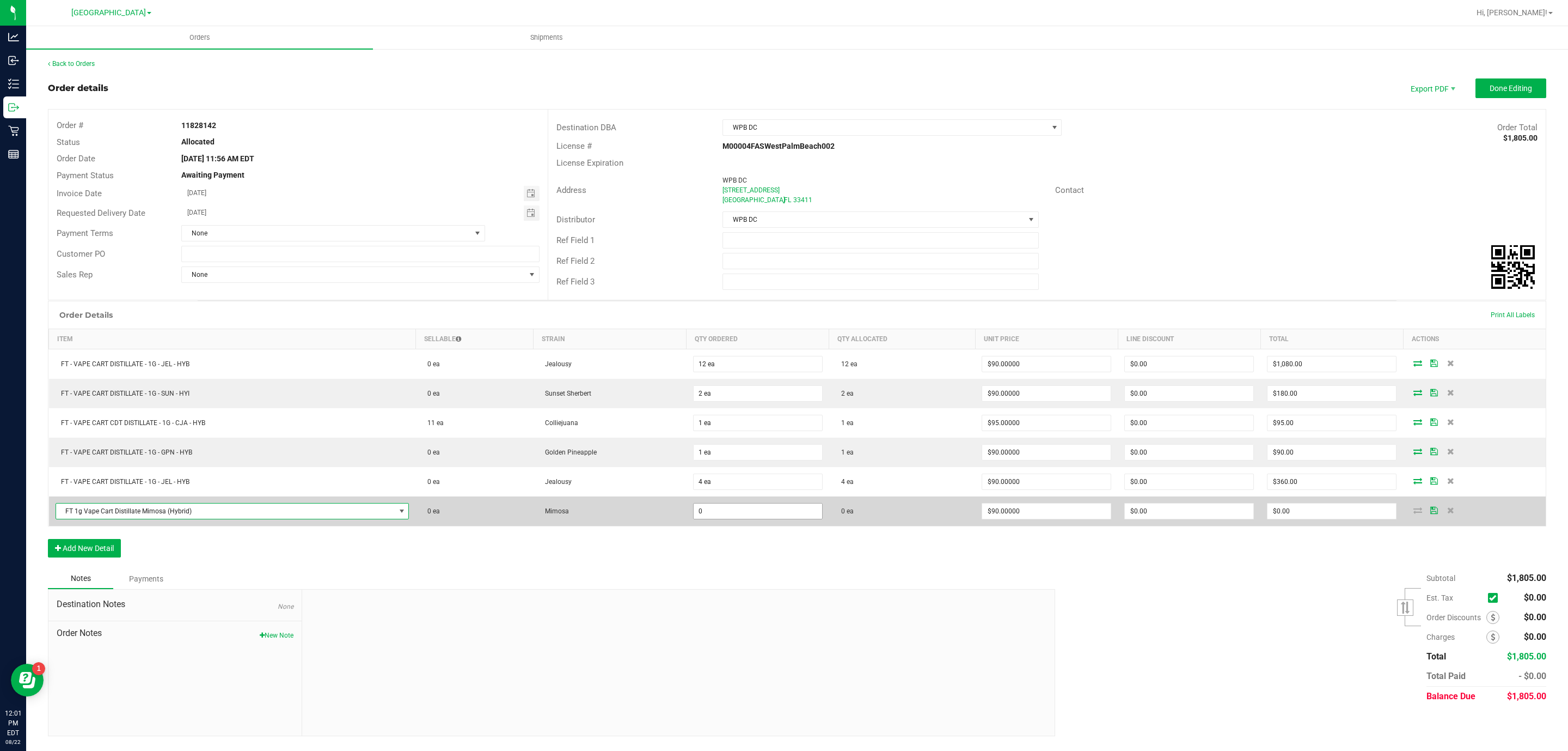
click at [732, 510] on input "0" at bounding box center [758, 510] width 128 height 15
type input "0 ea"
click at [366, 512] on span "FT 1g Vape Cart Distillate Mimosa (Hybrid)" at bounding box center [225, 510] width 339 height 15
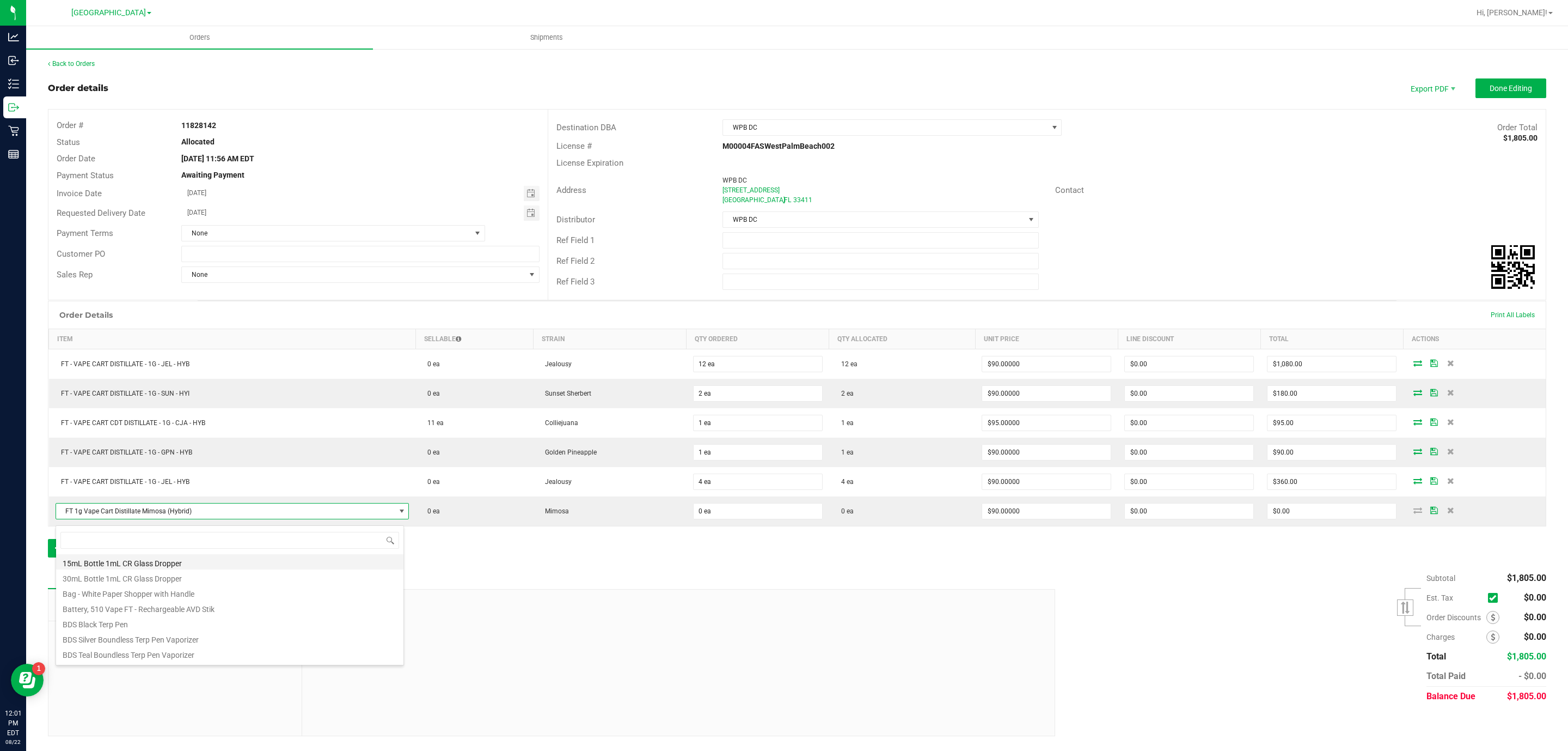
scroll to position [16, 347]
type input "msa"
click at [206, 565] on li "FT 0.5g Vape Cart Distillate Mimosa (Hybrid)" at bounding box center [229, 562] width 348 height 15
type input "$50.00000"
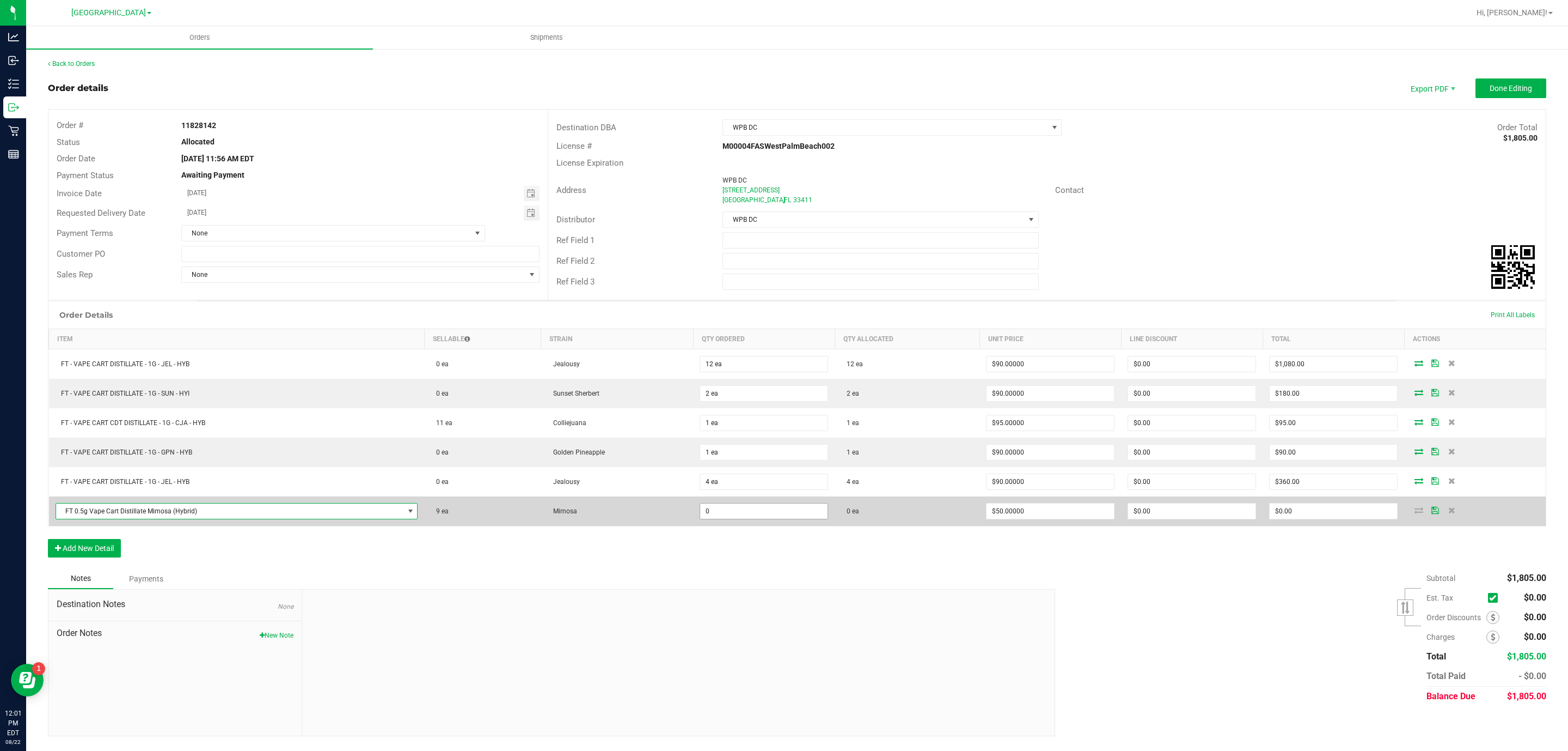
click at [778, 513] on input "0" at bounding box center [763, 510] width 127 height 15
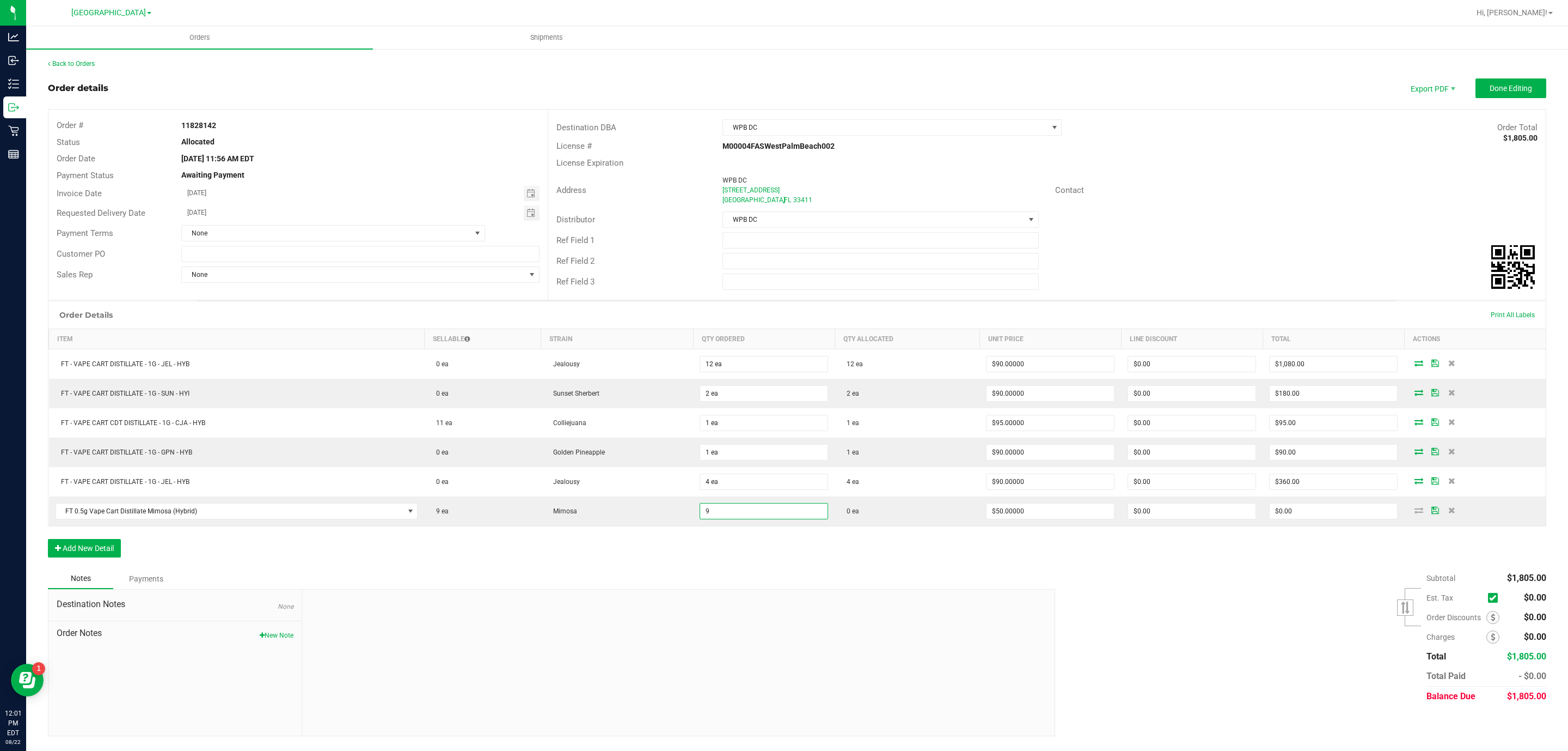
type input "9 ea"
type input "$450.00"
click at [814, 548] on div "Order Details Print All Labels Item Sellable Strain Qty Ordered Qty Allocated U…" at bounding box center [797, 434] width 1499 height 267
click at [1427, 86] on span "Export PDF" at bounding box center [1432, 88] width 65 height 19
click at [1431, 106] on span "Packing List PDF" at bounding box center [1421, 107] width 68 height 16
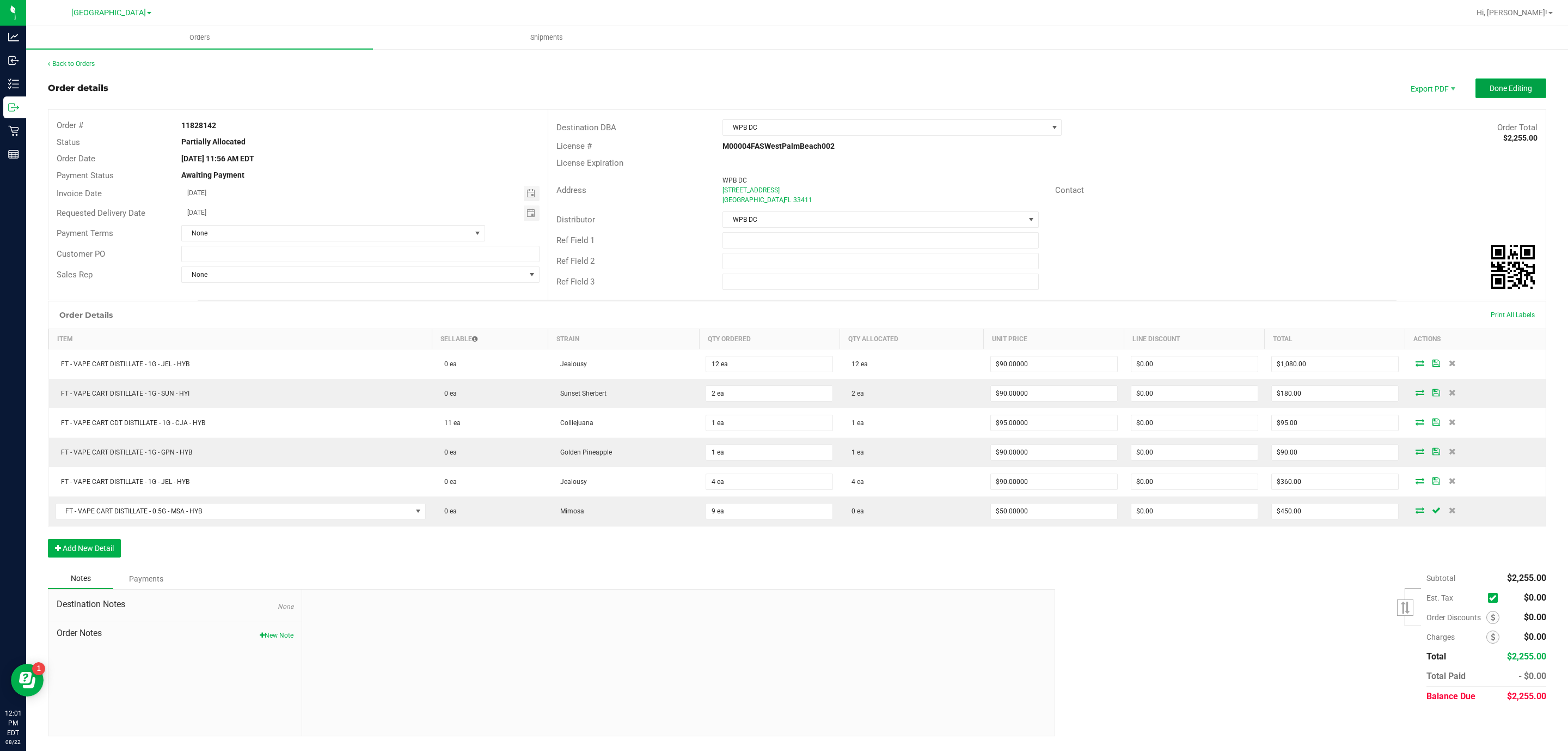
click at [1493, 91] on span "Done Editing" at bounding box center [1511, 88] width 43 height 9
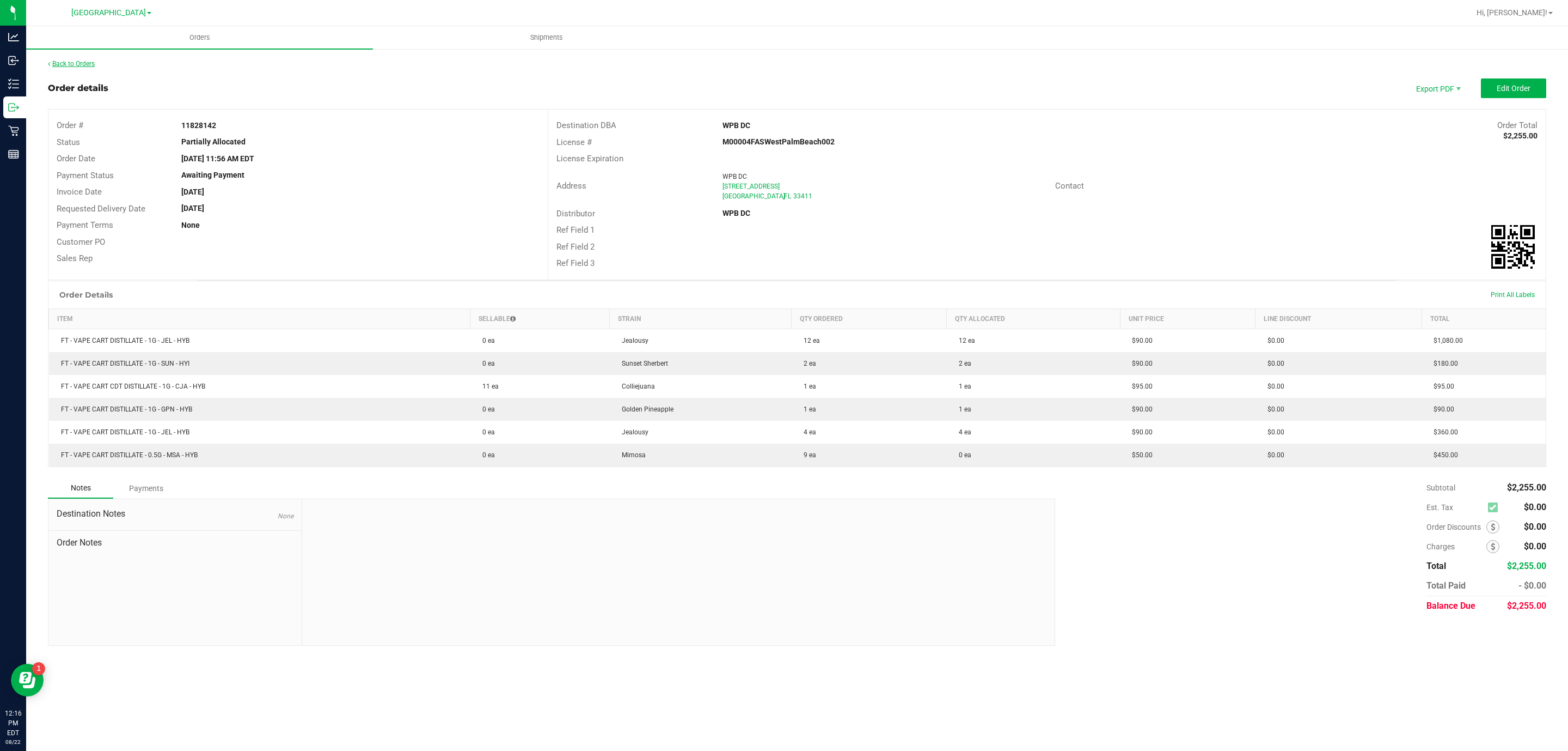
click at [62, 62] on link "Back to Orders" at bounding box center [71, 63] width 47 height 8
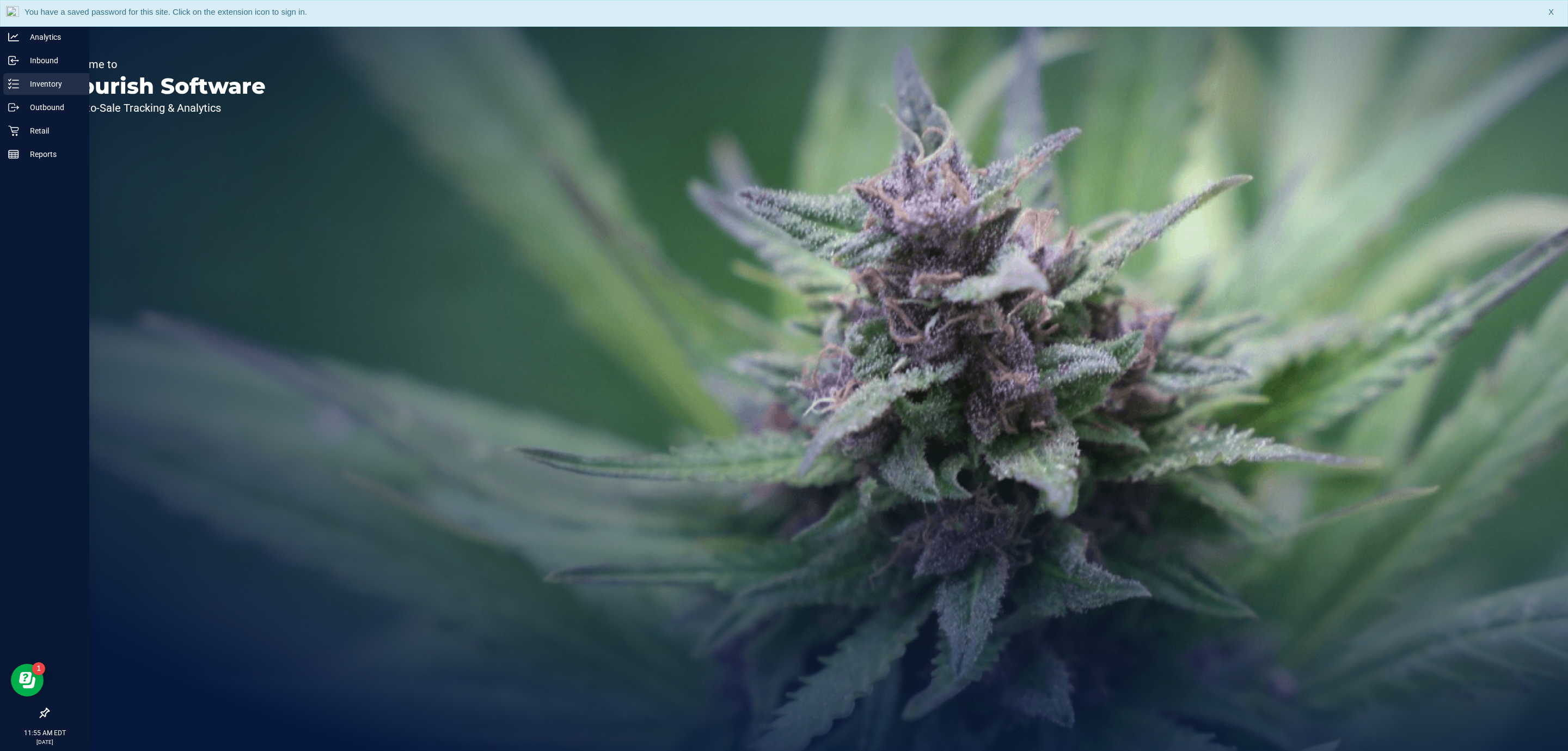
click at [58, 88] on p "Inventory" at bounding box center [51, 83] width 65 height 13
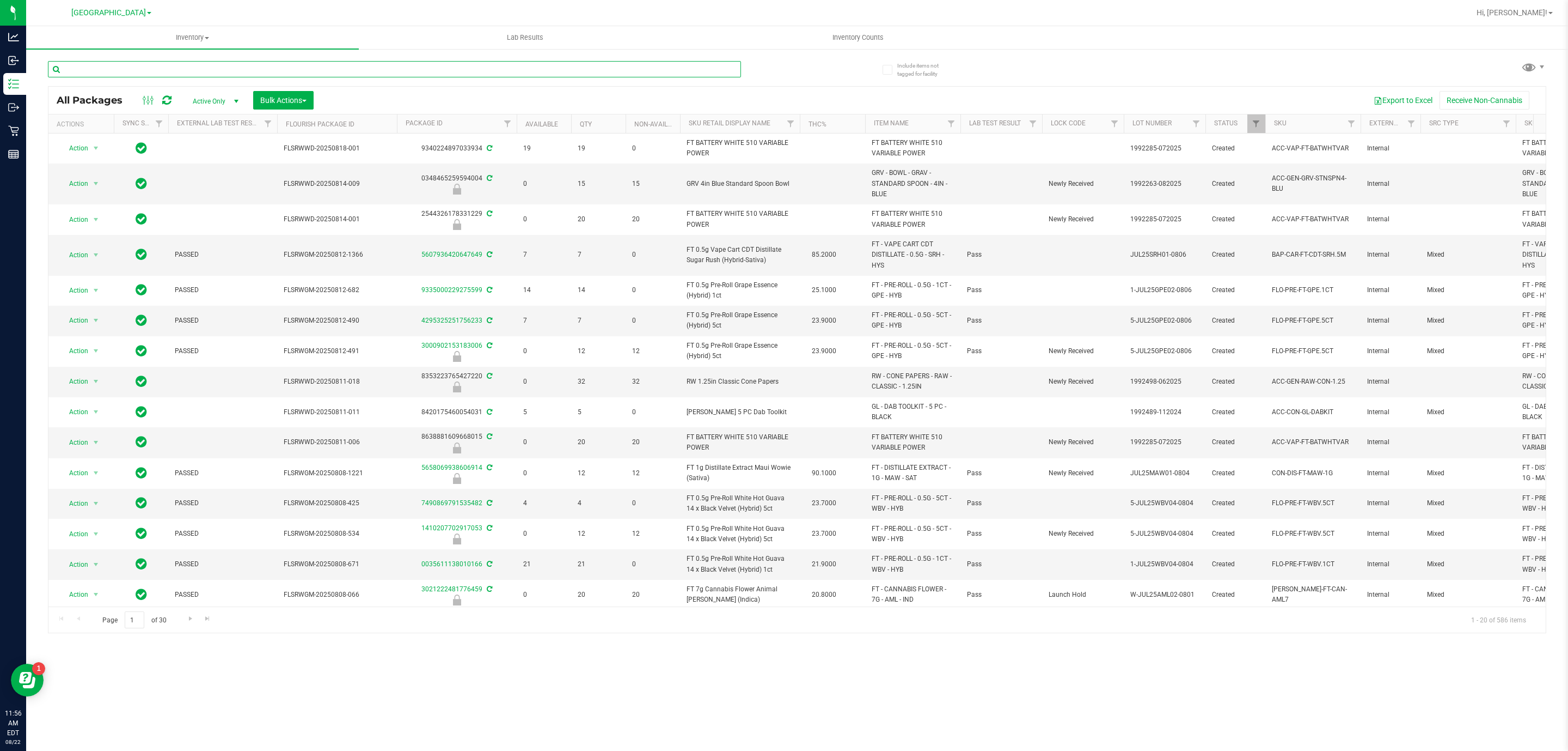
click at [342, 77] on input "text" at bounding box center [394, 69] width 693 height 16
click at [276, 69] on input "text" at bounding box center [394, 69] width 693 height 16
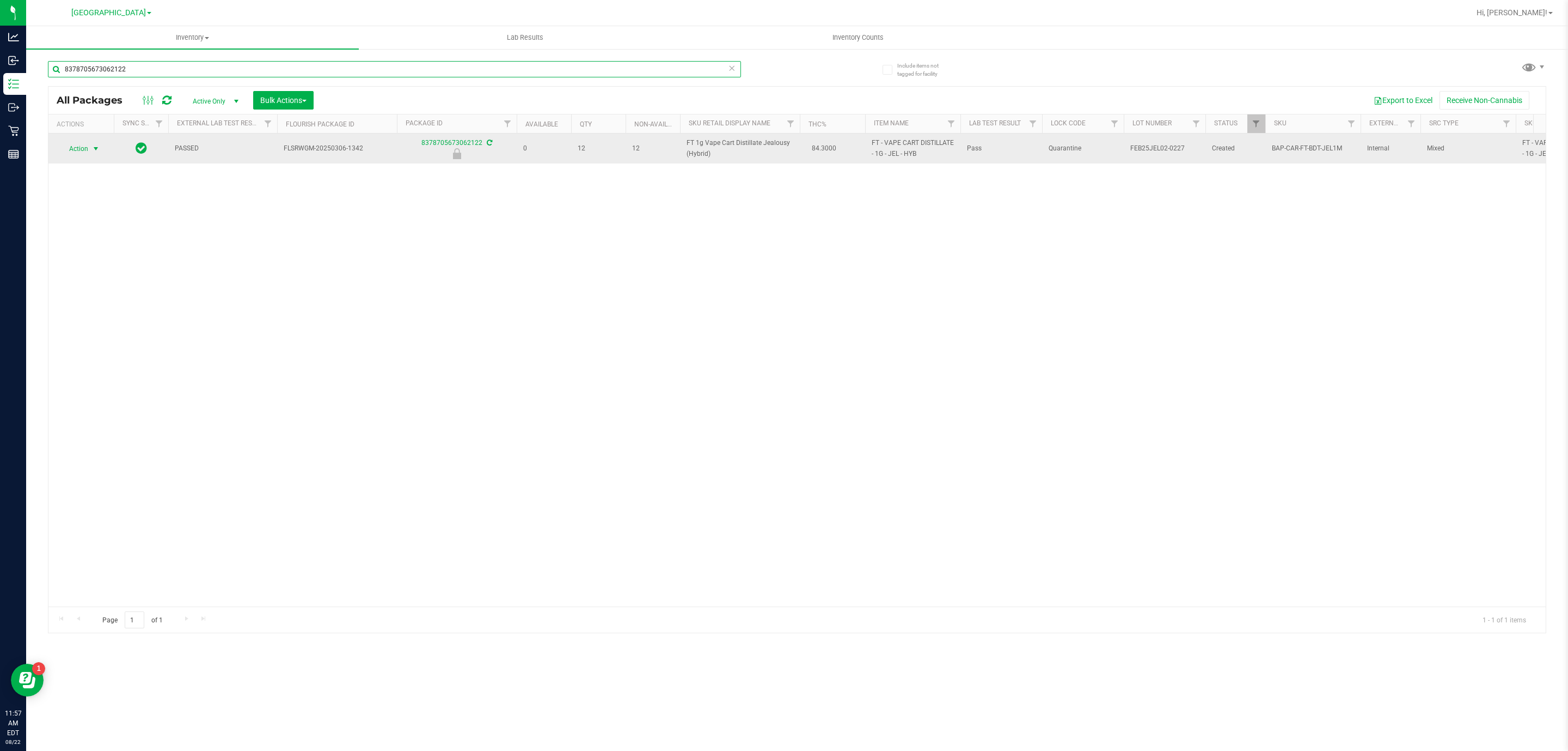
type input "8378705673062122"
click at [96, 153] on span "select" at bounding box center [96, 149] width 9 height 9
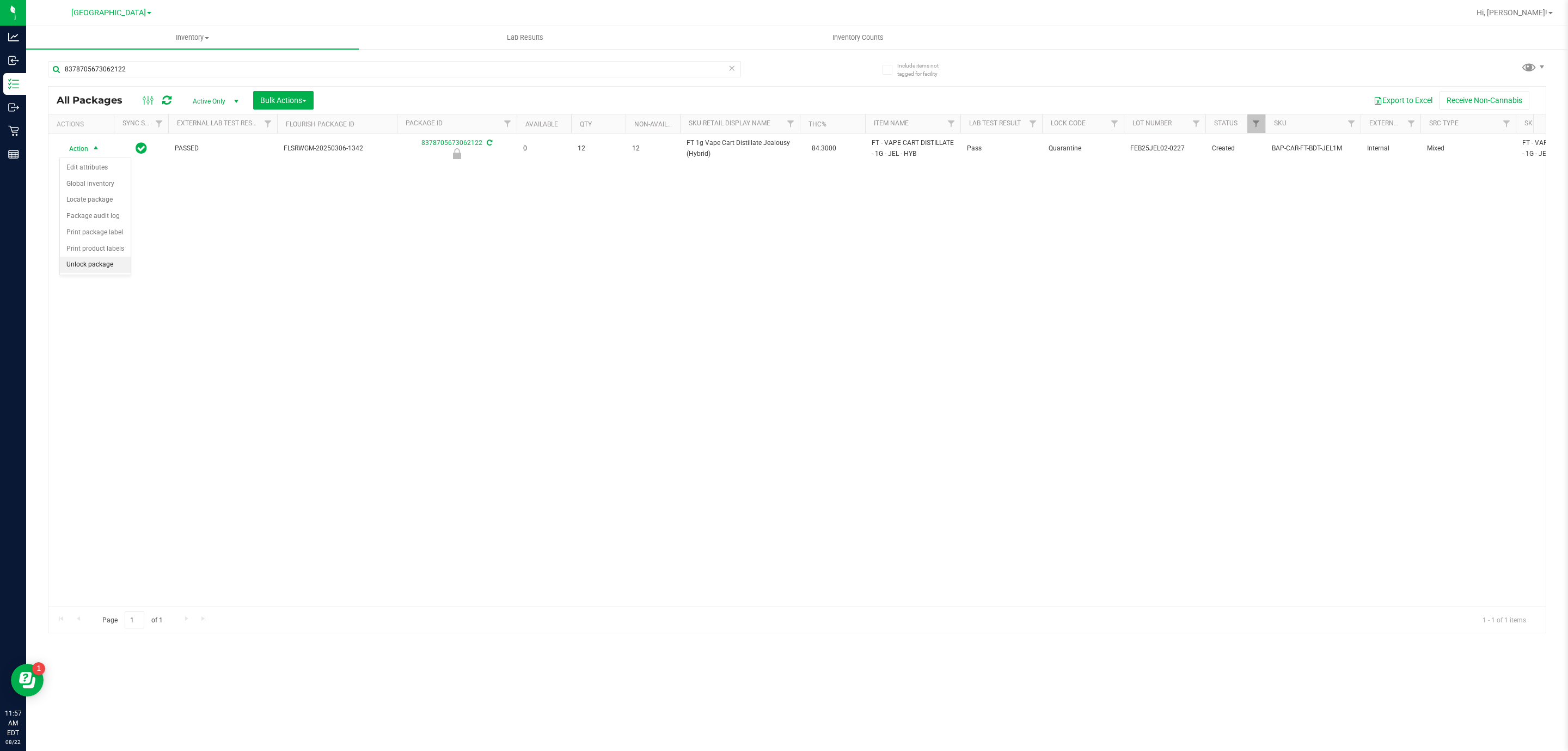
click at [113, 271] on li "Unlock package" at bounding box center [95, 264] width 71 height 16
click at [402, 71] on input "8378705673062122" at bounding box center [394, 69] width 693 height 16
click at [402, 71] on input "8378705673062122" at bounding box center [394, 69] width 693 height 16
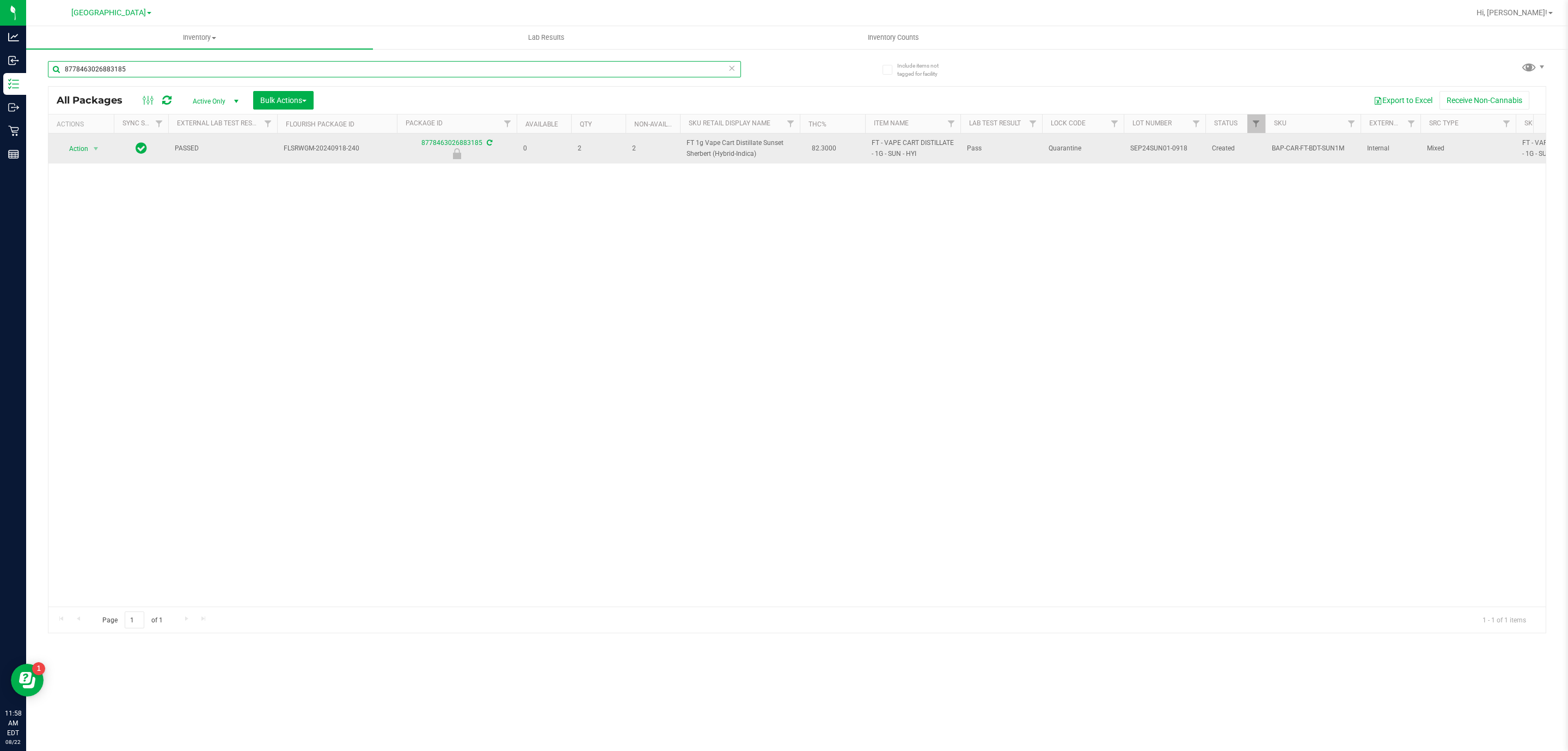
type input "8778463026883185"
click at [105, 149] on div "Action Action Edit attributes Global inventory Locate package Package audit log…" at bounding box center [81, 149] width 52 height 15
click at [85, 147] on span "Action" at bounding box center [74, 149] width 29 height 15
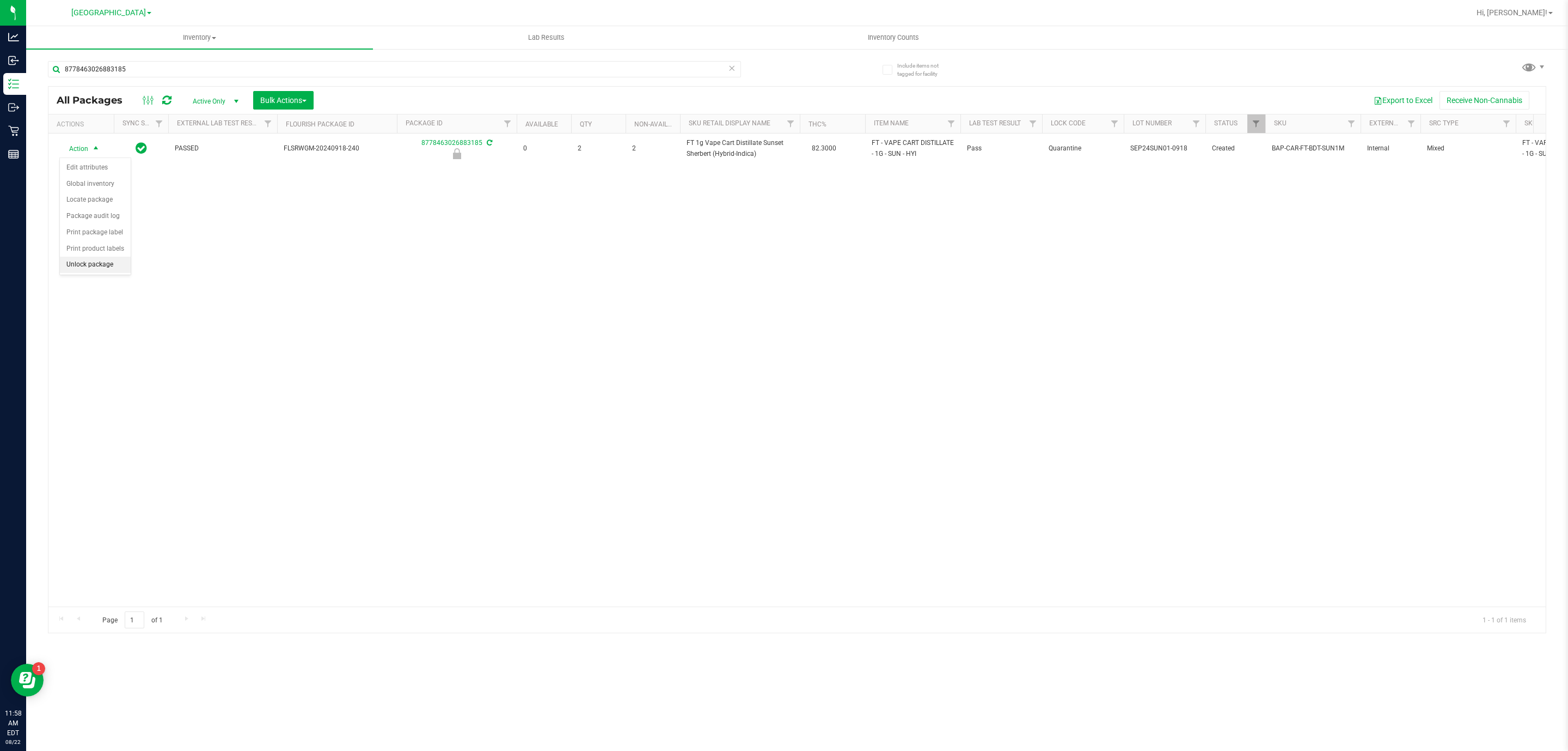
click at [102, 269] on li "Unlock package" at bounding box center [95, 264] width 71 height 16
click at [366, 65] on input "8778463026883185" at bounding box center [394, 69] width 693 height 16
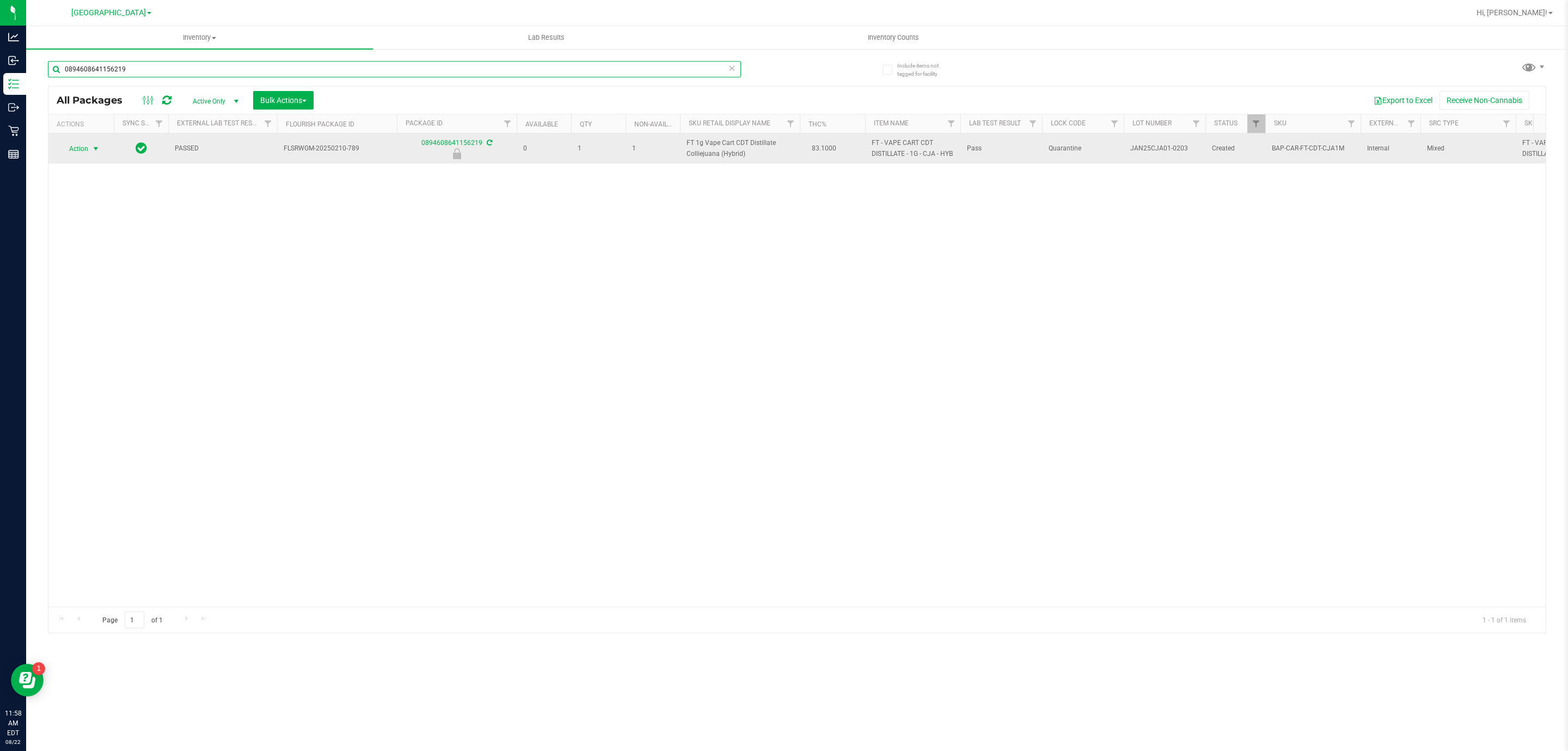
type input "0894608641156219"
click at [94, 150] on span "select" at bounding box center [96, 149] width 9 height 9
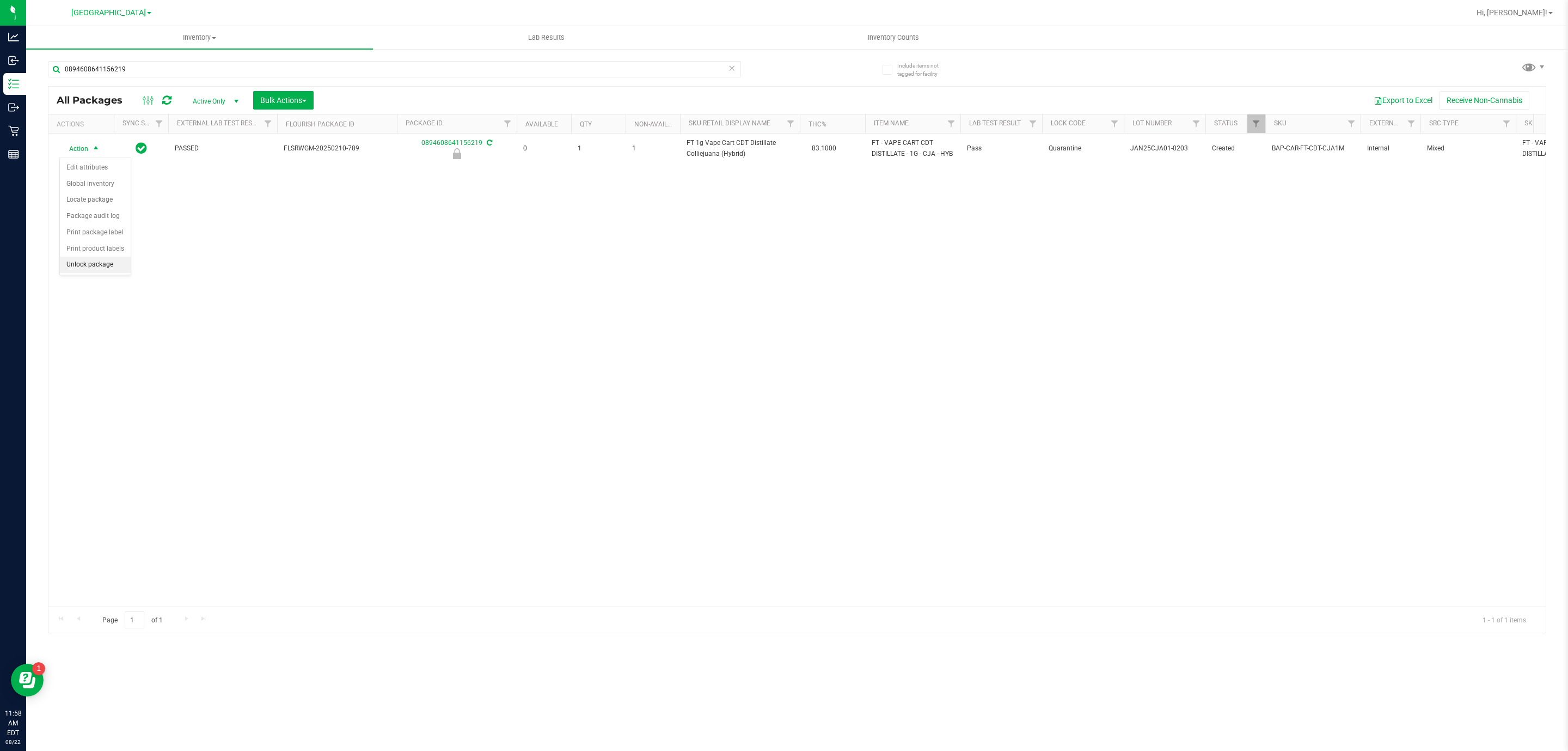
click at [102, 272] on li "Unlock package" at bounding box center [95, 264] width 71 height 16
click at [514, 74] on input "0894608641156219" at bounding box center [394, 69] width 693 height 16
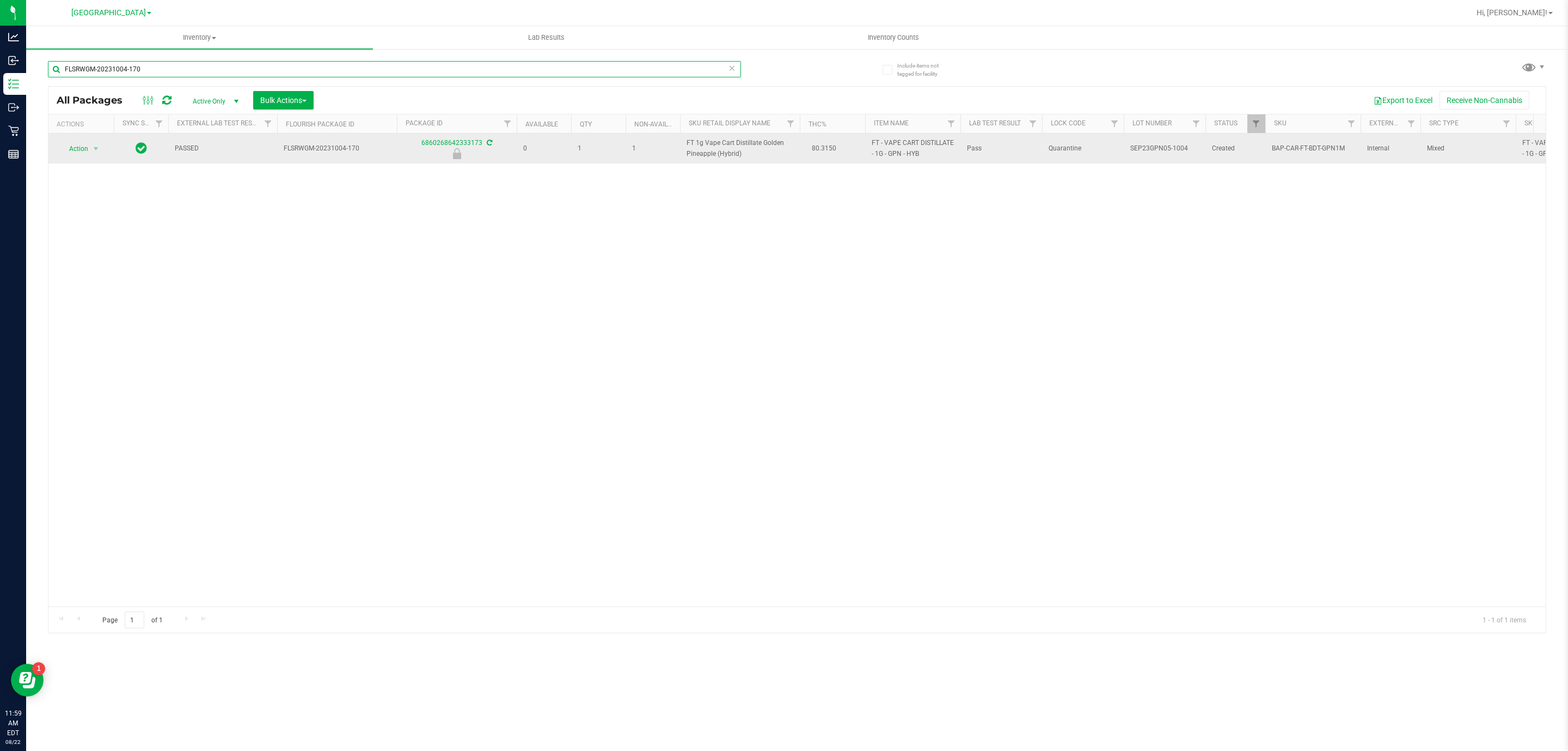
type input "FLSRWGM-20231004-170"
click at [102, 151] on span "select" at bounding box center [96, 149] width 13 height 15
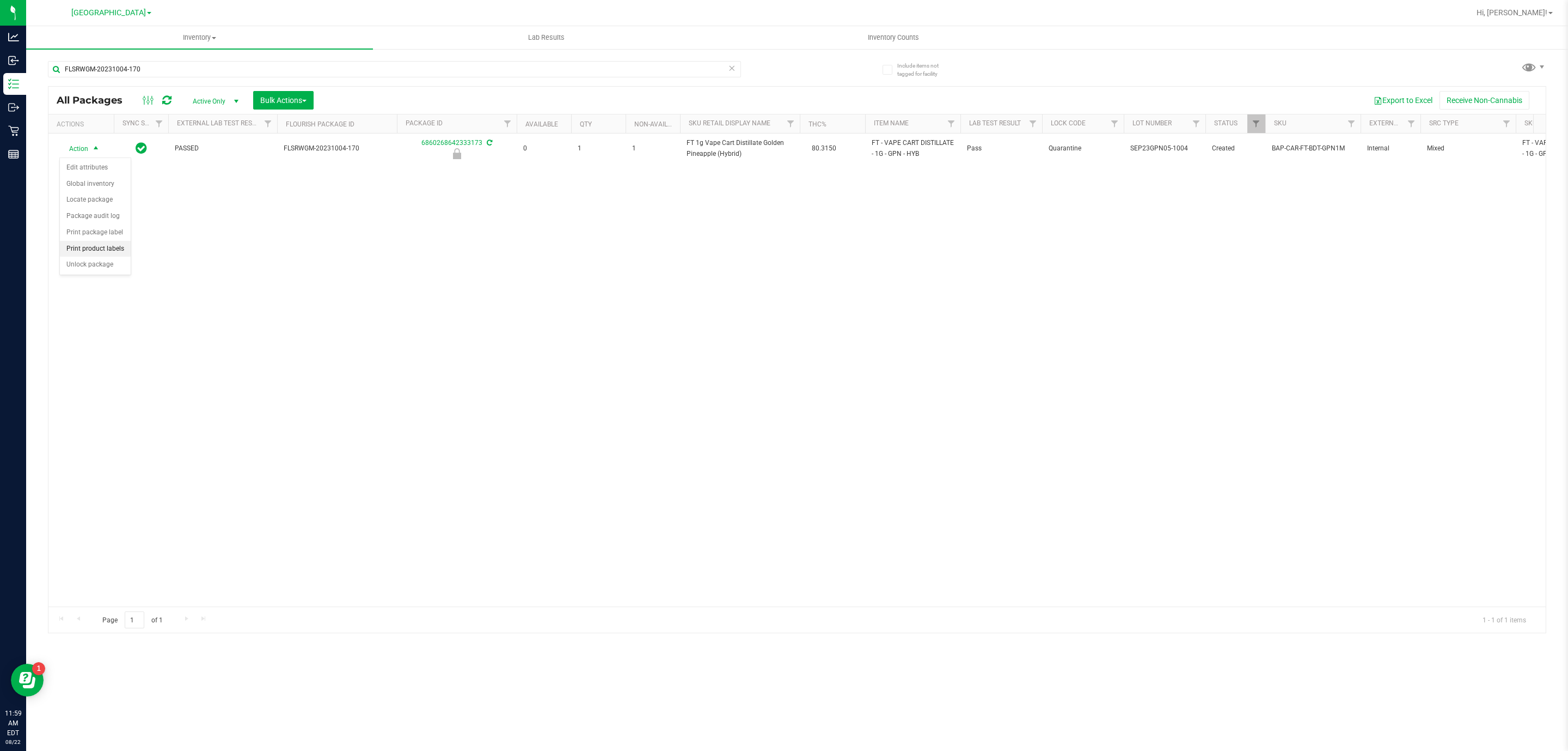
click at [123, 257] on li "Print product labels" at bounding box center [95, 249] width 71 height 16
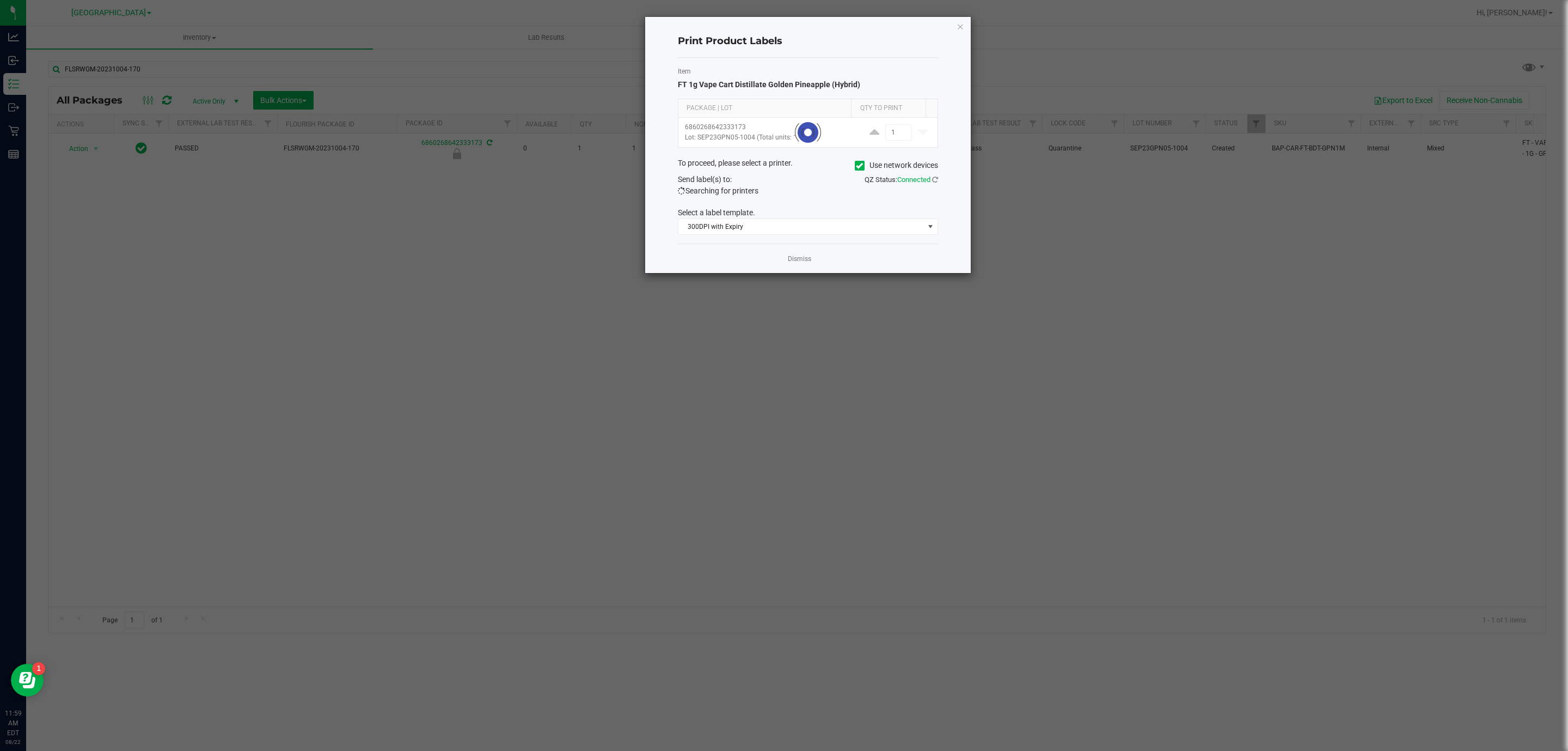
click at [956, 33] on div "Print Product Labels Item FT 1g Vape Cart Distillate Golden Pineapple (Hybrid) …" at bounding box center [808, 145] width 326 height 256
click at [959, 28] on icon "button" at bounding box center [961, 26] width 8 height 13
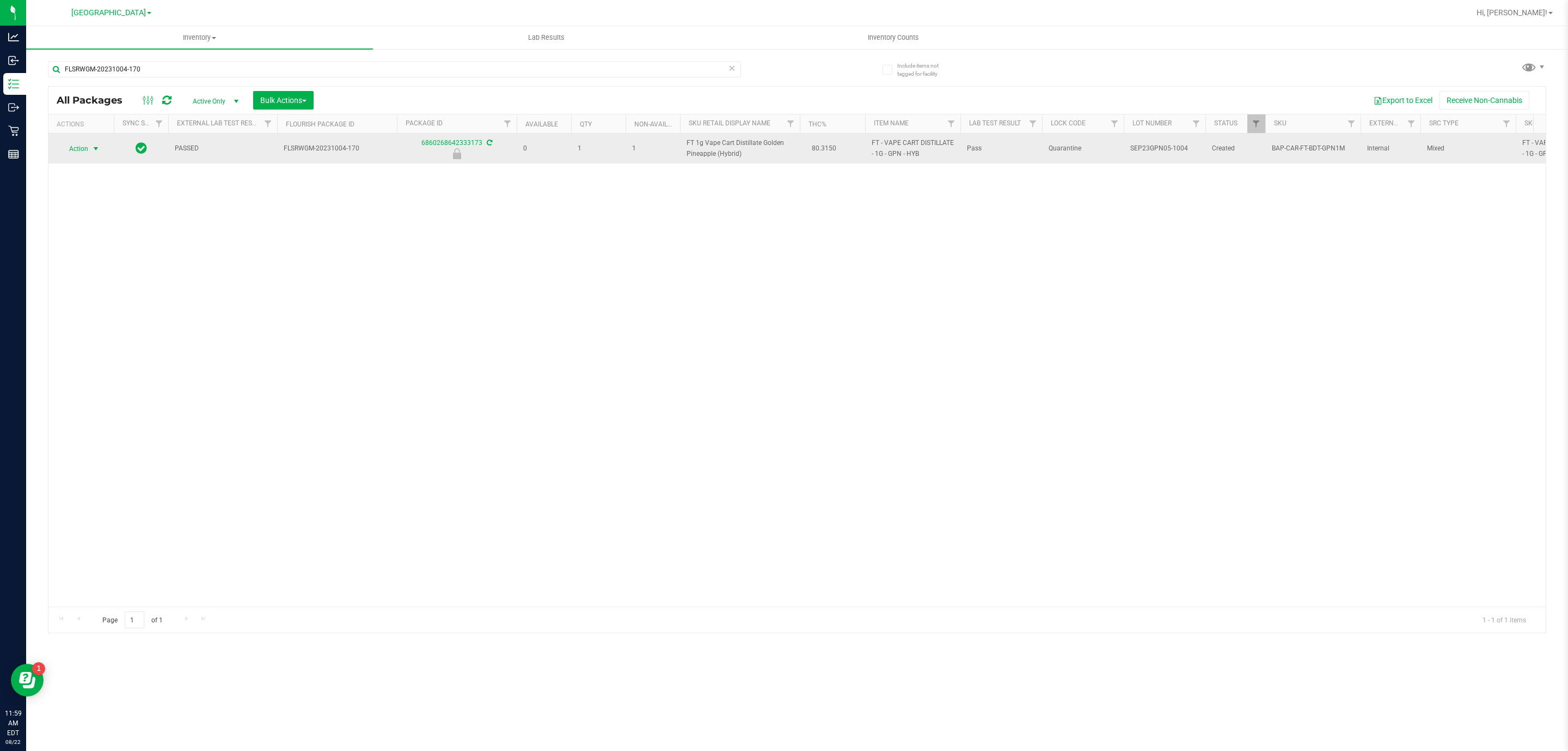
click at [99, 154] on span "select" at bounding box center [96, 149] width 13 height 15
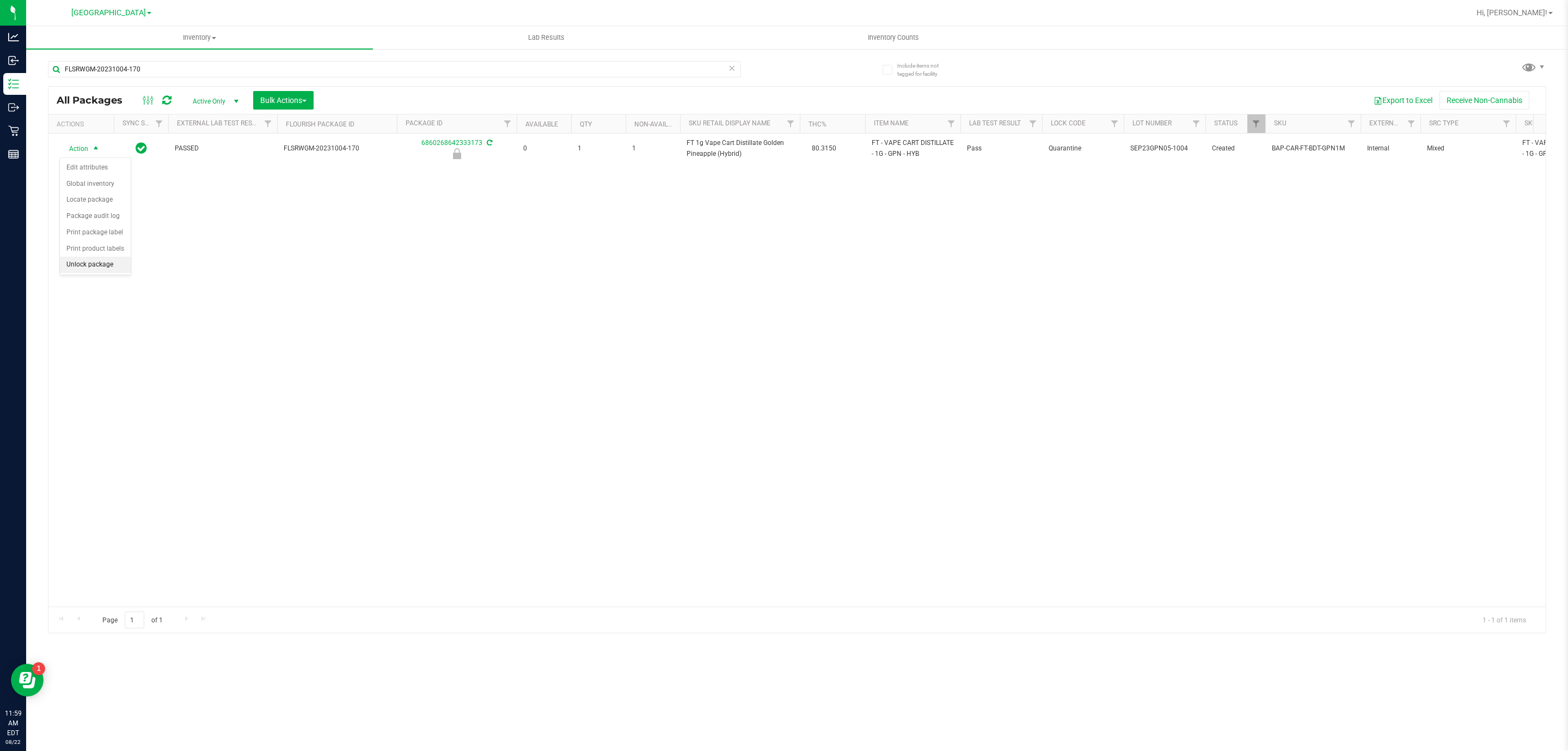
click at [84, 267] on li "Unlock package" at bounding box center [95, 264] width 71 height 16
click at [617, 67] on input "FLSRWGM-20231004-170" at bounding box center [394, 69] width 693 height 16
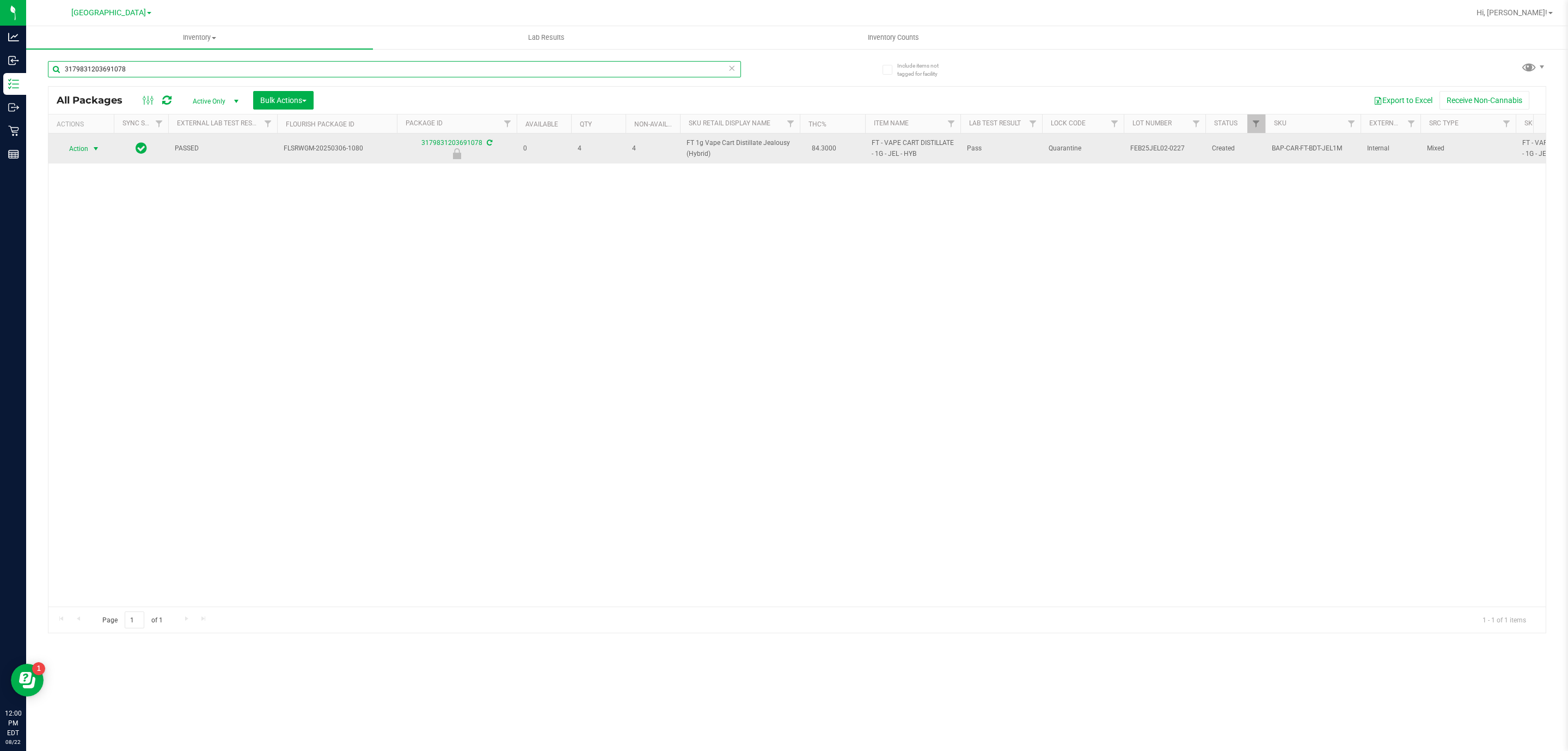
type input "3179831203691078"
click at [96, 152] on span "select" at bounding box center [96, 149] width 9 height 9
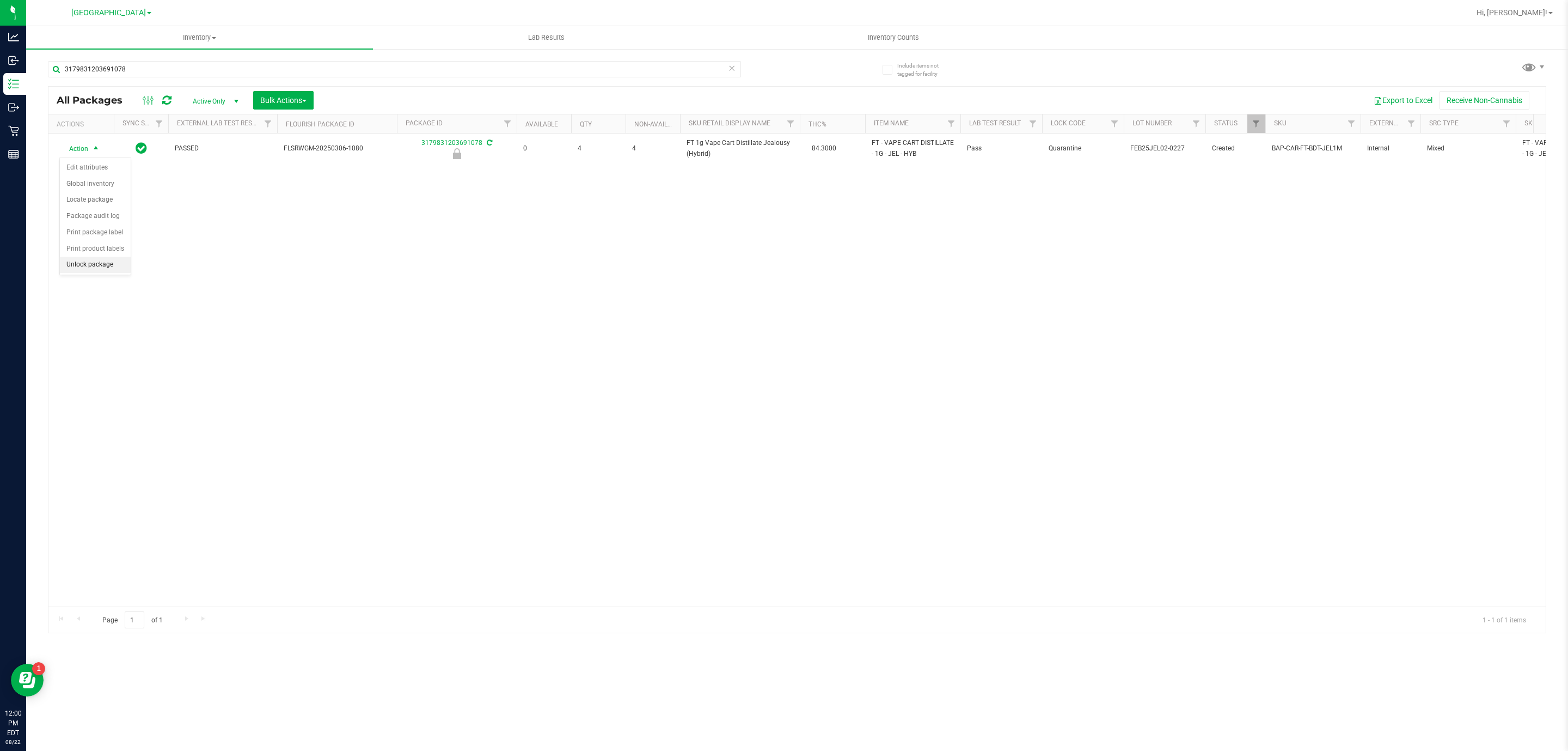
click at [108, 269] on li "Unlock package" at bounding box center [95, 264] width 71 height 16
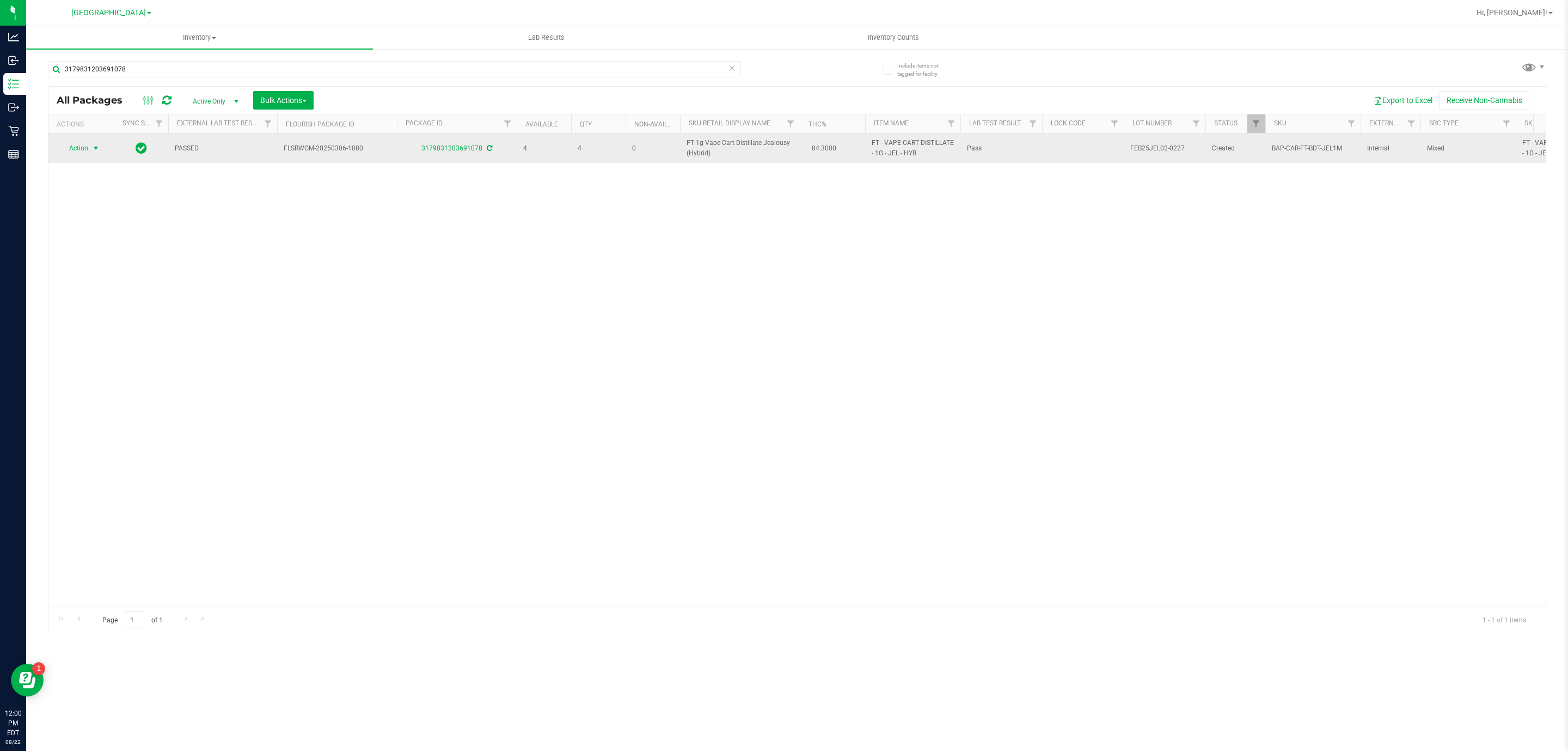
click at [82, 152] on span "Action" at bounding box center [74, 148] width 29 height 15
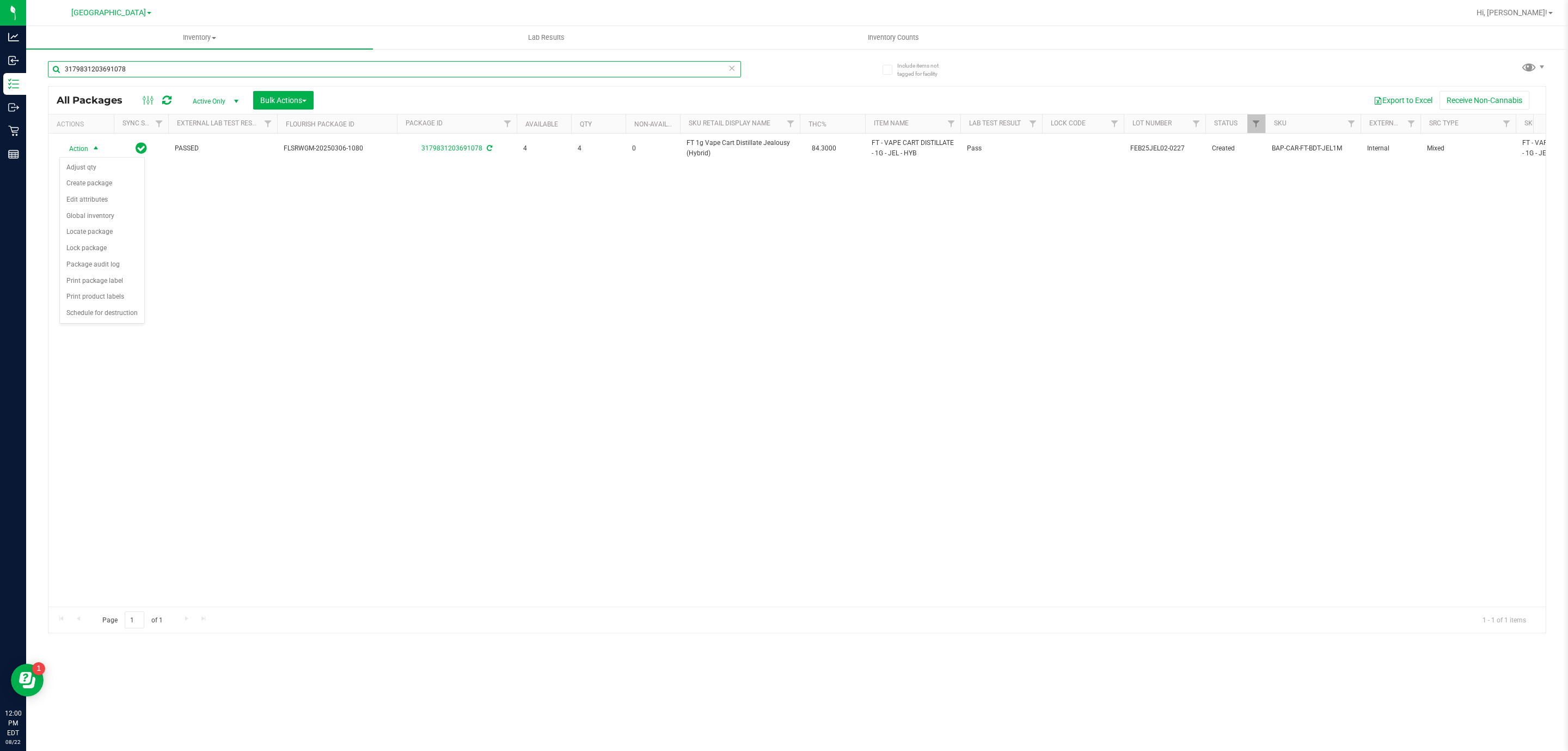
click at [168, 71] on input "3179831203691078" at bounding box center [394, 69] width 693 height 16
click at [168, 72] on input "3179831203691078" at bounding box center [394, 69] width 693 height 16
click at [168, 74] on input "3179831203691078" at bounding box center [394, 69] width 693 height 16
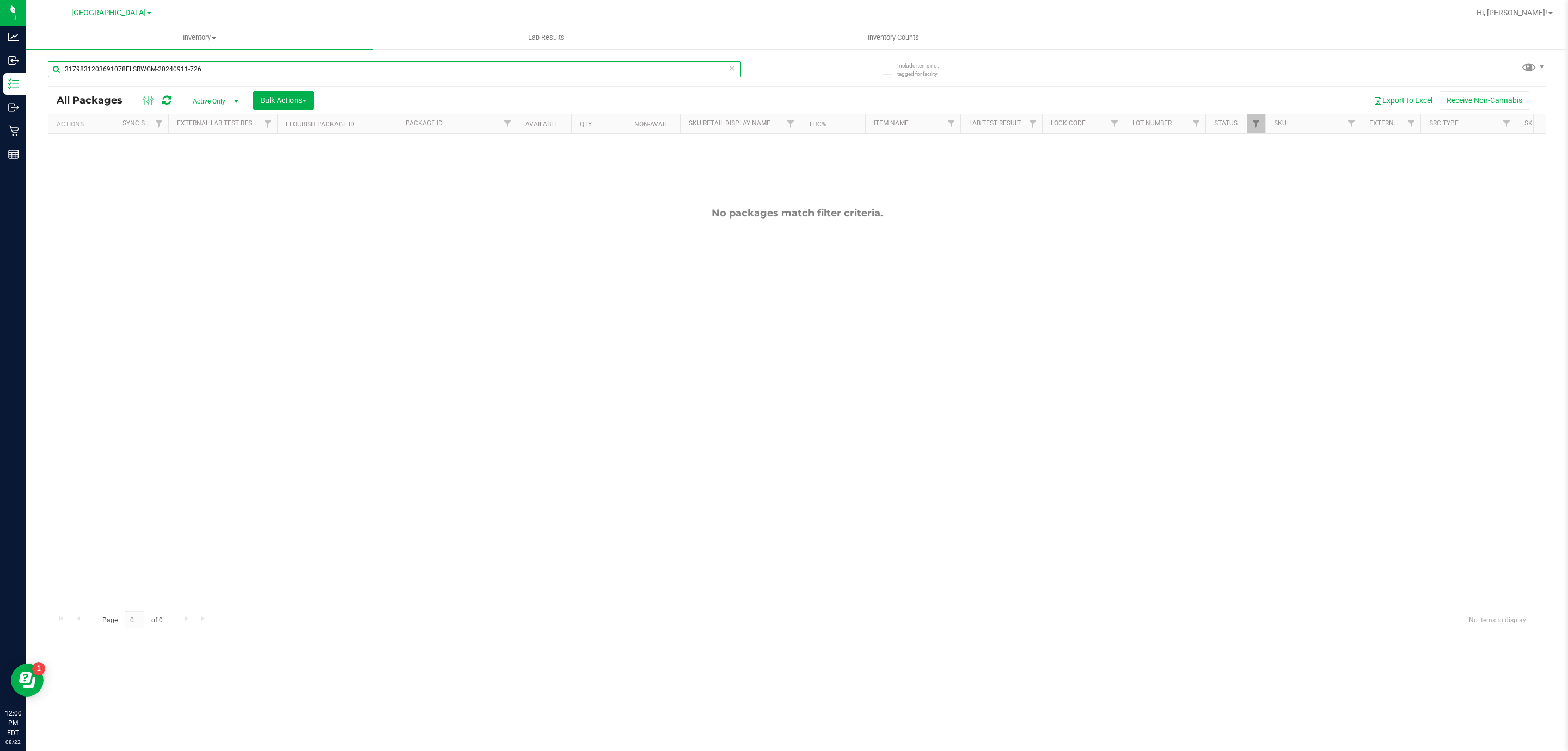
click at [186, 69] on input "3179831203691078FLSRWGM-20240911-726" at bounding box center [394, 69] width 693 height 16
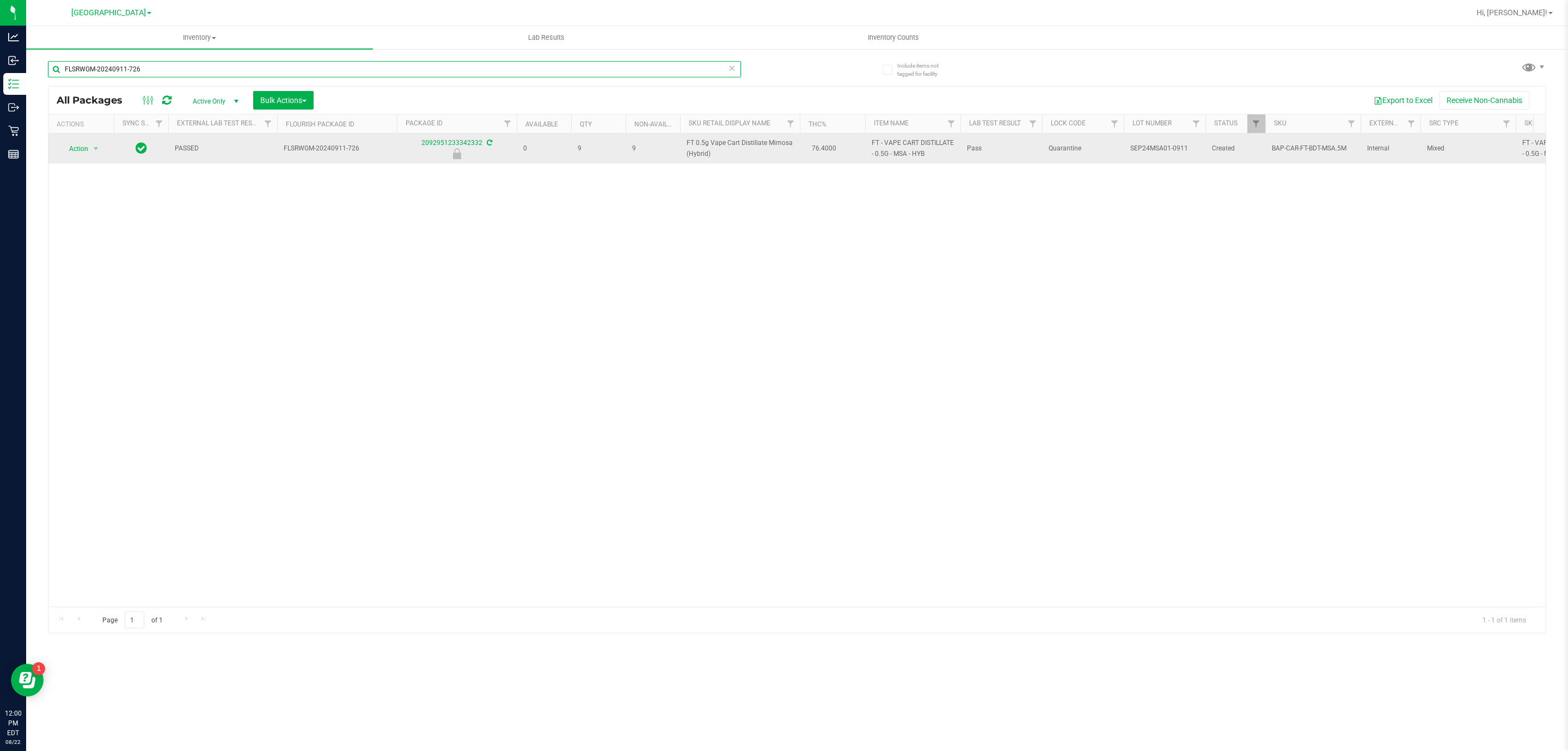
type input "FLSRWGM-20240911-726"
click at [82, 149] on span "Action" at bounding box center [74, 149] width 29 height 15
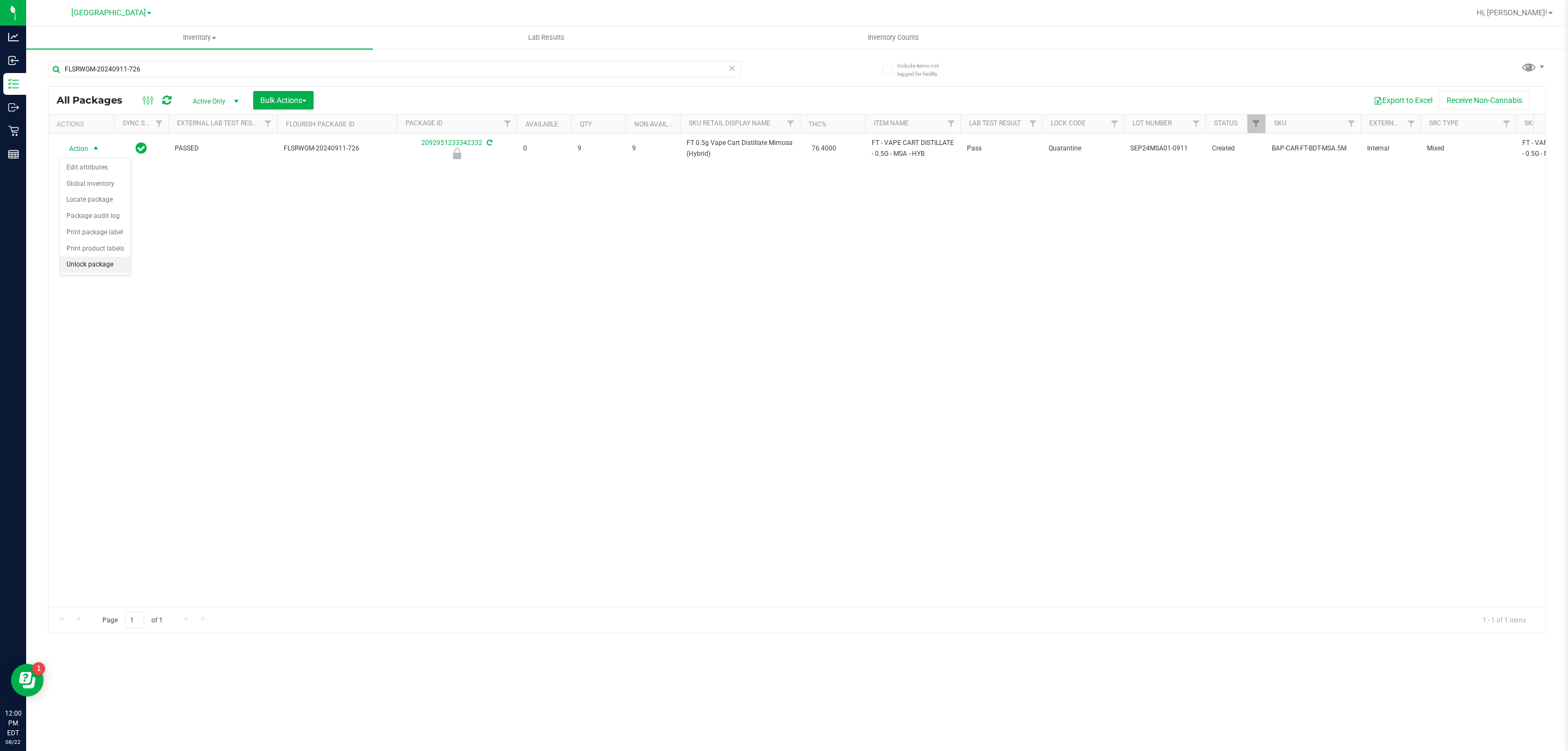
click at [119, 273] on li "Unlock package" at bounding box center [95, 264] width 71 height 16
click at [466, 70] on input "FLSRWGM-20240911-726" at bounding box center [394, 69] width 693 height 16
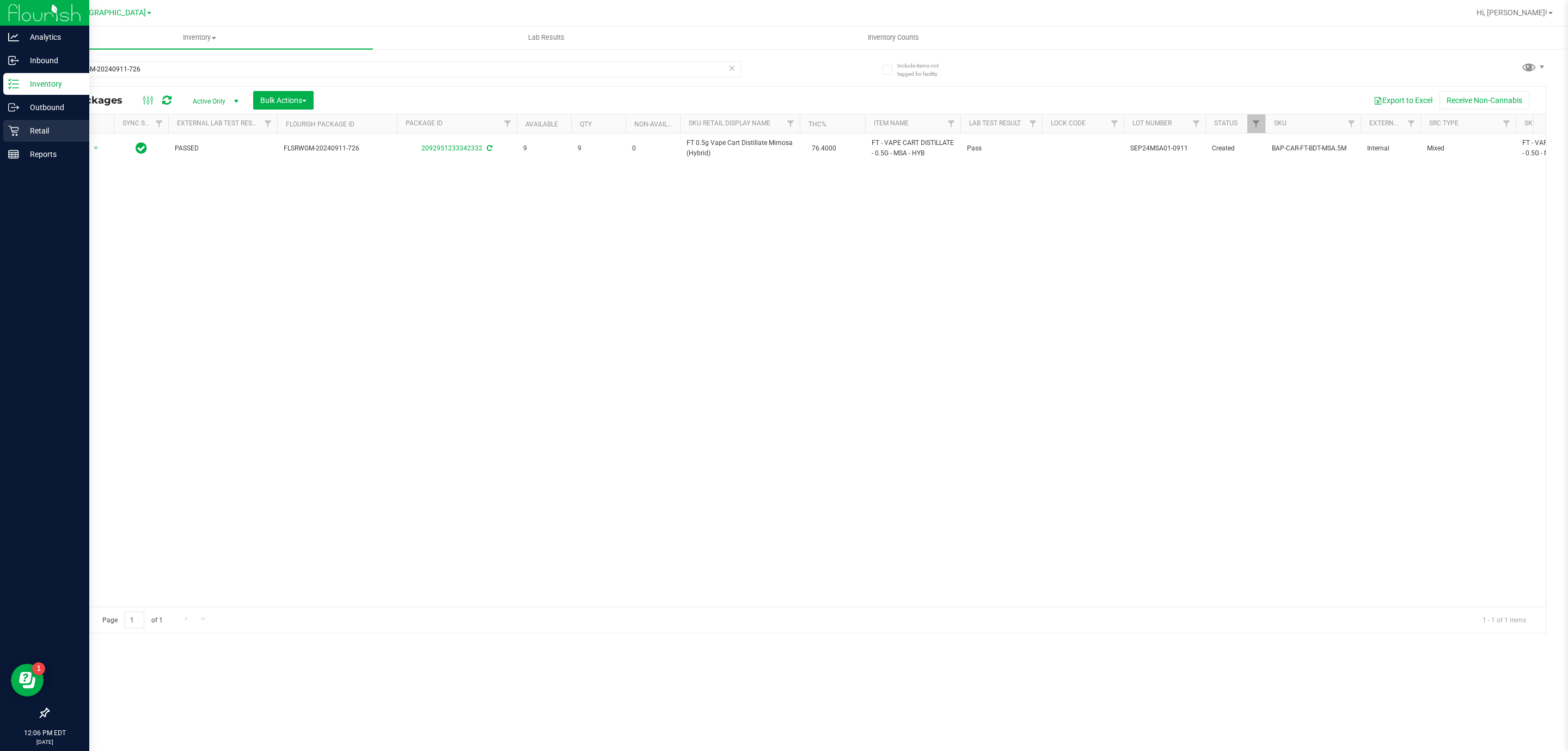
click at [30, 126] on p "Retail" at bounding box center [51, 130] width 65 height 13
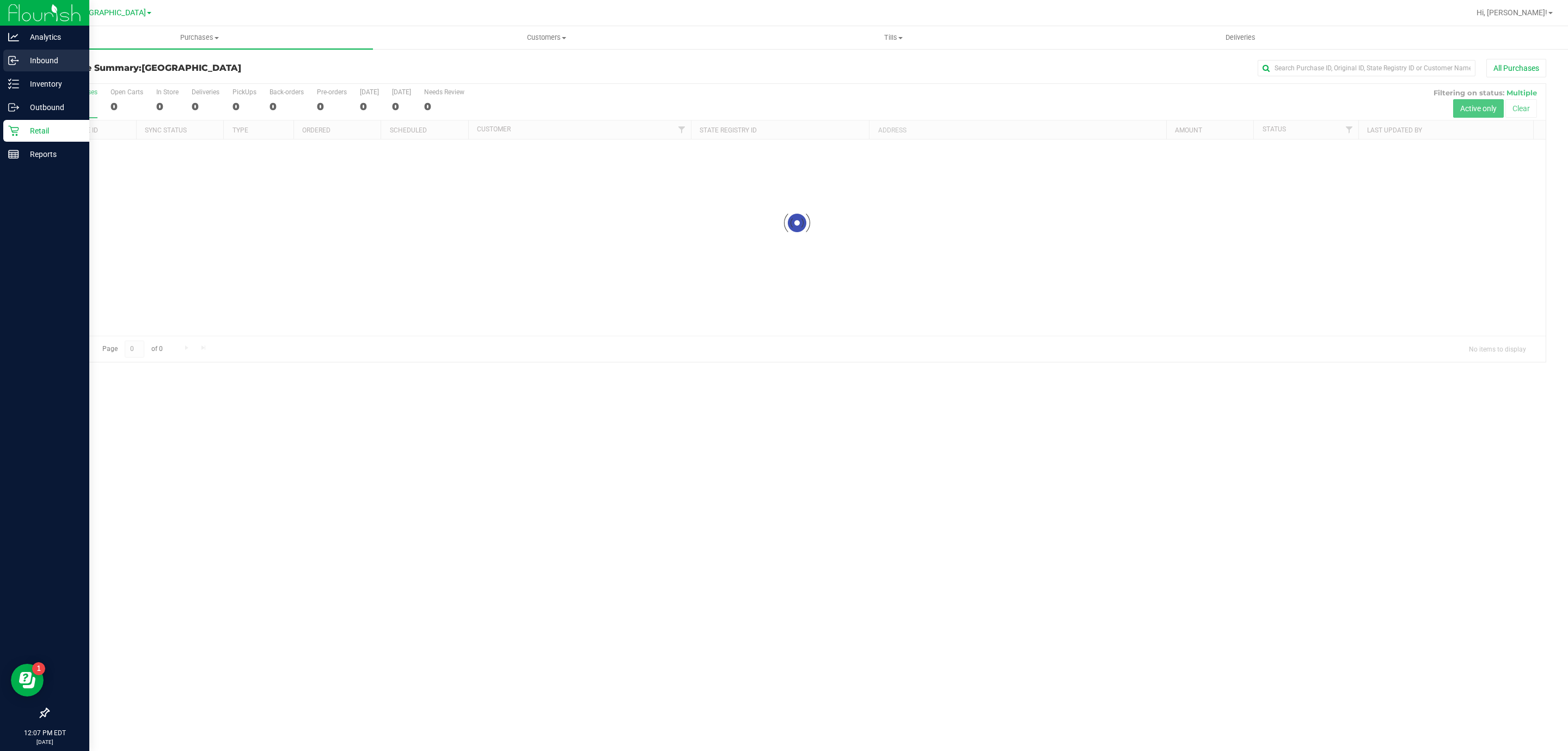
click at [38, 71] on div "Inbound" at bounding box center [46, 60] width 86 height 22
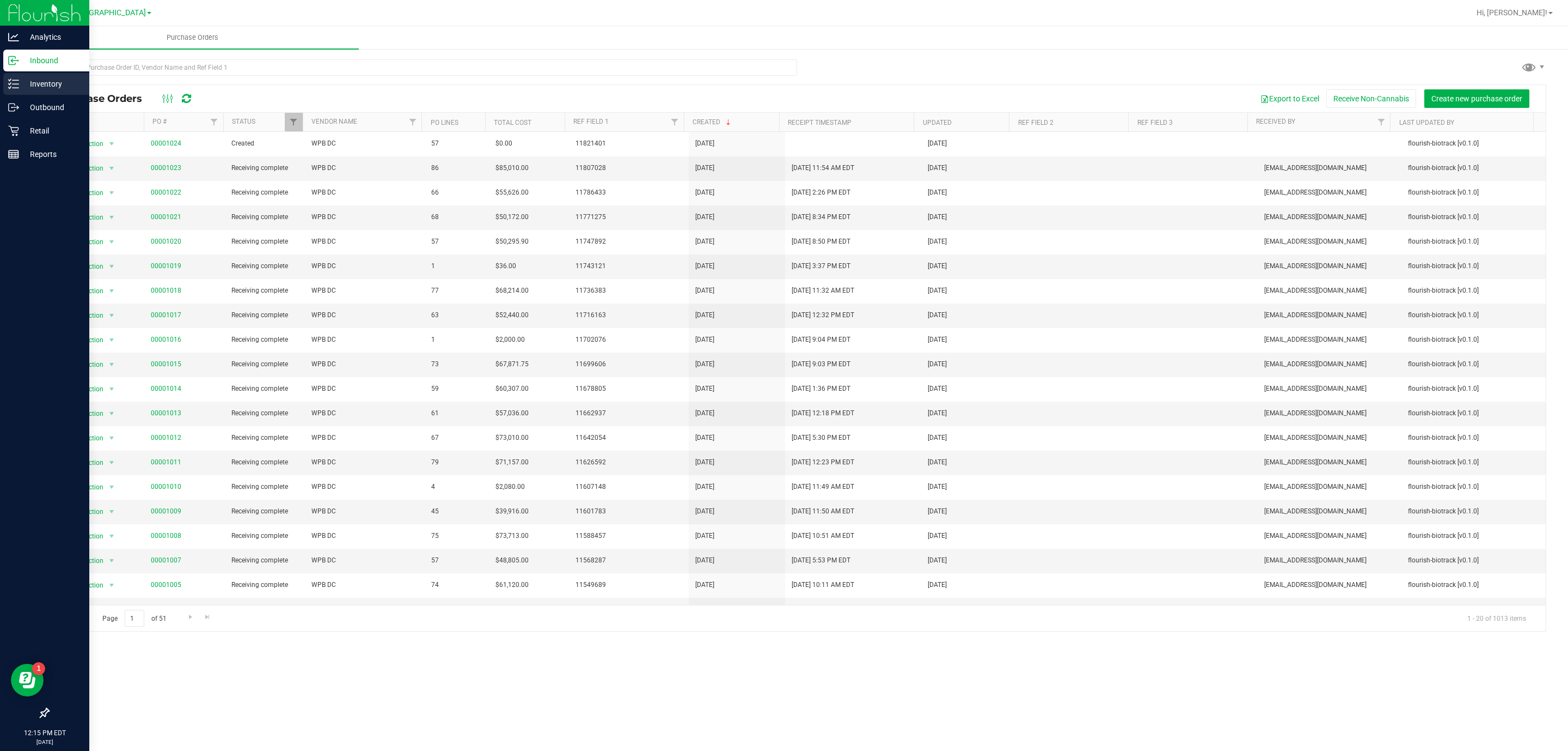
click at [44, 84] on p "Inventory" at bounding box center [51, 83] width 65 height 13
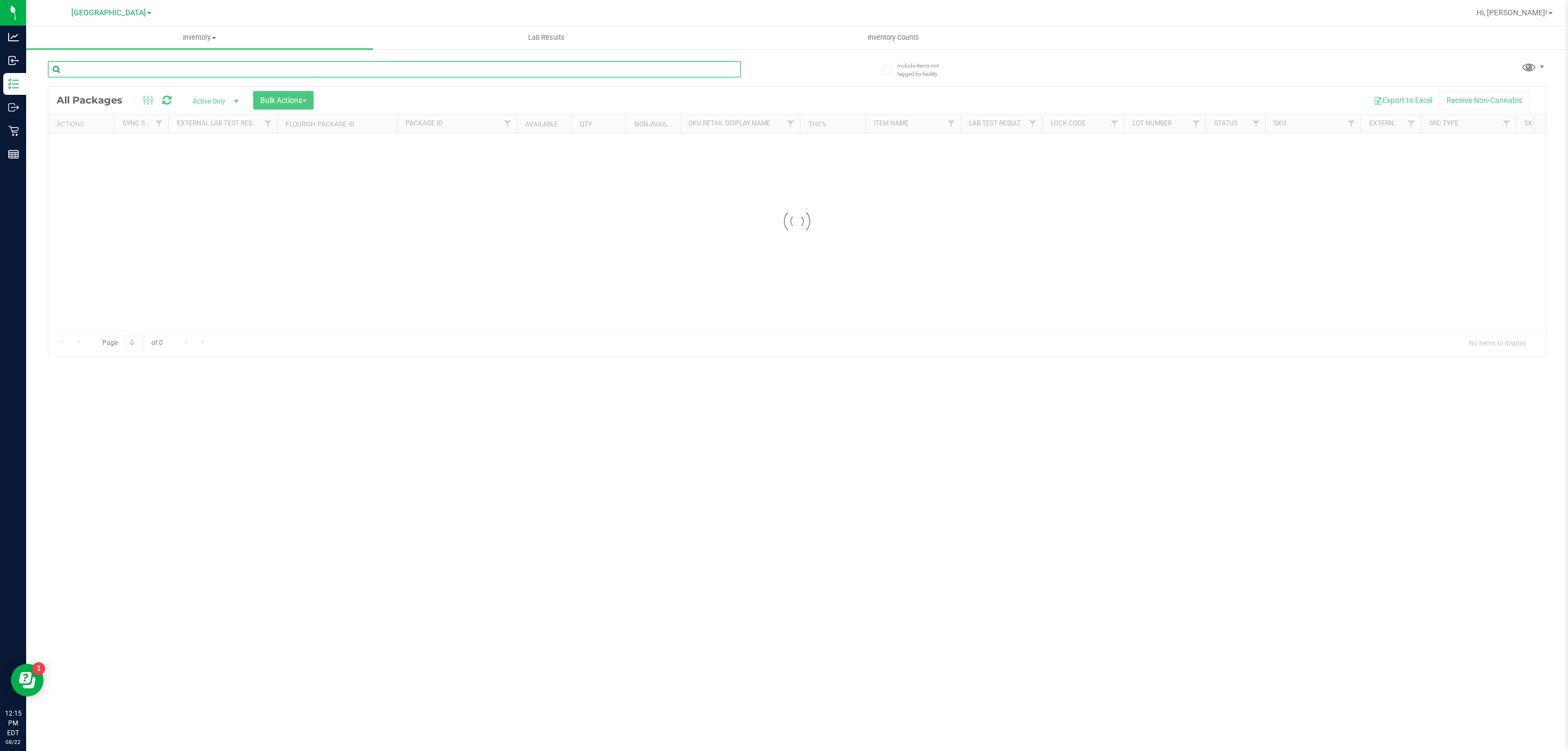
click at [296, 68] on input "text" at bounding box center [394, 69] width 693 height 16
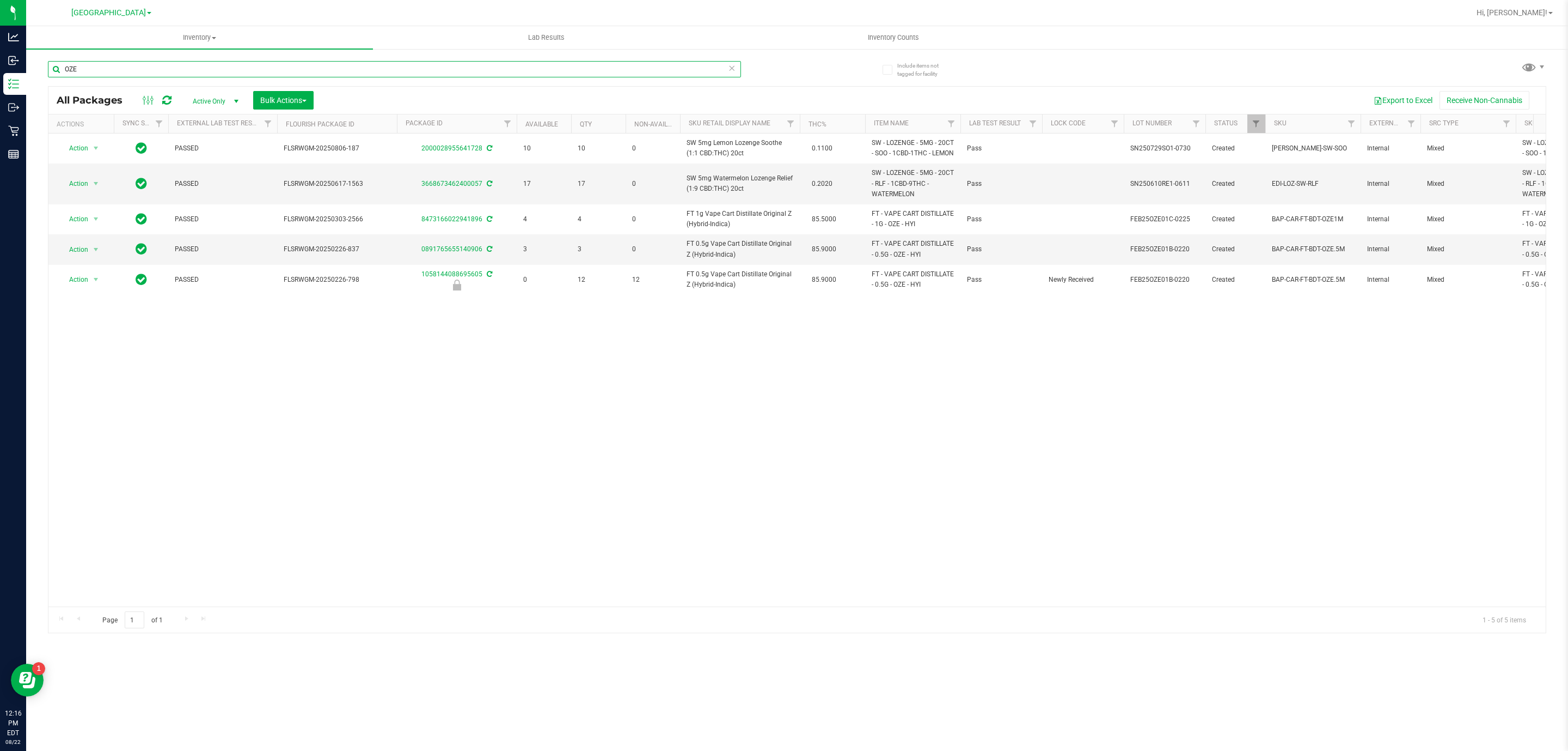
type input "OZE"
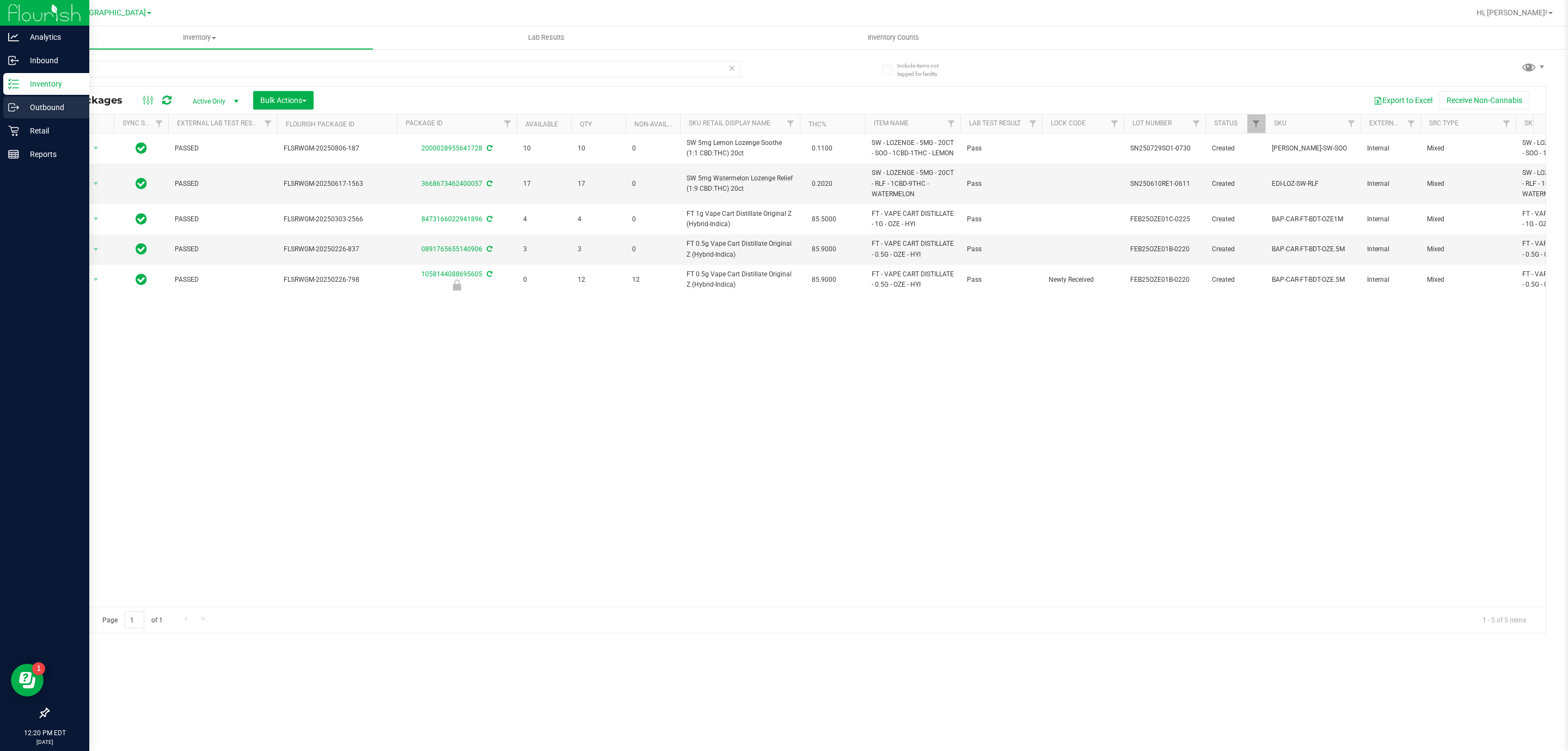
click at [48, 96] on div "Outbound" at bounding box center [46, 107] width 86 height 22
click at [49, 107] on p "Outbound" at bounding box center [51, 107] width 65 height 13
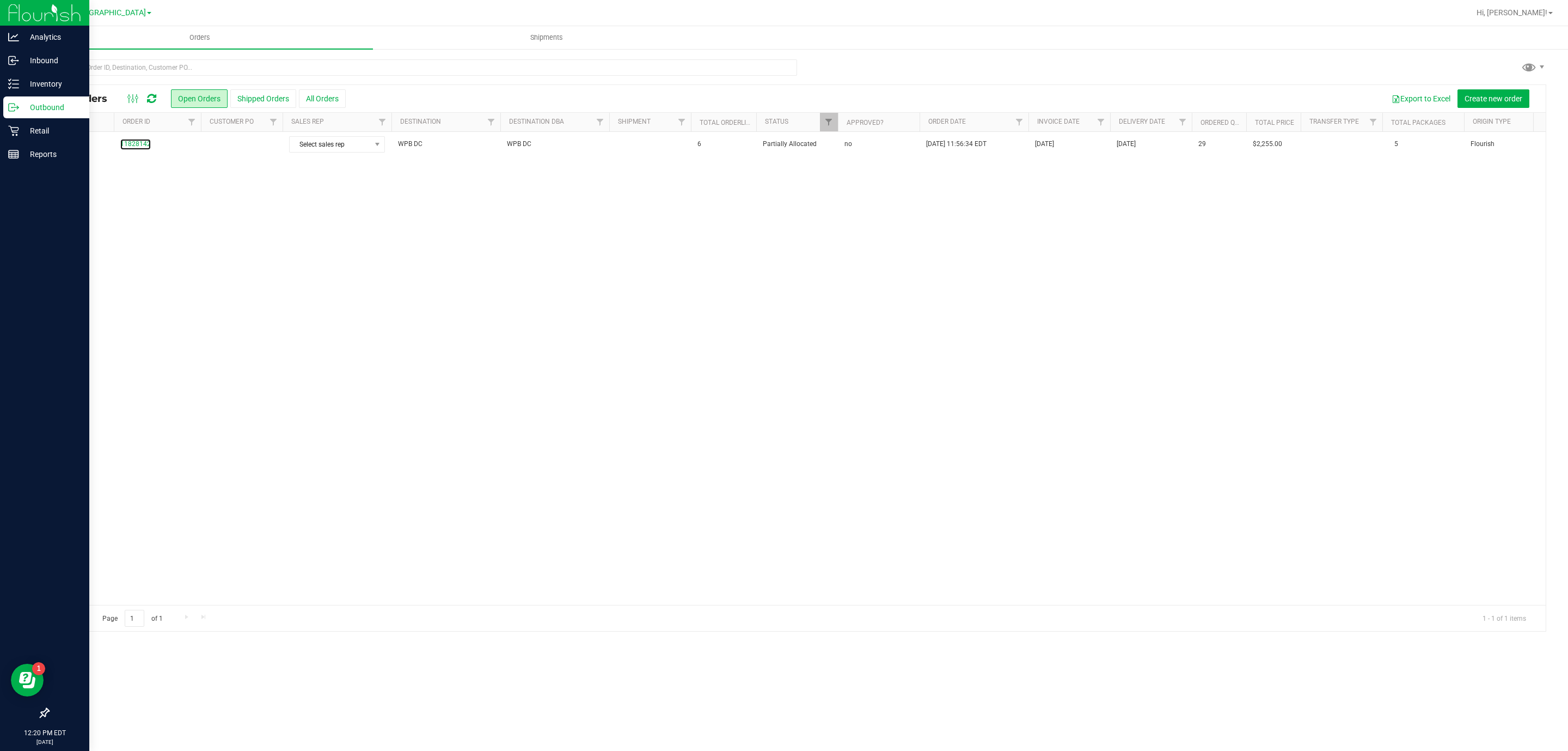
click at [142, 146] on link "11828142" at bounding box center [136, 144] width 30 height 10
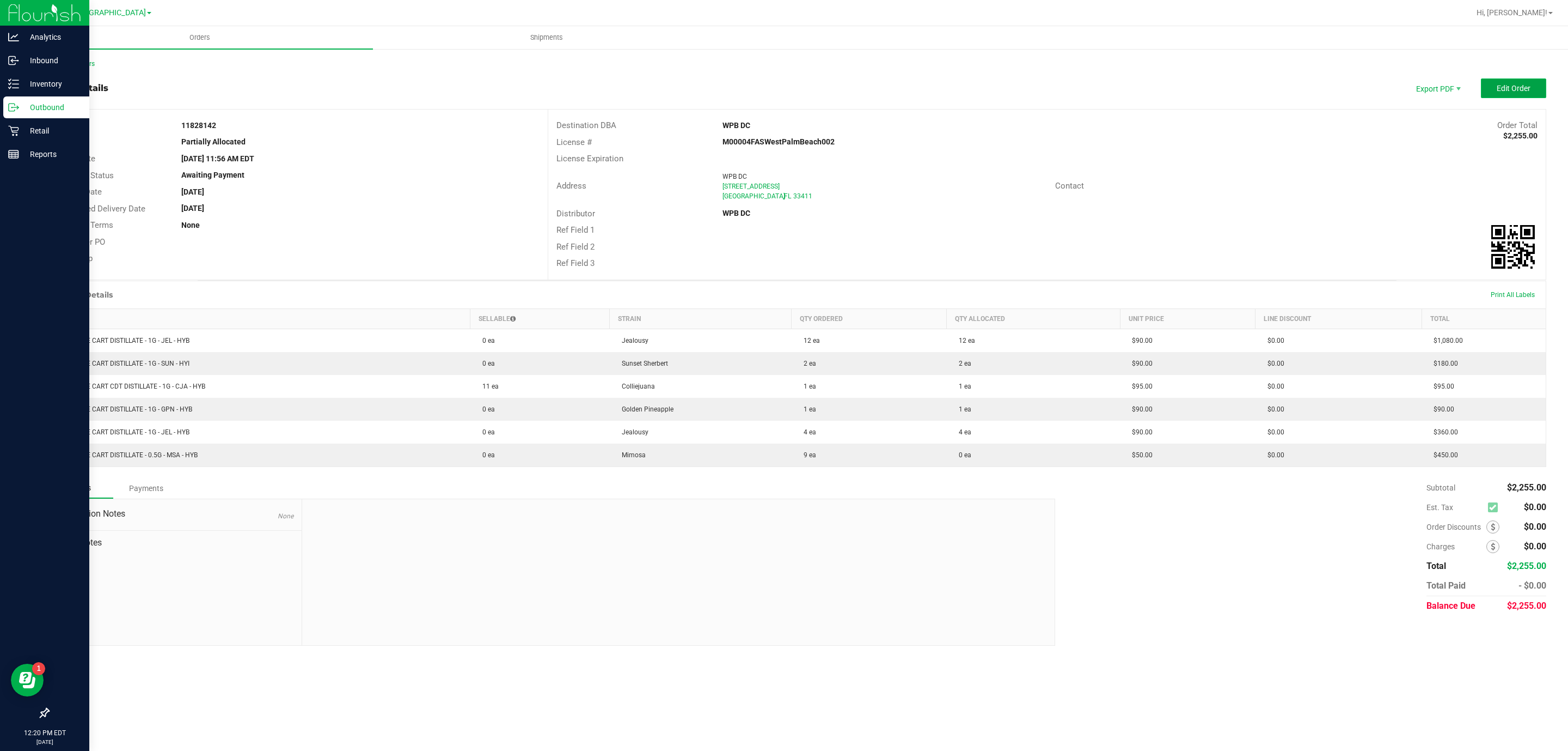
click at [1535, 86] on button "Edit Order" at bounding box center [1513, 88] width 65 height 19
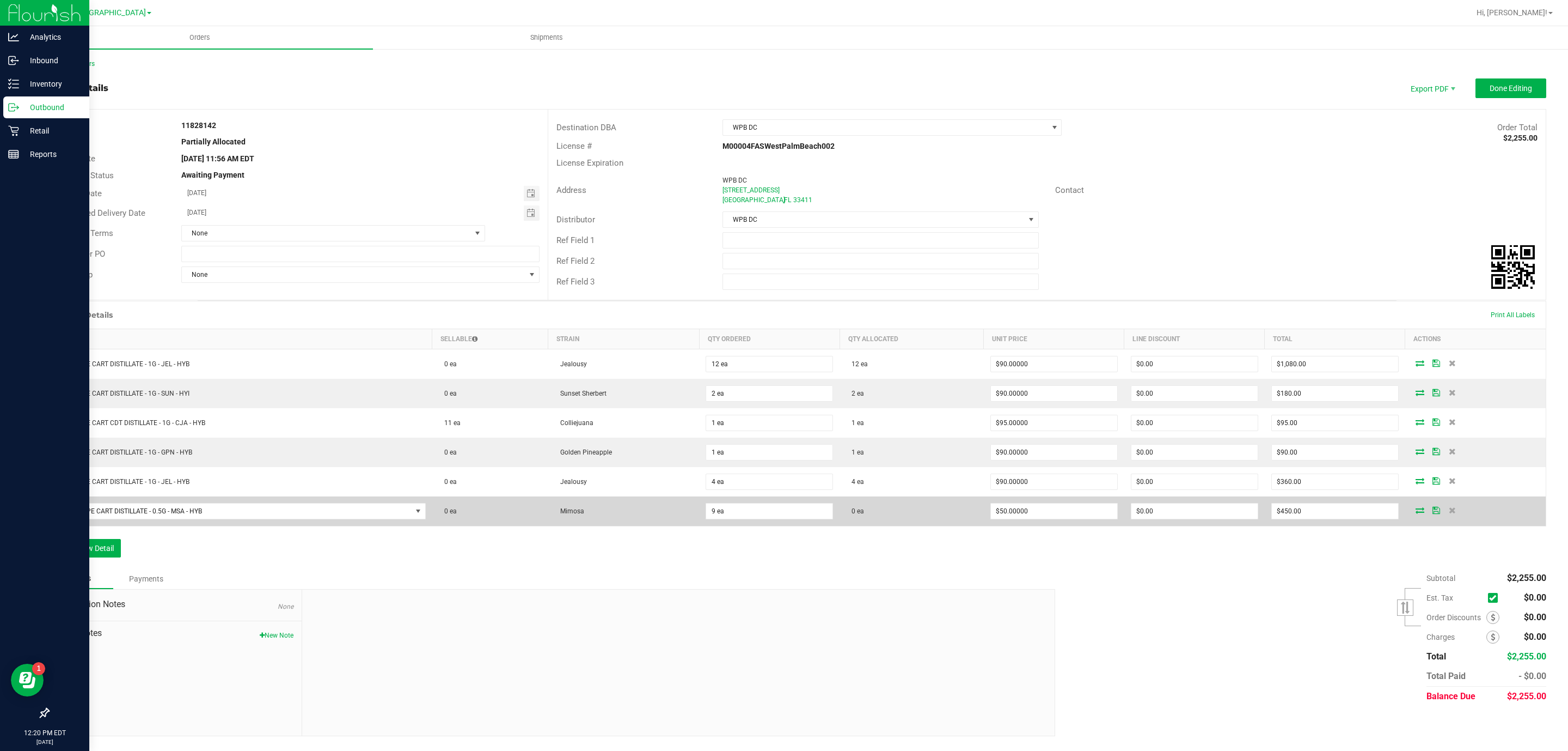
click at [1416, 513] on icon at bounding box center [1420, 510] width 9 height 7
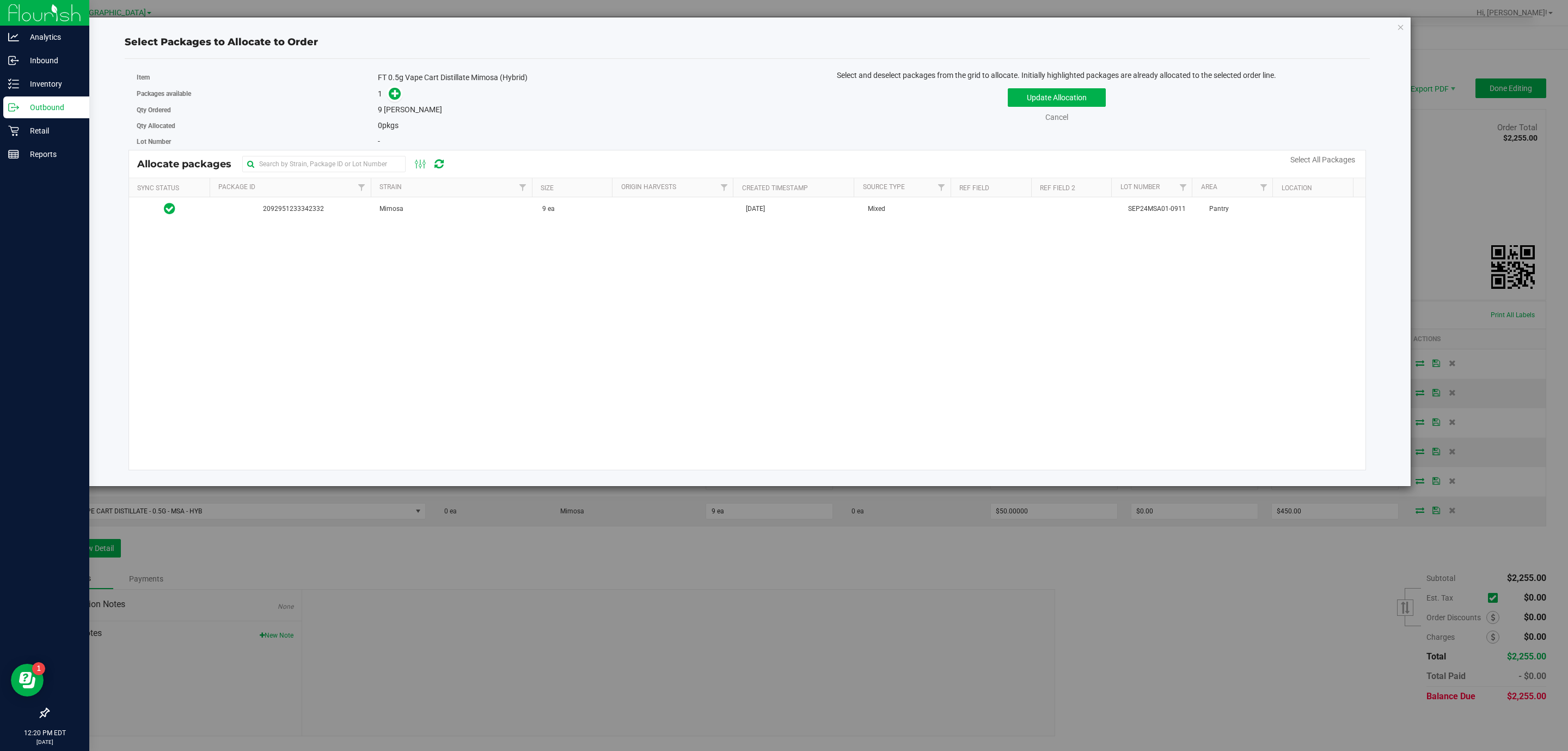
click at [544, 196] on th "Size" at bounding box center [572, 187] width 80 height 19
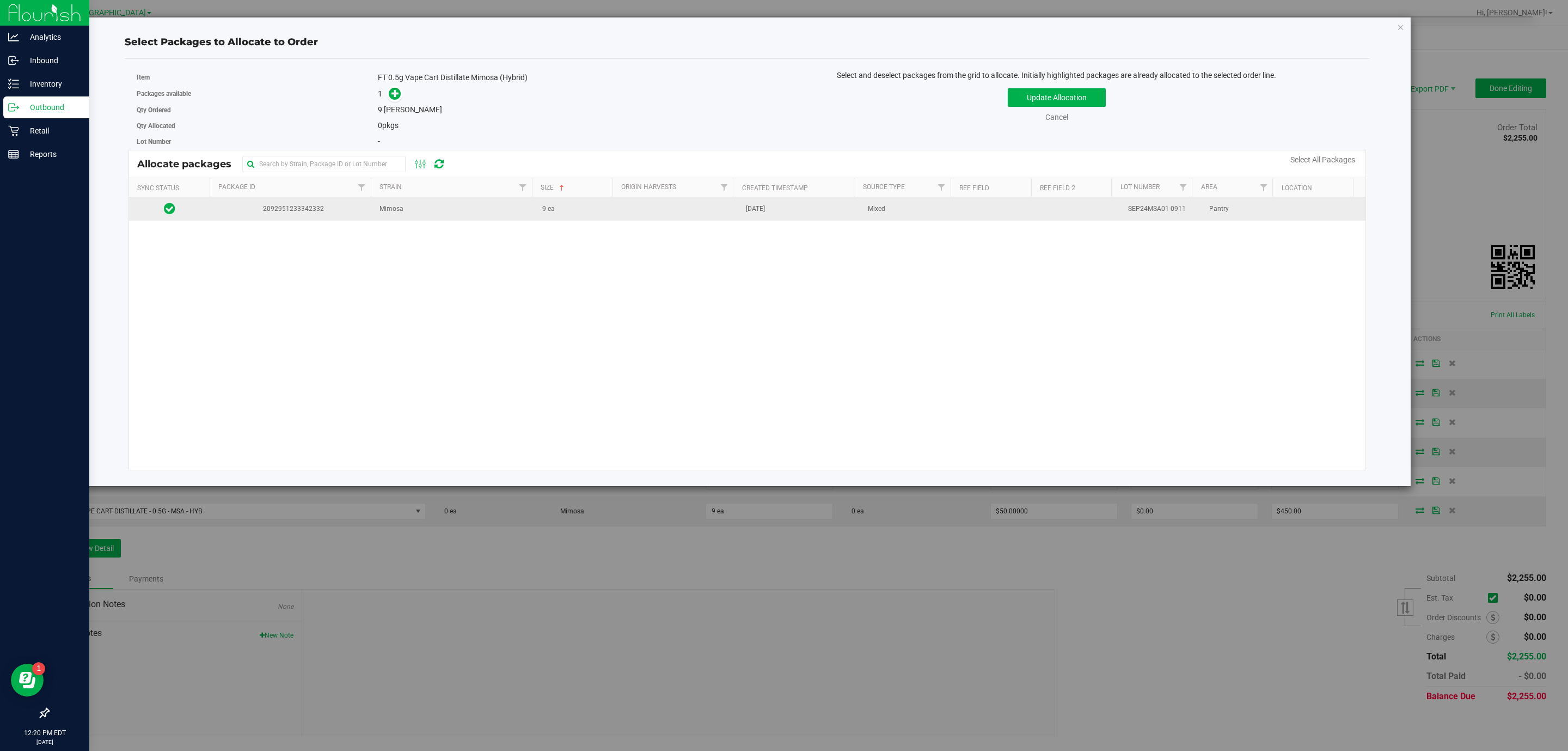
click at [551, 209] on td "9 ea" at bounding box center [576, 209] width 81 height 23
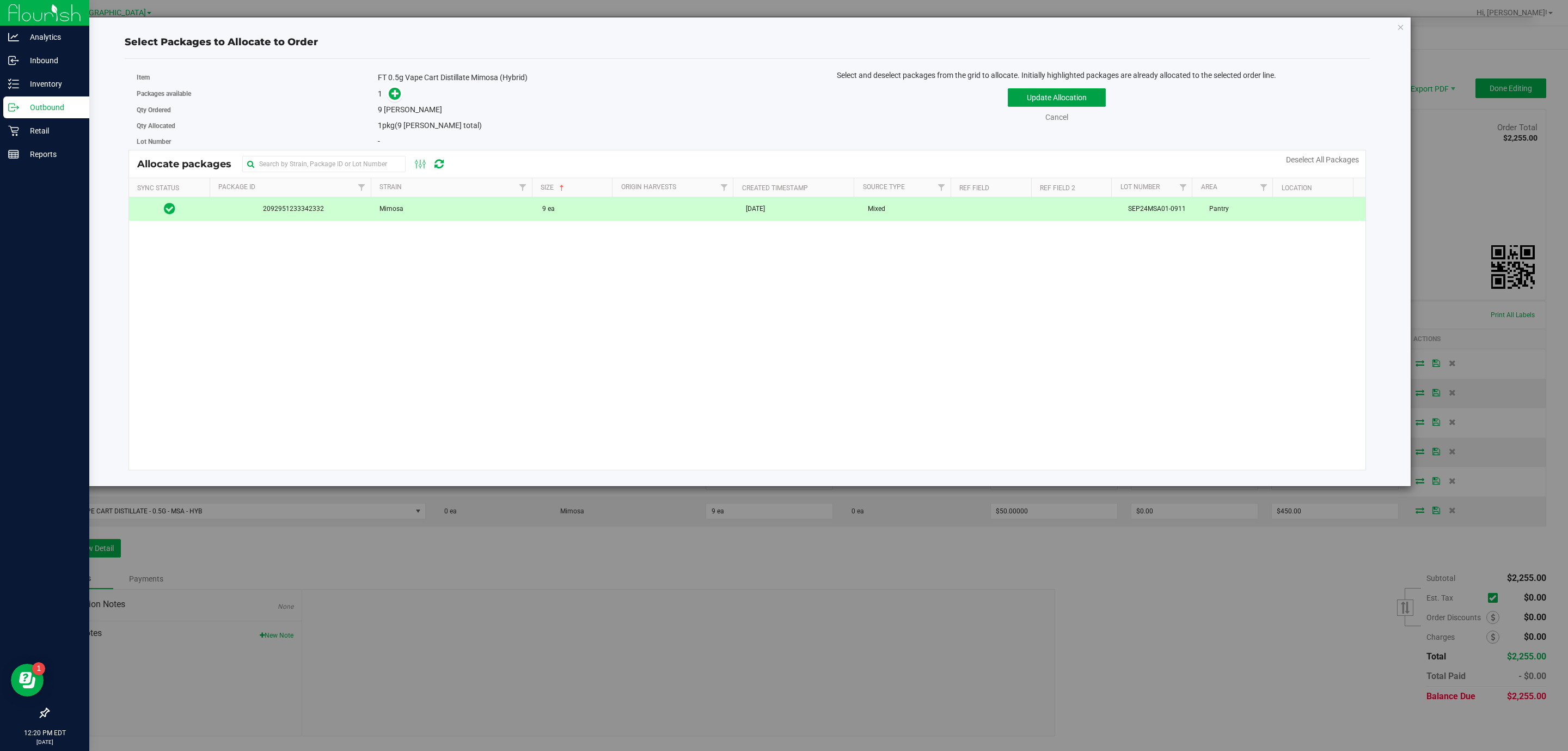
click at [1065, 101] on button "Update Allocation" at bounding box center [1057, 97] width 98 height 18
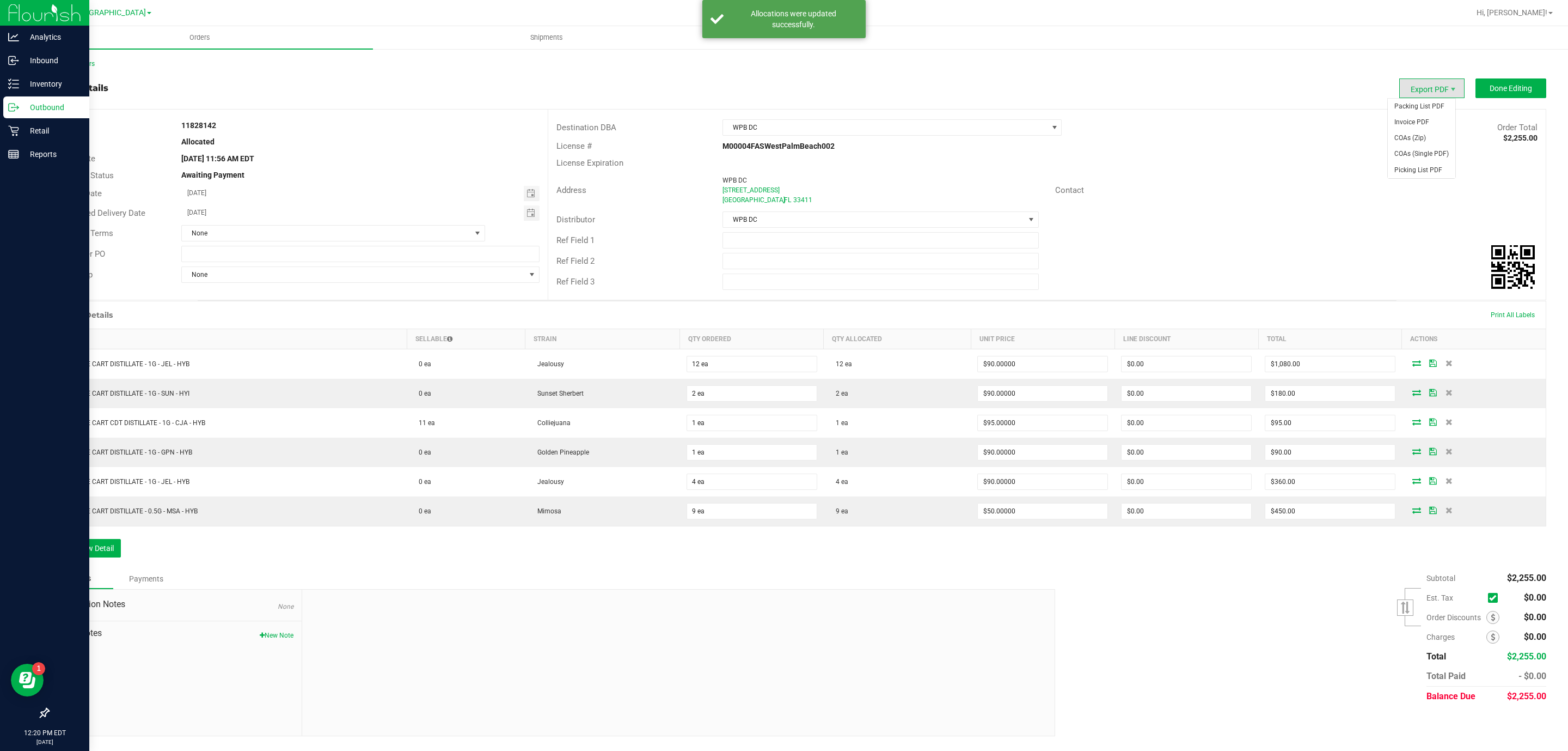
click at [1408, 88] on span "Export PDF" at bounding box center [1432, 88] width 65 height 19
click at [1409, 102] on span "Packing List PDF" at bounding box center [1421, 107] width 68 height 16
